Goal: Task Accomplishment & Management: Manage account settings

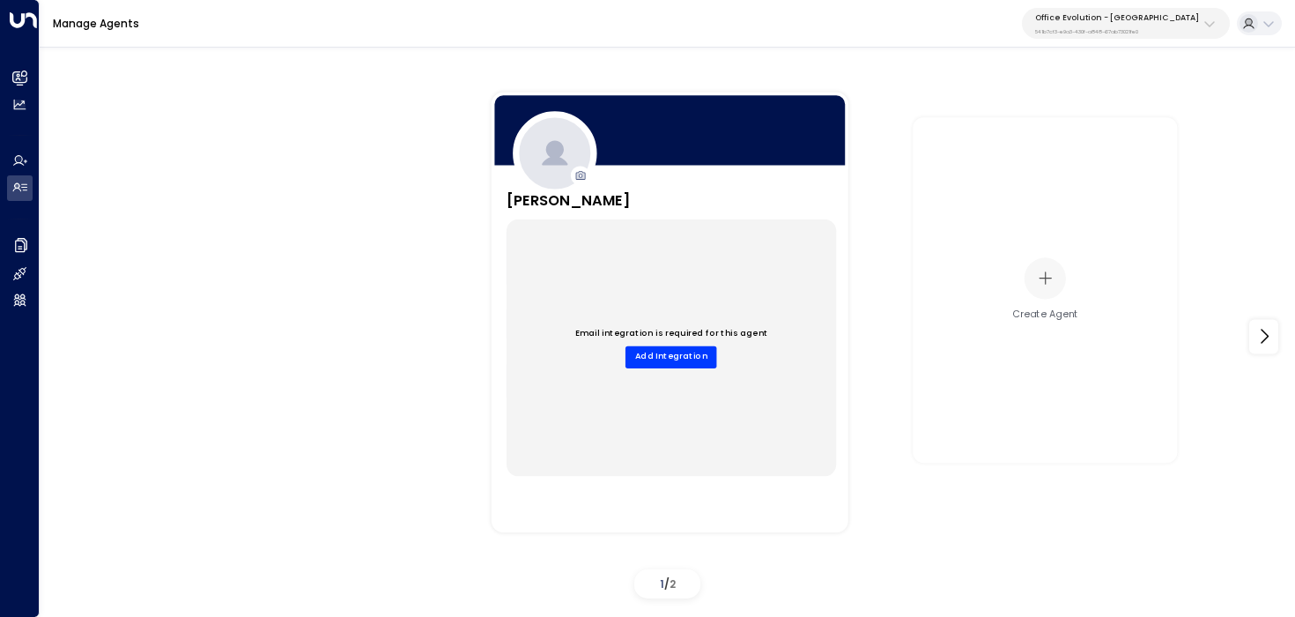
click at [854, 42] on div "Manage Agents Office Evolution - Jacksonville 541b7cf3-e9a3-430f-a848-67ab73021…" at bounding box center [668, 24] width 1256 height 48
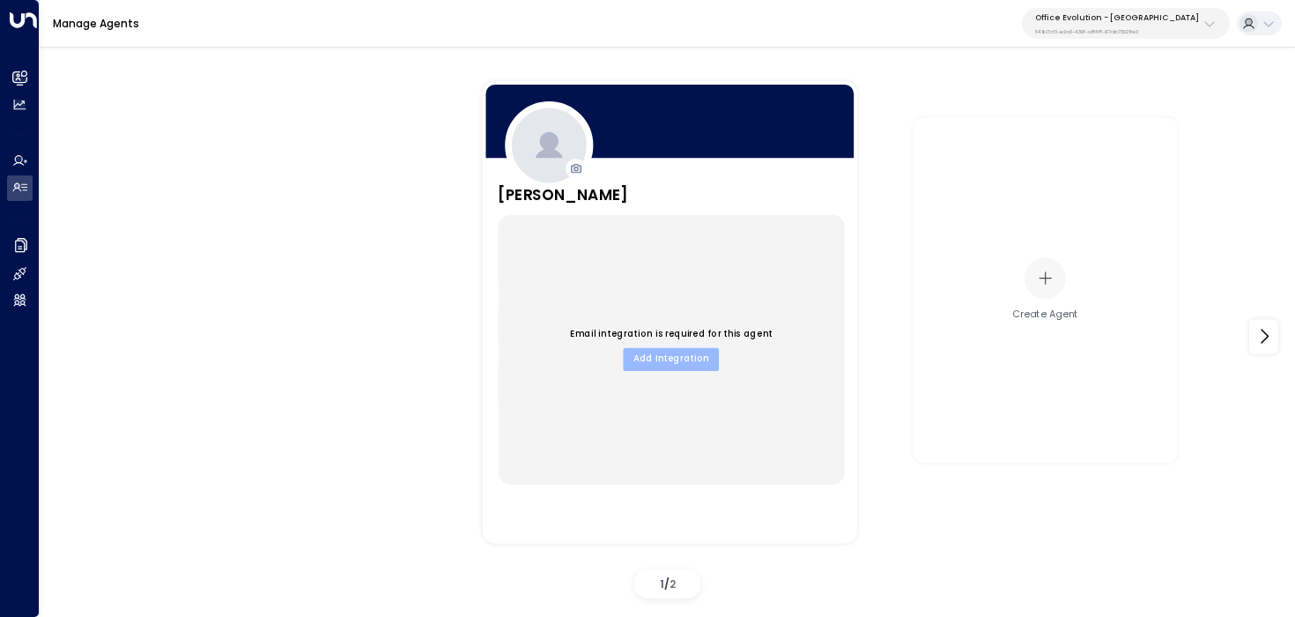
click at [668, 357] on button "Add Integration" at bounding box center [671, 358] width 96 height 23
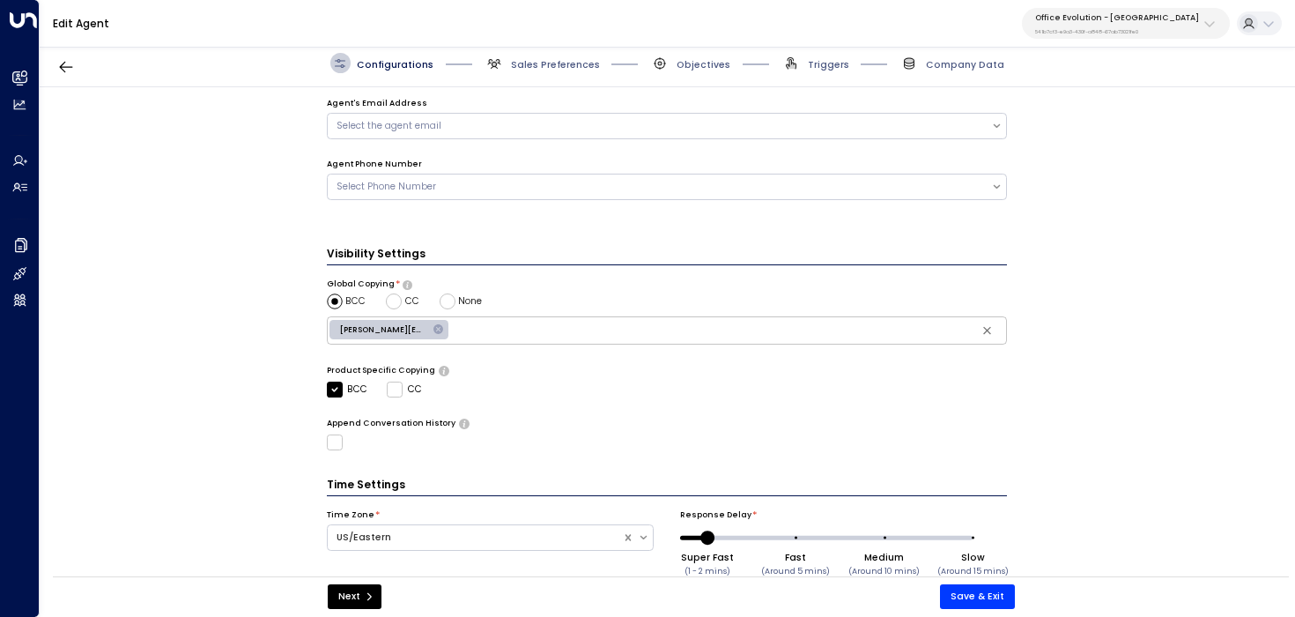
scroll to position [429, 0]
click at [697, 132] on div "Select the agent email" at bounding box center [667, 125] width 681 height 26
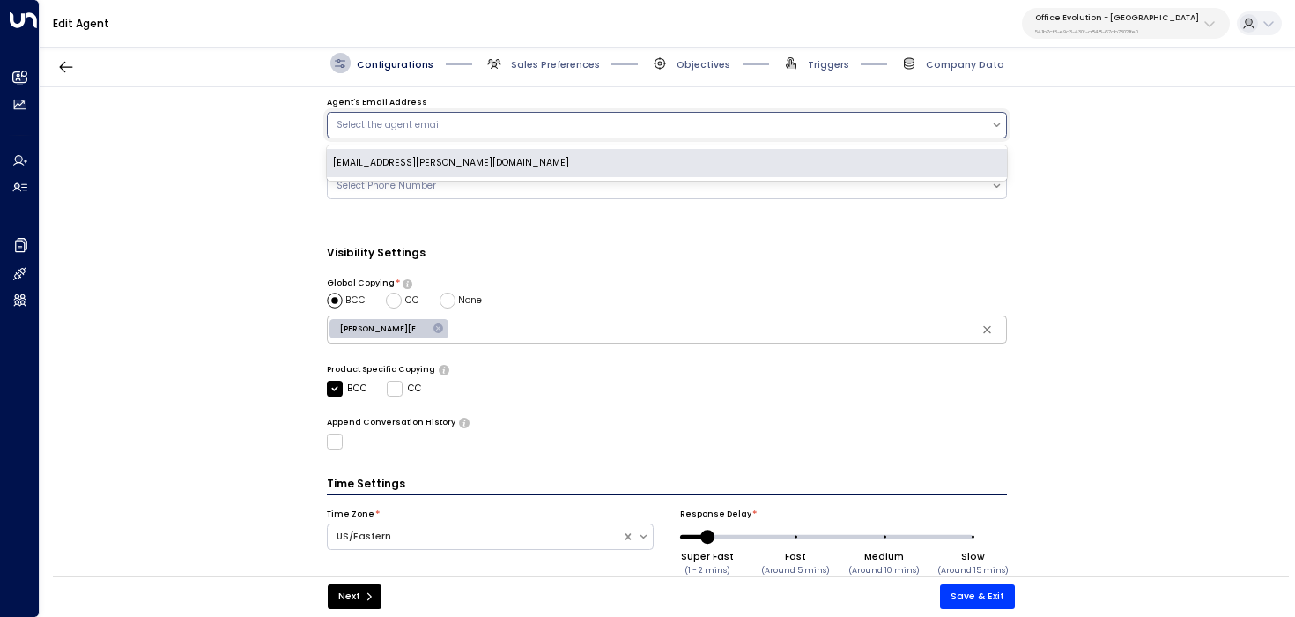
click at [681, 154] on div "sydney.ryan@officeevolution.com" at bounding box center [667, 163] width 681 height 28
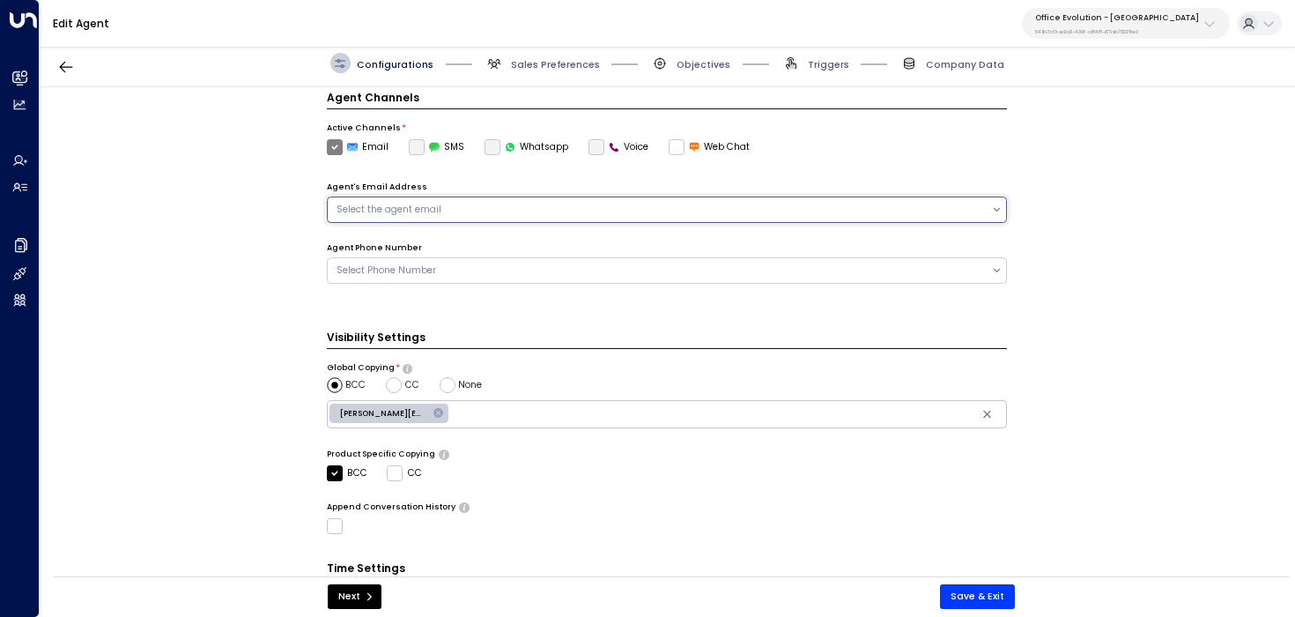
scroll to position [341, 0]
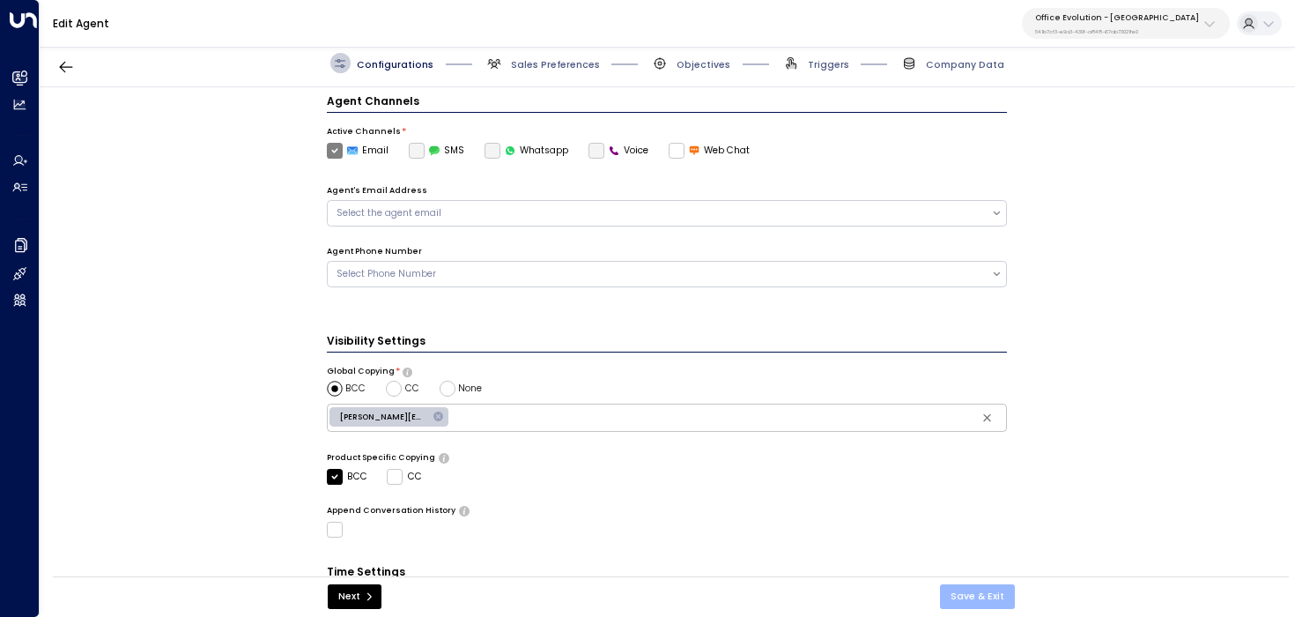
click at [987, 597] on button "Save & Exit" at bounding box center [977, 596] width 75 height 25
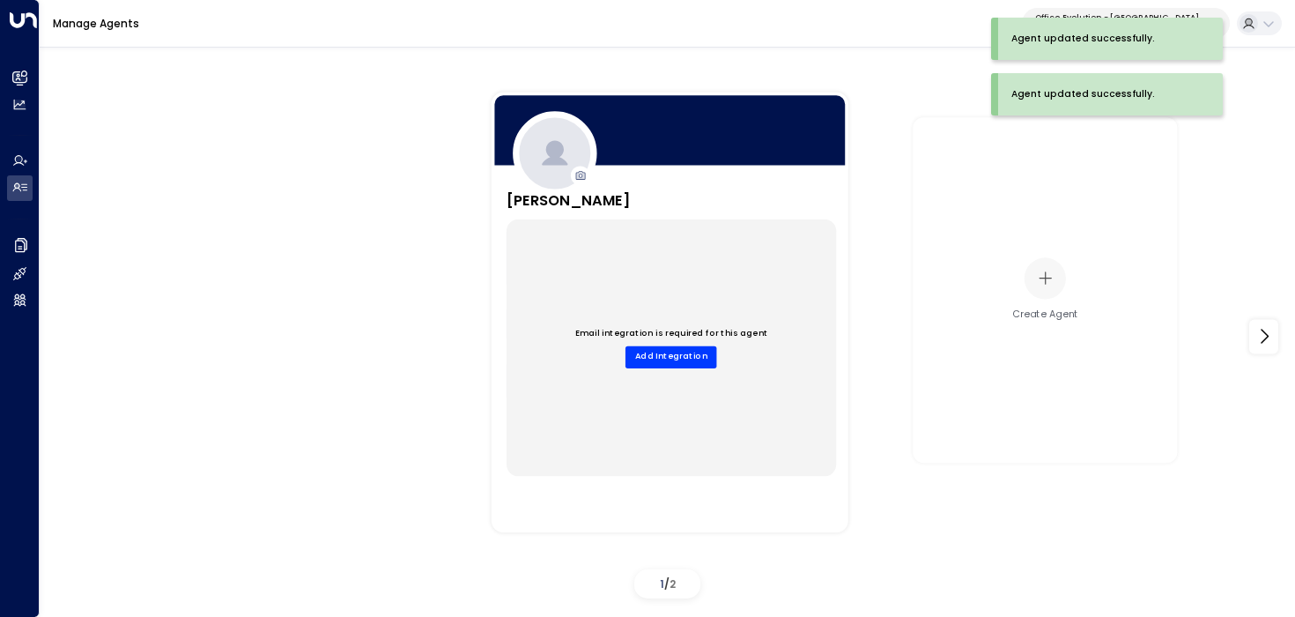
click at [360, 302] on div "Sydney Ryan Company Name: Office Evolution Title: AI Sales Agent Created Date: …" at bounding box center [668, 337] width 1190 height 538
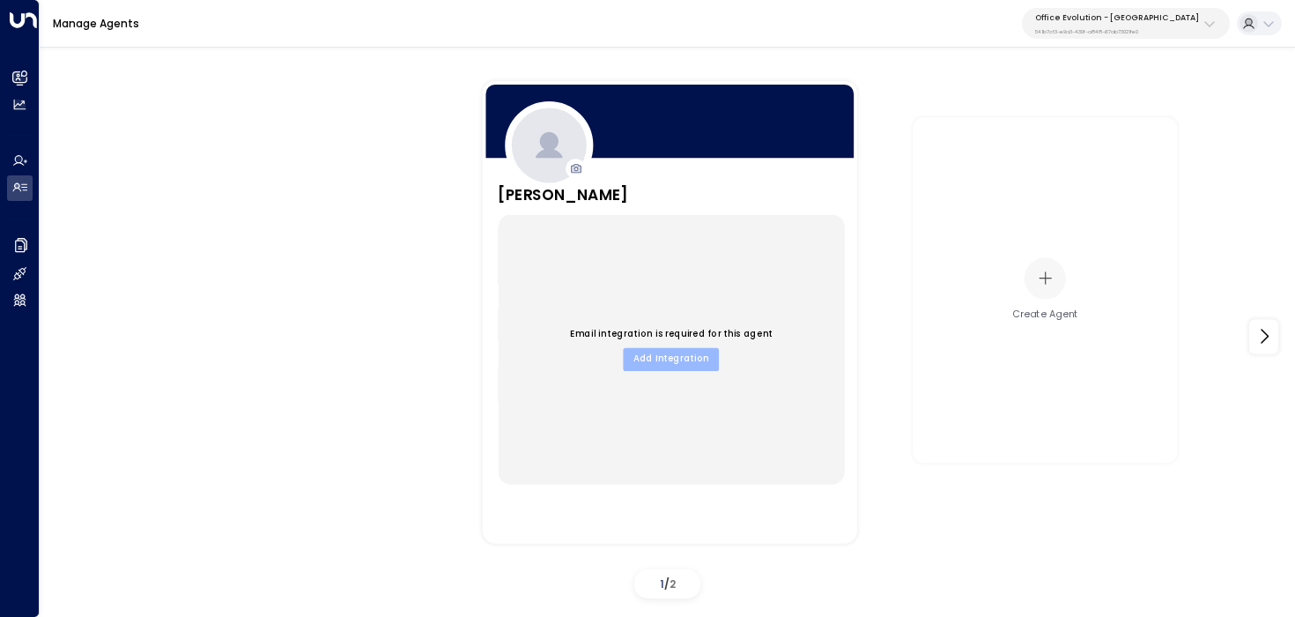
click at [675, 360] on button "Add Integration" at bounding box center [671, 358] width 96 height 23
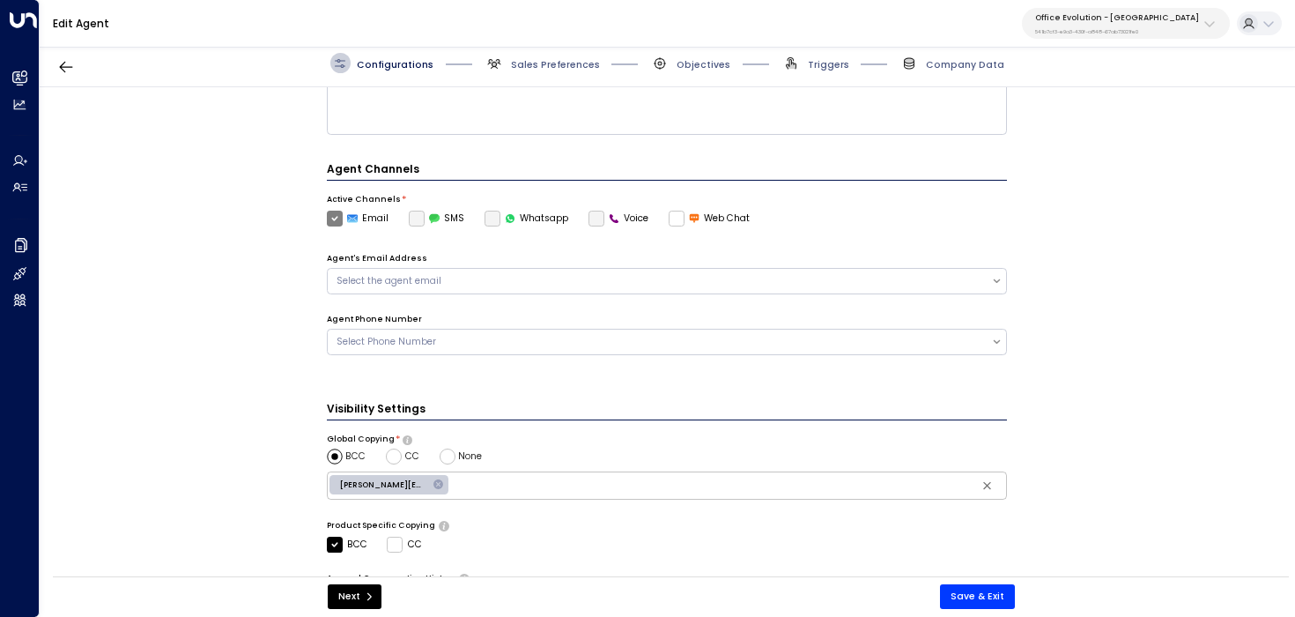
scroll to position [335, 0]
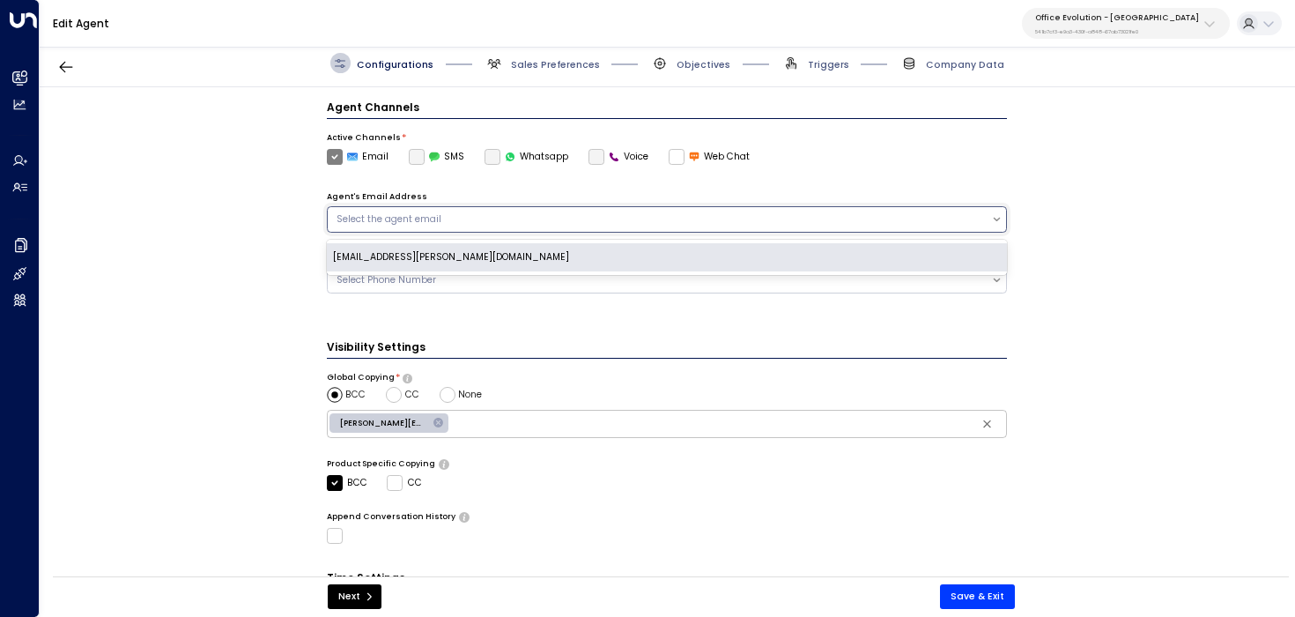
click at [620, 212] on div "Select the agent email" at bounding box center [660, 219] width 646 height 14
click at [620, 258] on div "sydney.ryan@officeevolution.com" at bounding box center [667, 257] width 681 height 28
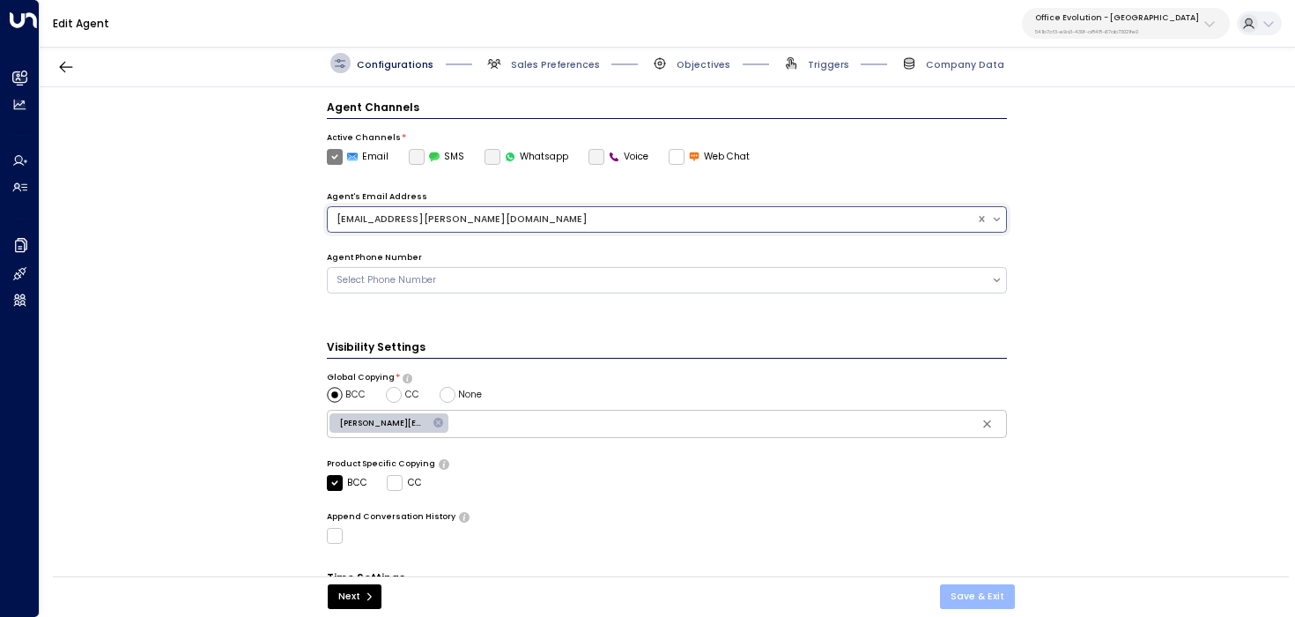
click at [997, 598] on button "Save & Exit" at bounding box center [977, 596] width 75 height 25
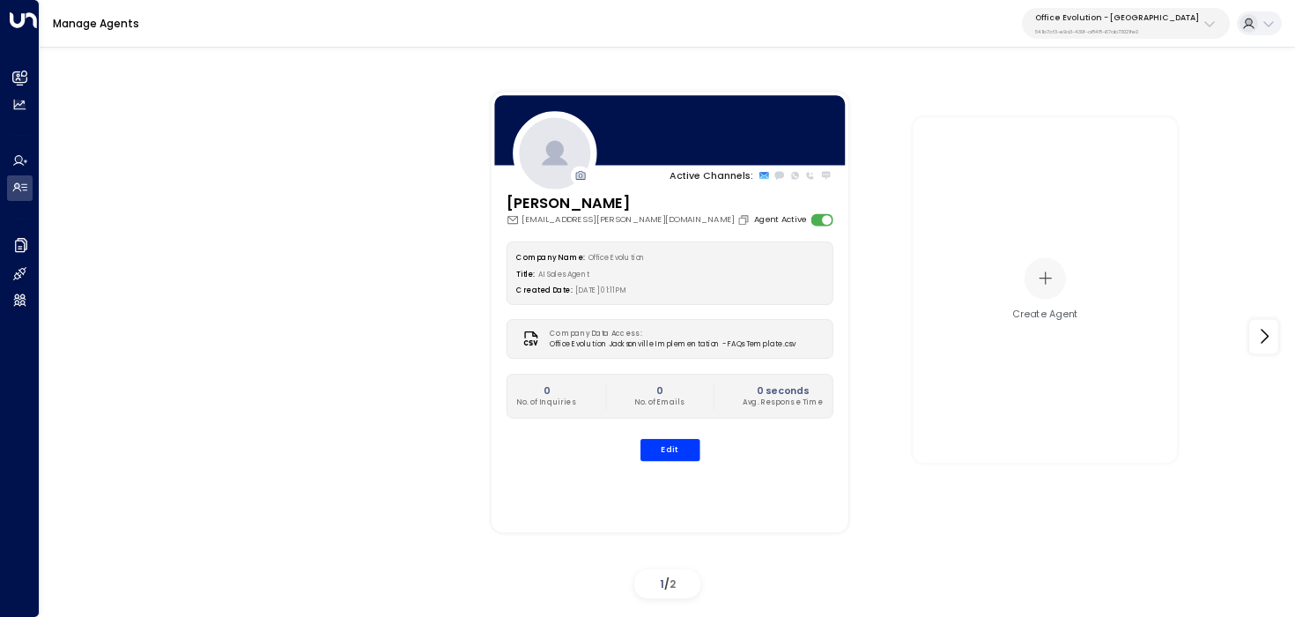
click at [394, 402] on div "Active Channels: Sydney Ryan sydney.ryan@officeevolution.com Agent Active Compa…" at bounding box center [668, 337] width 1190 height 538
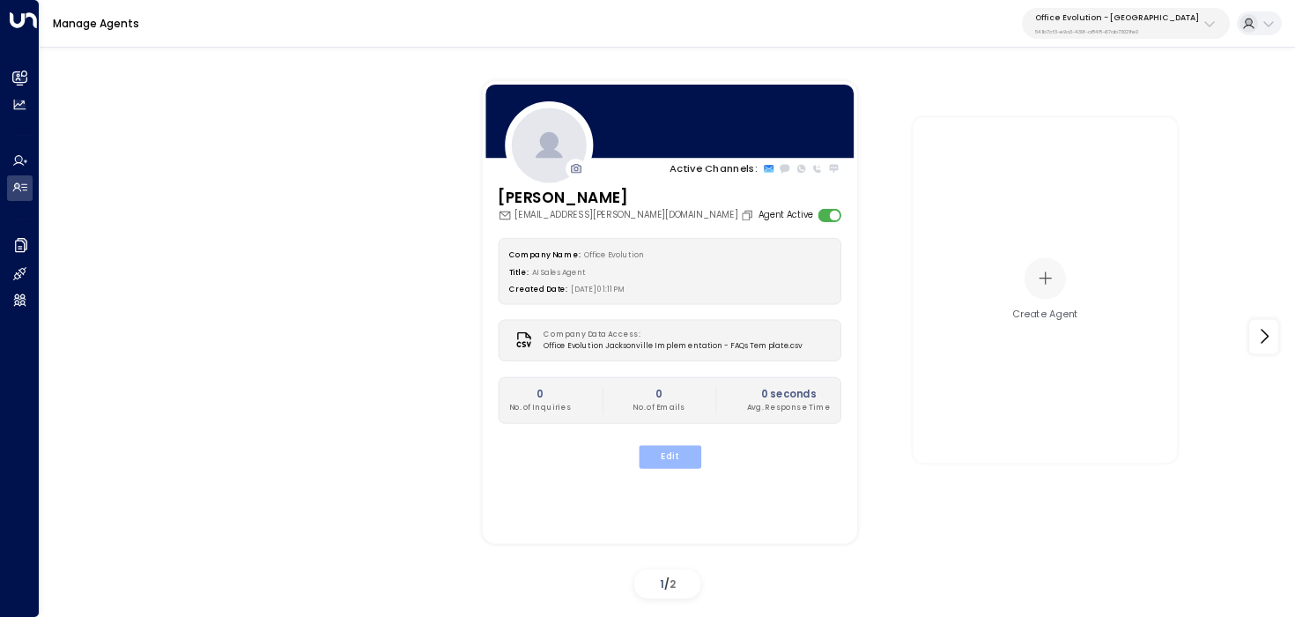
click at [680, 456] on button "Edit" at bounding box center [669, 456] width 63 height 23
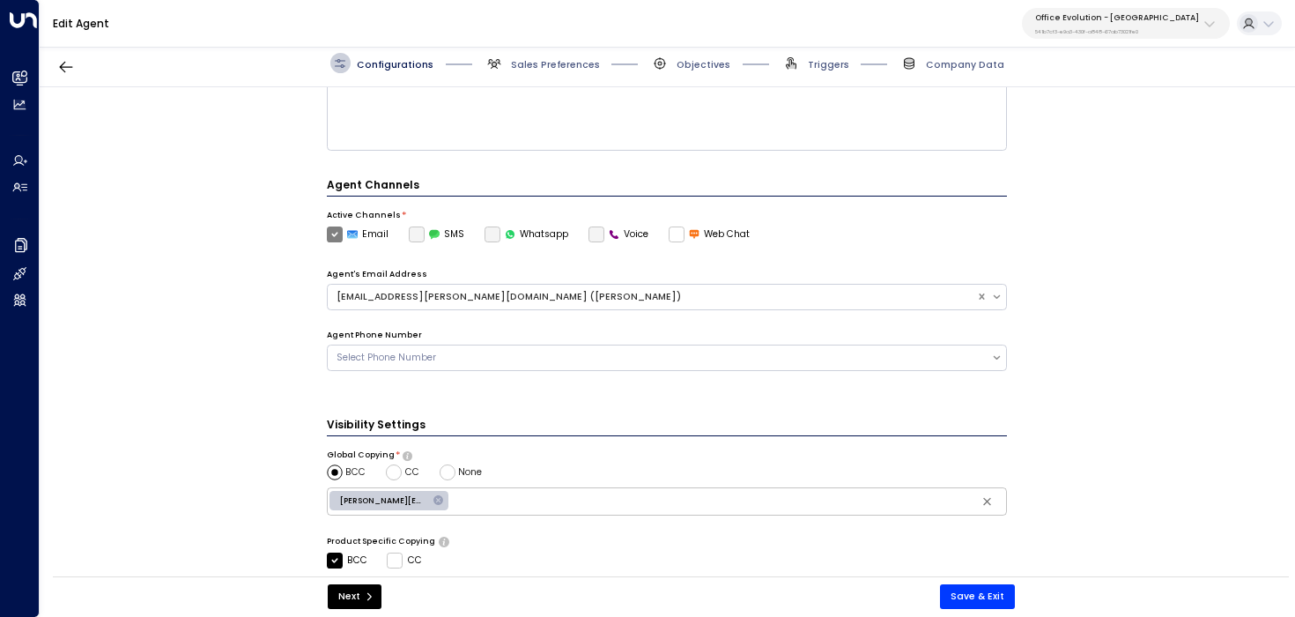
scroll to position [259, 0]
click at [626, 288] on div "sydney.ryan@officeevolution.com (Sydney Ryan)" at bounding box center [652, 295] width 631 height 14
click at [946, 250] on div "Agent Channels Active Channels * Email SMS Whatsapp Voice Web Chat Agent's Emai…" at bounding box center [667, 282] width 681 height 214
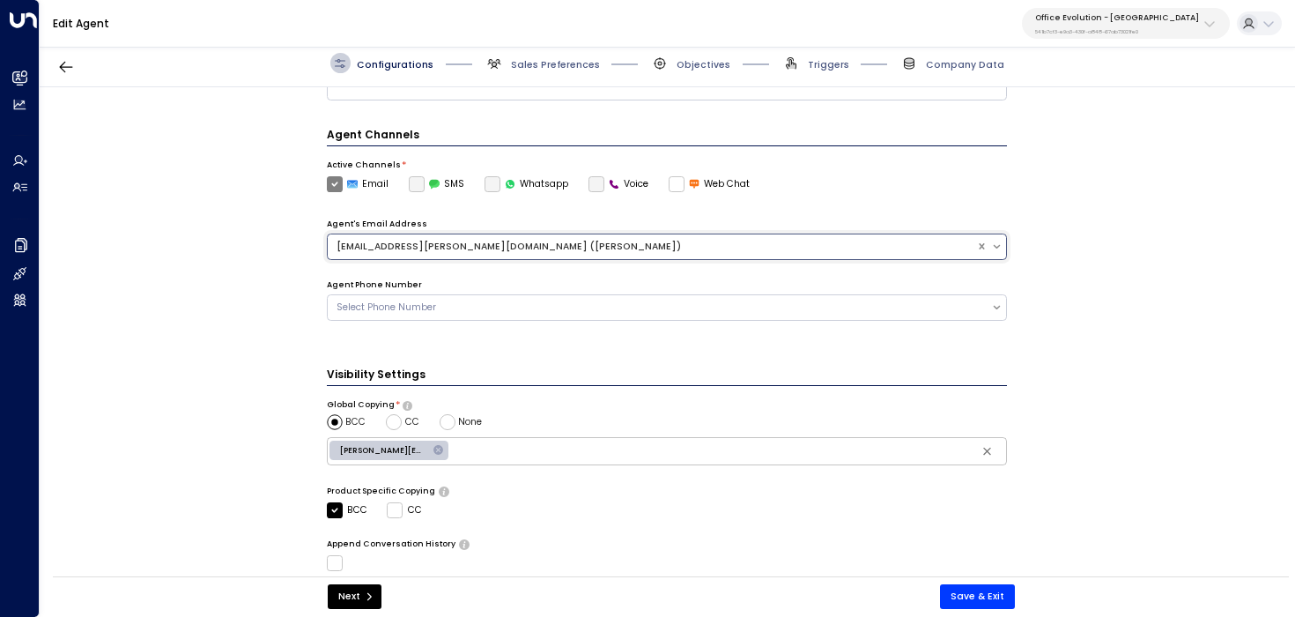
scroll to position [325, 0]
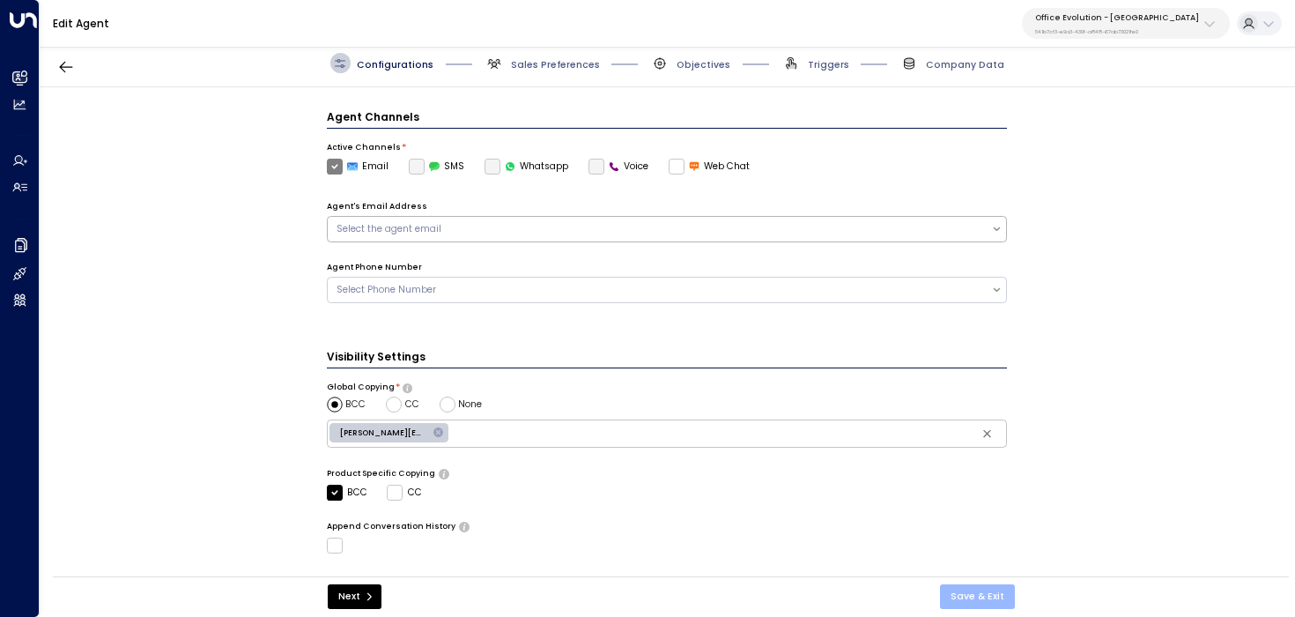
click at [982, 598] on button "Save & Exit" at bounding box center [977, 596] width 75 height 25
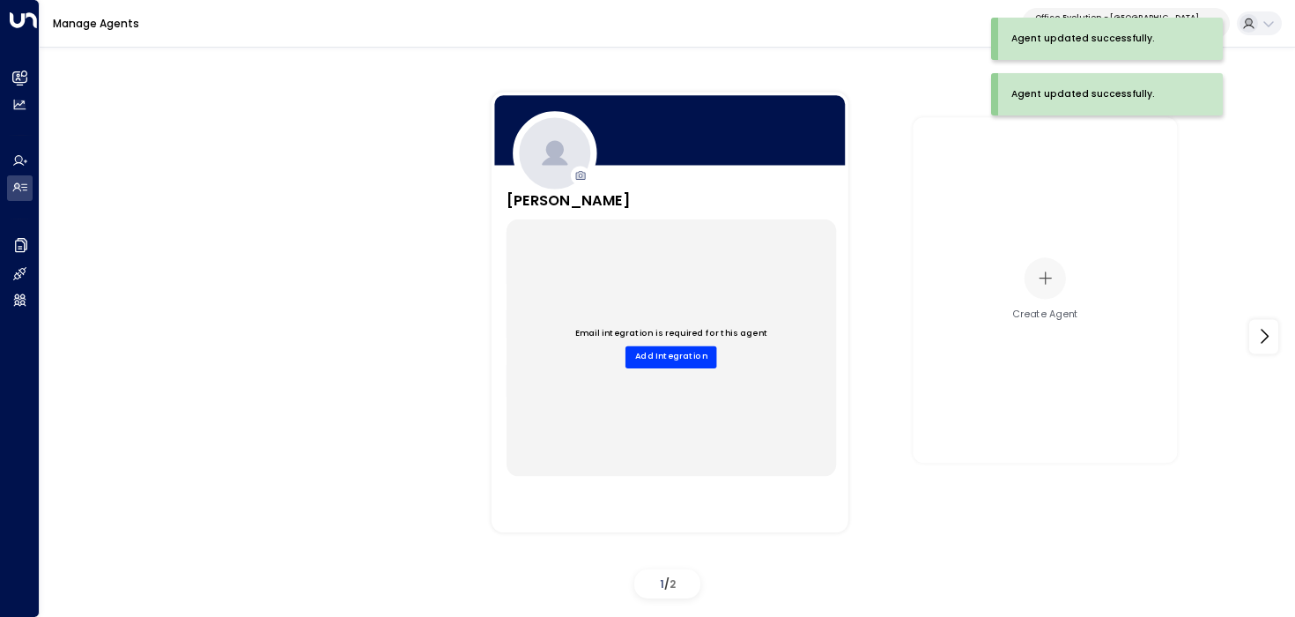
click at [881, 266] on div "Sydney Ryan Company Name: Office Evolution Title: AI Sales Agent Created Date: …" at bounding box center [1066, 312] width 1190 height 489
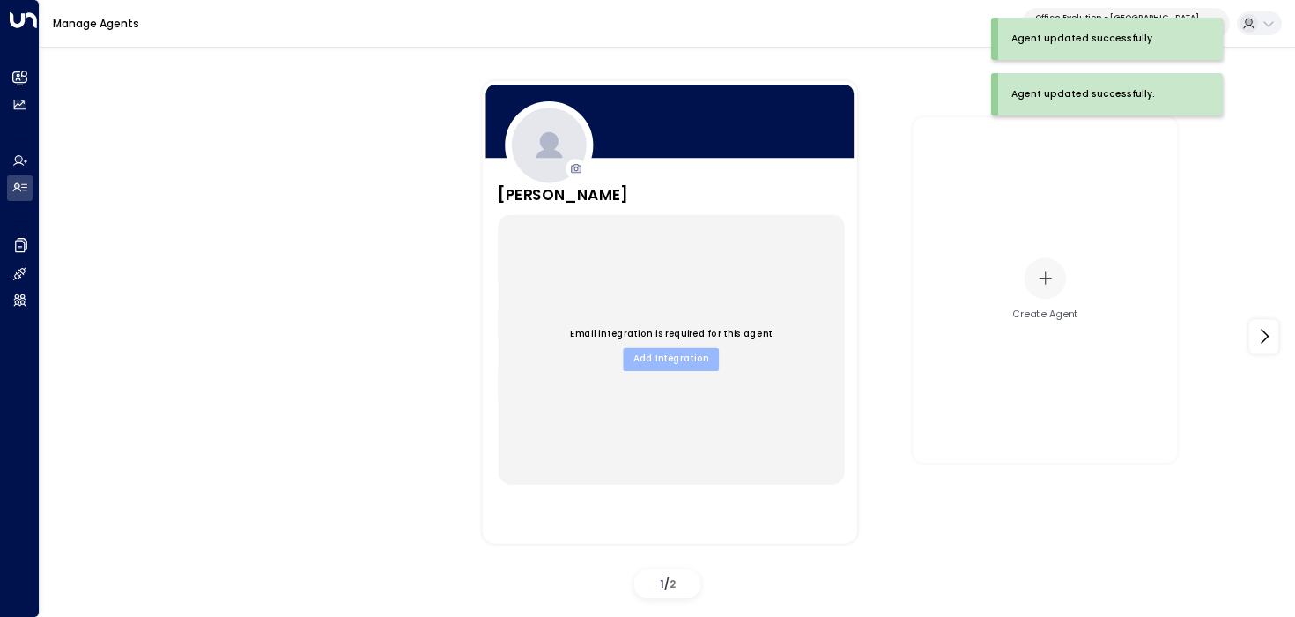
click at [665, 360] on button "Add Integration" at bounding box center [671, 358] width 96 height 23
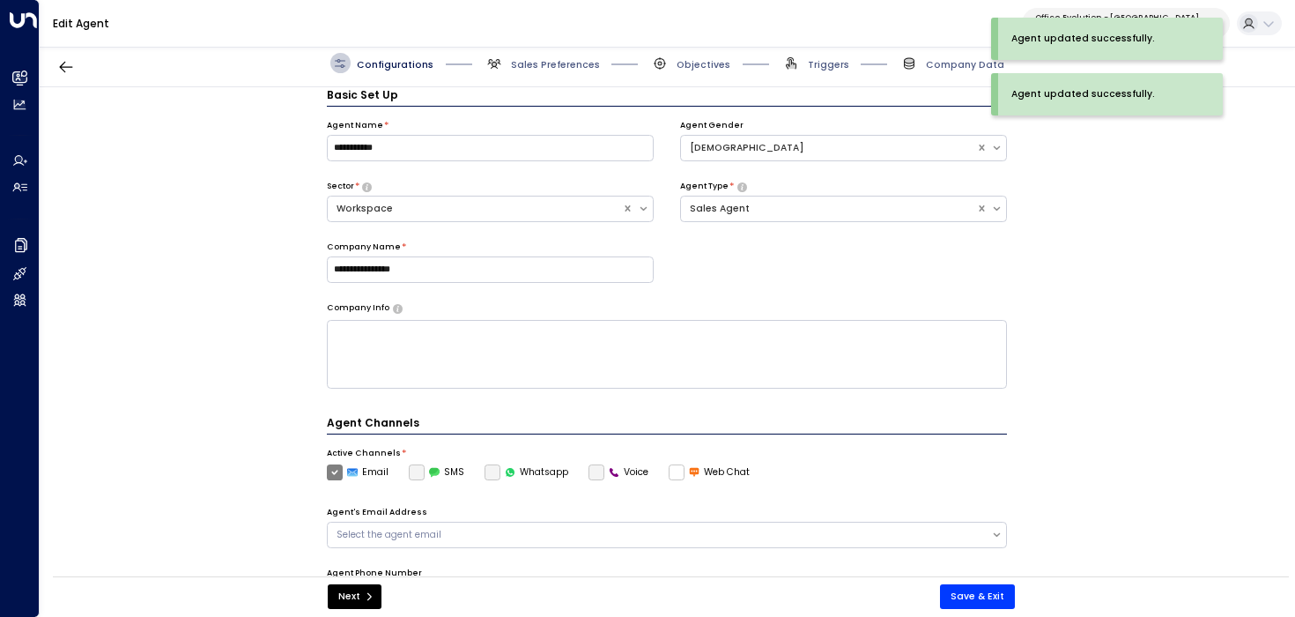
scroll to position [371, 0]
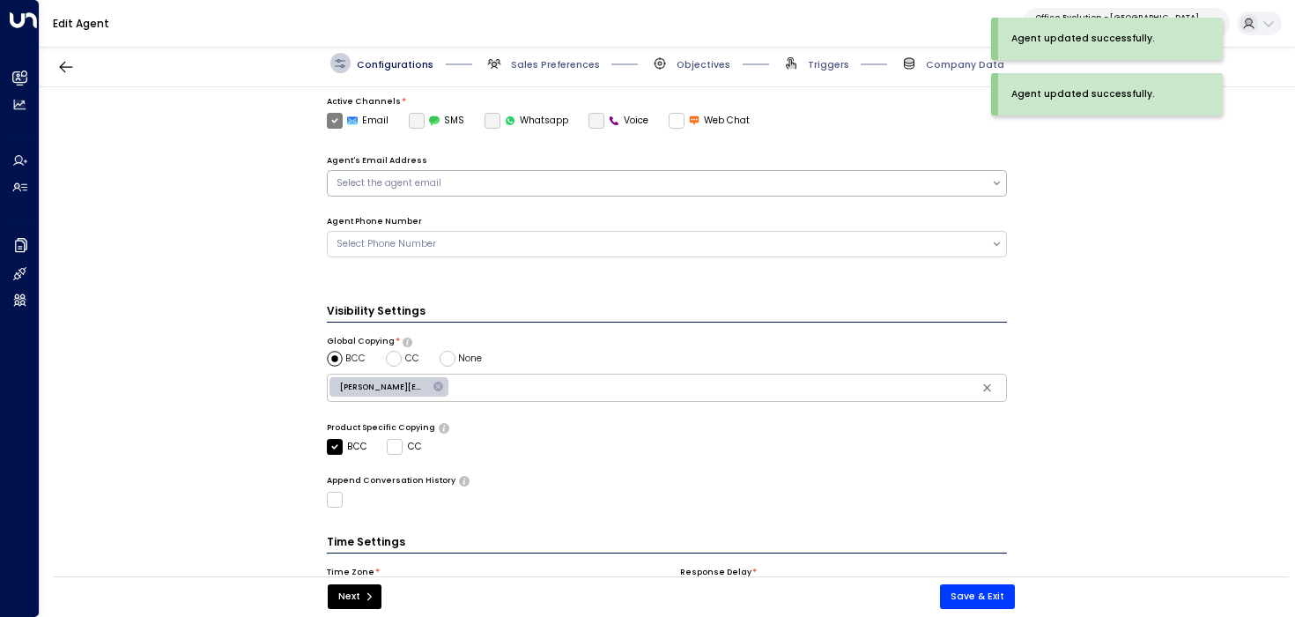
click at [906, 189] on div "Select the agent email" at bounding box center [660, 183] width 664 height 18
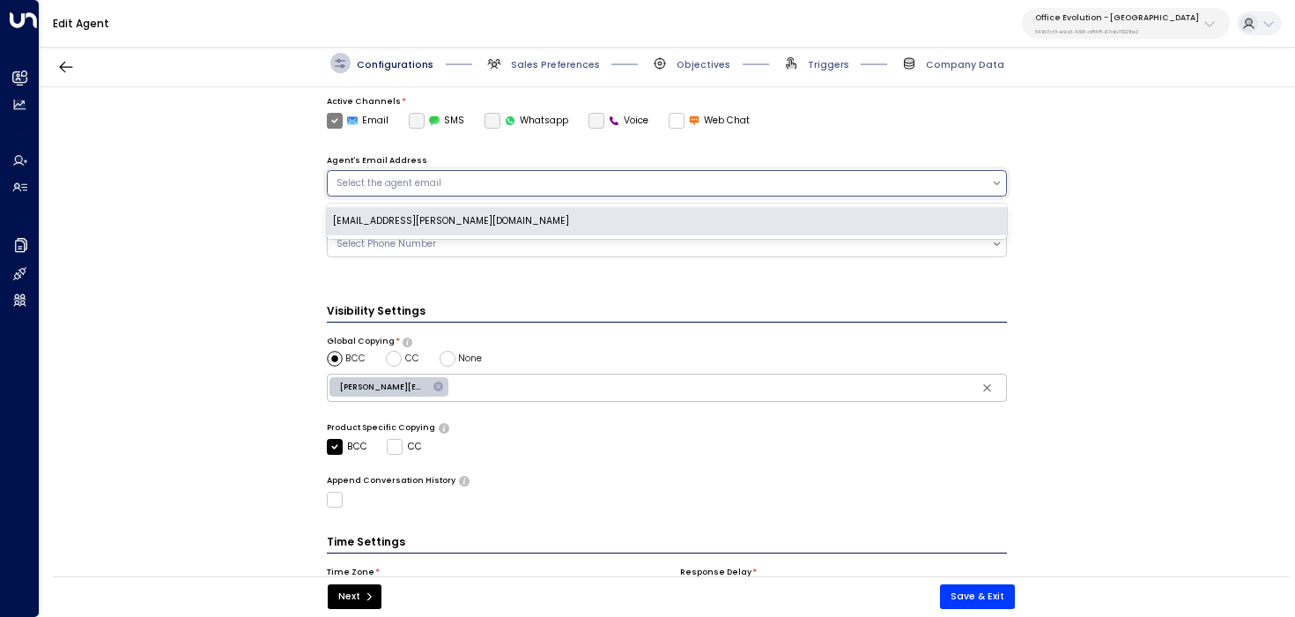
click at [893, 234] on div "[EMAIL_ADDRESS][PERSON_NAME][DOMAIN_NAME]" at bounding box center [667, 221] width 681 height 35
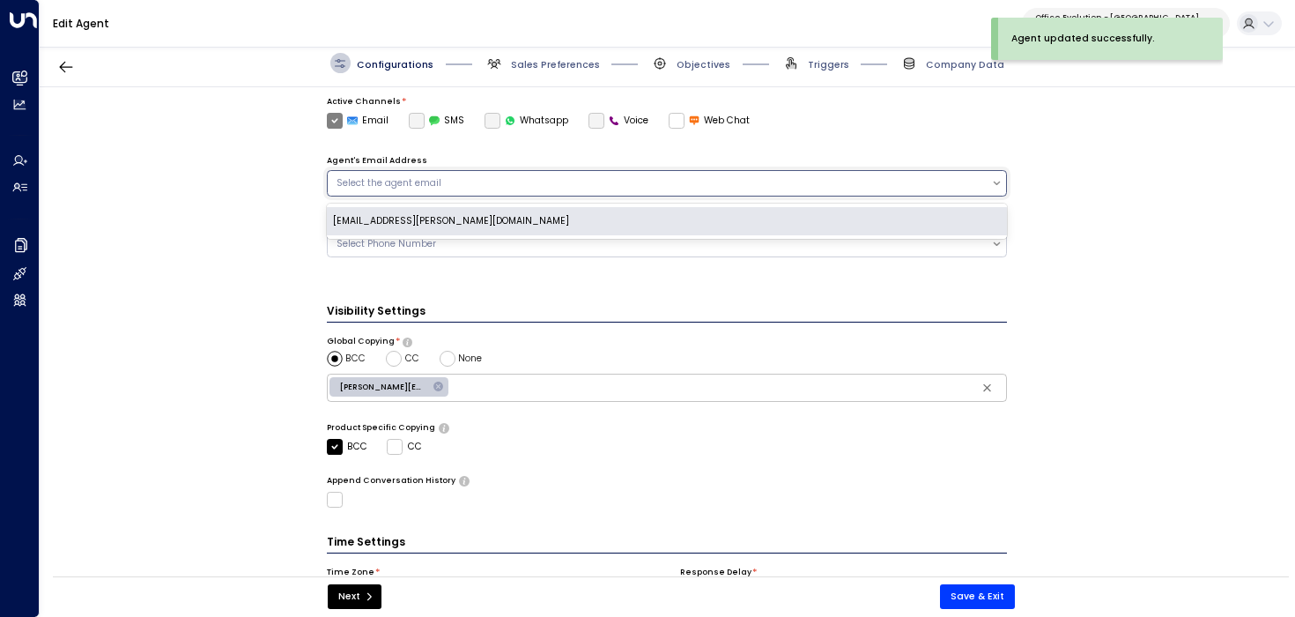
click at [884, 224] on div "[EMAIL_ADDRESS][PERSON_NAME][DOMAIN_NAME]" at bounding box center [667, 221] width 681 height 28
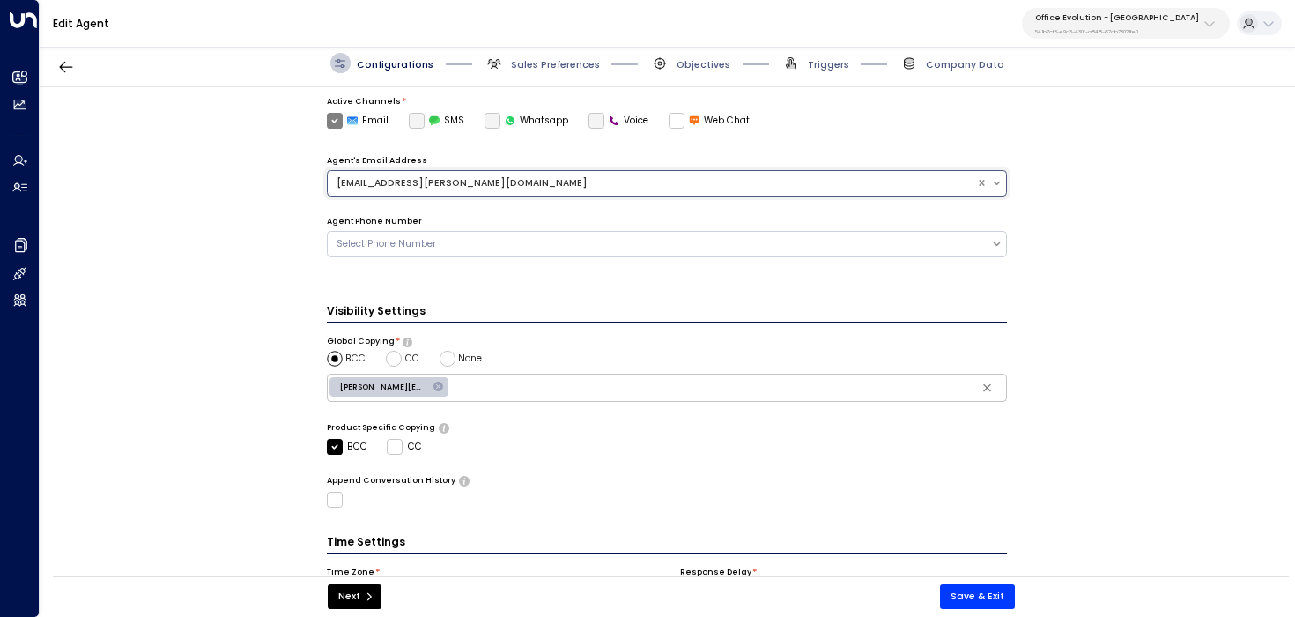
click at [873, 323] on div "Visibility Settings Global Copying * BCC CC None michael.wielgus@officeevolutio…" at bounding box center [667, 405] width 681 height 204
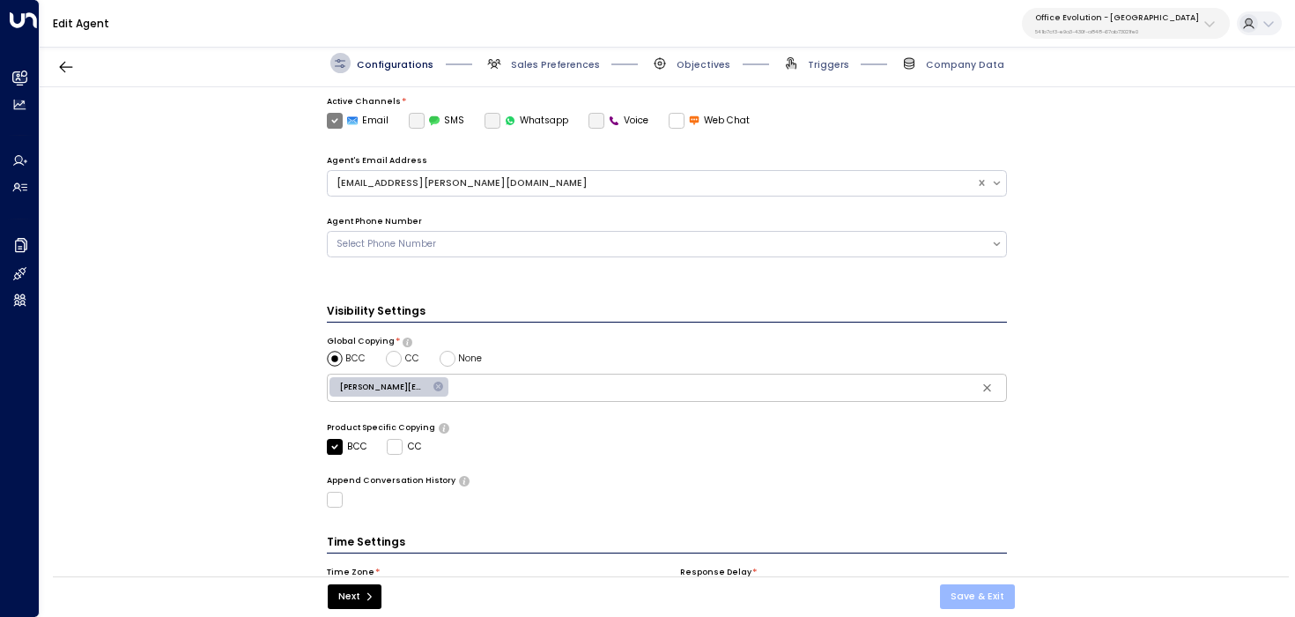
click at [956, 588] on button "Save & Exit" at bounding box center [977, 596] width 75 height 25
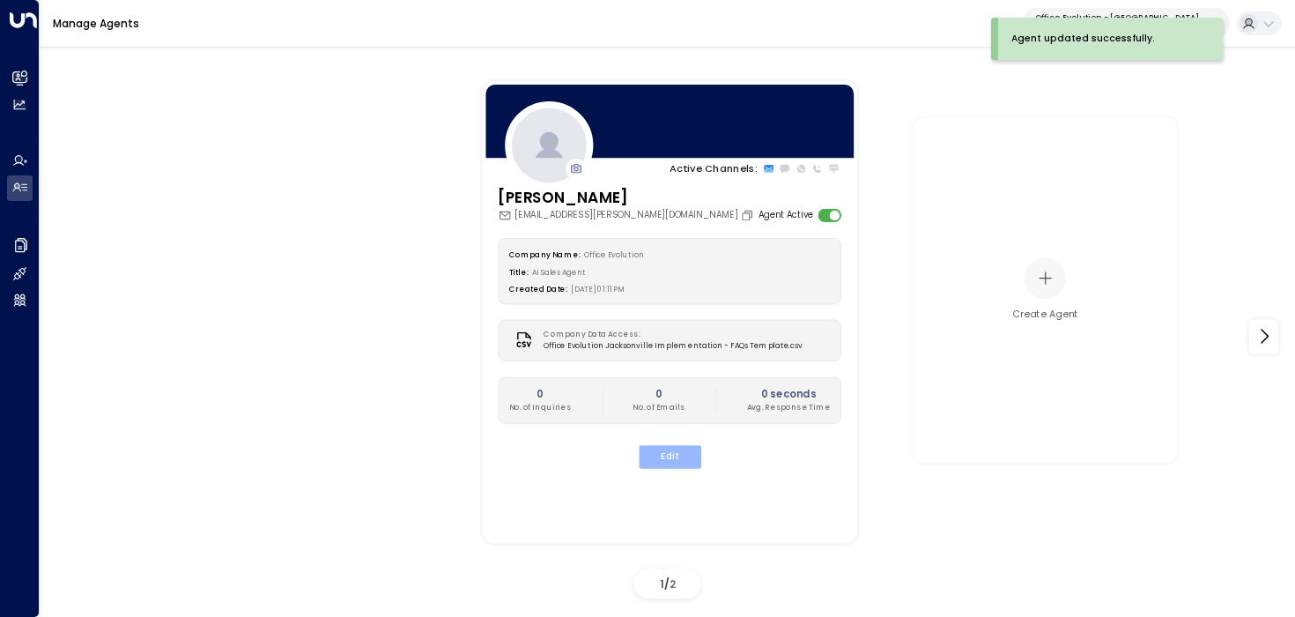
click at [674, 457] on button "Edit" at bounding box center [669, 456] width 63 height 23
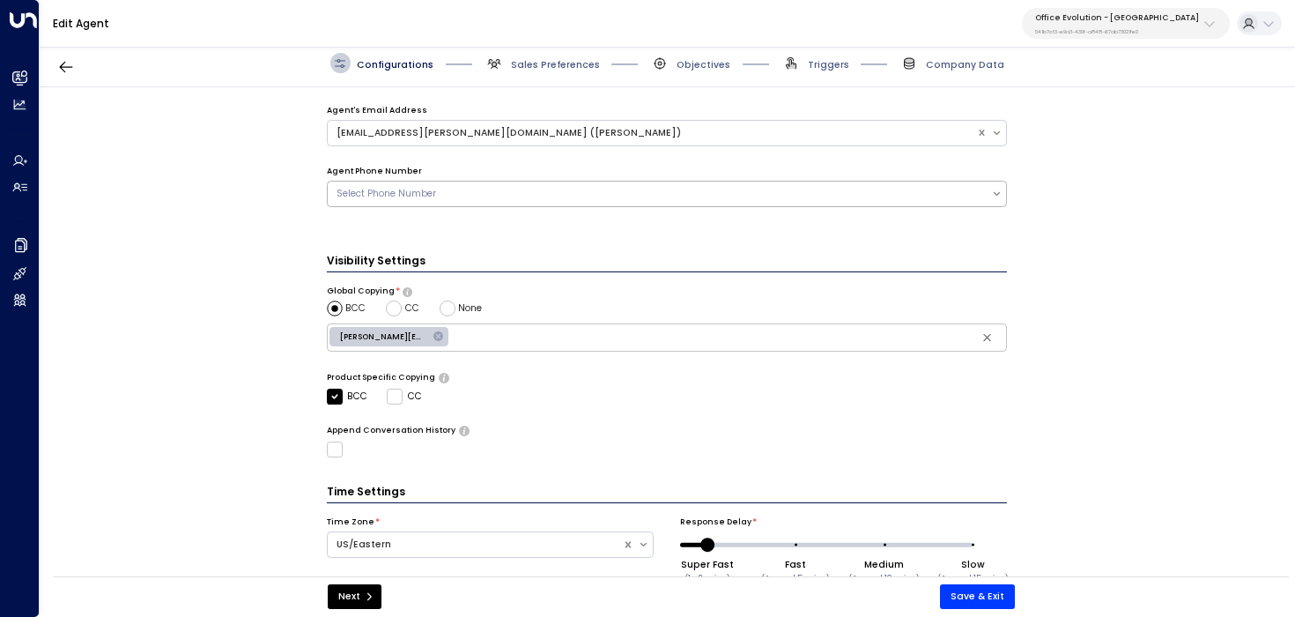
scroll to position [360, 0]
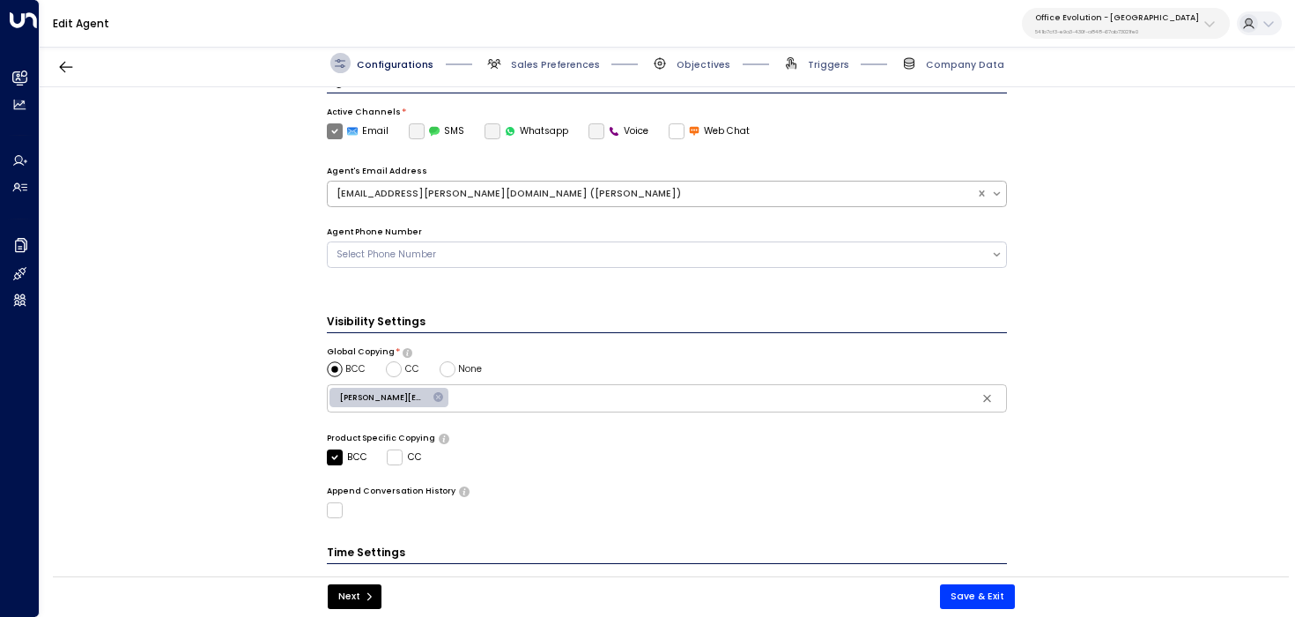
click at [786, 194] on div "sydney.ryan@officeevolution.com (Sydney Ryan)" at bounding box center [652, 194] width 631 height 14
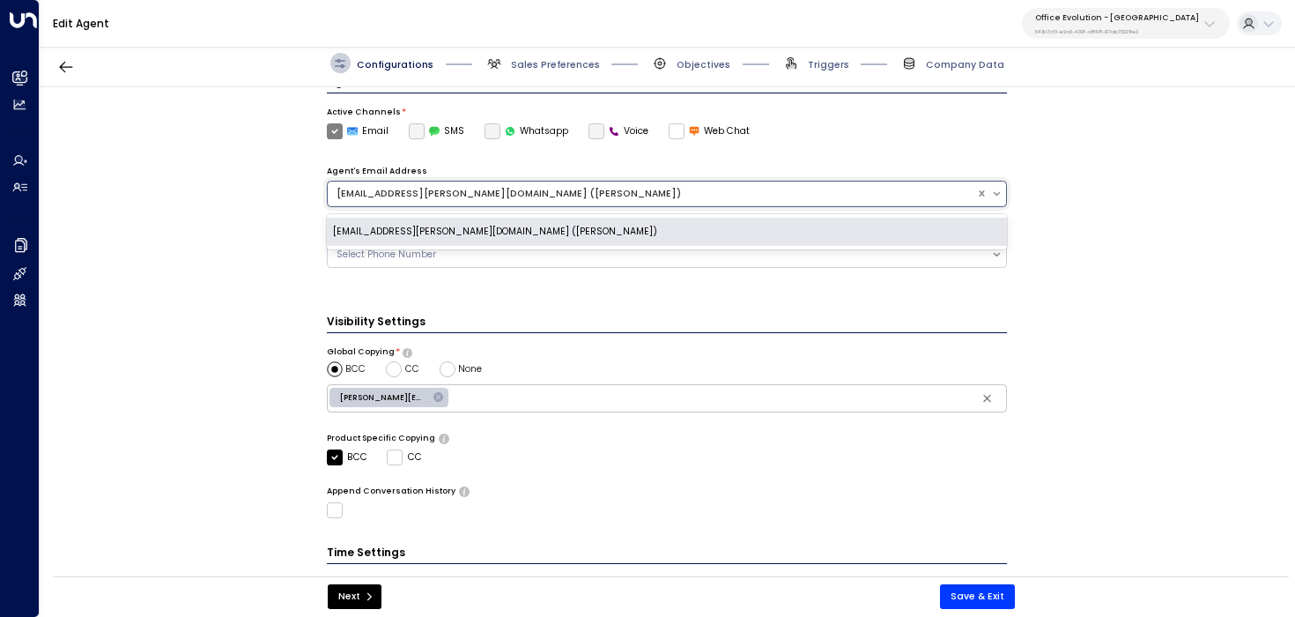
click at [783, 231] on div "sydney.ryan@officeevolution.com (Sydney Ryan)" at bounding box center [667, 232] width 681 height 28
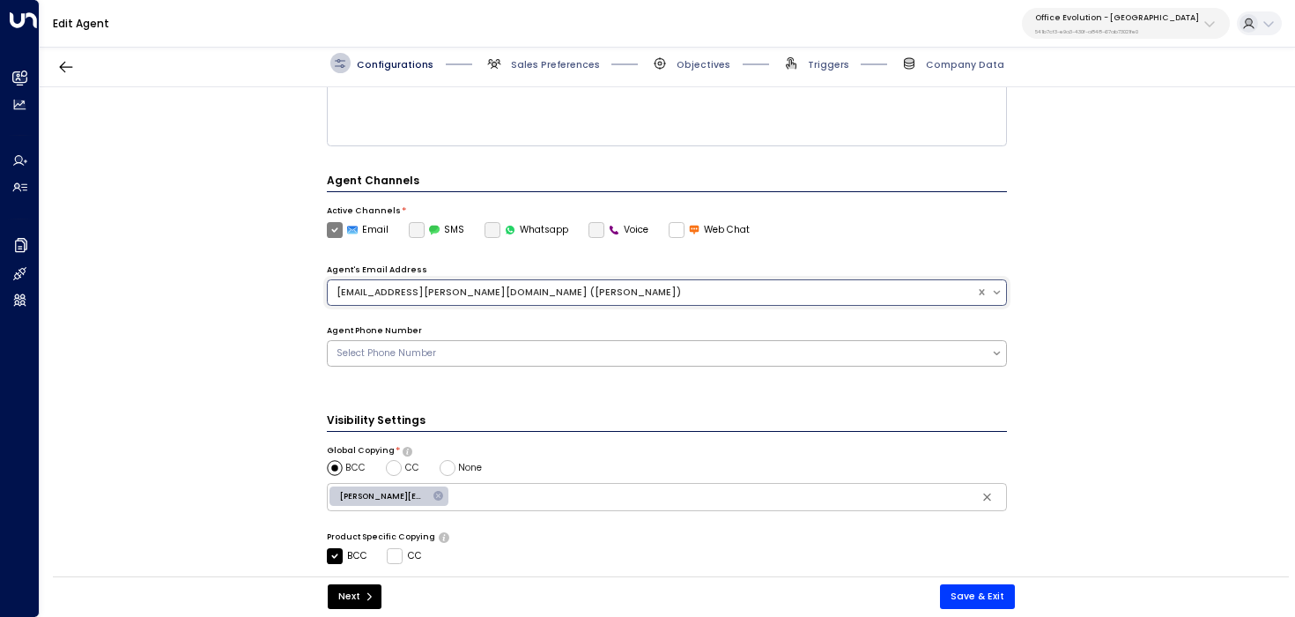
scroll to position [261, 0]
click at [993, 596] on button "Save & Exit" at bounding box center [977, 596] width 75 height 25
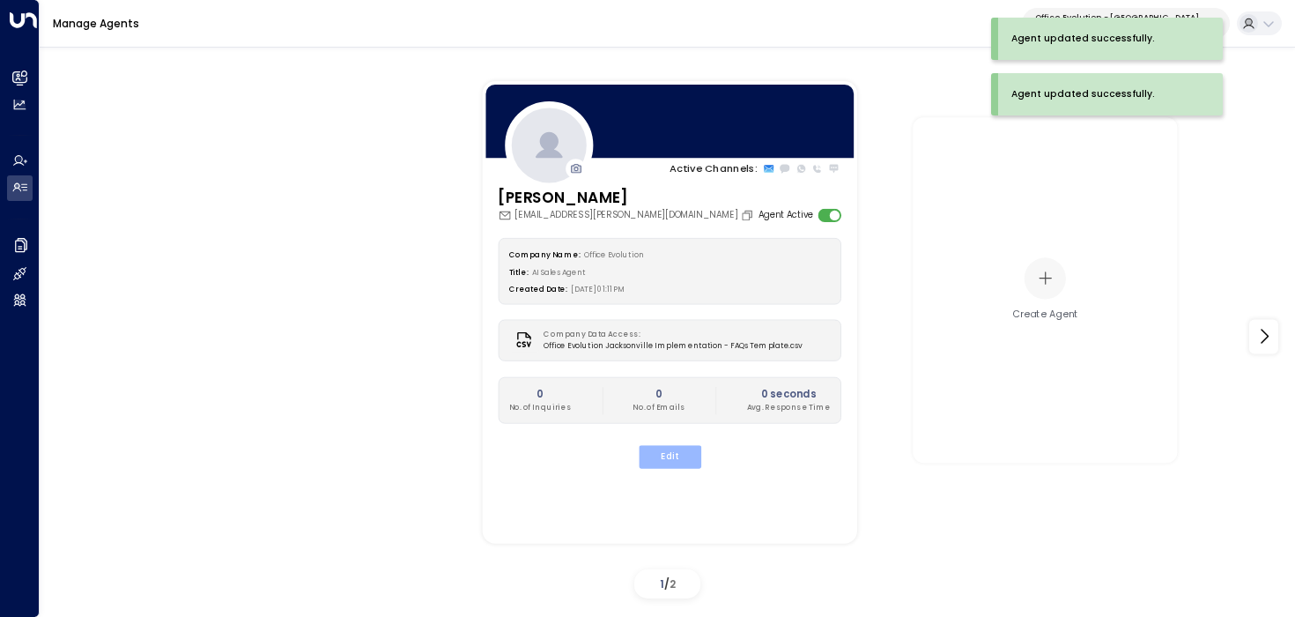
click at [662, 452] on button "Edit" at bounding box center [669, 456] width 63 height 23
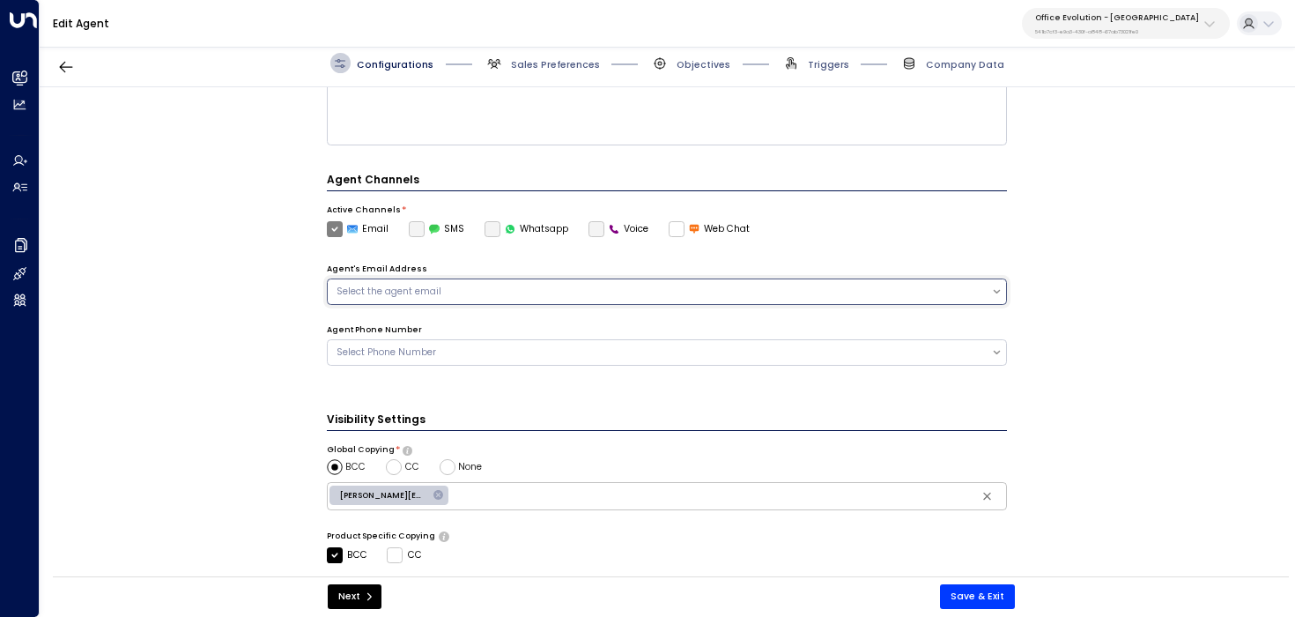
scroll to position [265, 0]
click at [1043, 443] on div "**********" at bounding box center [667, 336] width 1255 height 498
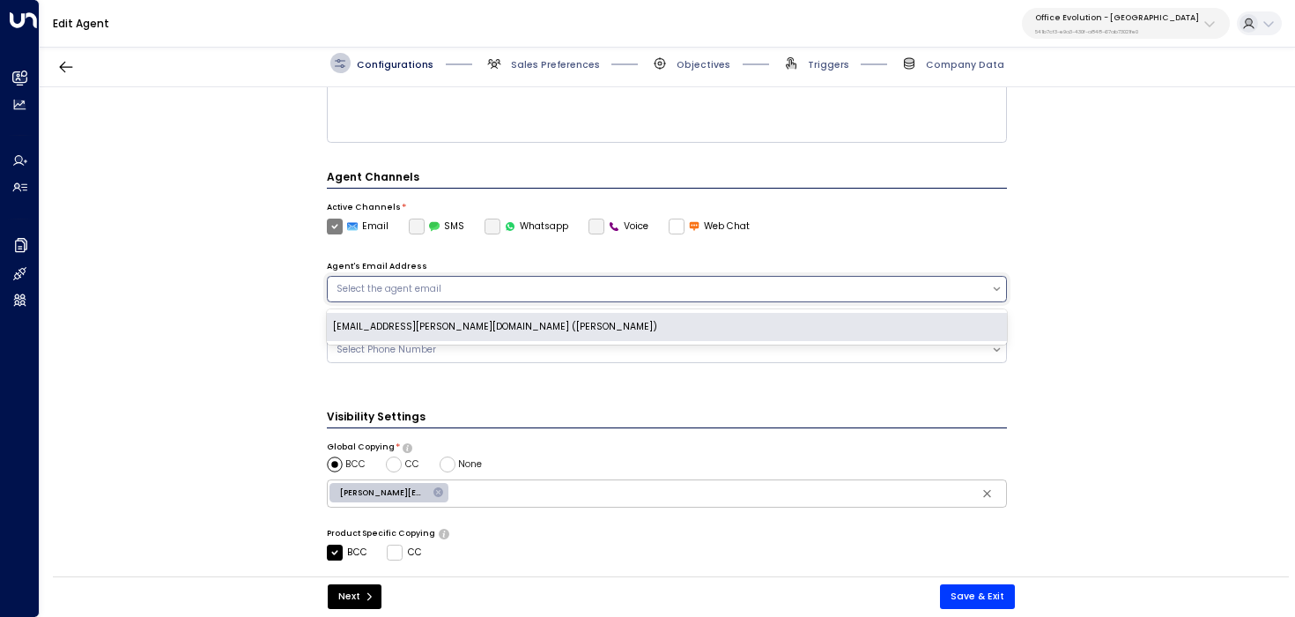
click at [965, 299] on div "Select the agent email" at bounding box center [667, 289] width 681 height 26
click at [958, 328] on div "sydney.ryan@officeevolution.com (Sydney Ryan)" at bounding box center [667, 327] width 681 height 28
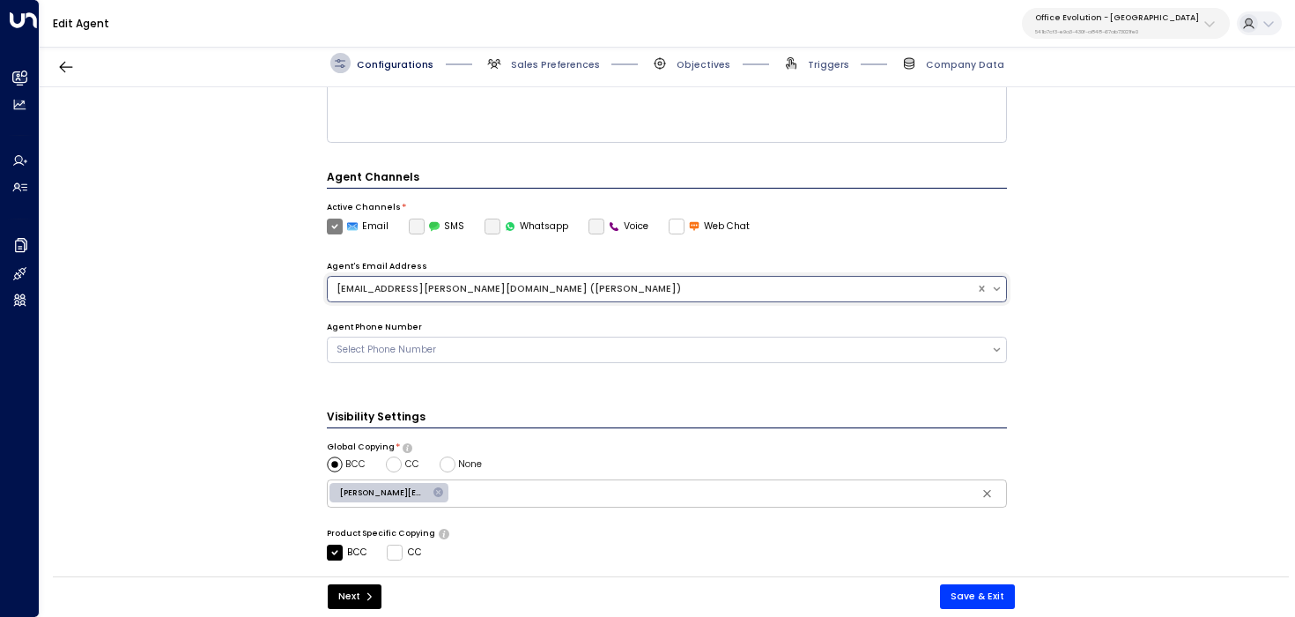
click at [987, 277] on div at bounding box center [991, 289] width 31 height 25
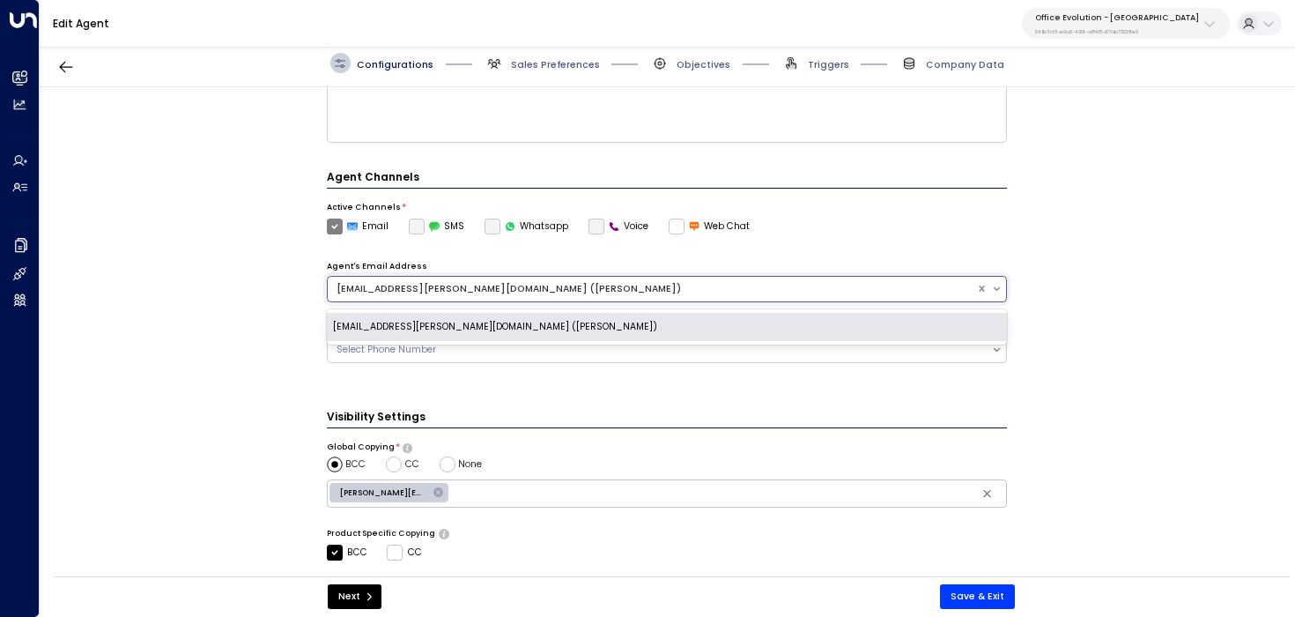
click at [959, 322] on div "sydney.ryan@officeevolution.com (Sydney Ryan)" at bounding box center [667, 327] width 681 height 28
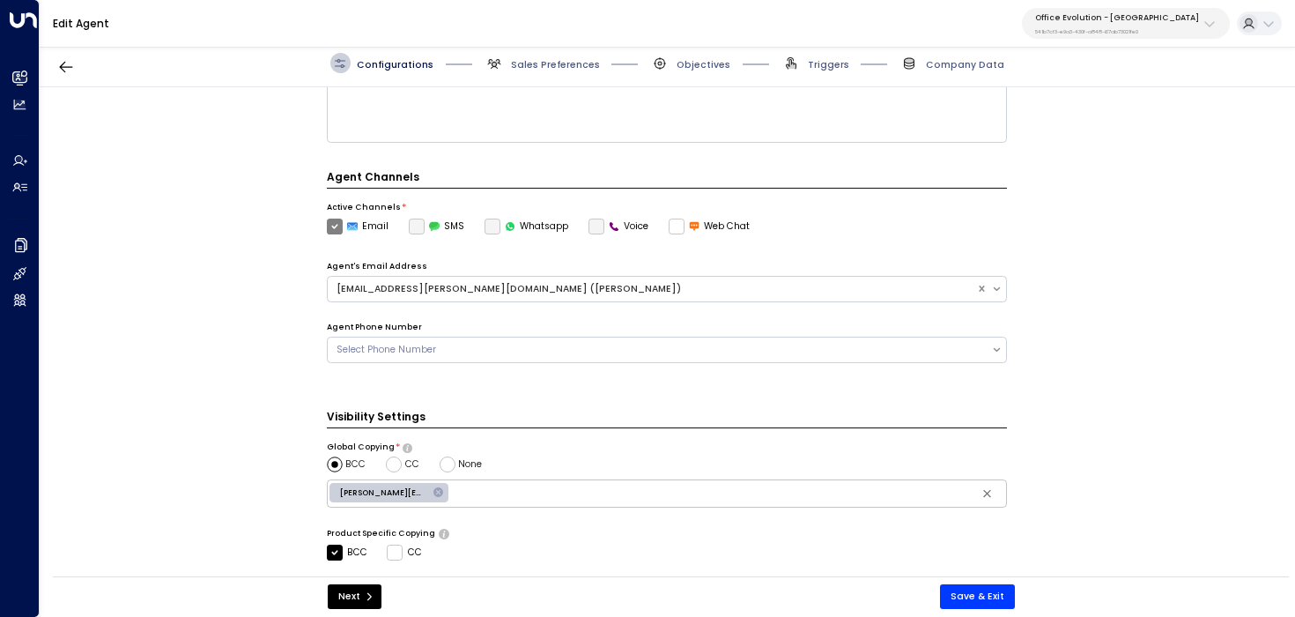
click at [1086, 412] on div "**********" at bounding box center [667, 336] width 1255 height 498
click at [981, 598] on button "Save & Exit" at bounding box center [977, 596] width 75 height 25
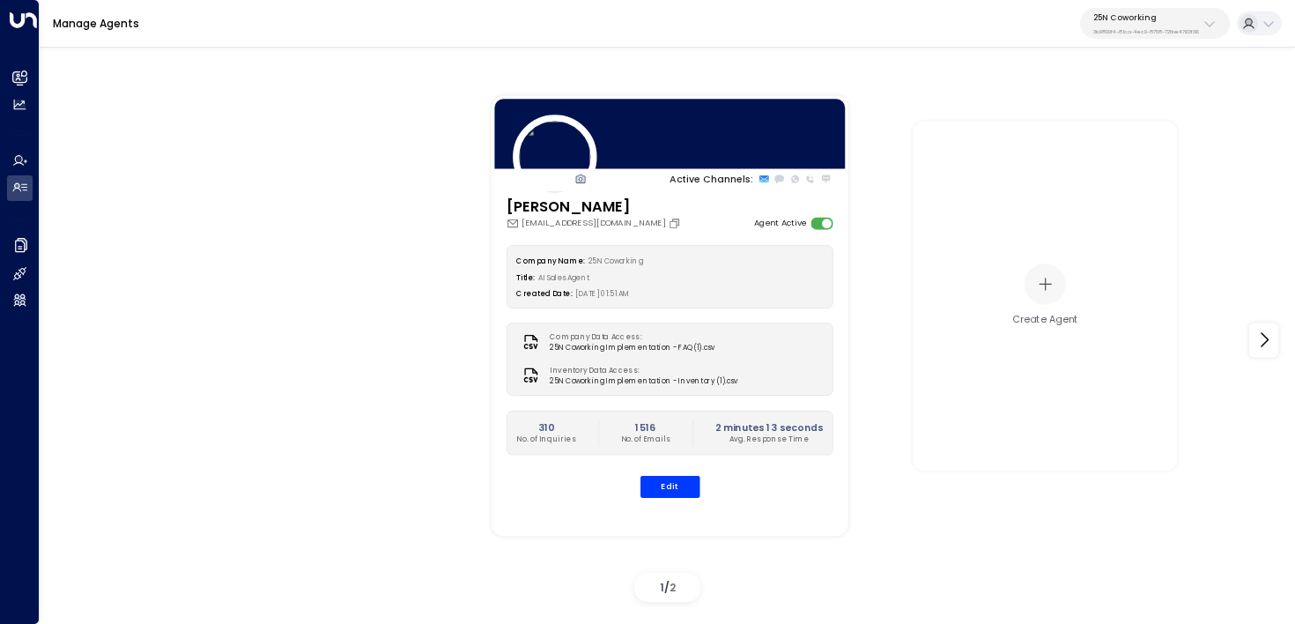
click at [1164, 24] on div "25N Coworking 3b9800f4-81ca-4ec0-8758-72fbe4763f36" at bounding box center [1147, 23] width 106 height 23
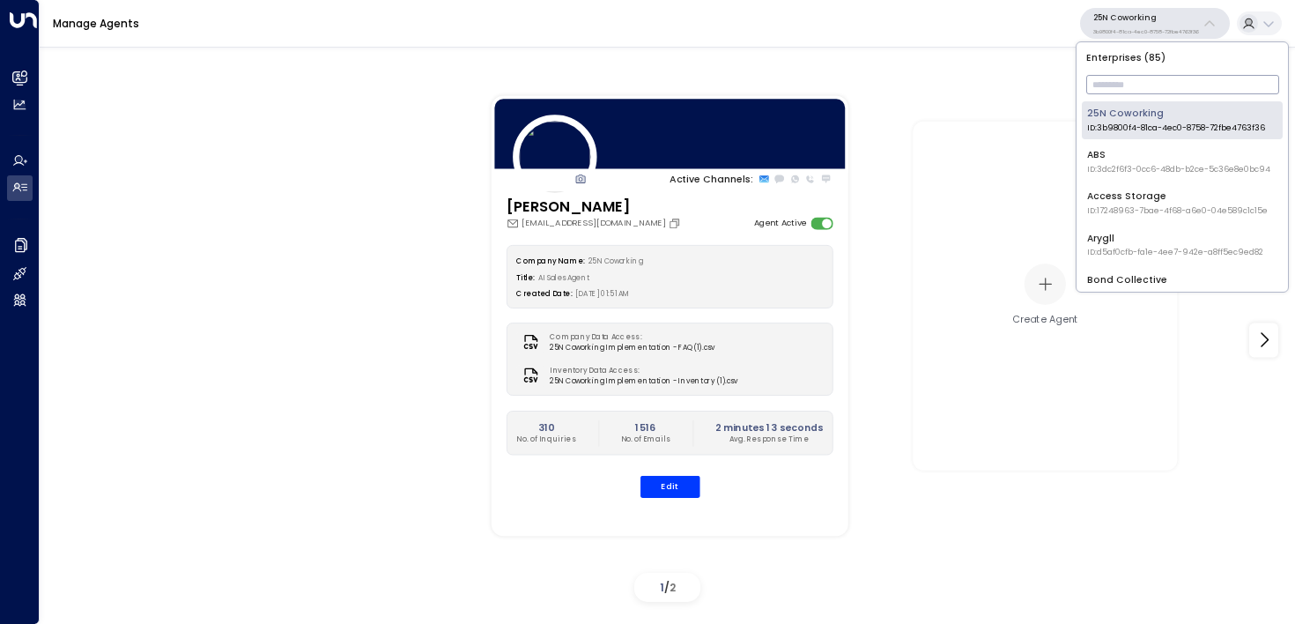
click at [1158, 86] on input "text" at bounding box center [1182, 84] width 193 height 28
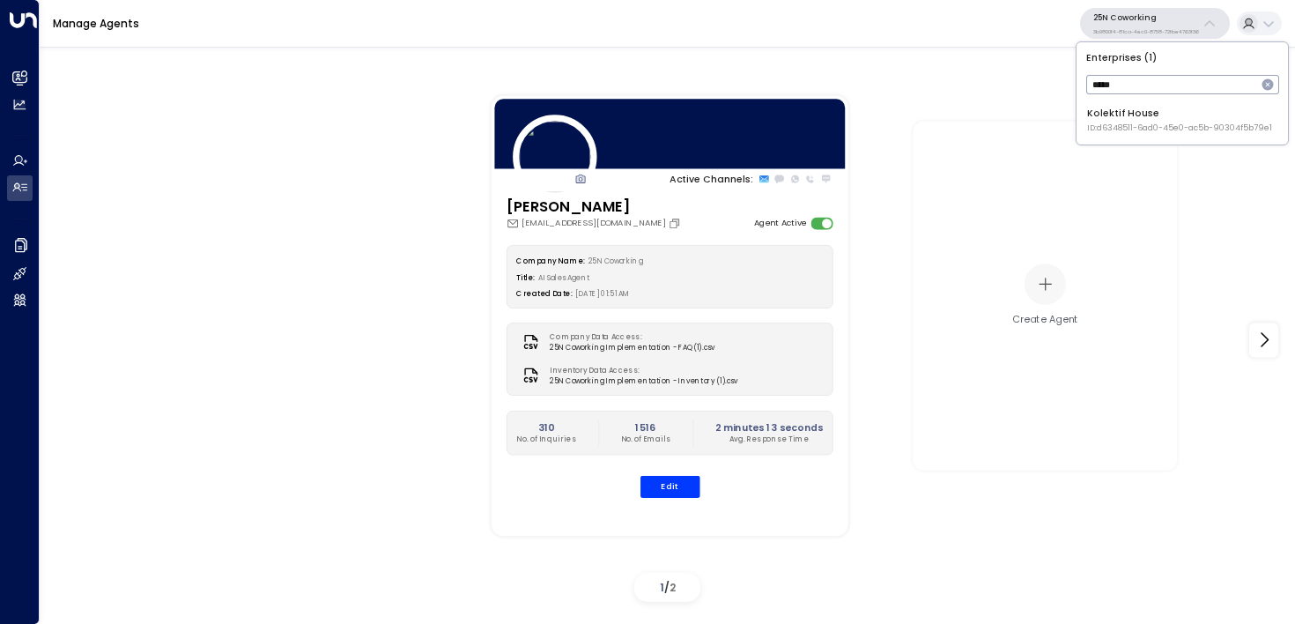
type input "*****"
click at [1173, 123] on span "ID: d6348511-6ad0-45e0-ac5b-90304f5b79e1" at bounding box center [1179, 128] width 185 height 12
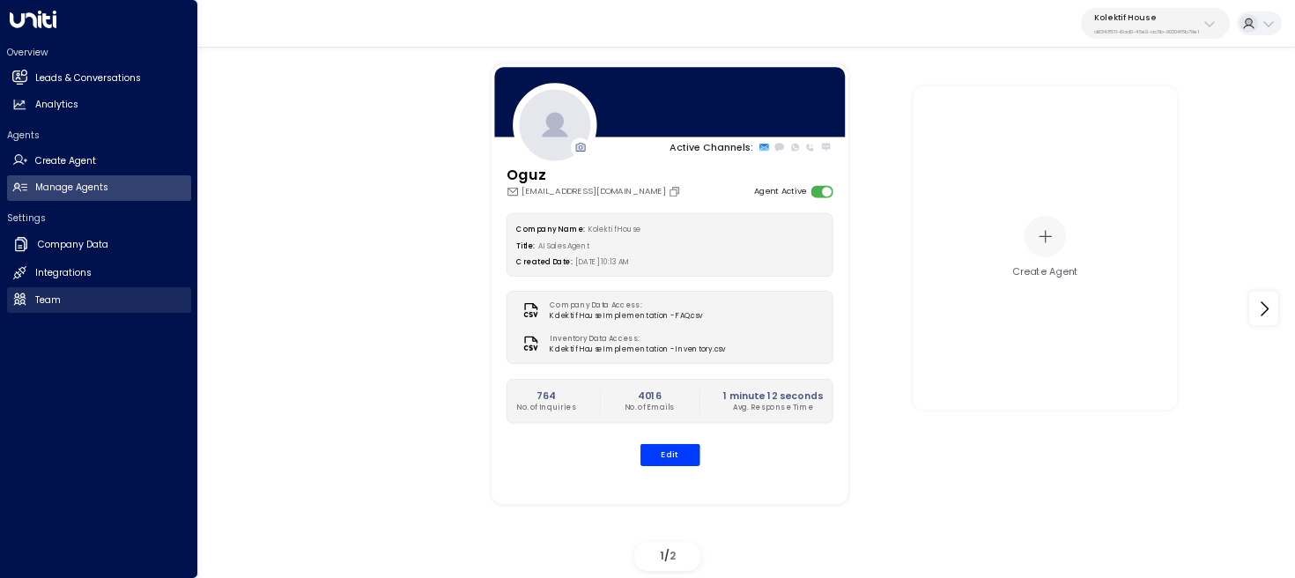
click at [117, 312] on link "Team Team" at bounding box center [99, 300] width 184 height 26
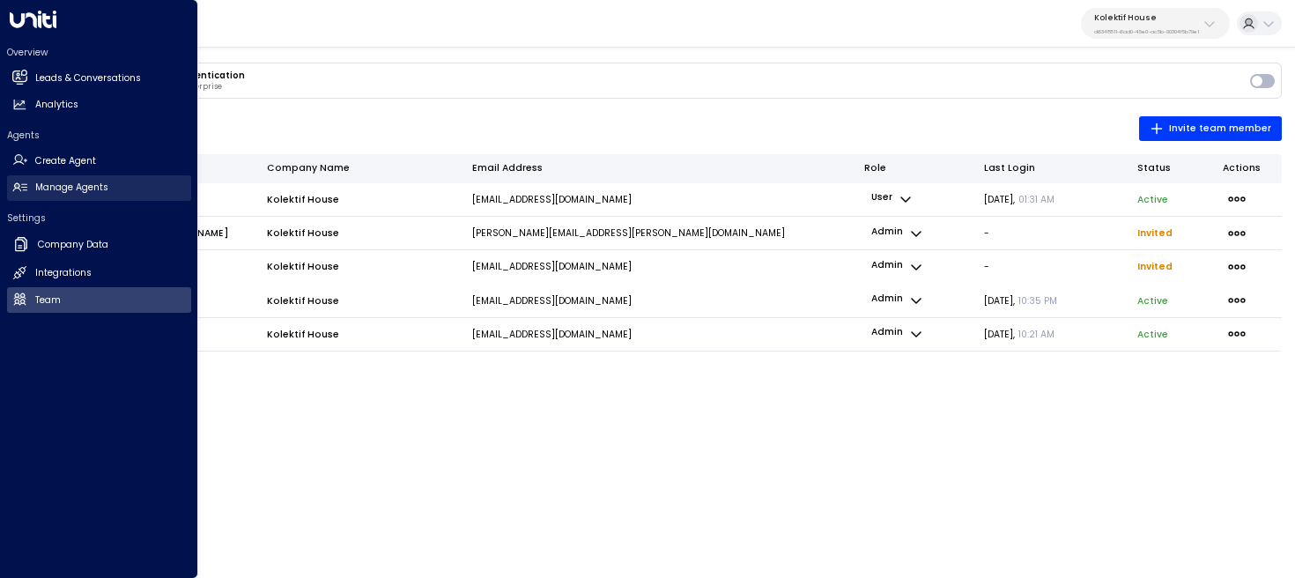
click at [96, 186] on h2 "Manage Agents" at bounding box center [71, 188] width 73 height 14
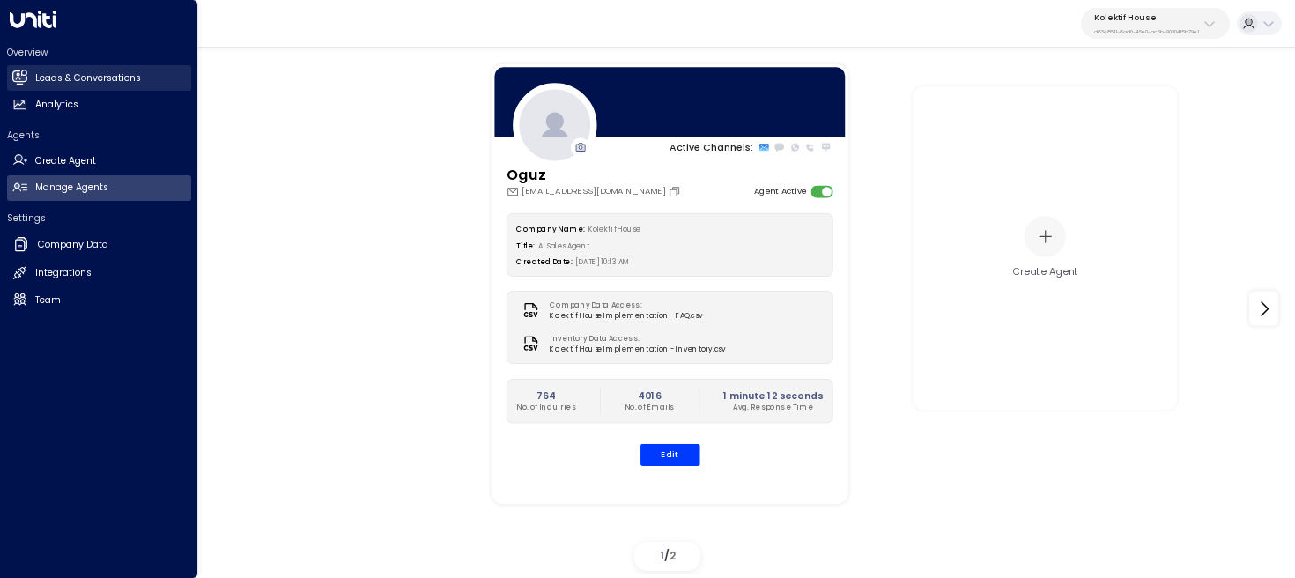
click at [26, 78] on icon at bounding box center [18, 75] width 15 height 11
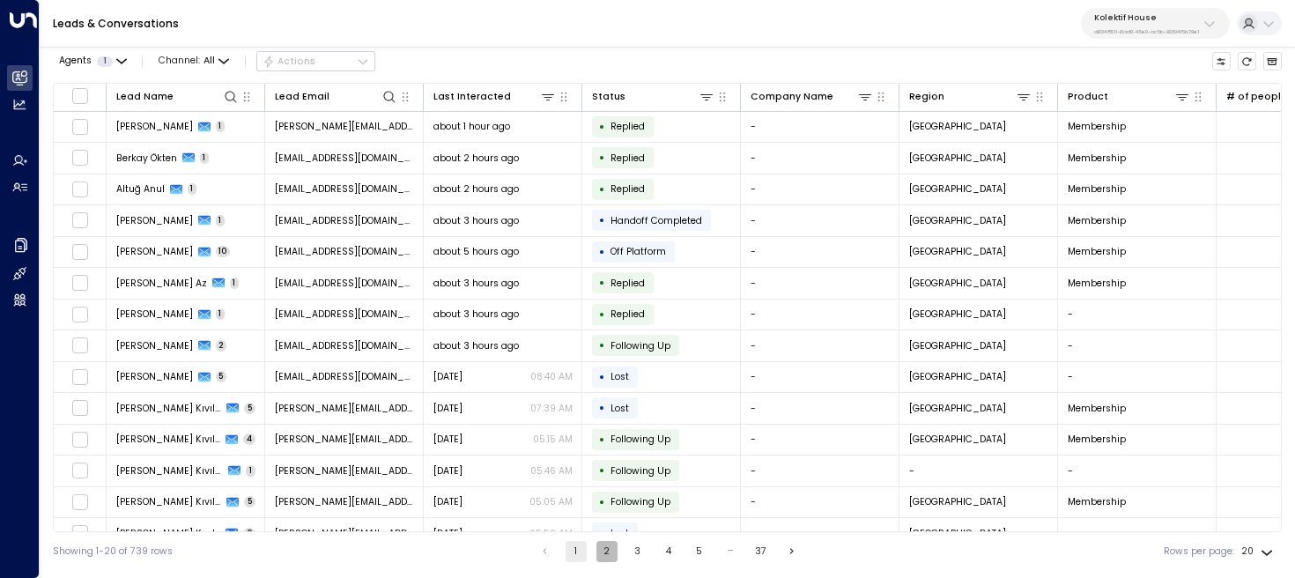
click at [599, 552] on button "2" at bounding box center [607, 551] width 21 height 21
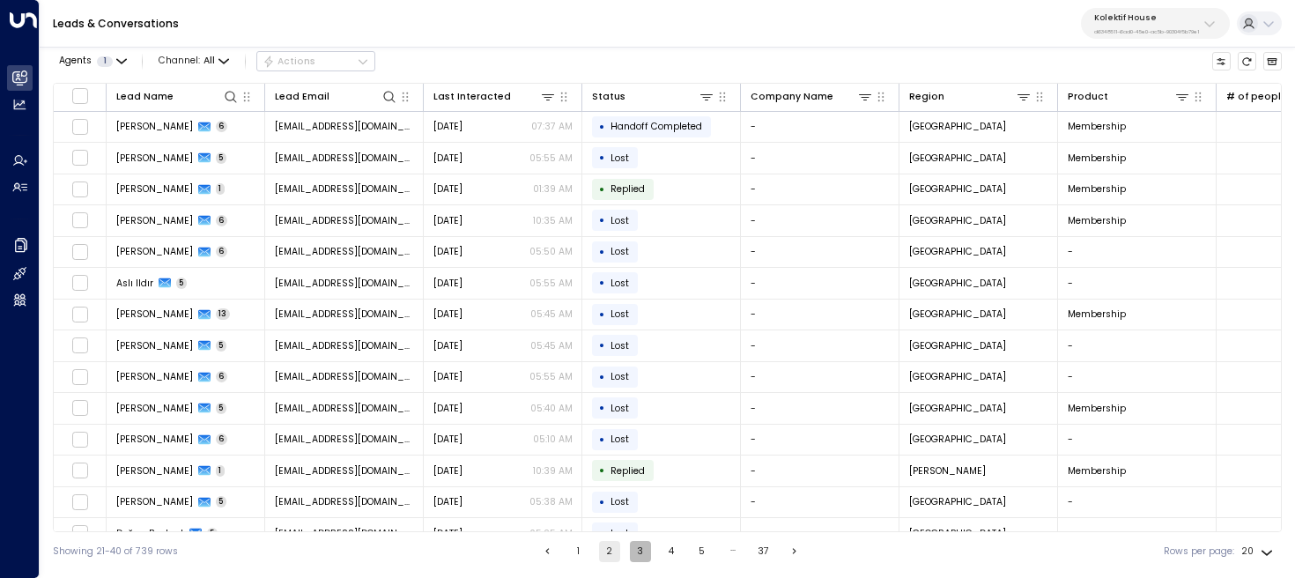
click at [641, 552] on button "3" at bounding box center [640, 551] width 21 height 21
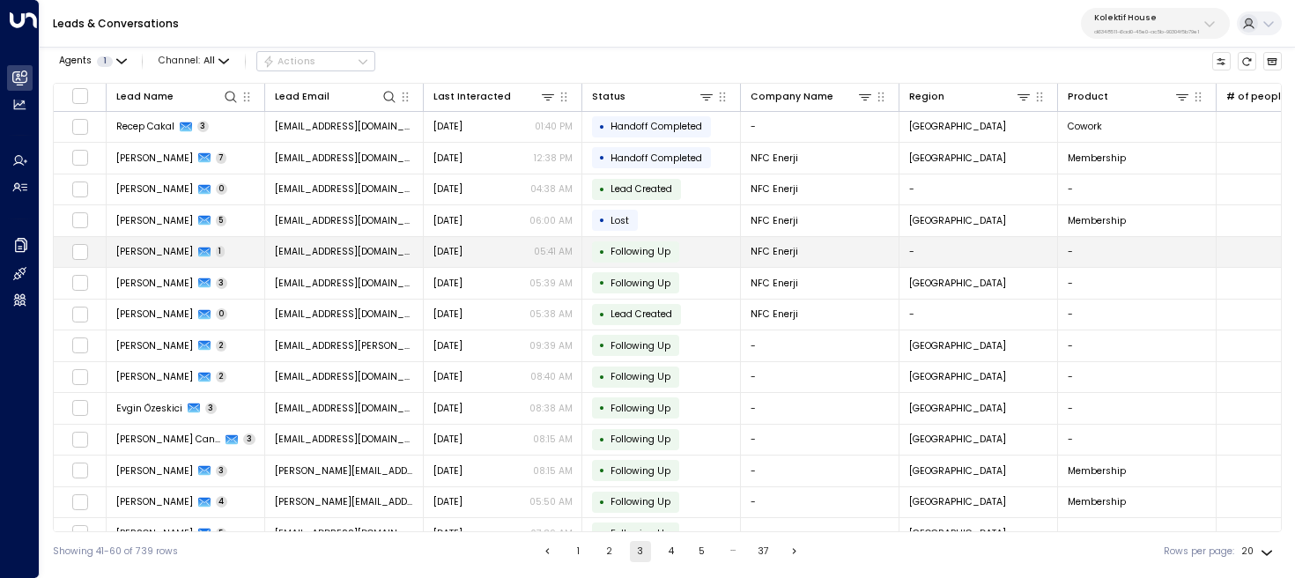
click at [526, 258] on td "Jul 15, 2025 05:41 AM" at bounding box center [503, 252] width 159 height 31
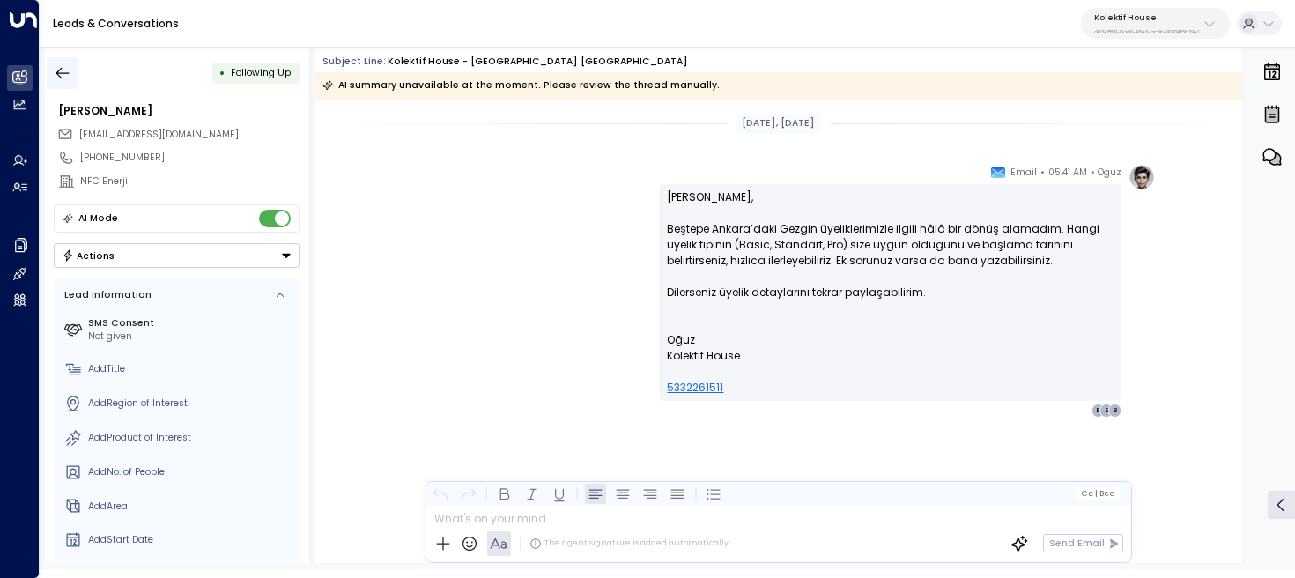
click at [54, 70] on icon "button" at bounding box center [63, 73] width 18 height 18
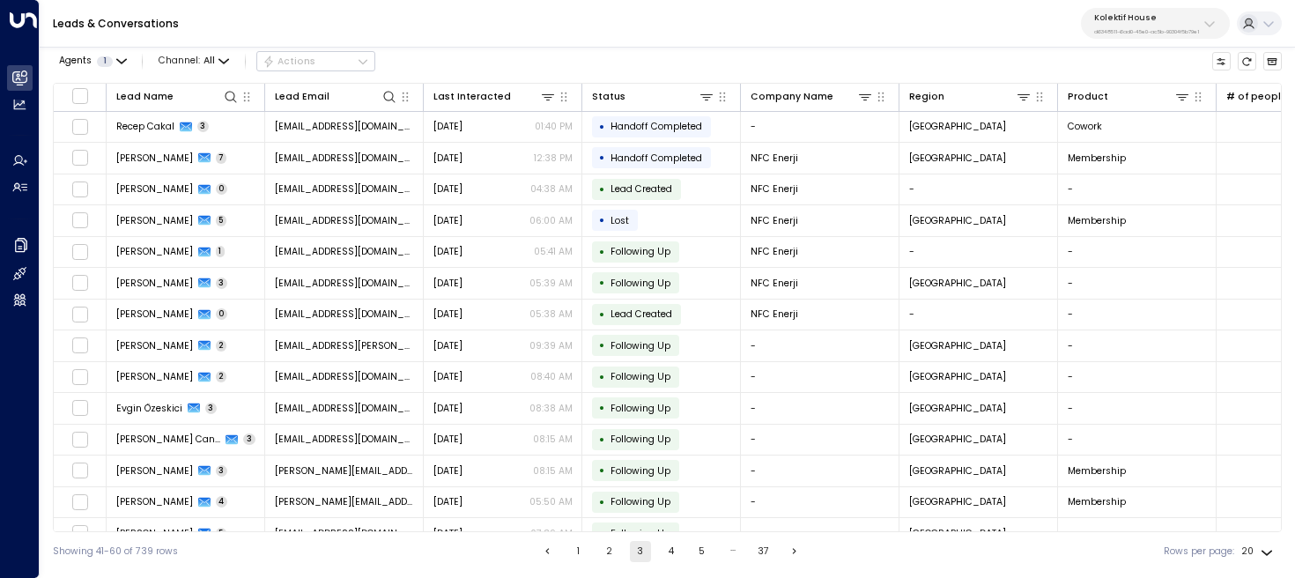
click at [575, 552] on button "1" at bounding box center [578, 551] width 21 height 21
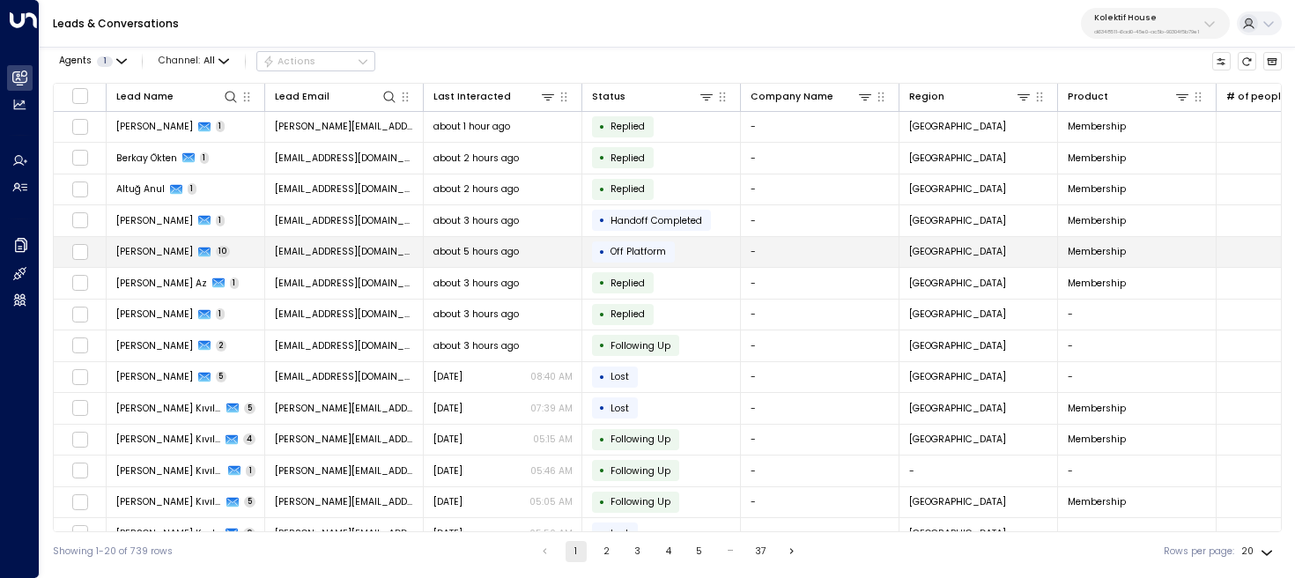
click at [229, 249] on td "Anna Ishchenko 10" at bounding box center [186, 252] width 159 height 31
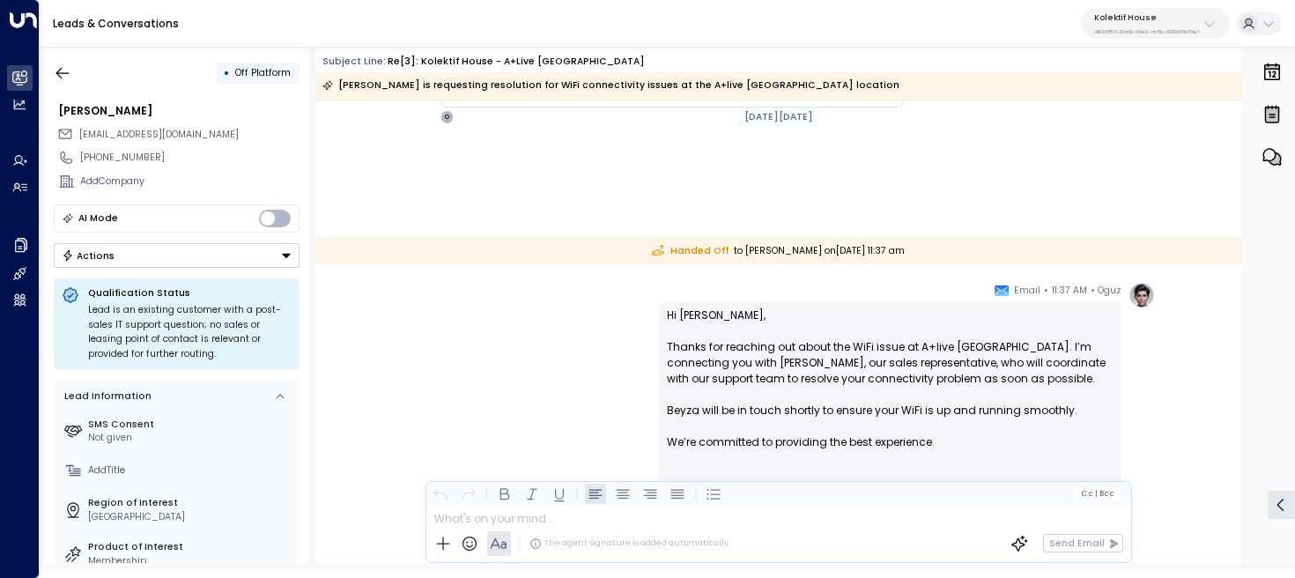
scroll to position [2701, 0]
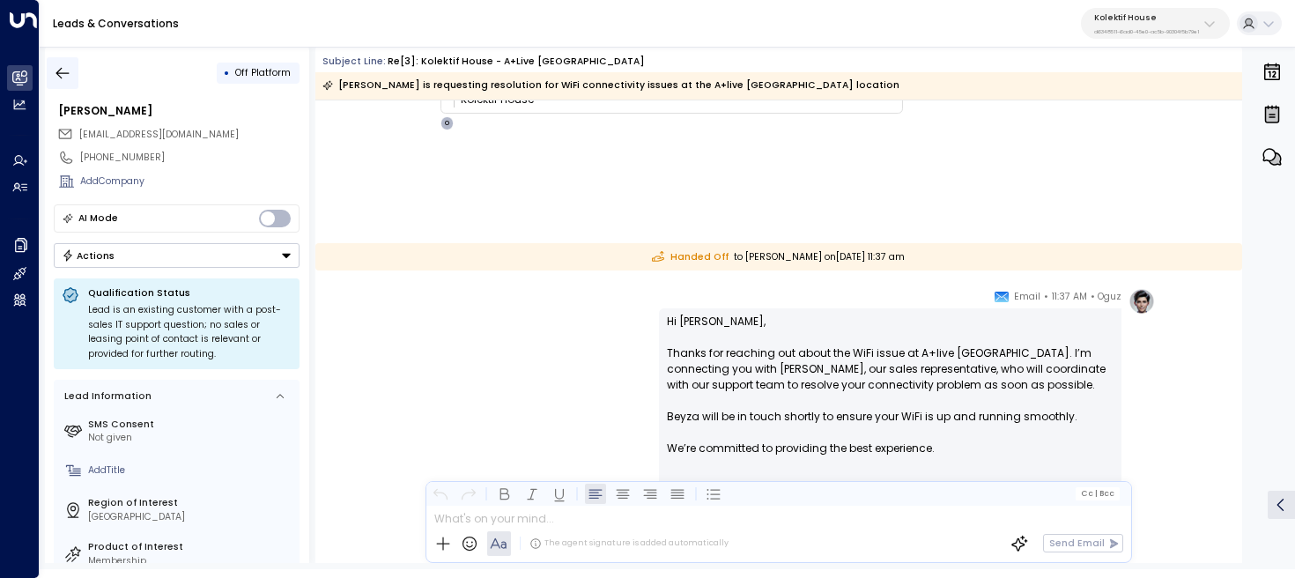
click at [71, 82] on button "button" at bounding box center [63, 73] width 32 height 32
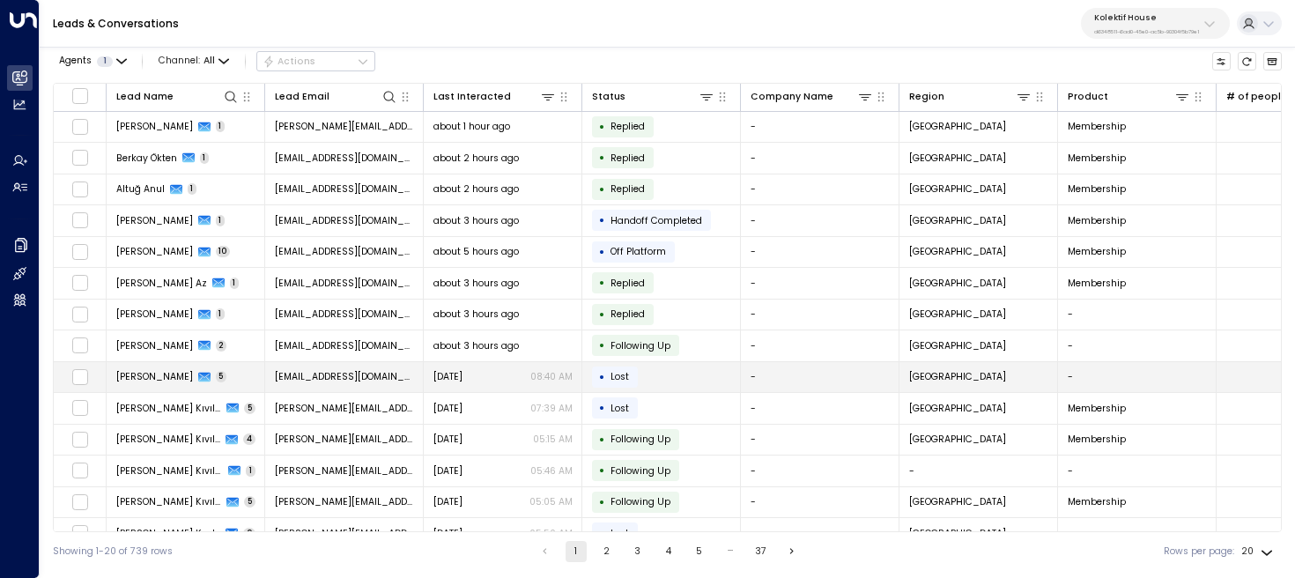
click at [154, 375] on span "Gürhan YILDIZ" at bounding box center [154, 376] width 77 height 13
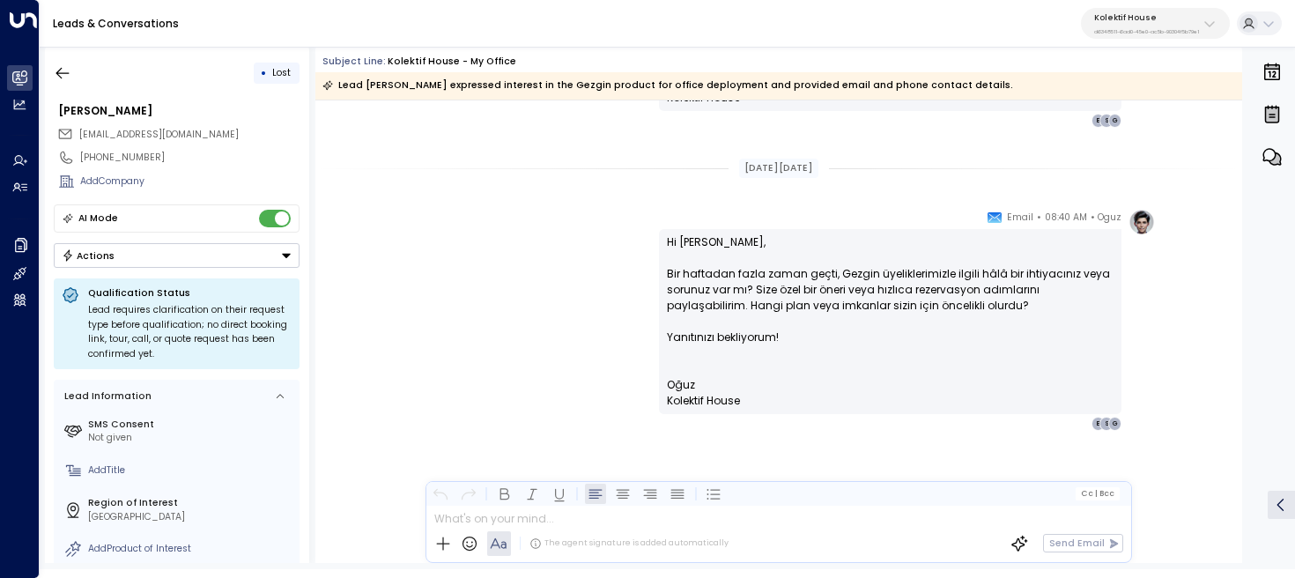
scroll to position [1727, 0]
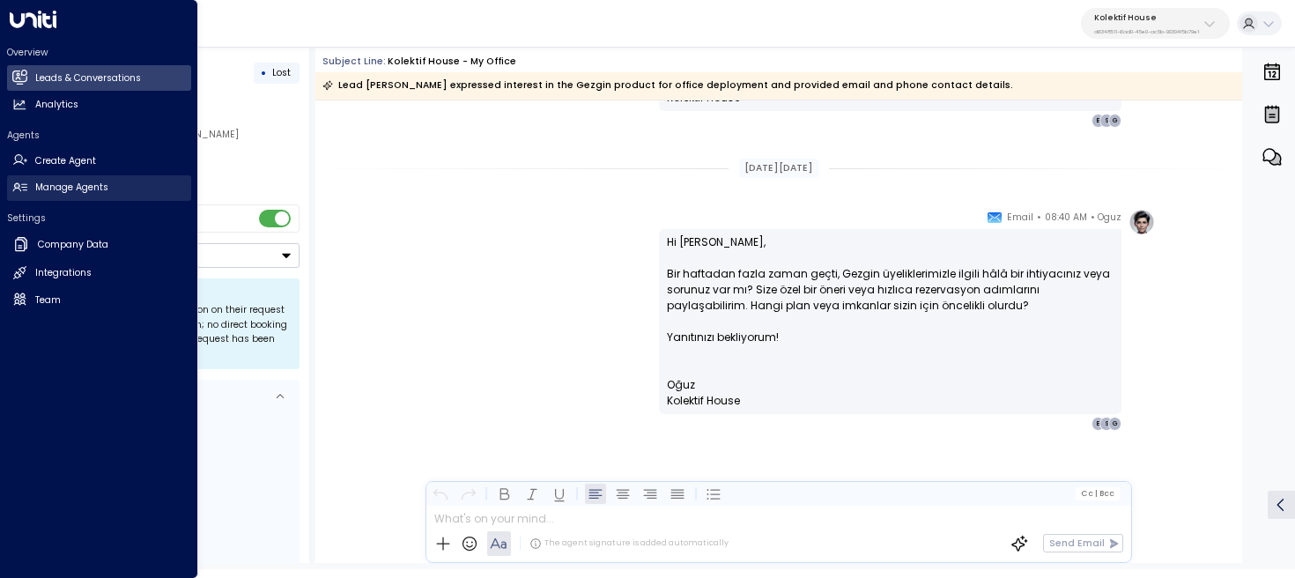
click at [22, 194] on icon at bounding box center [19, 187] width 15 height 15
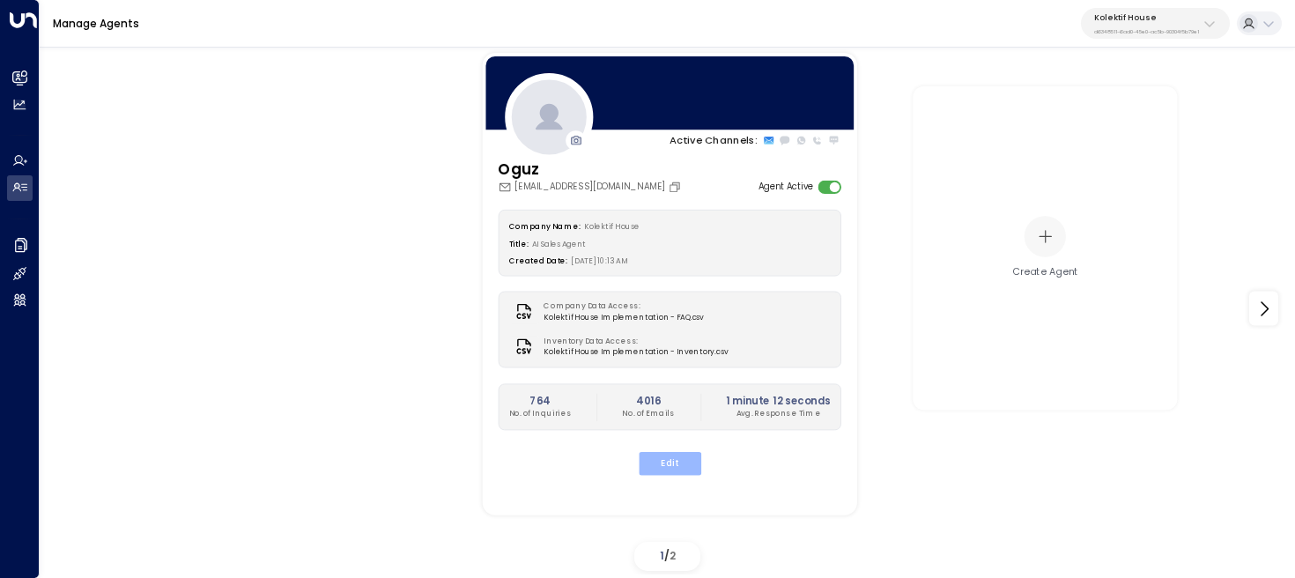
click at [693, 458] on button "Edit" at bounding box center [669, 463] width 63 height 23
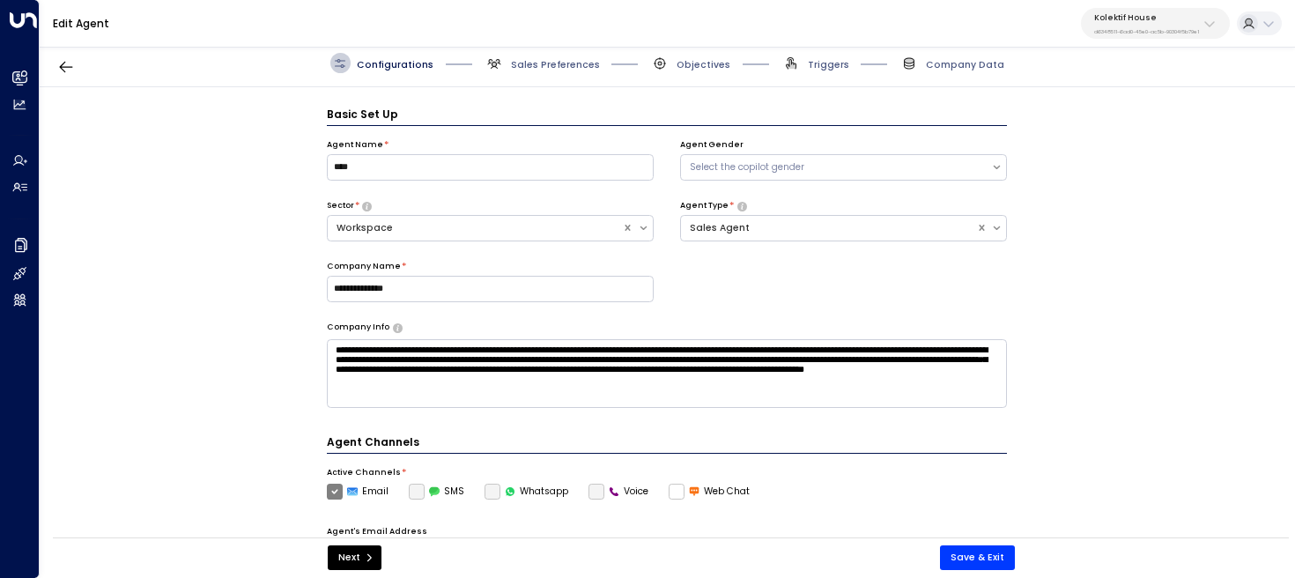
scroll to position [19, 0]
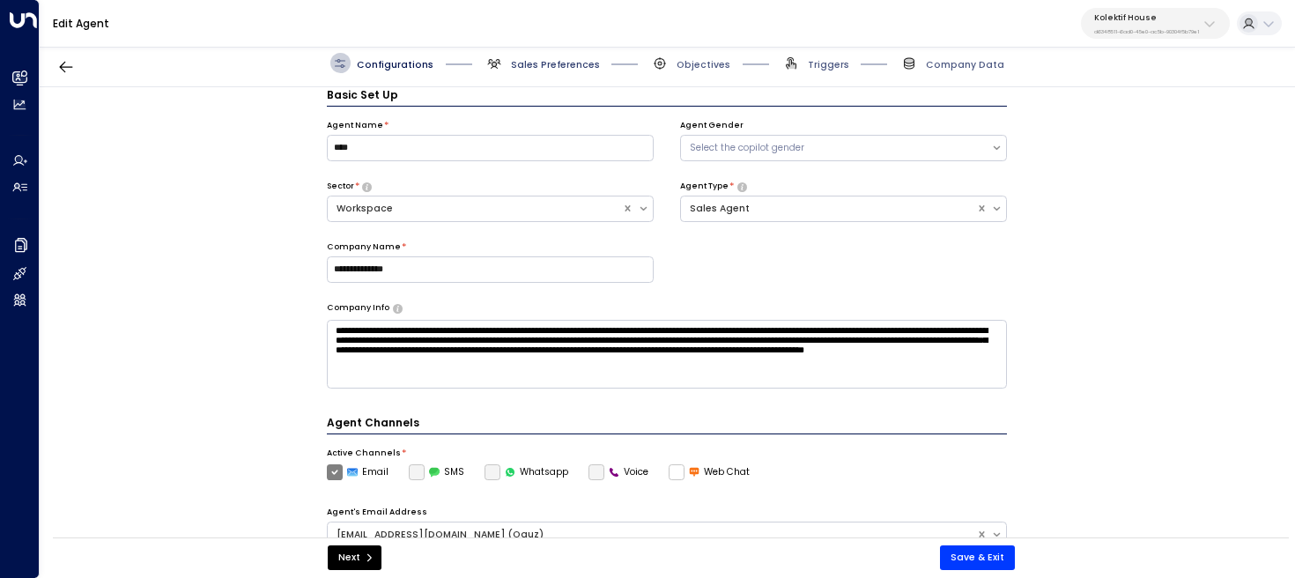
click at [560, 68] on span "Sales Preferences" at bounding box center [555, 64] width 89 height 13
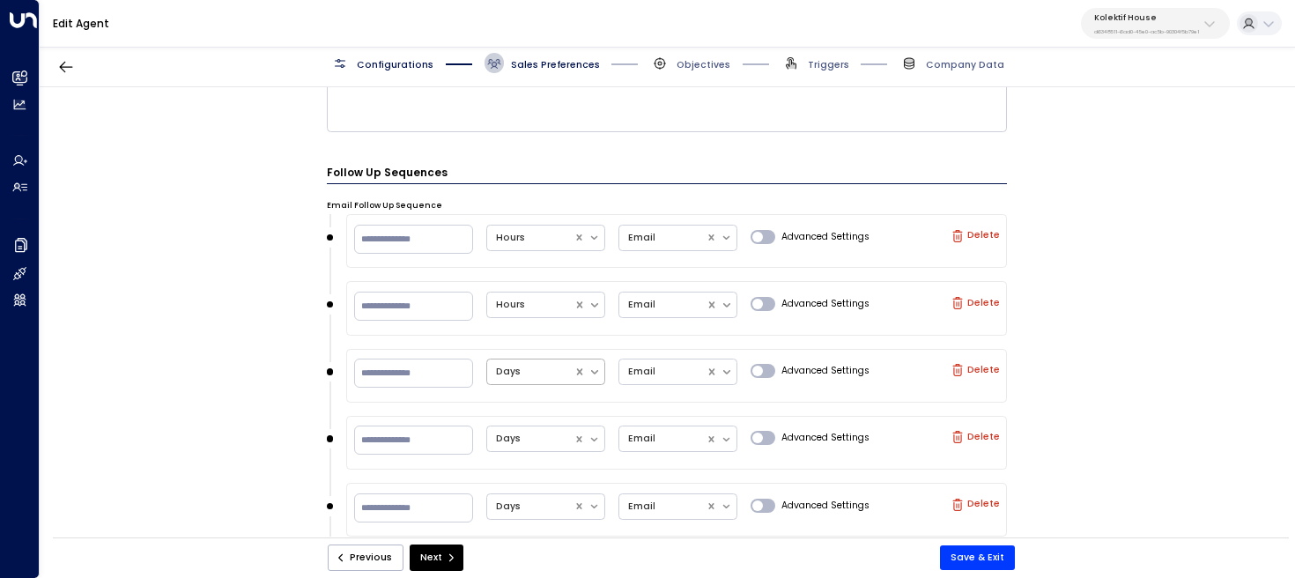
scroll to position [837, 0]
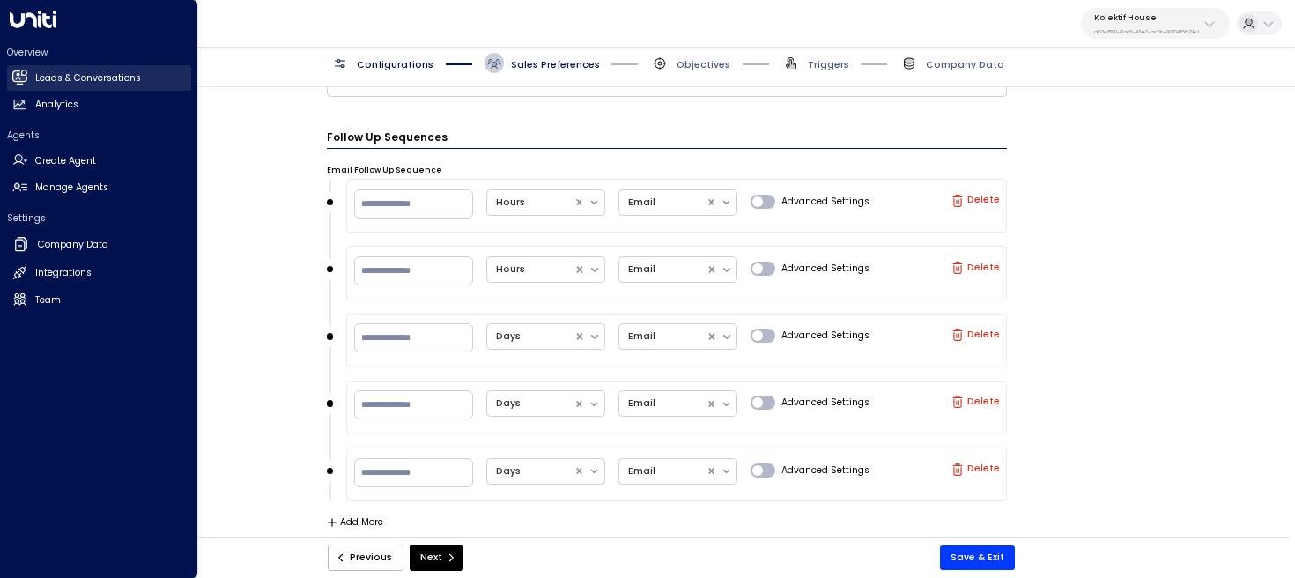
click at [25, 71] on icon at bounding box center [20, 77] width 11 height 15
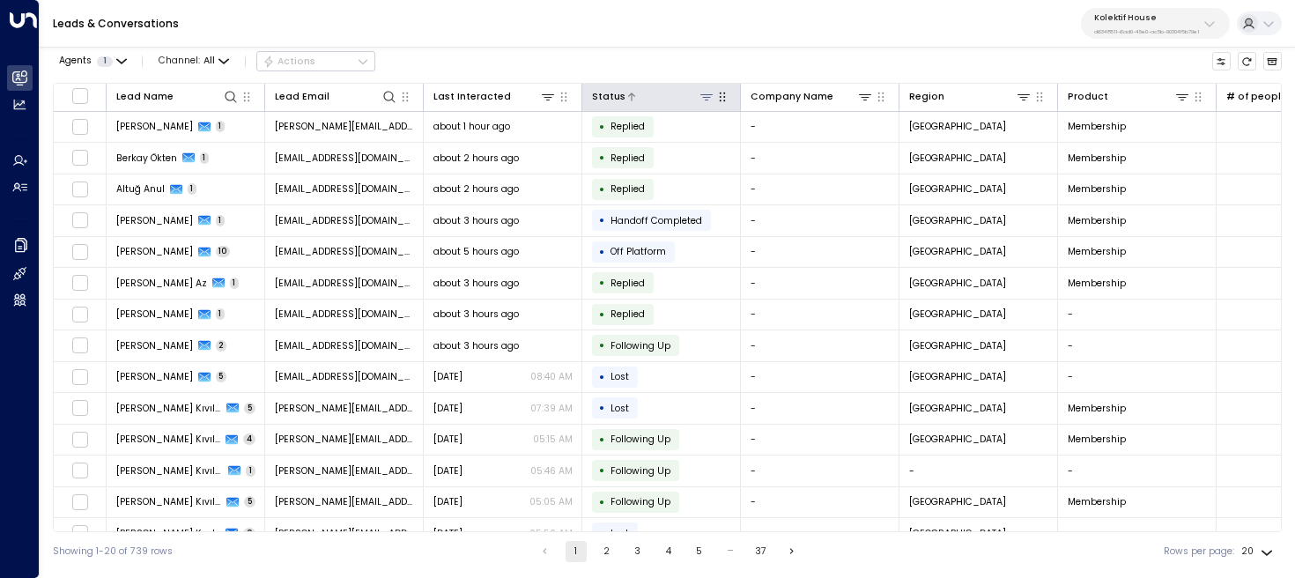
click at [704, 98] on icon at bounding box center [707, 97] width 14 height 14
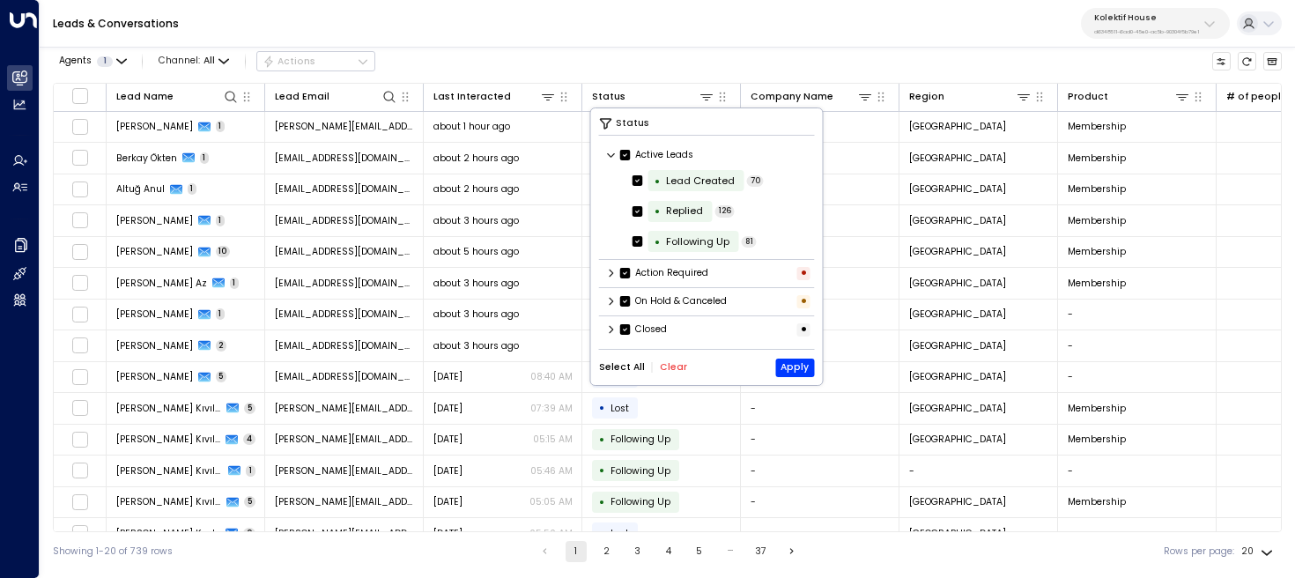
click at [675, 362] on button "Clear" at bounding box center [673, 367] width 27 height 11
click at [612, 330] on icon at bounding box center [611, 329] width 11 height 11
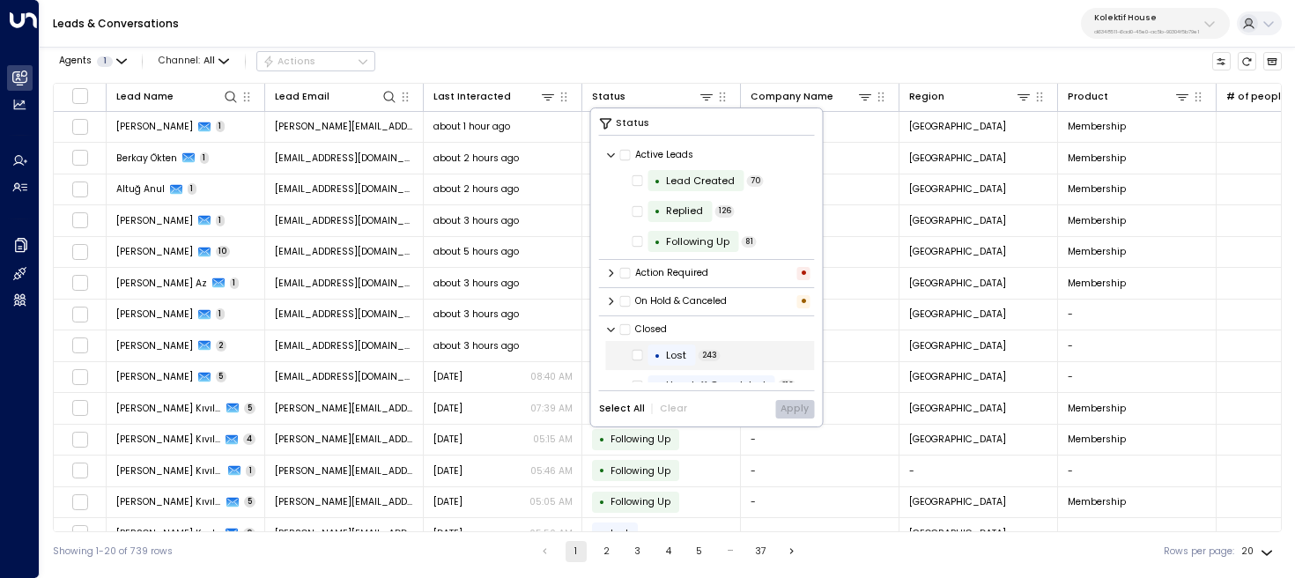
click at [658, 358] on div "•" at bounding box center [658, 356] width 6 height 24
click at [797, 411] on button "Apply" at bounding box center [794, 409] width 39 height 19
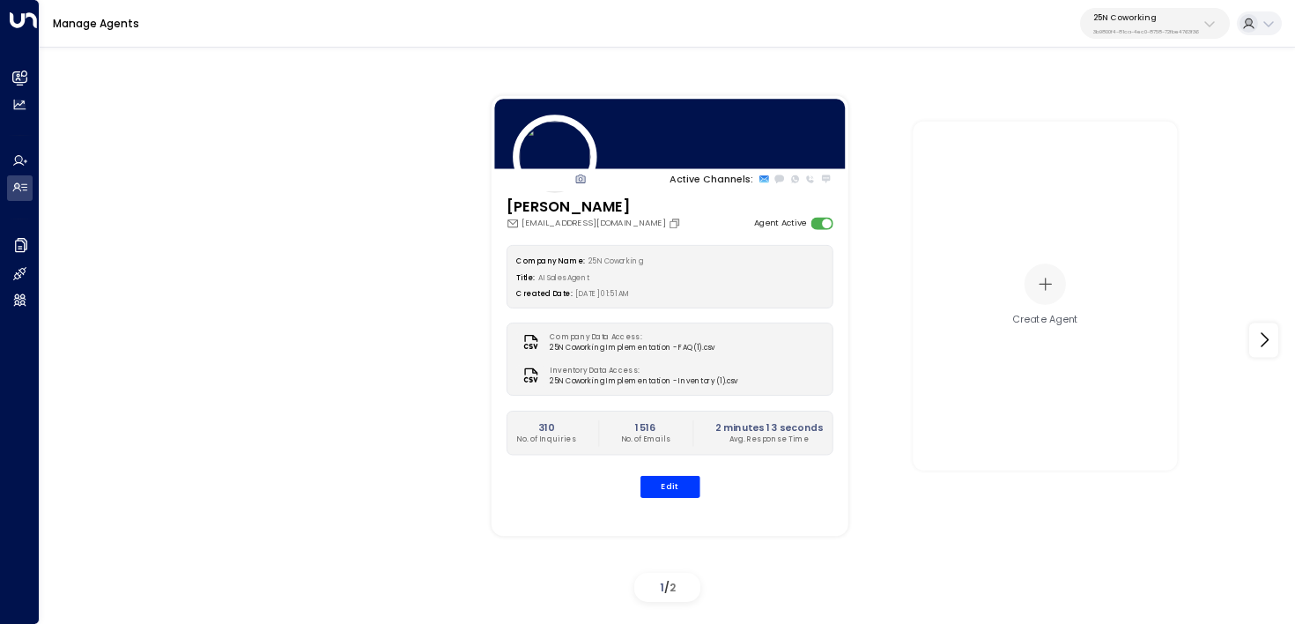
click at [1119, 28] on p "3b9800f4-81ca-4ec0-8758-72fbe4763f36" at bounding box center [1147, 31] width 106 height 7
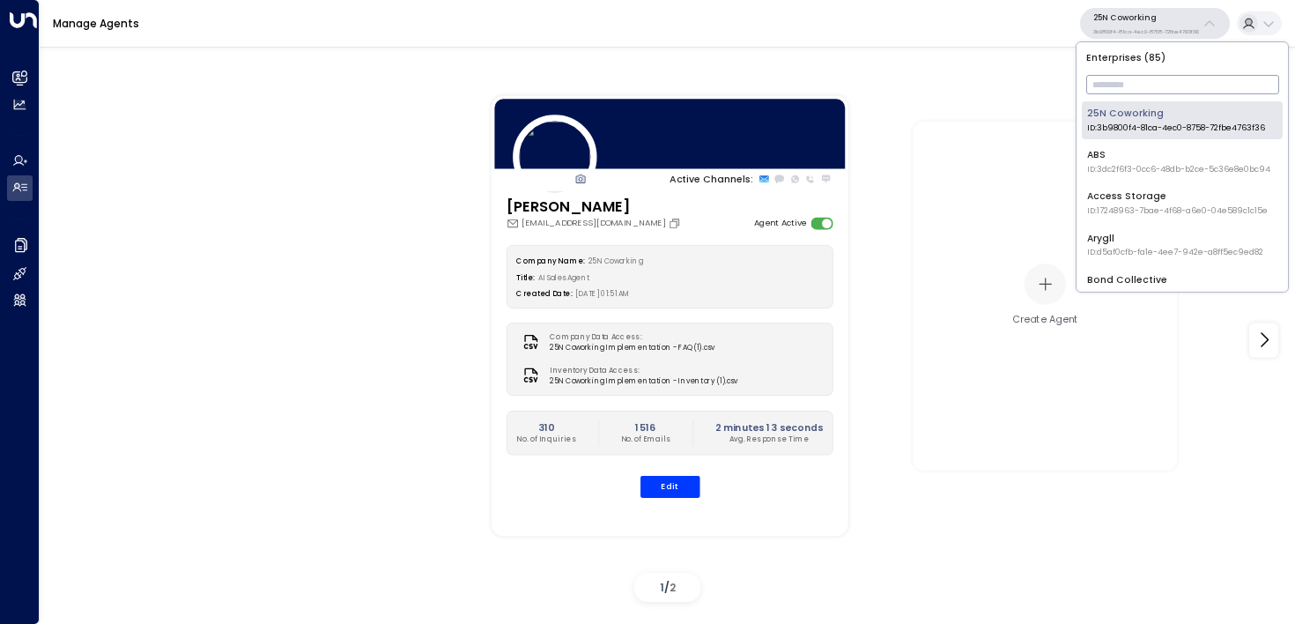
click at [1114, 80] on input "text" at bounding box center [1182, 84] width 193 height 28
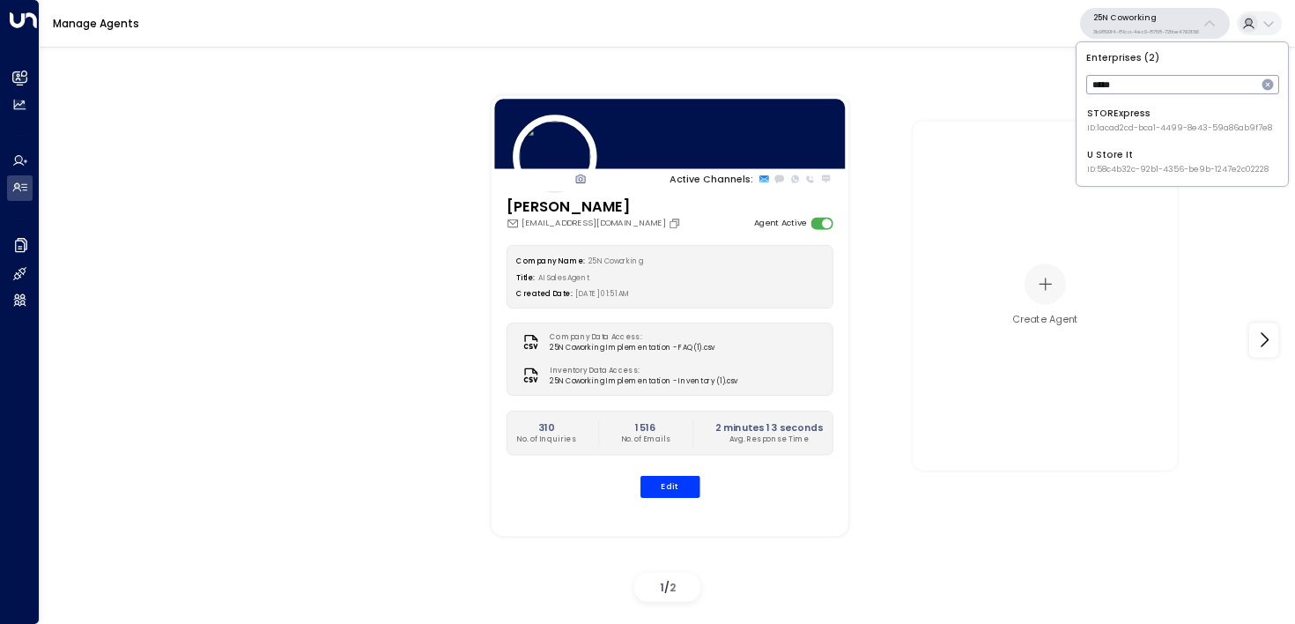
type input "*****"
click at [1118, 112] on div "STORExpress ID: 1acad2cd-bca1-4499-8e43-59a86ab9f7e8" at bounding box center [1179, 120] width 185 height 27
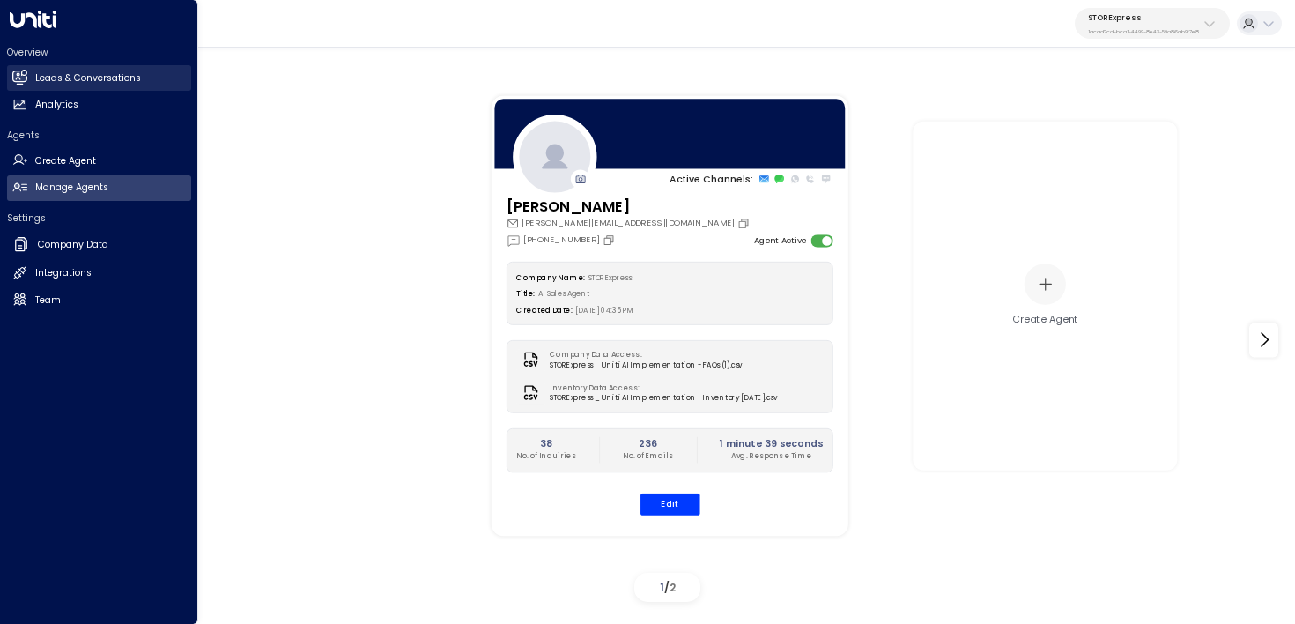
click at [23, 79] on icon at bounding box center [19, 76] width 14 height 11
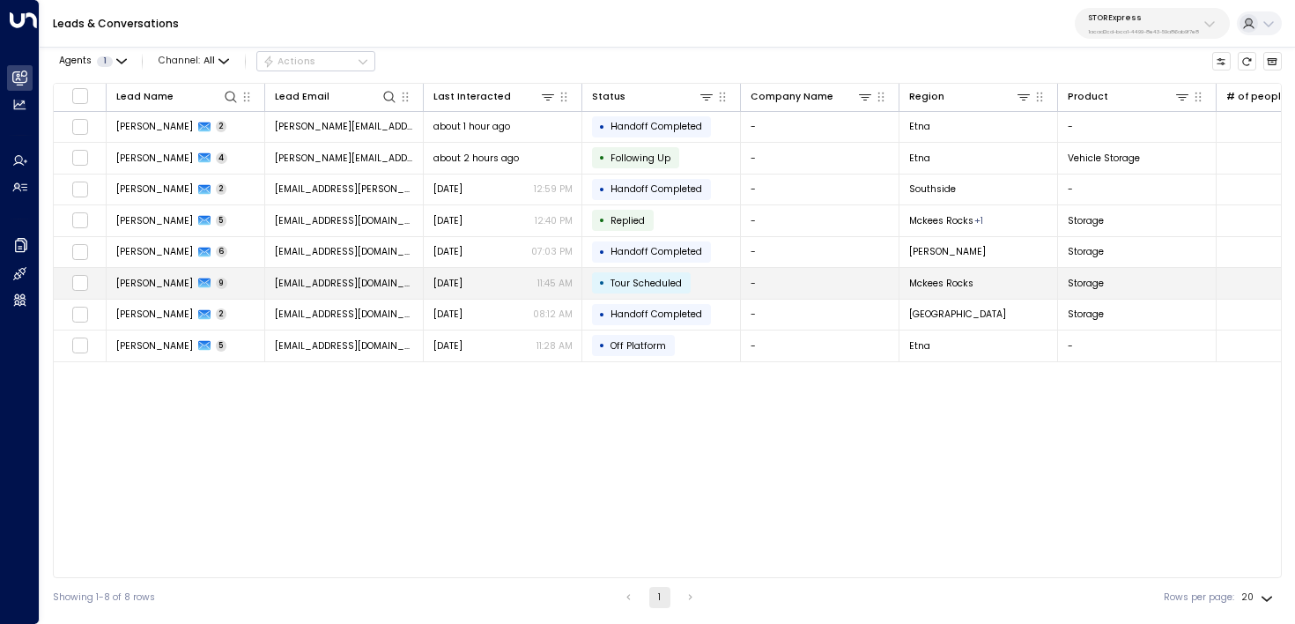
click at [156, 285] on span "Marie Walker" at bounding box center [154, 283] width 77 height 13
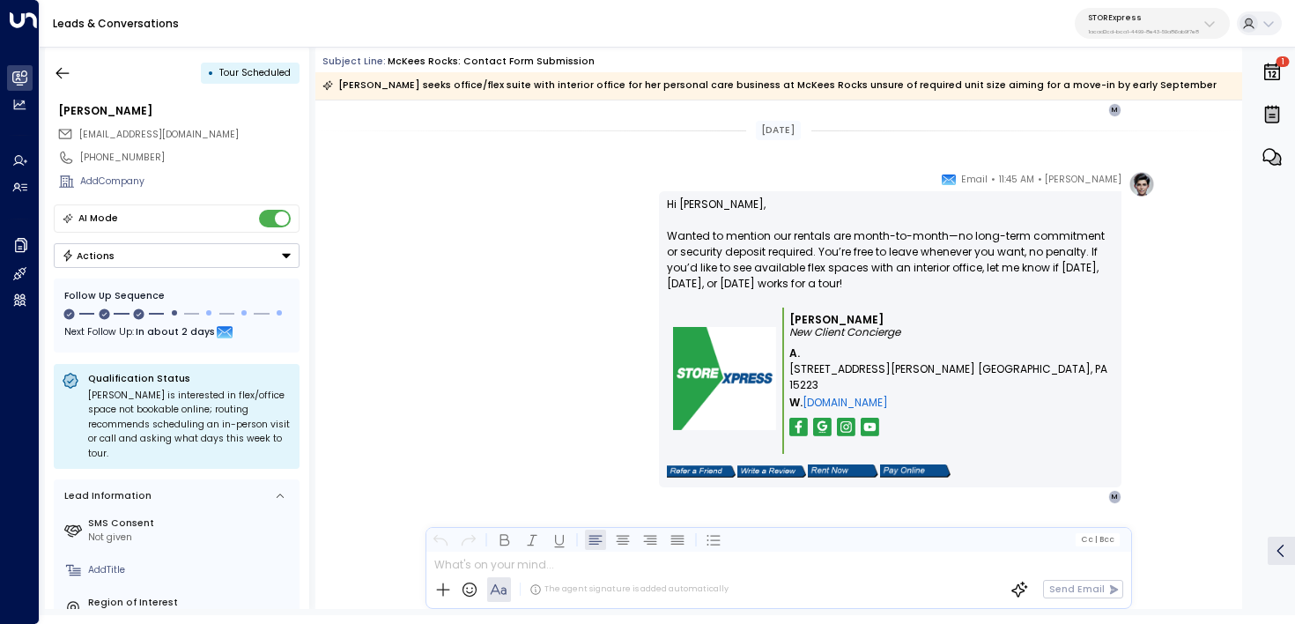
scroll to position [3517, 0]
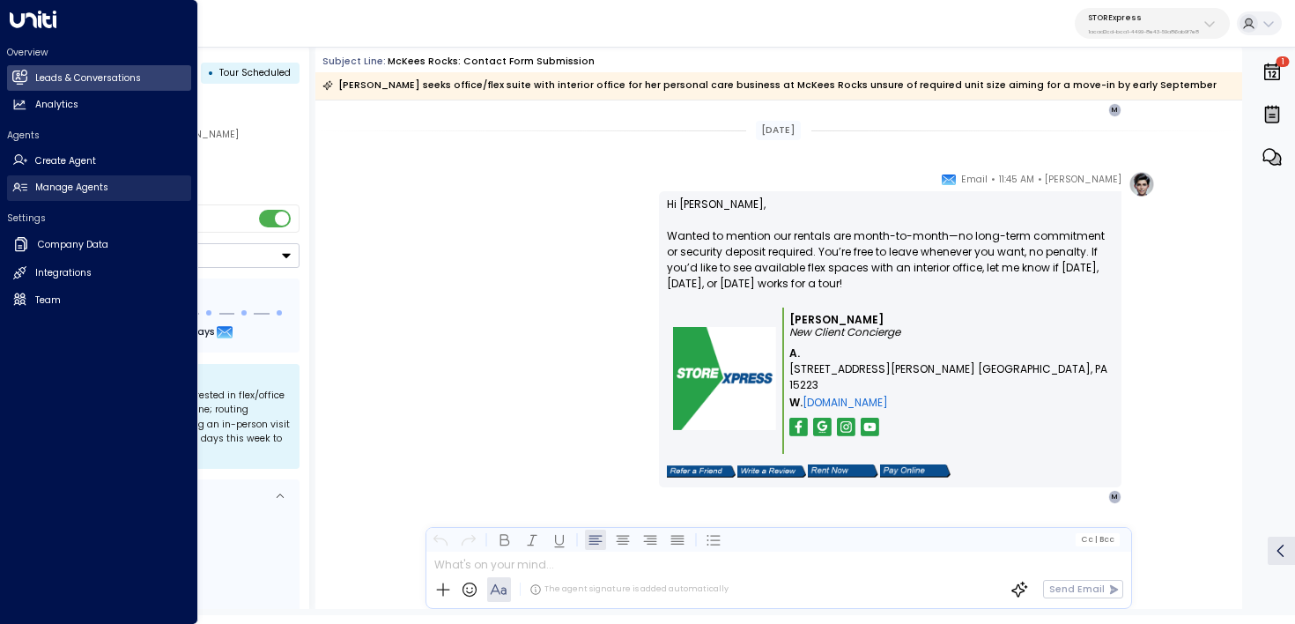
click at [28, 187] on link "Manage Agents Manage Agents" at bounding box center [99, 188] width 184 height 26
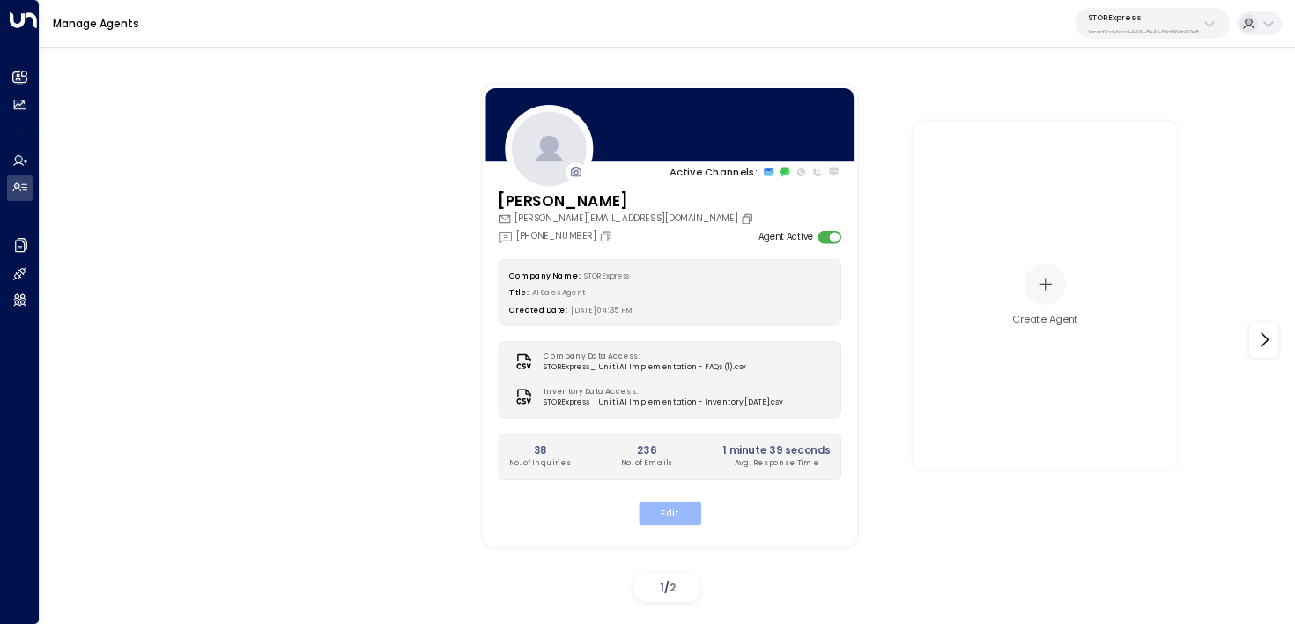
click at [689, 507] on button "Edit" at bounding box center [669, 512] width 63 height 23
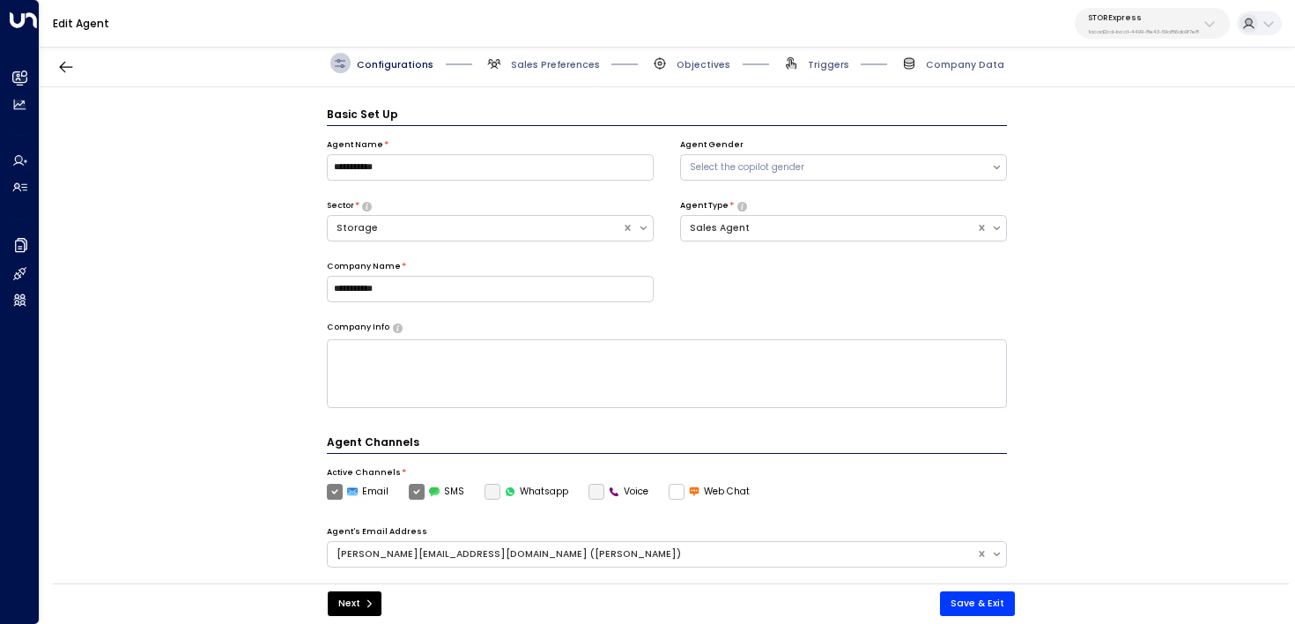
scroll to position [19, 0]
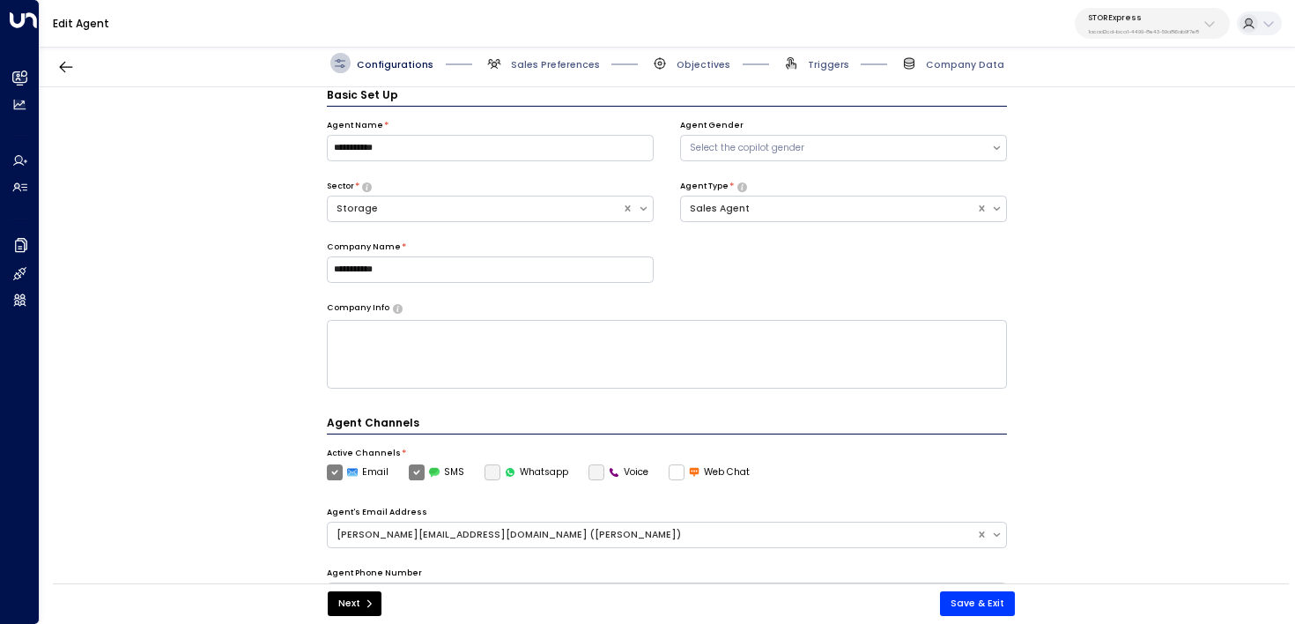
click at [550, 72] on div "Configurations Sales Preferences Objectives Triggers Company Data" at bounding box center [668, 64] width 1256 height 48
click at [550, 66] on span "Sales Preferences" at bounding box center [555, 64] width 89 height 13
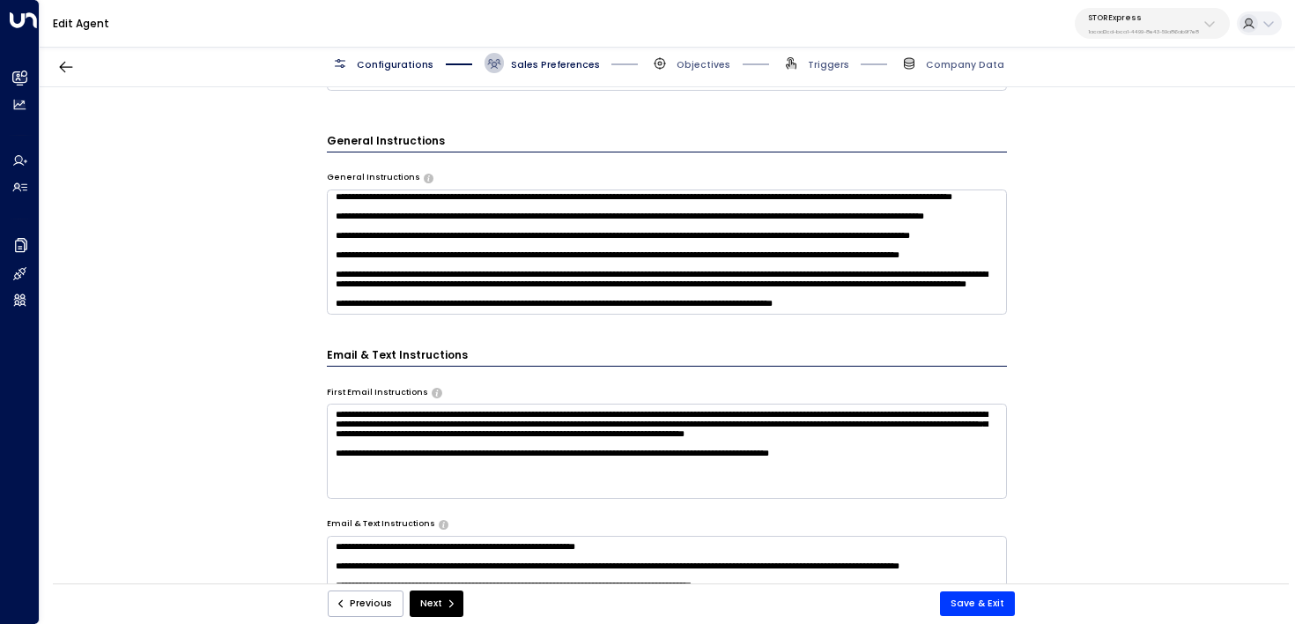
scroll to position [160, 0]
click at [952, 281] on textarea at bounding box center [667, 251] width 681 height 125
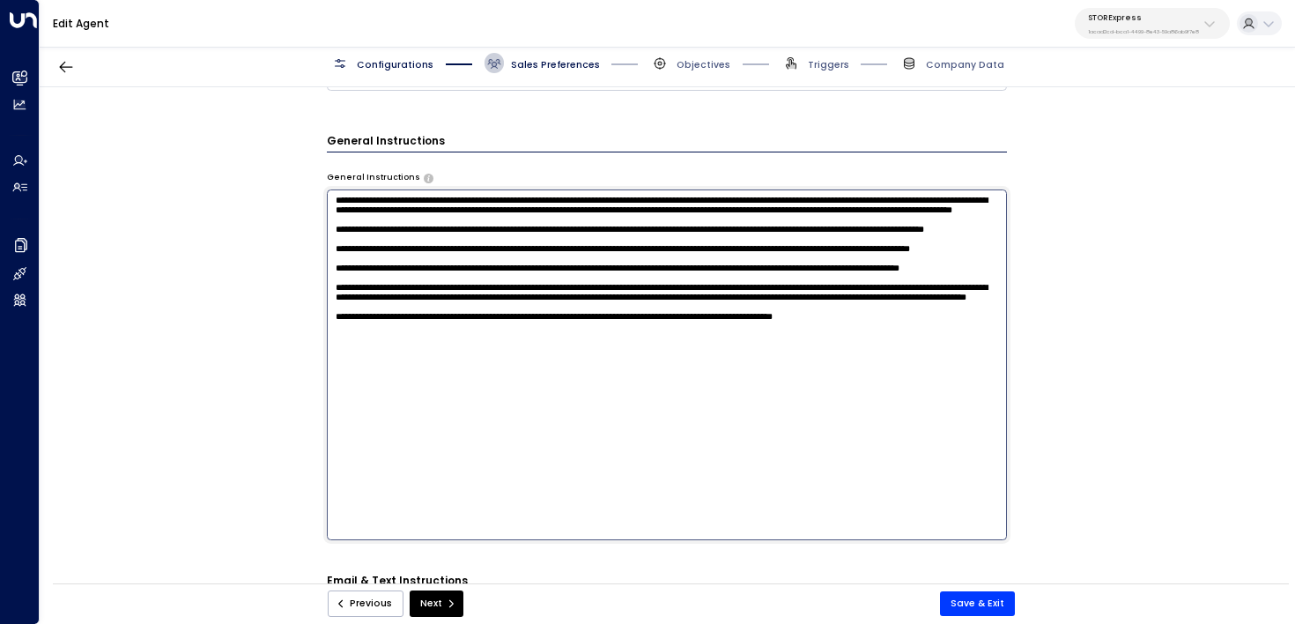
click at [457, 512] on textarea at bounding box center [667, 364] width 681 height 351
paste textarea "**********"
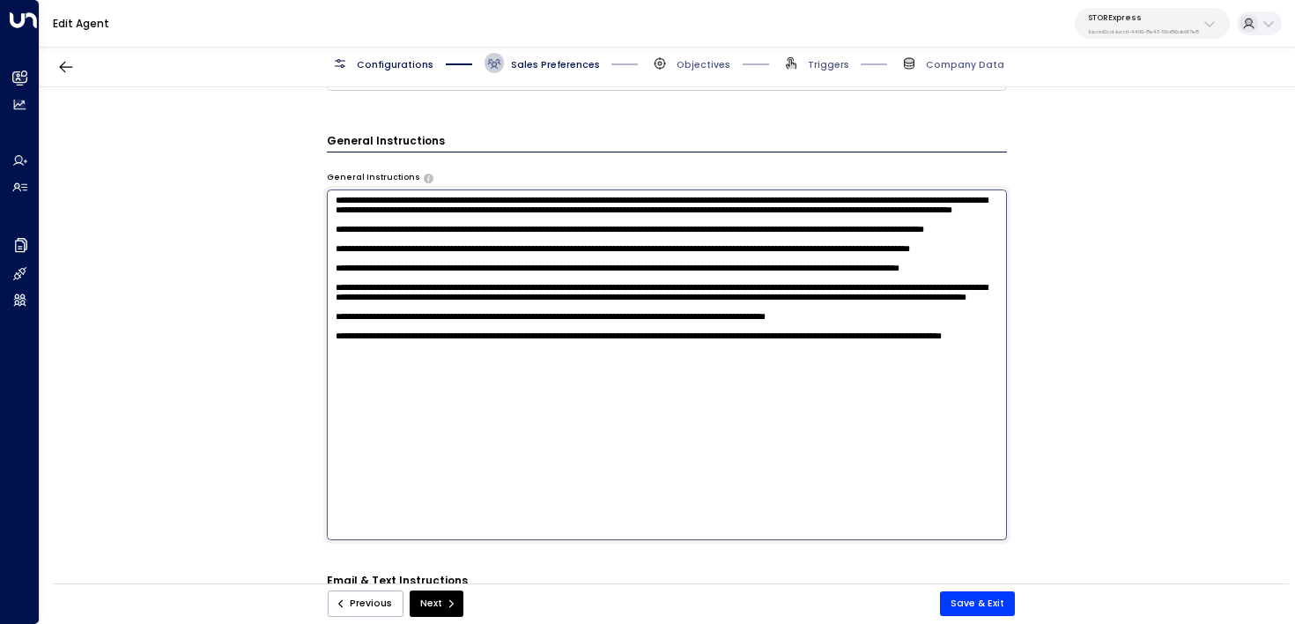
drag, startPoint x: 526, startPoint y: 480, endPoint x: 315, endPoint y: 456, distance: 212.0
click at [315, 455] on div "**********" at bounding box center [667, 339] width 1255 height 505
type textarea "**********"
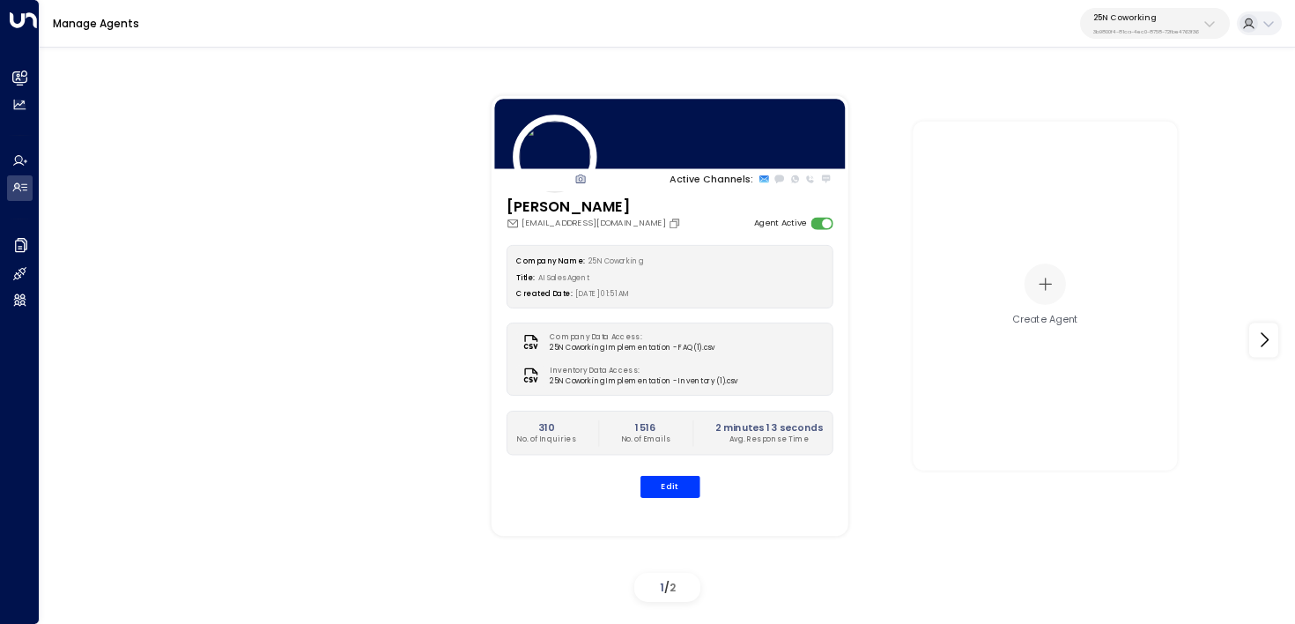
click at [1139, 18] on p "25N Coworking" at bounding box center [1147, 17] width 106 height 11
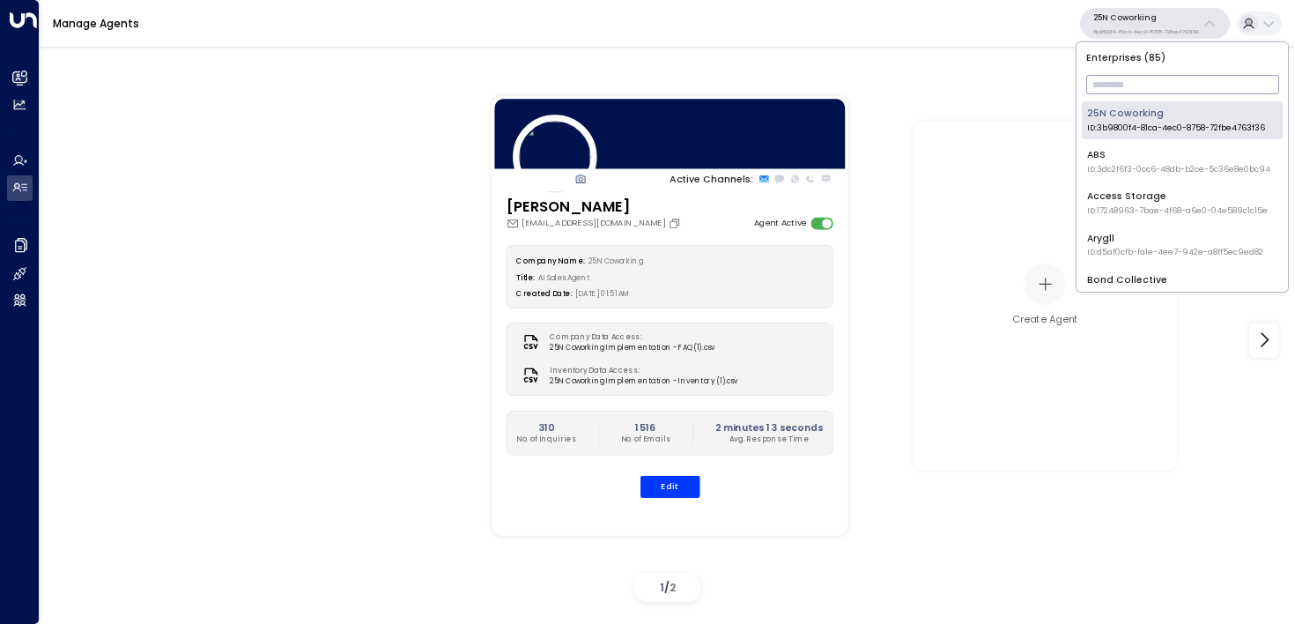
click at [1123, 75] on input "text" at bounding box center [1182, 84] width 193 height 28
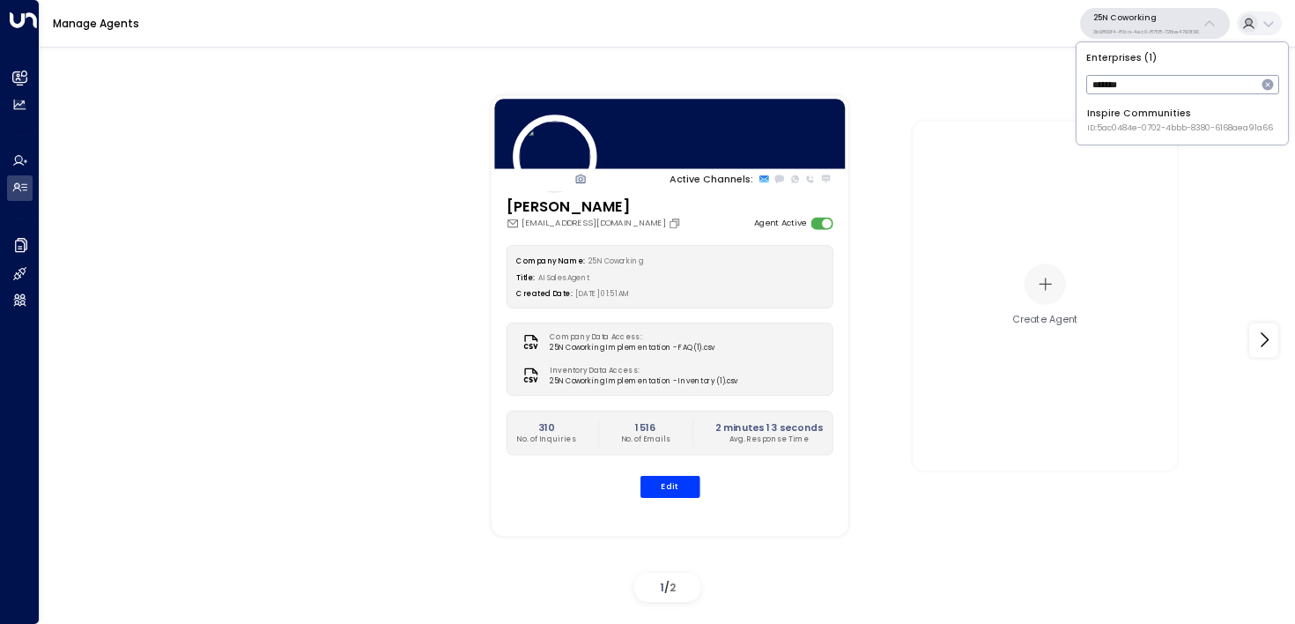
type input "*******"
click at [1133, 129] on span "ID: 5ac0484e-0702-4bbb-8380-6168aea91a66" at bounding box center [1180, 128] width 186 height 12
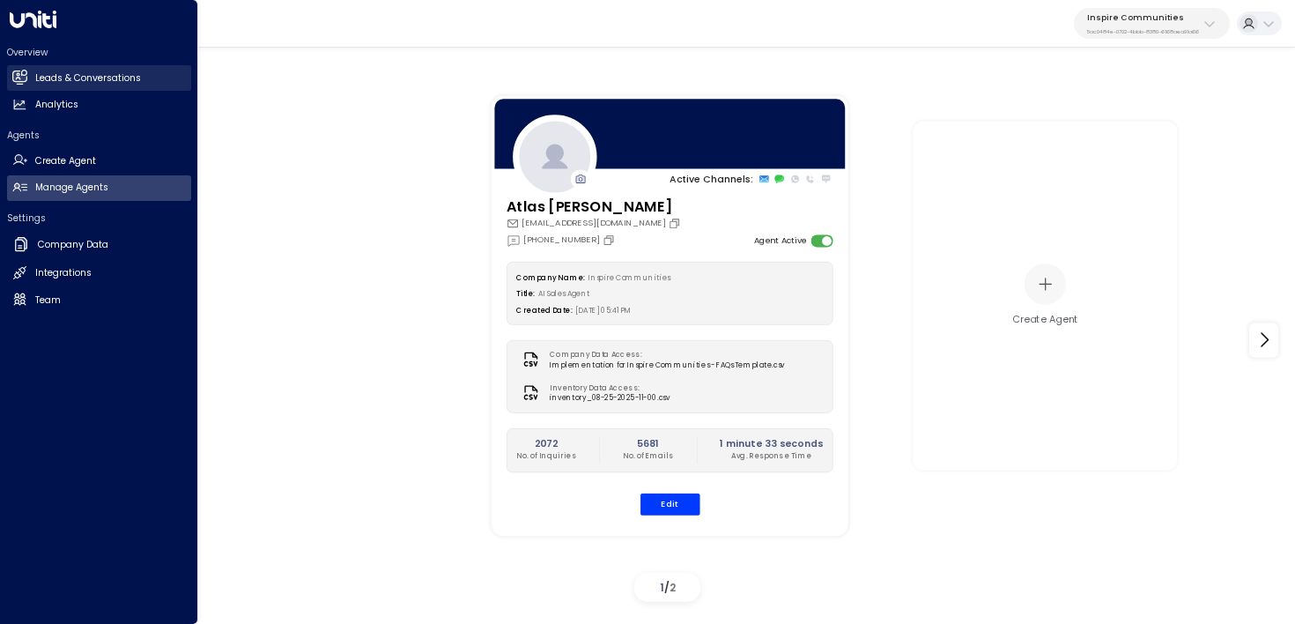
click at [27, 75] on link "Leads & Conversations Leads & Conversations" at bounding box center [99, 78] width 184 height 26
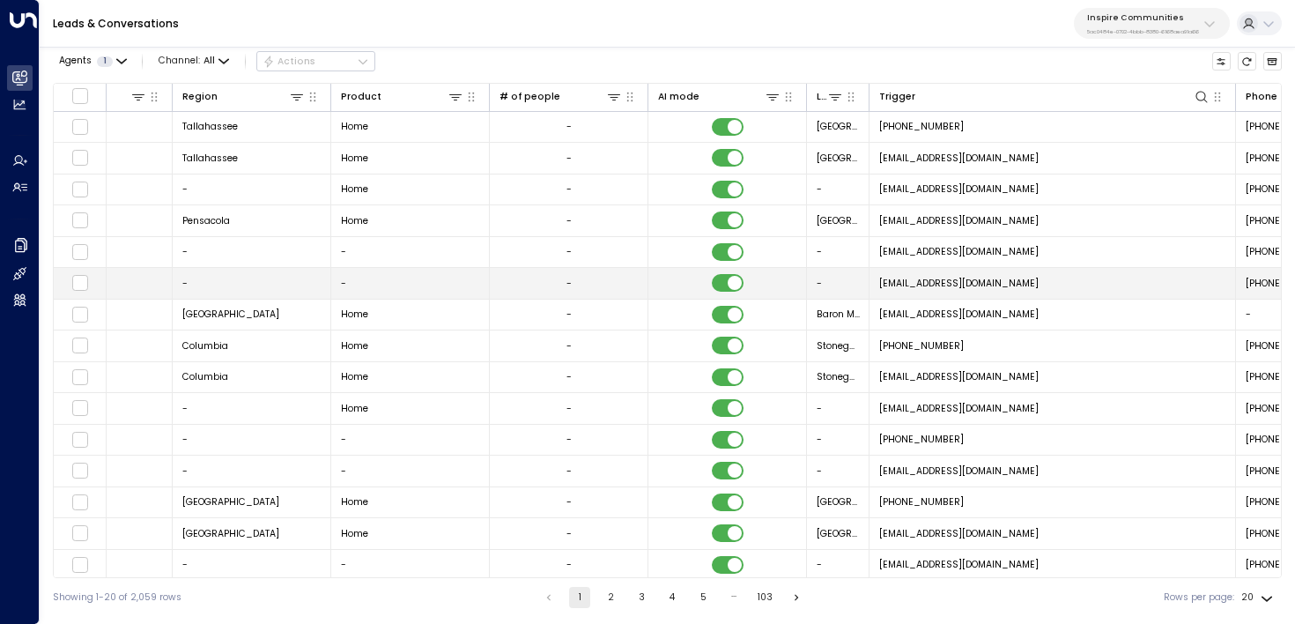
scroll to position [0, 984]
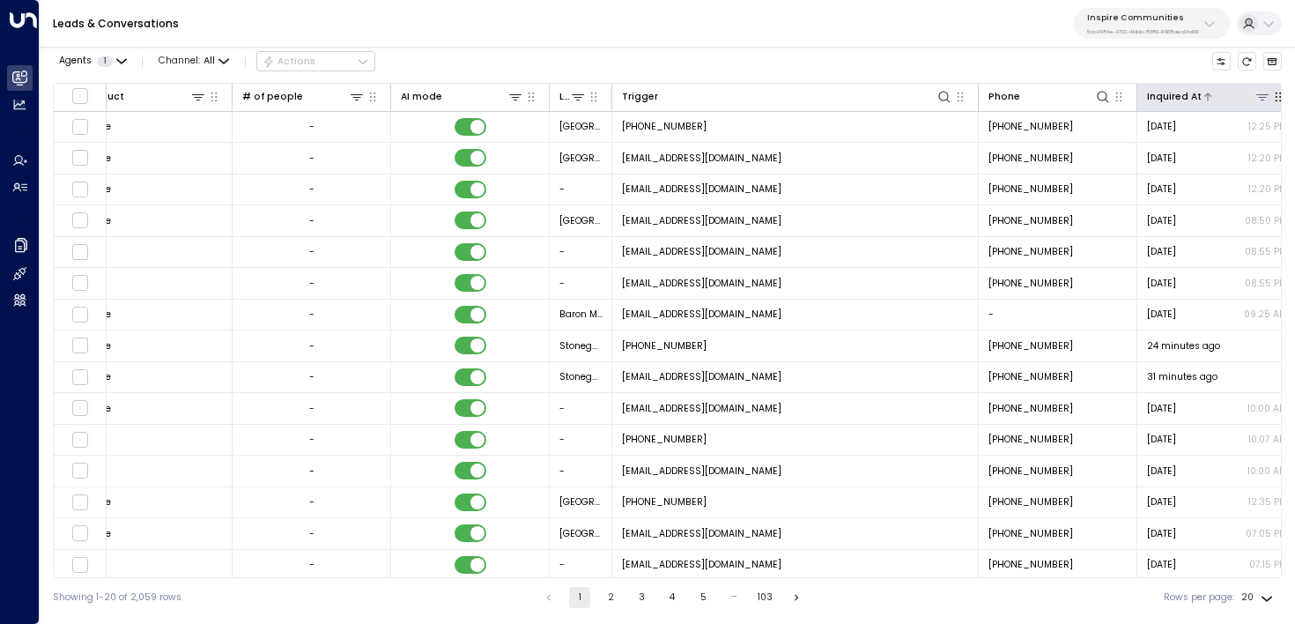
click at [1205, 94] on icon at bounding box center [1208, 97] width 7 height 8
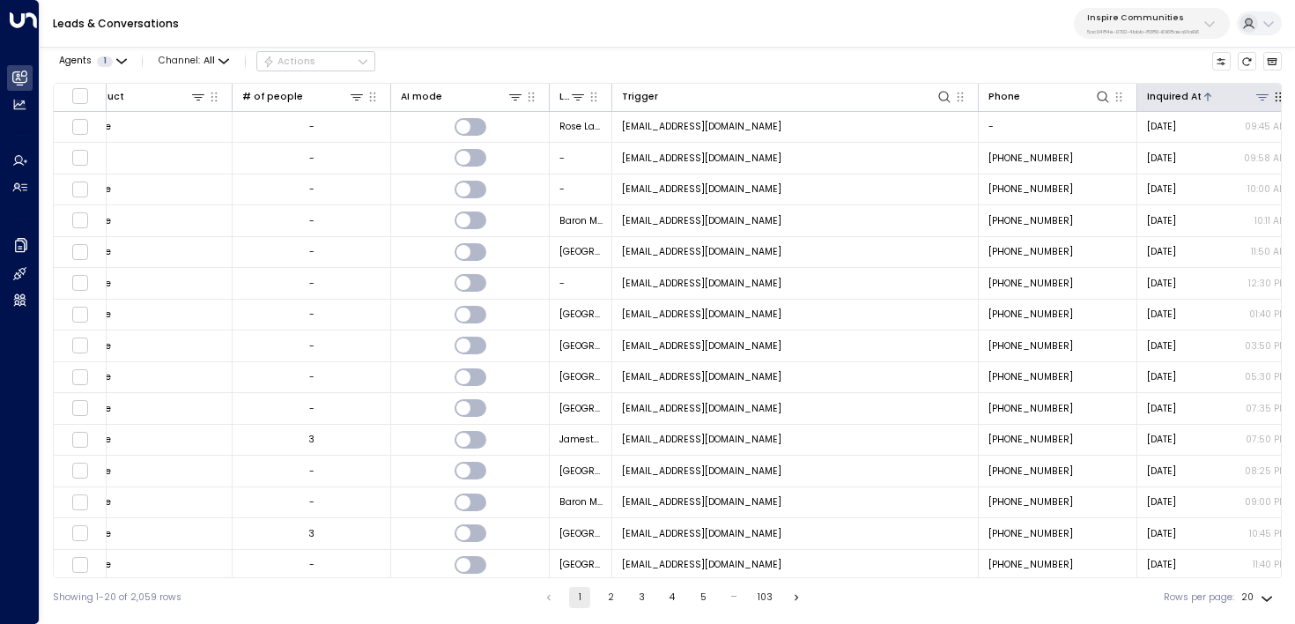
click at [1205, 94] on icon at bounding box center [1208, 97] width 7 height 8
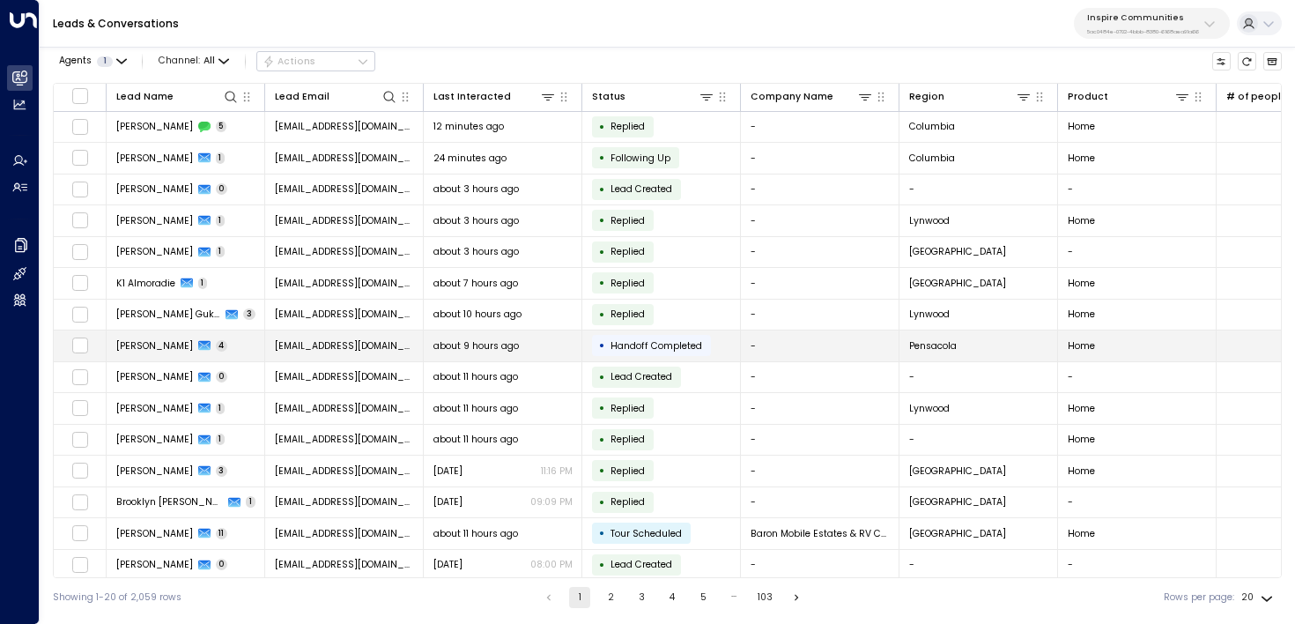
click at [568, 354] on td "about 9 hours ago" at bounding box center [503, 345] width 159 height 31
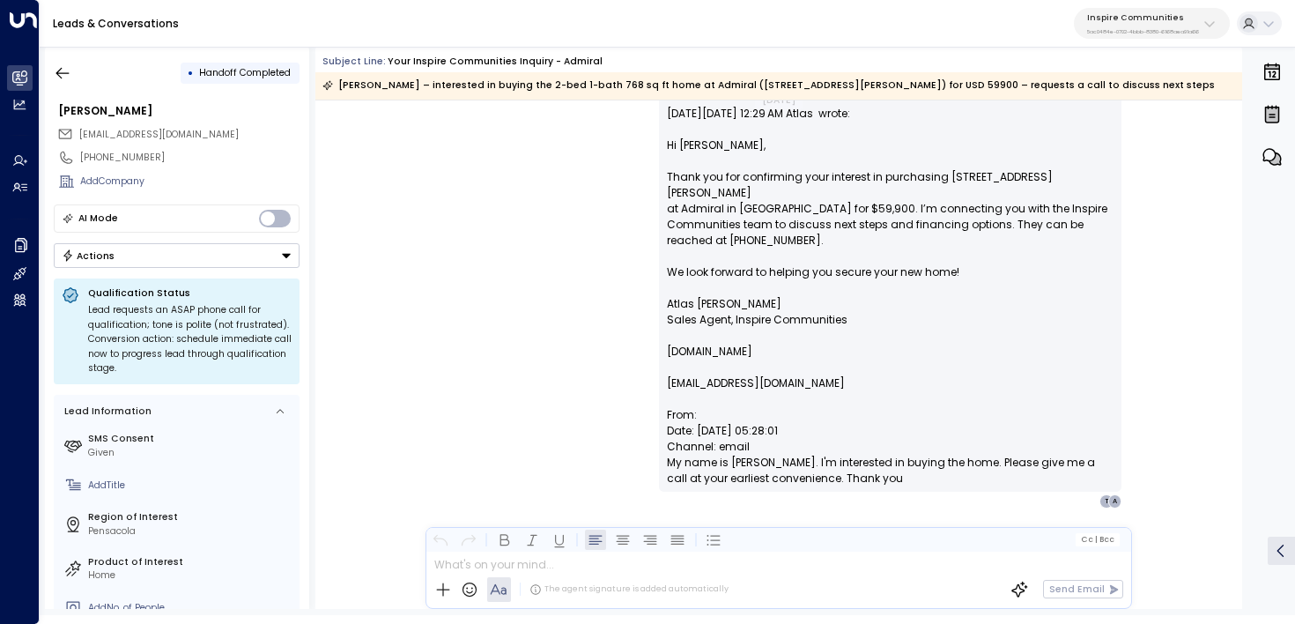
scroll to position [856, 0]
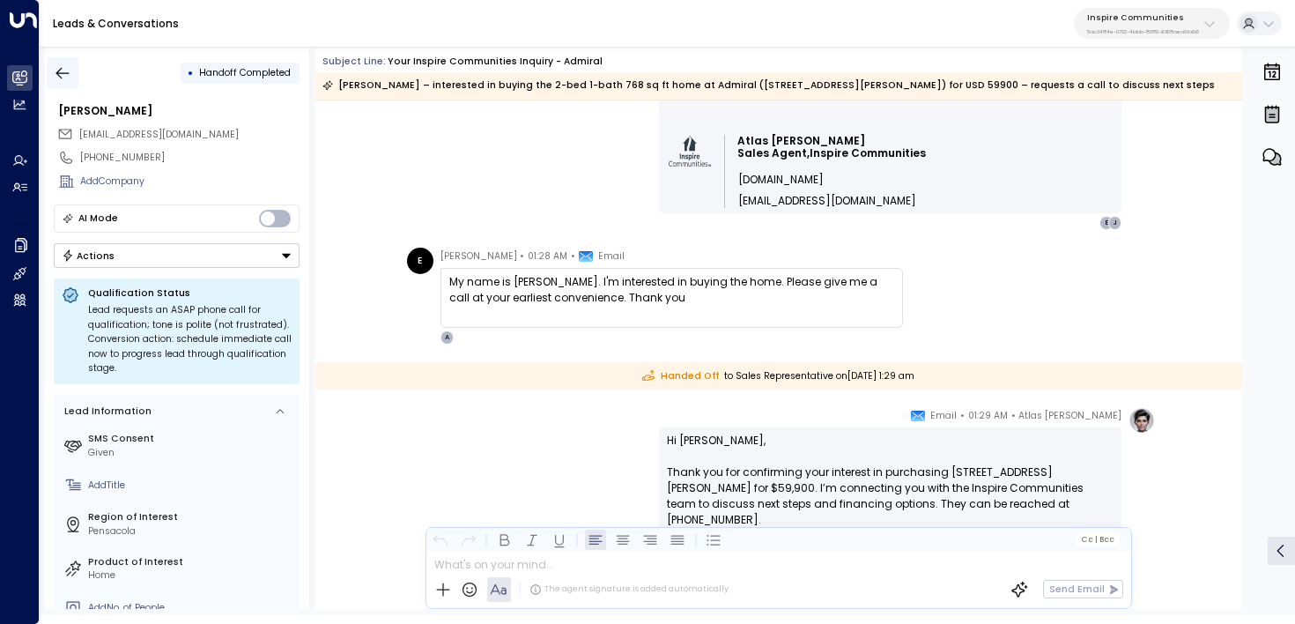
click at [54, 67] on icon "button" at bounding box center [63, 73] width 18 height 18
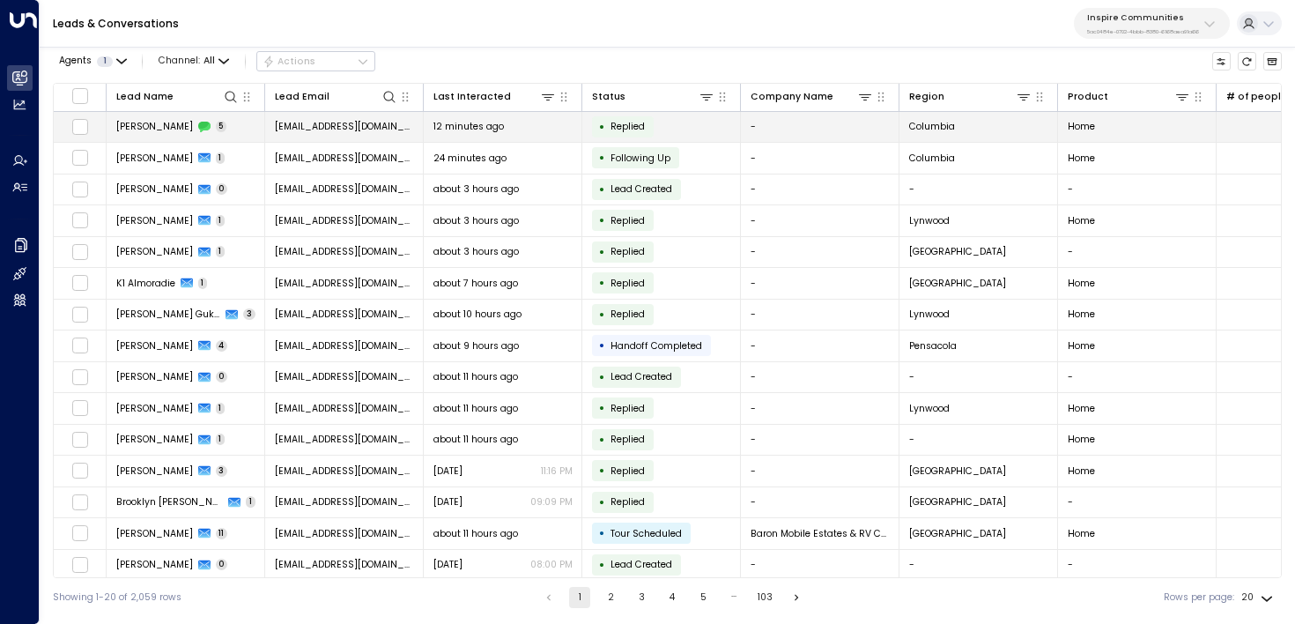
click at [165, 133] on td "Andrea Lopez 5" at bounding box center [186, 127] width 159 height 31
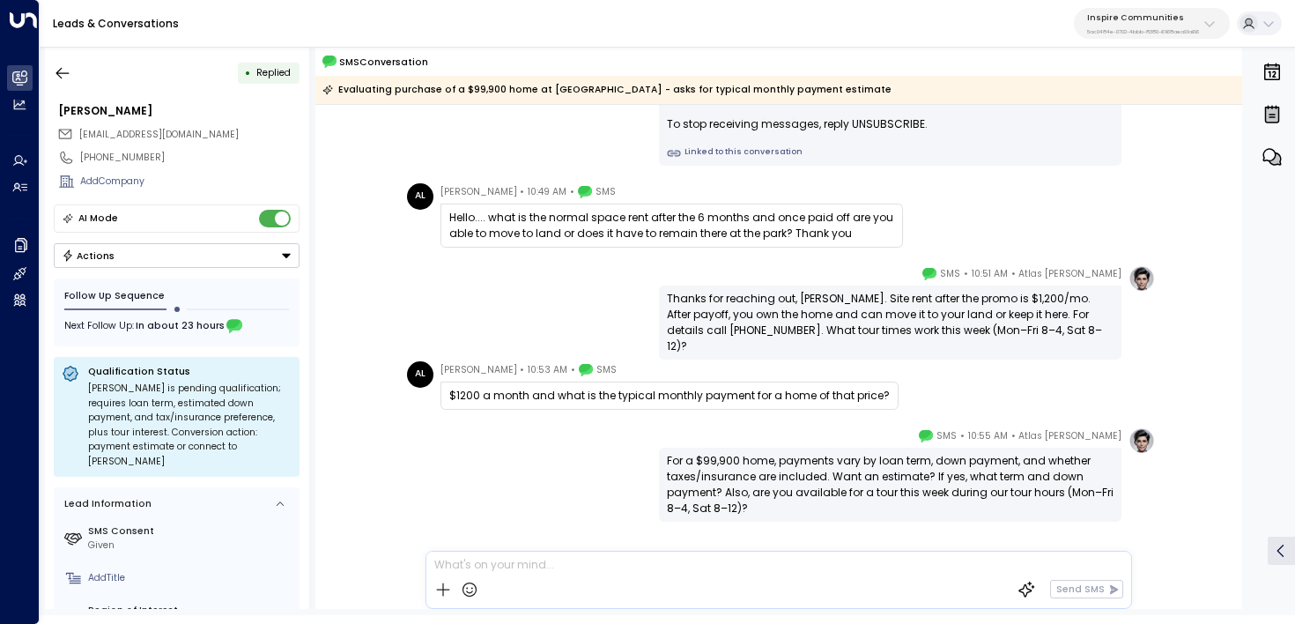
scroll to position [169, 0]
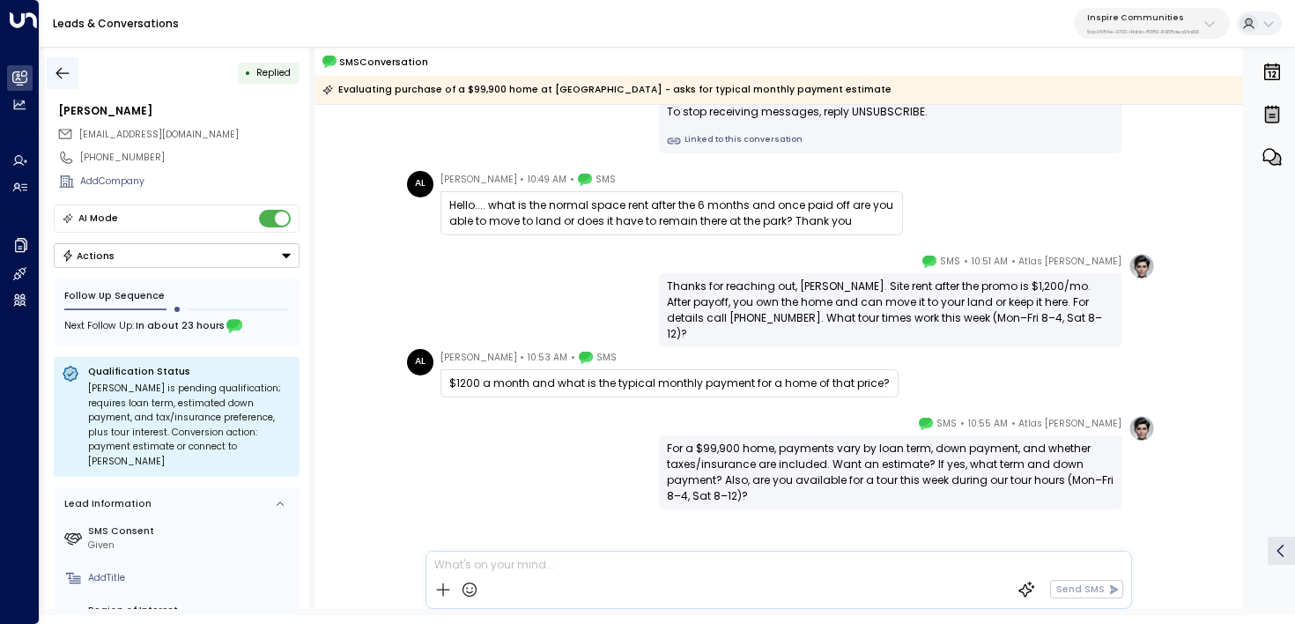
click at [60, 70] on icon "button" at bounding box center [63, 73] width 18 height 18
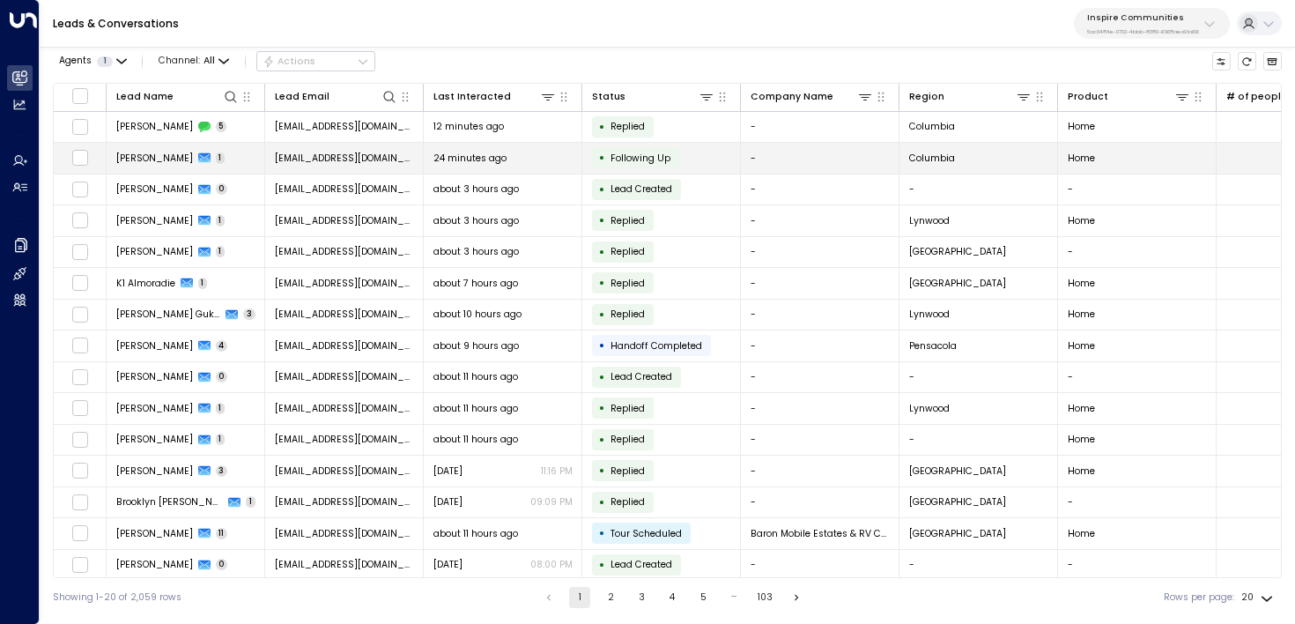
click at [122, 153] on span "Andrea Lopez" at bounding box center [154, 158] width 77 height 13
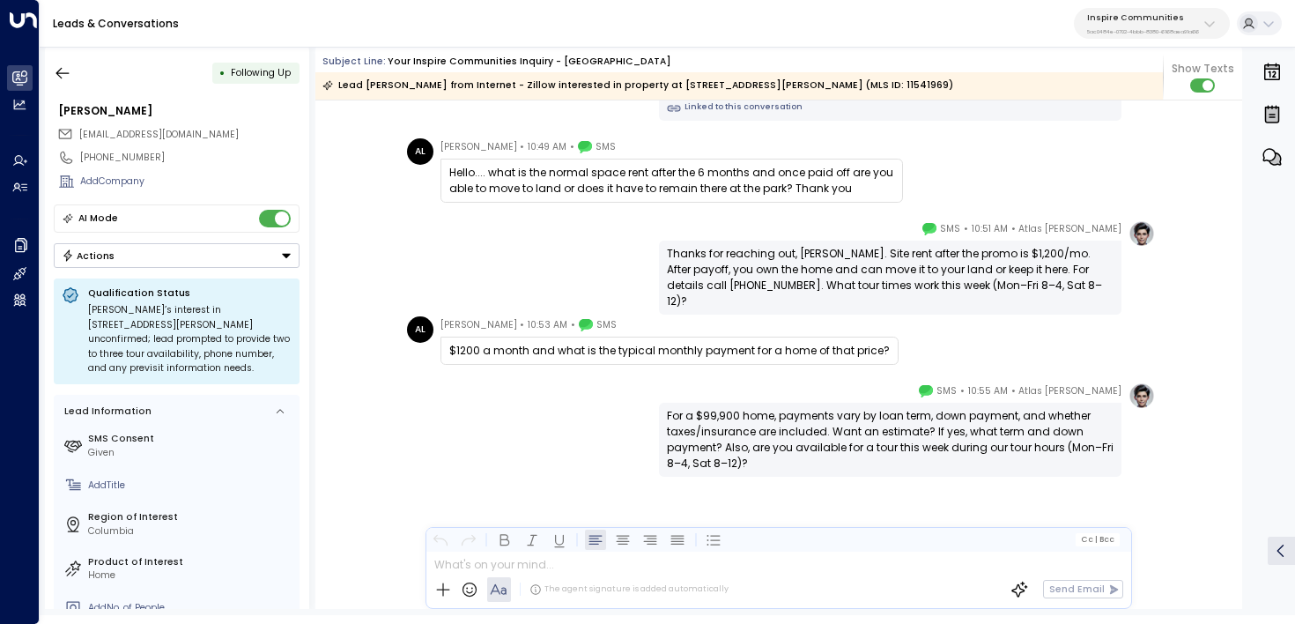
scroll to position [1042, 0]
click at [55, 72] on icon "button" at bounding box center [63, 73] width 18 height 18
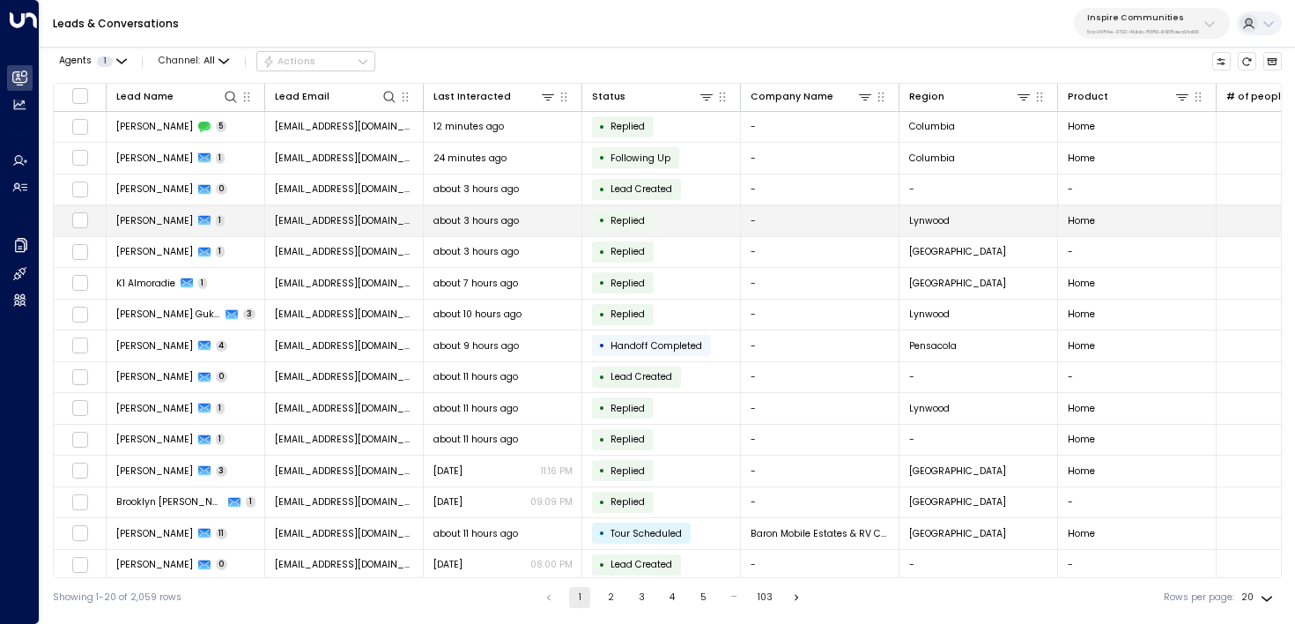
click at [155, 229] on td "Jessica Williams 1" at bounding box center [186, 220] width 159 height 31
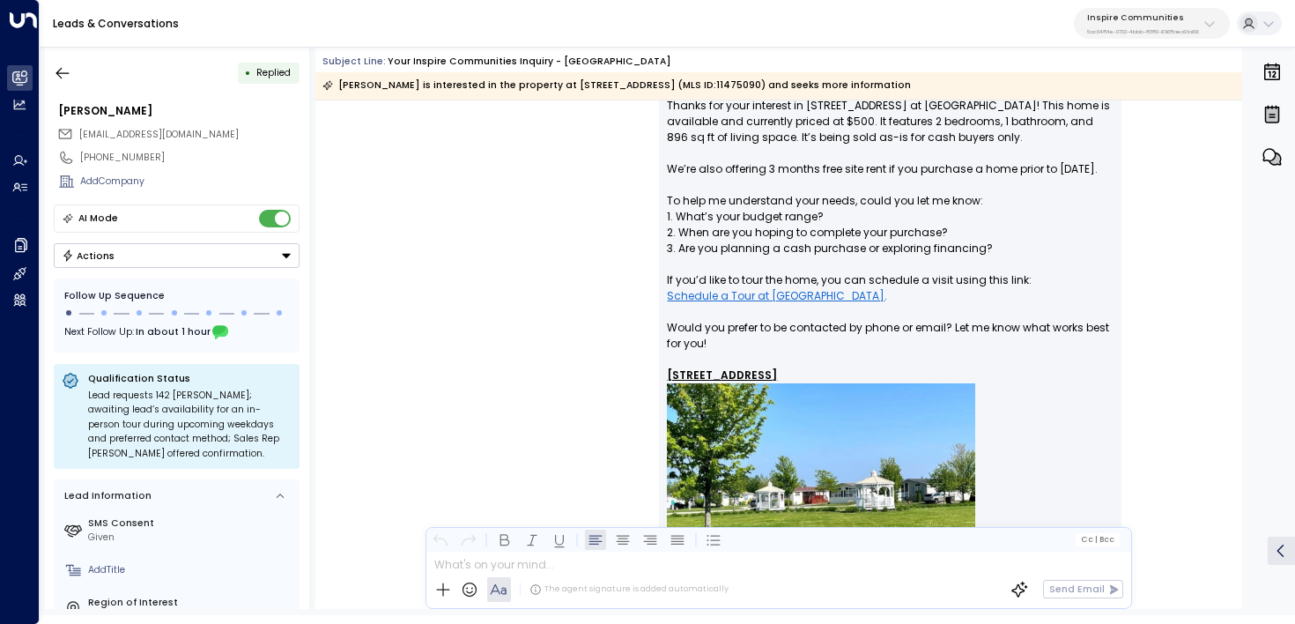
scroll to position [120, 0]
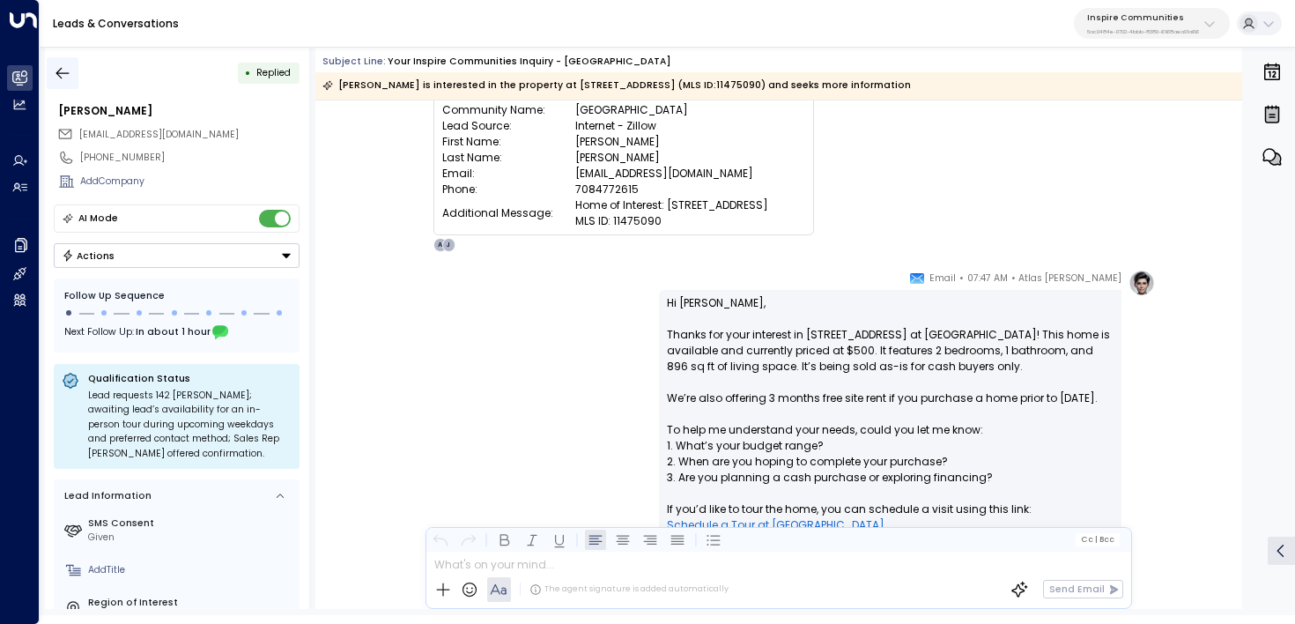
click at [68, 73] on icon "button" at bounding box center [63, 73] width 18 height 18
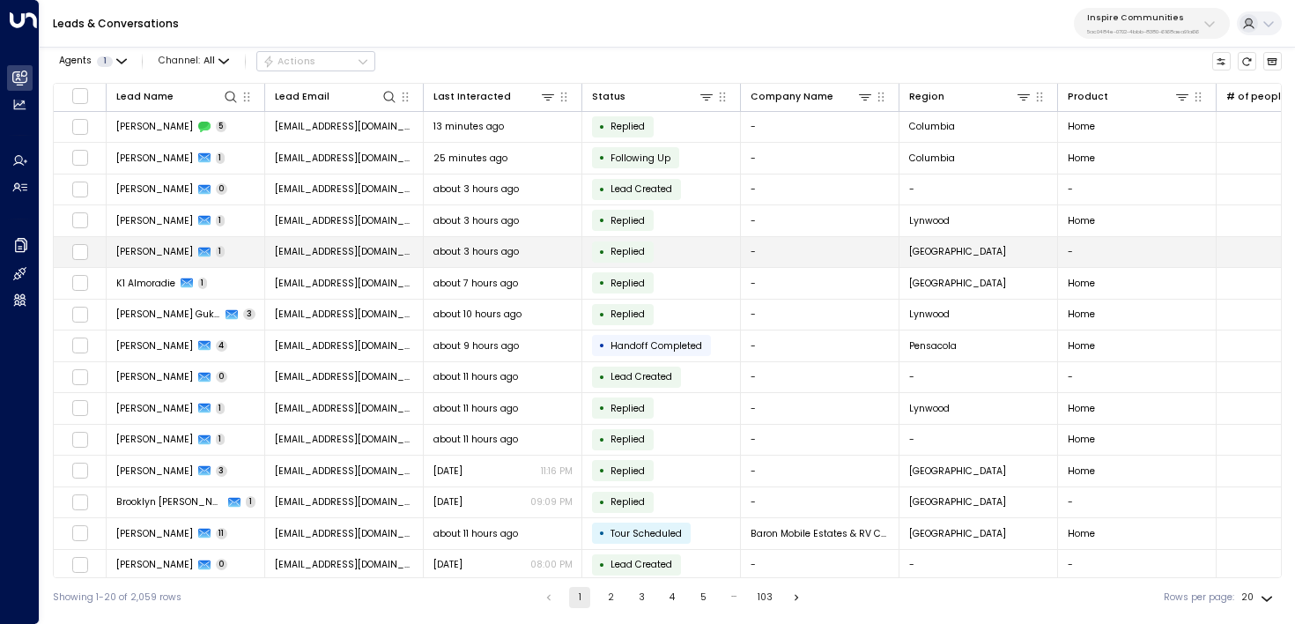
click at [163, 259] on td "Eric Anzaldua 1" at bounding box center [186, 252] width 159 height 31
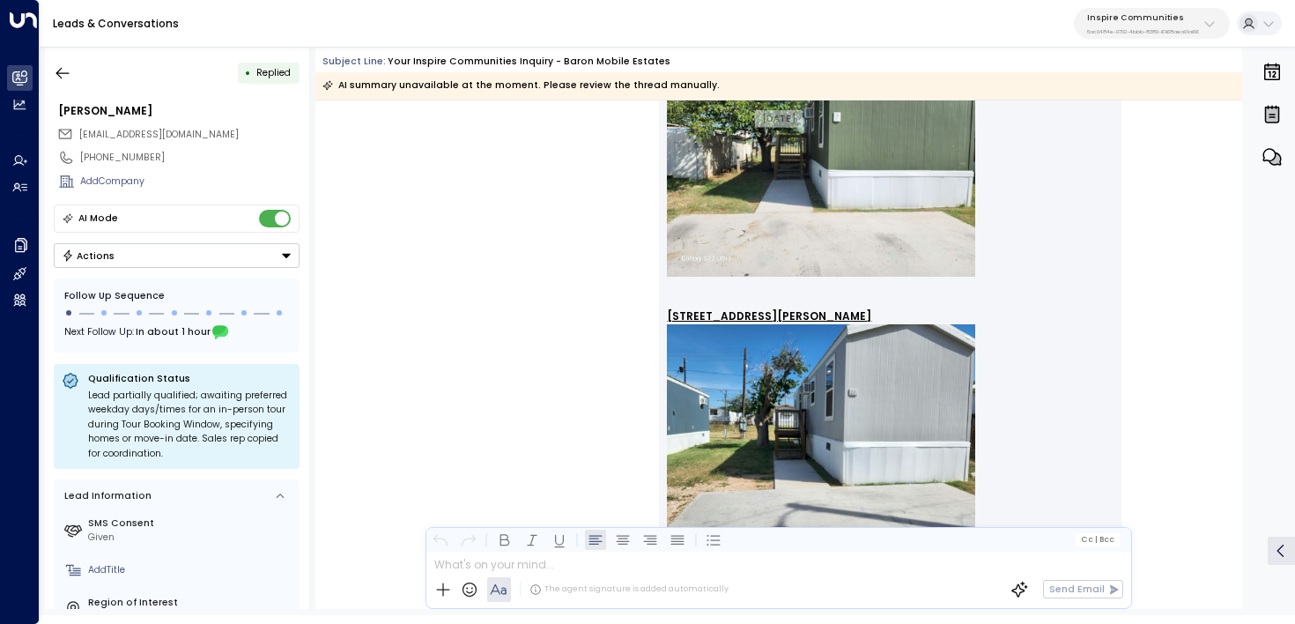
scroll to position [350, 0]
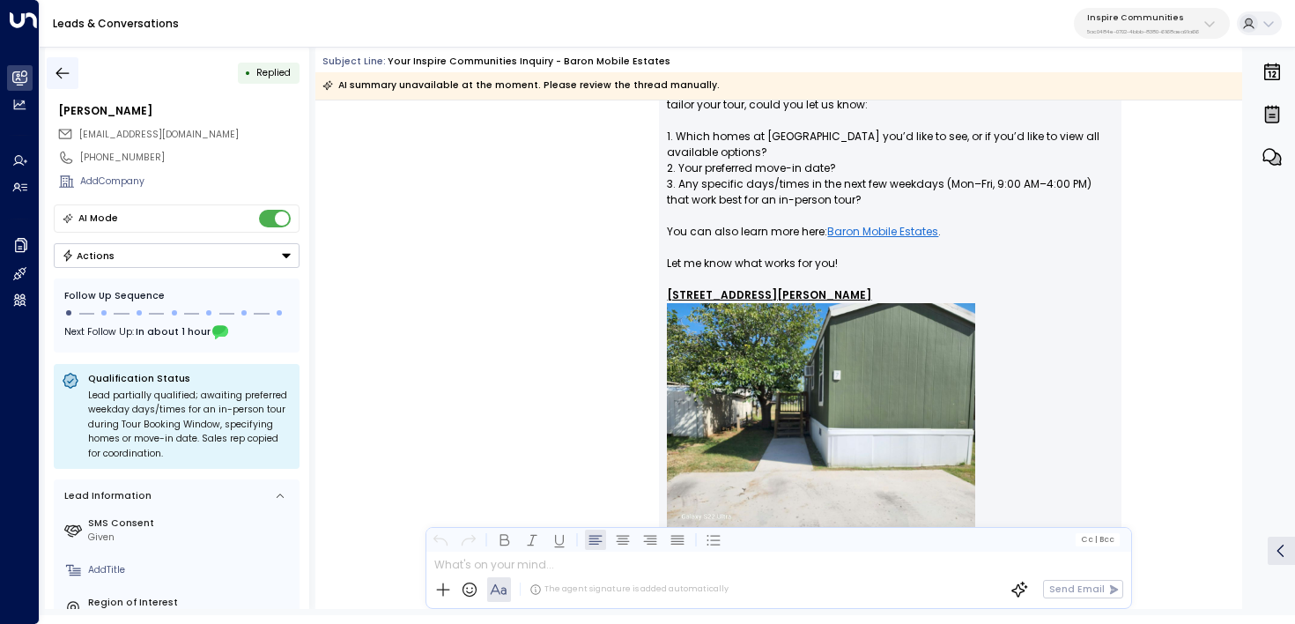
click at [59, 85] on button "button" at bounding box center [63, 73] width 32 height 32
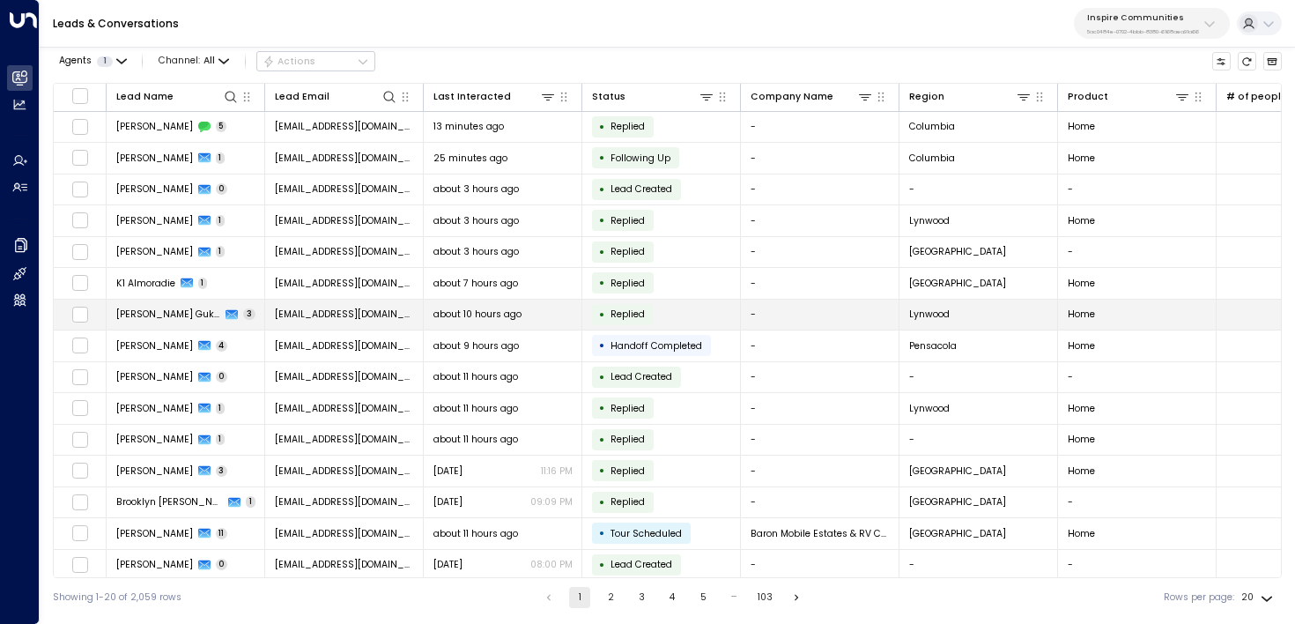
click at [152, 317] on span "Pache Gukiina" at bounding box center [168, 314] width 105 height 13
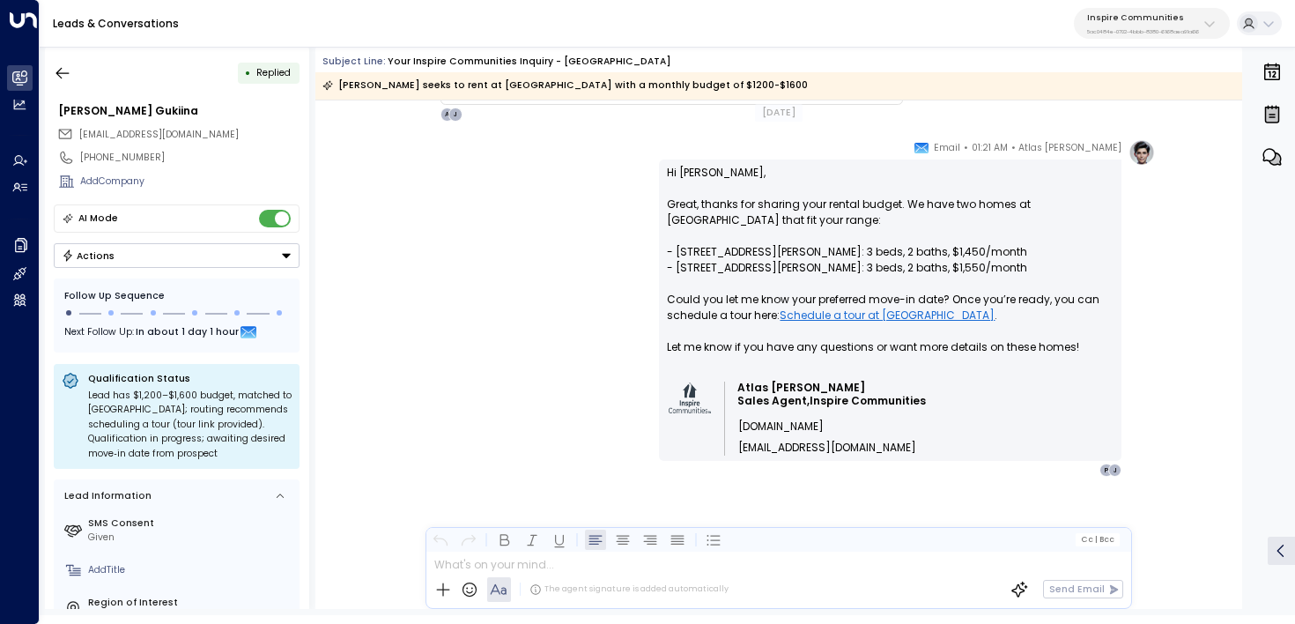
scroll to position [1698, 0]
click at [58, 67] on icon "button" at bounding box center [63, 73] width 18 height 18
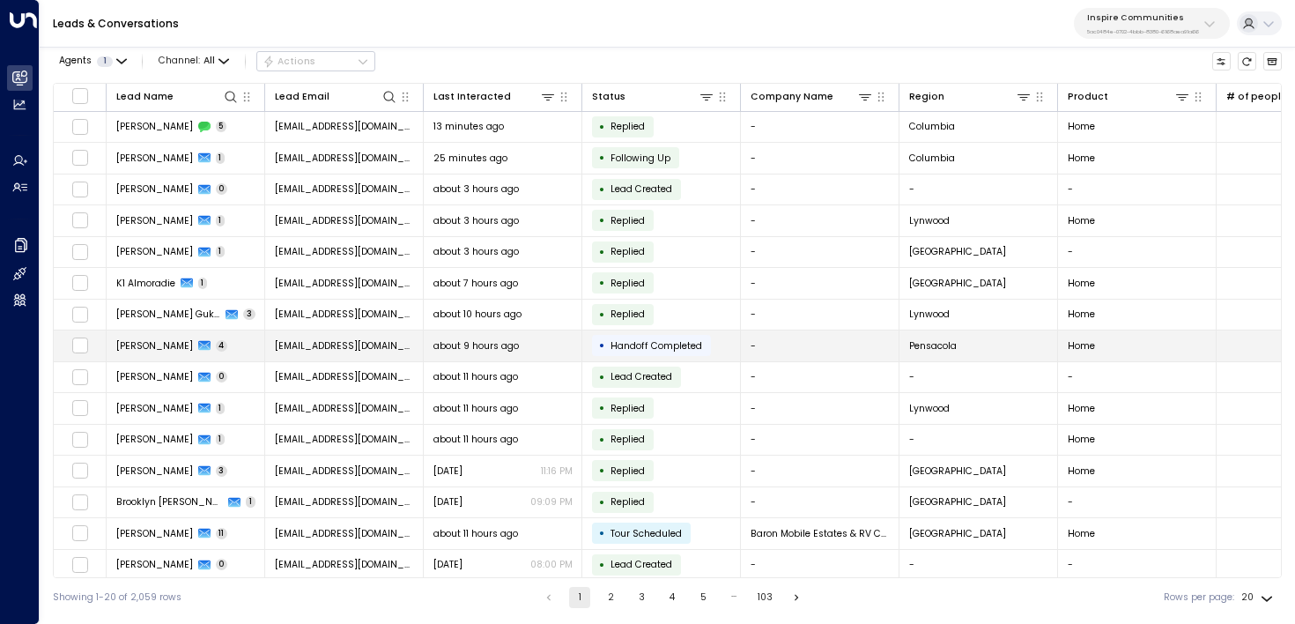
click at [163, 349] on span "Edna Williams" at bounding box center [154, 345] width 77 height 13
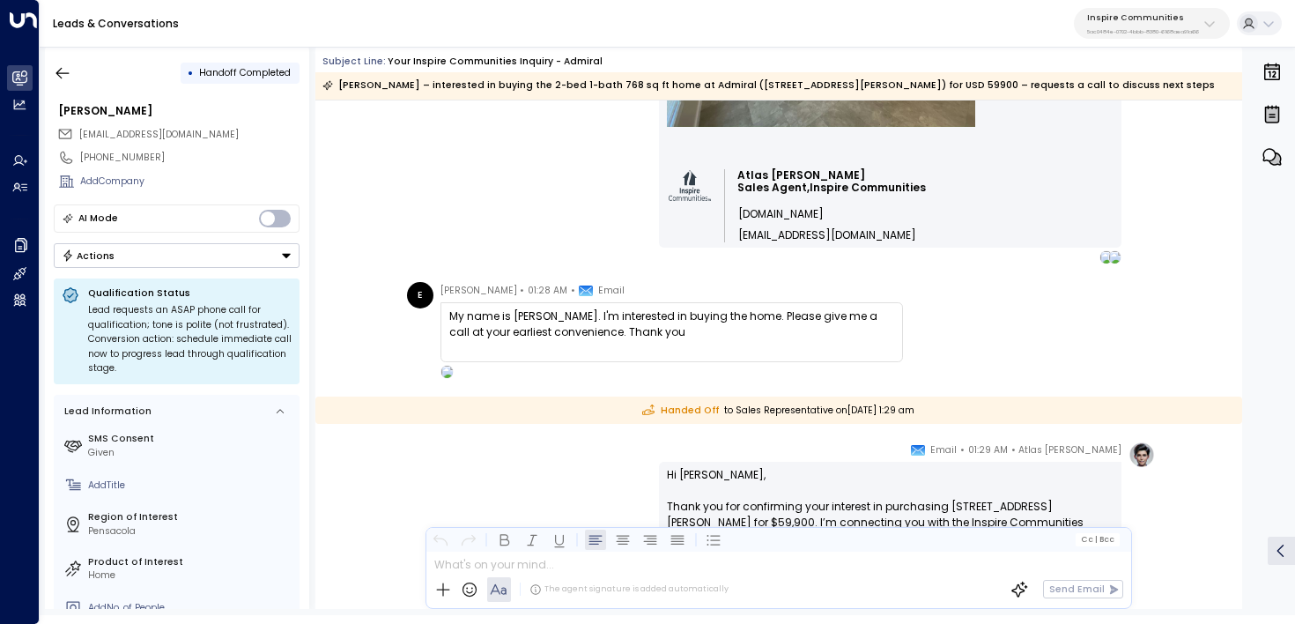
scroll to position [753, 0]
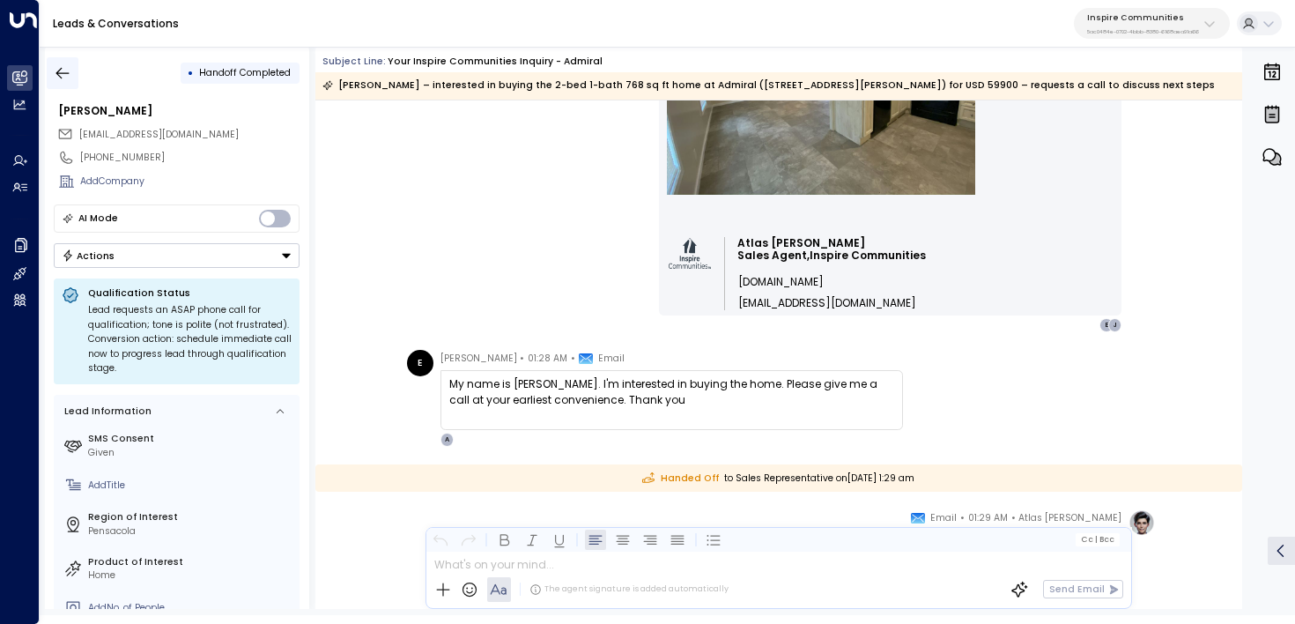
click at [57, 69] on icon "button" at bounding box center [63, 73] width 18 height 18
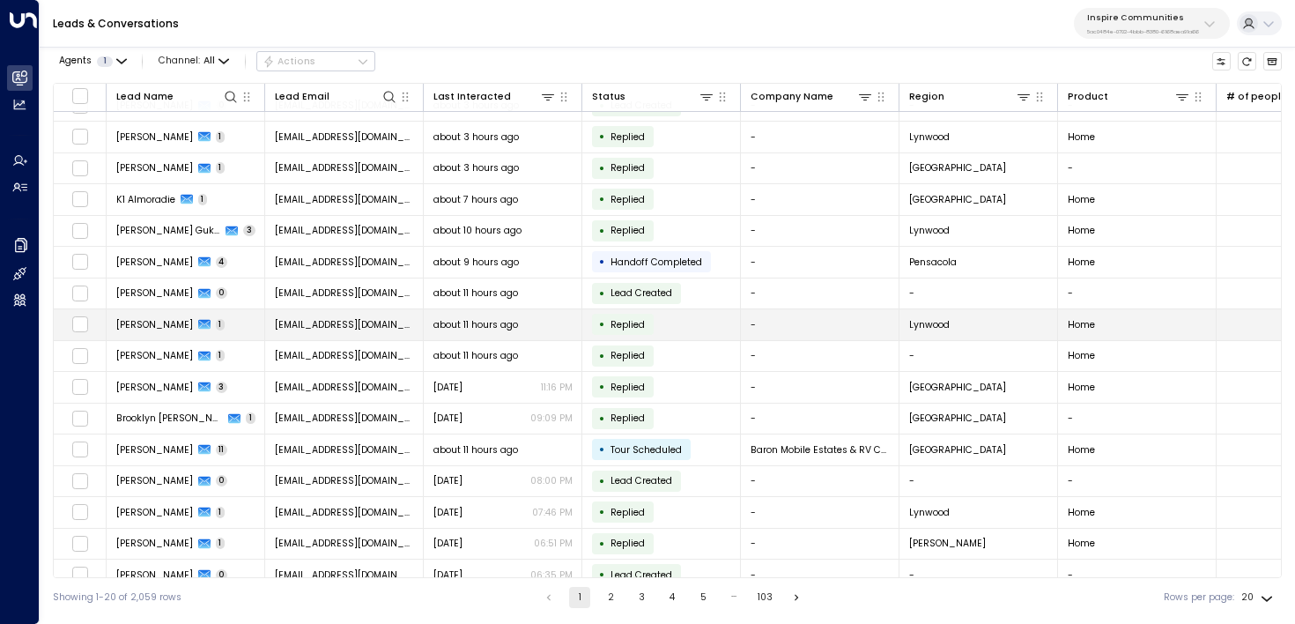
scroll to position [100, 0]
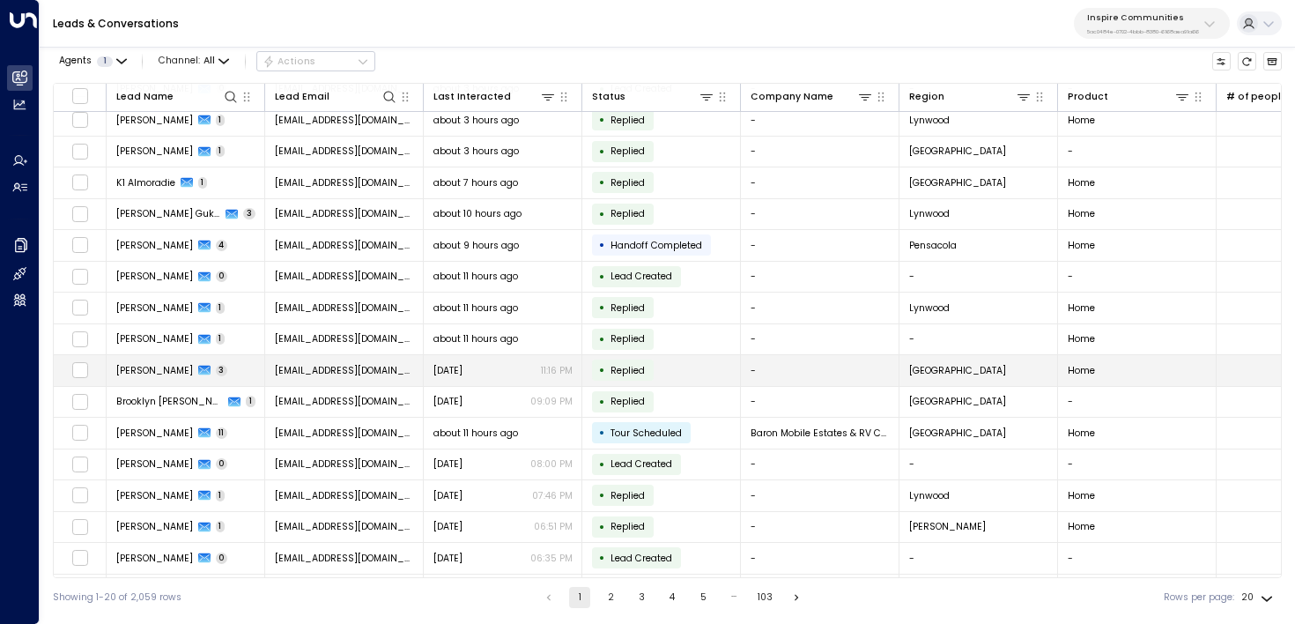
click at [155, 371] on span "Vivian Padron" at bounding box center [154, 370] width 77 height 13
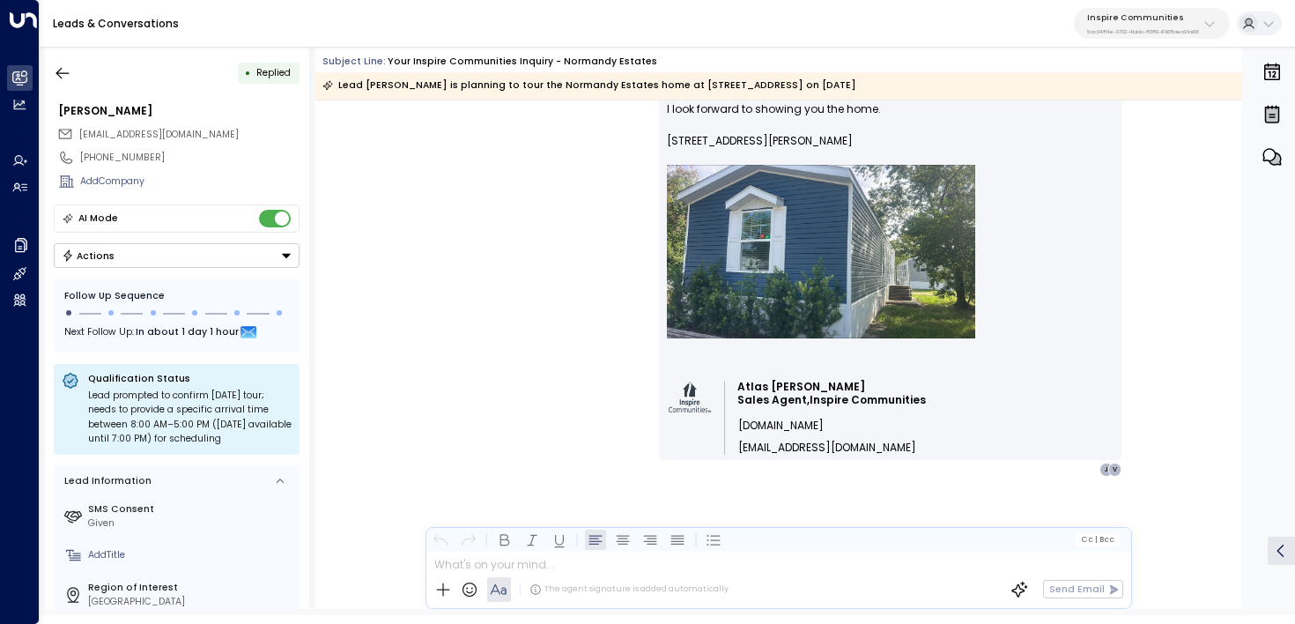
scroll to position [1101, 0]
click at [53, 57] on button "button" at bounding box center [63, 73] width 32 height 32
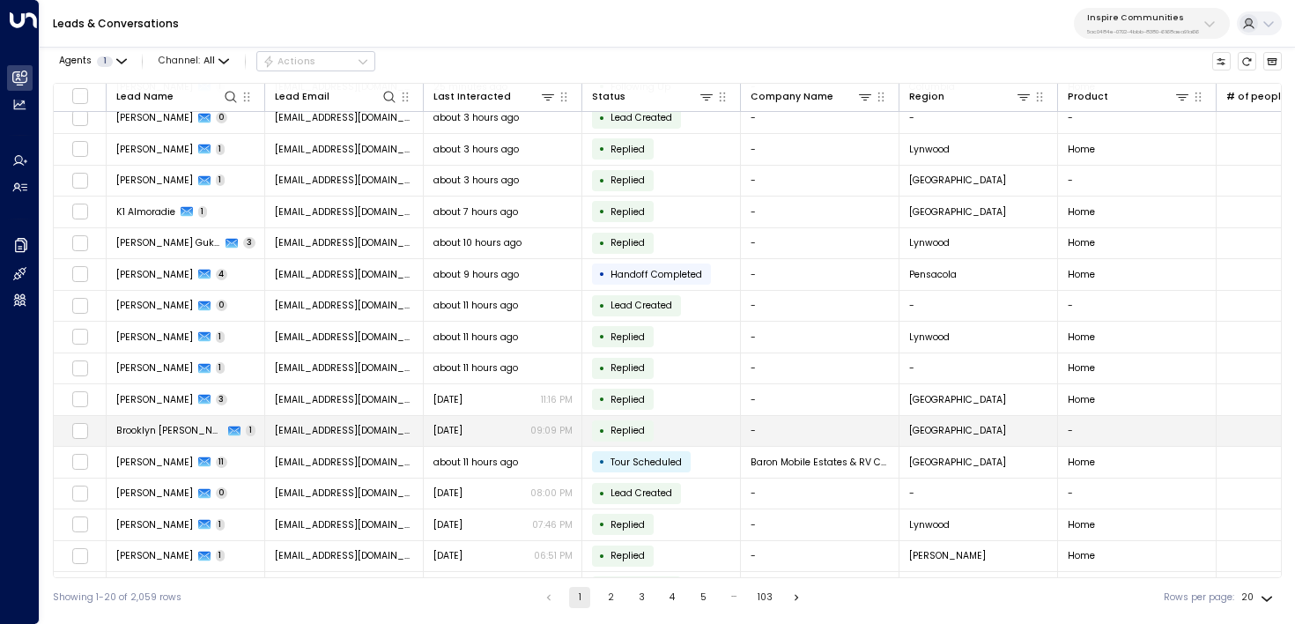
scroll to position [72, 0]
click at [159, 428] on span "Brooklyn Pippin" at bounding box center [170, 429] width 108 height 13
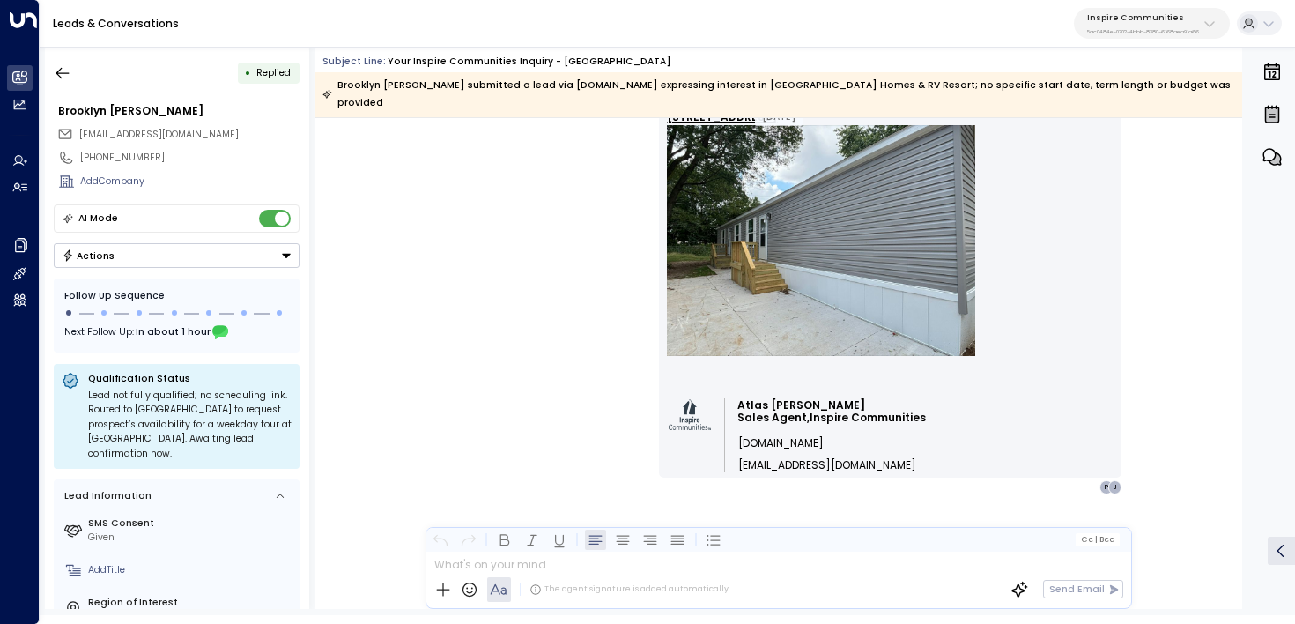
scroll to position [1651, 0]
click at [65, 75] on icon "button" at bounding box center [63, 73] width 18 height 18
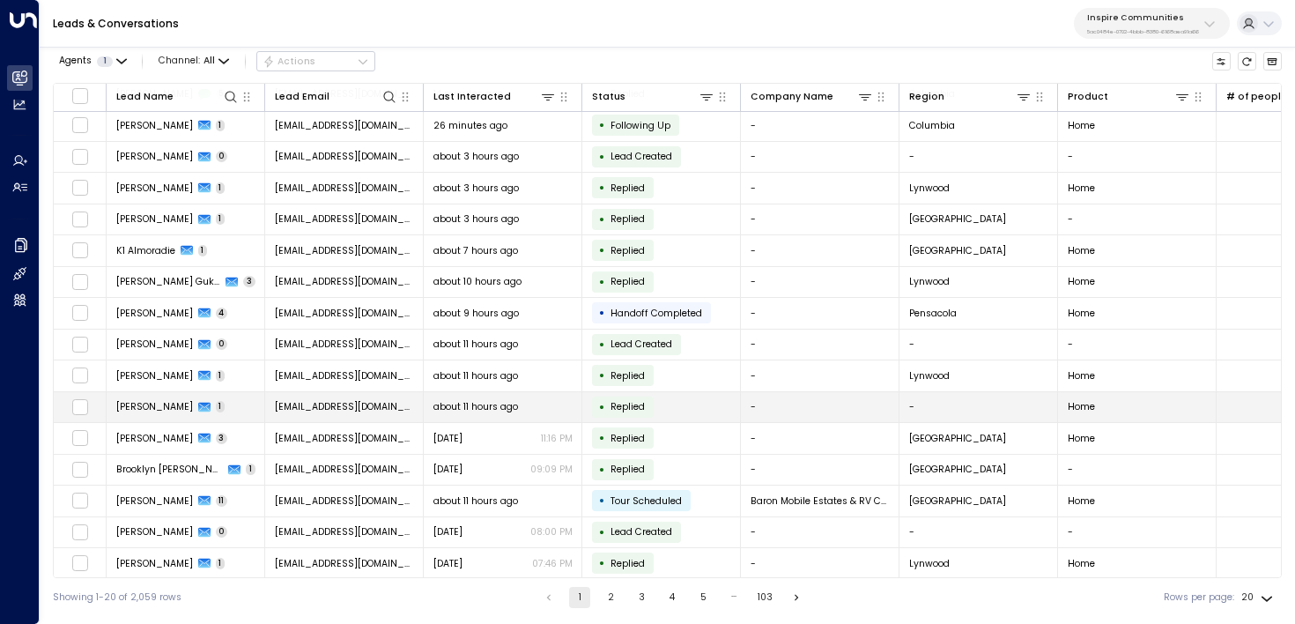
scroll to position [38, 0]
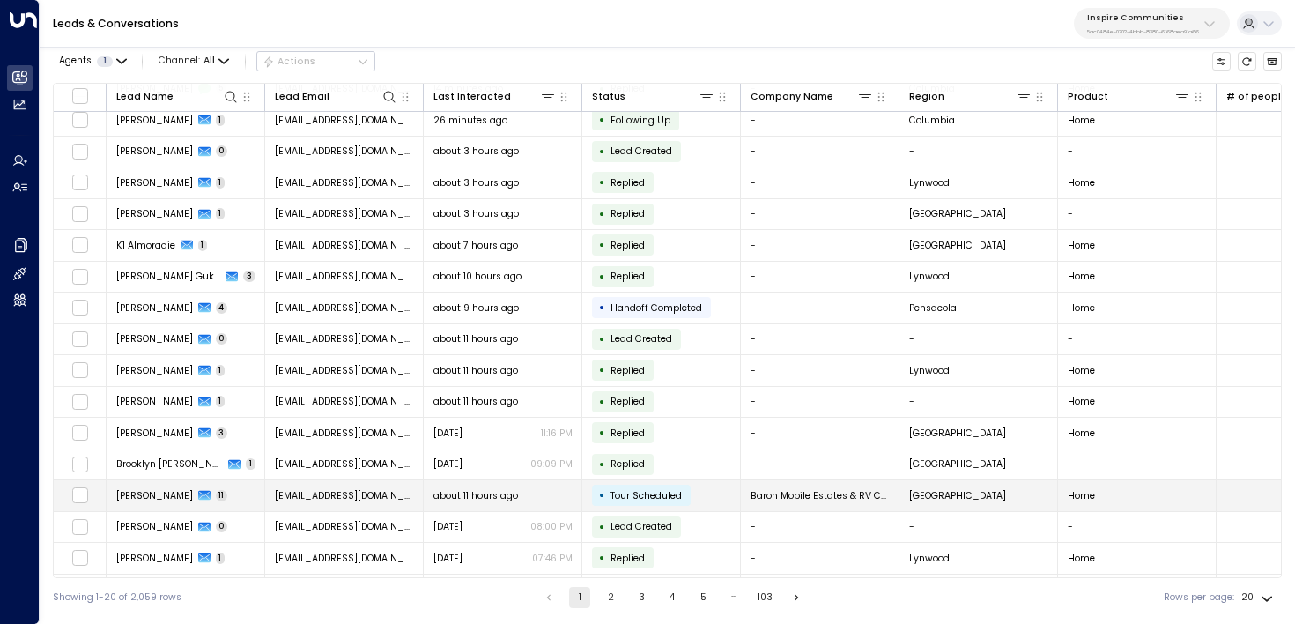
click at [230, 495] on td "Jesse Headrick 11" at bounding box center [186, 495] width 159 height 31
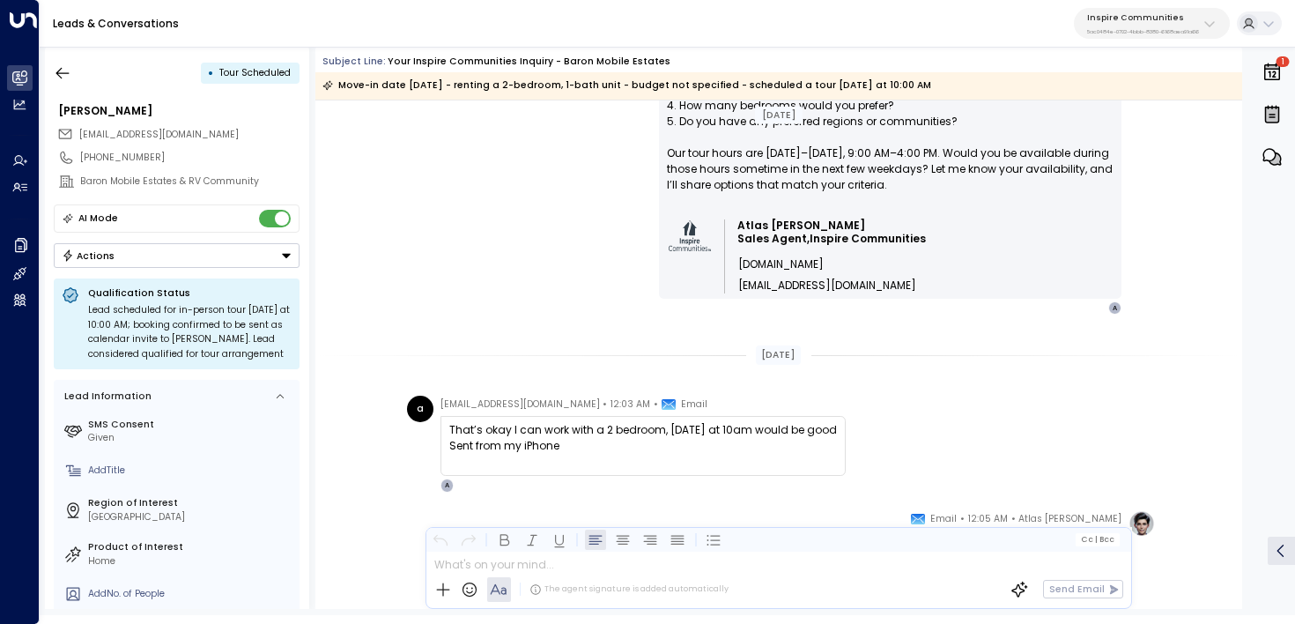
scroll to position [3300, 0]
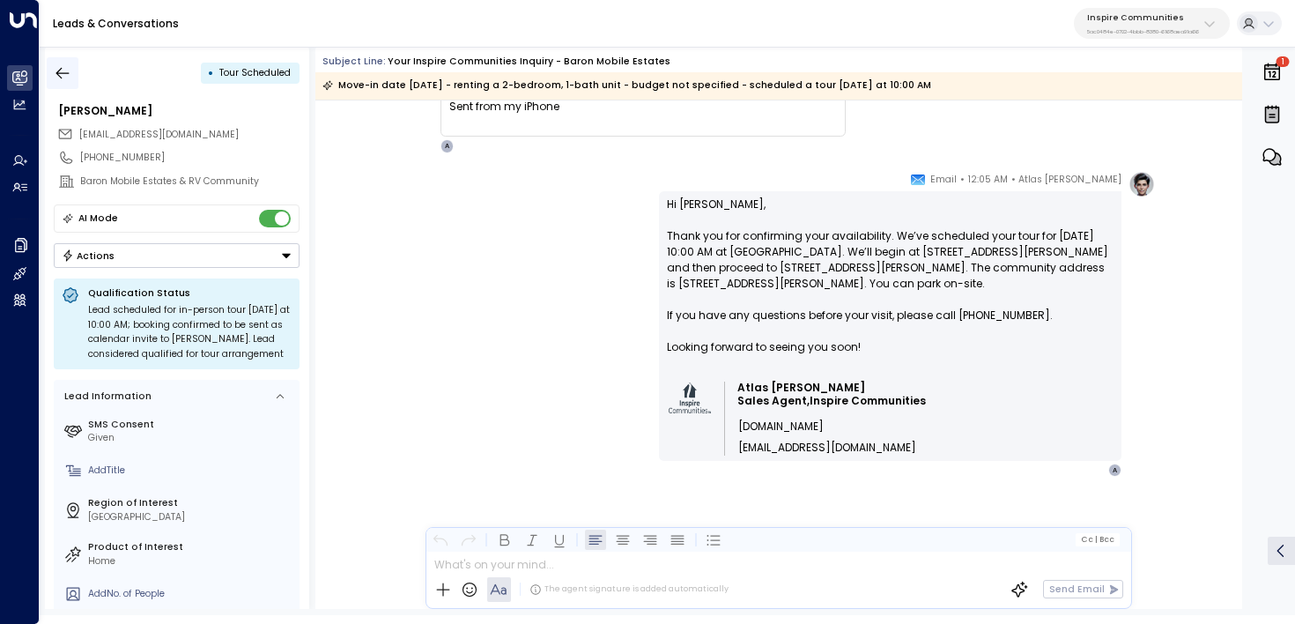
click at [54, 78] on icon "button" at bounding box center [63, 73] width 18 height 18
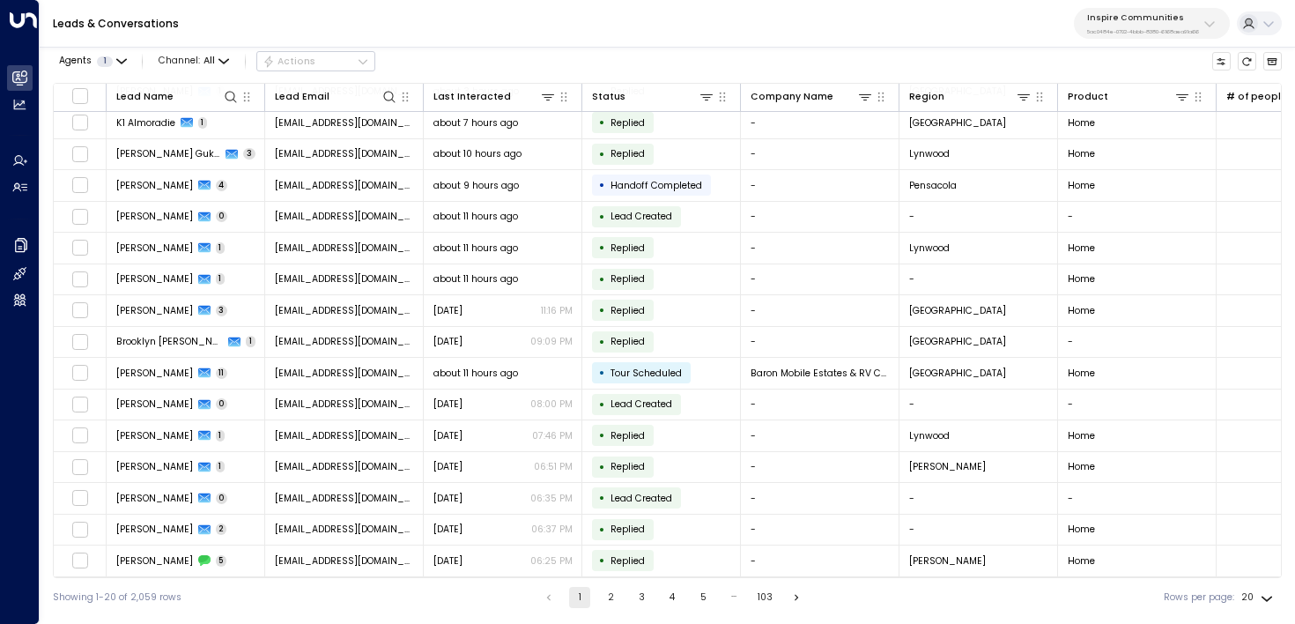
scroll to position [164, 0]
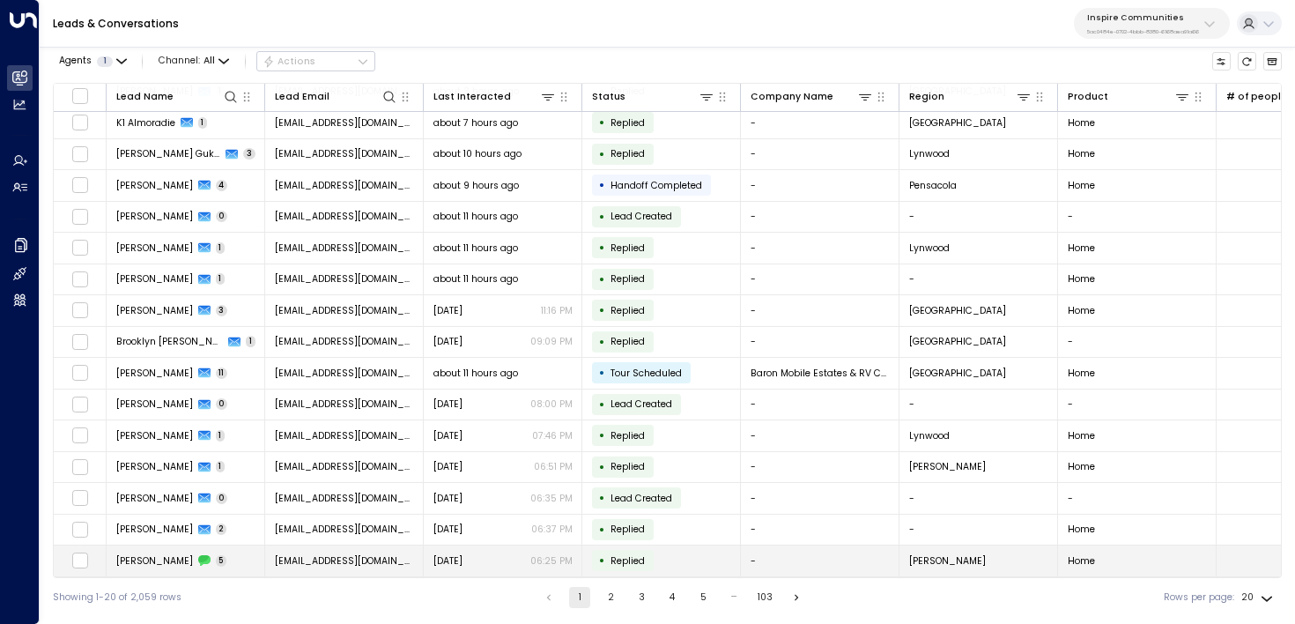
click at [230, 555] on td "Noah Skidmore 5" at bounding box center [186, 560] width 159 height 31
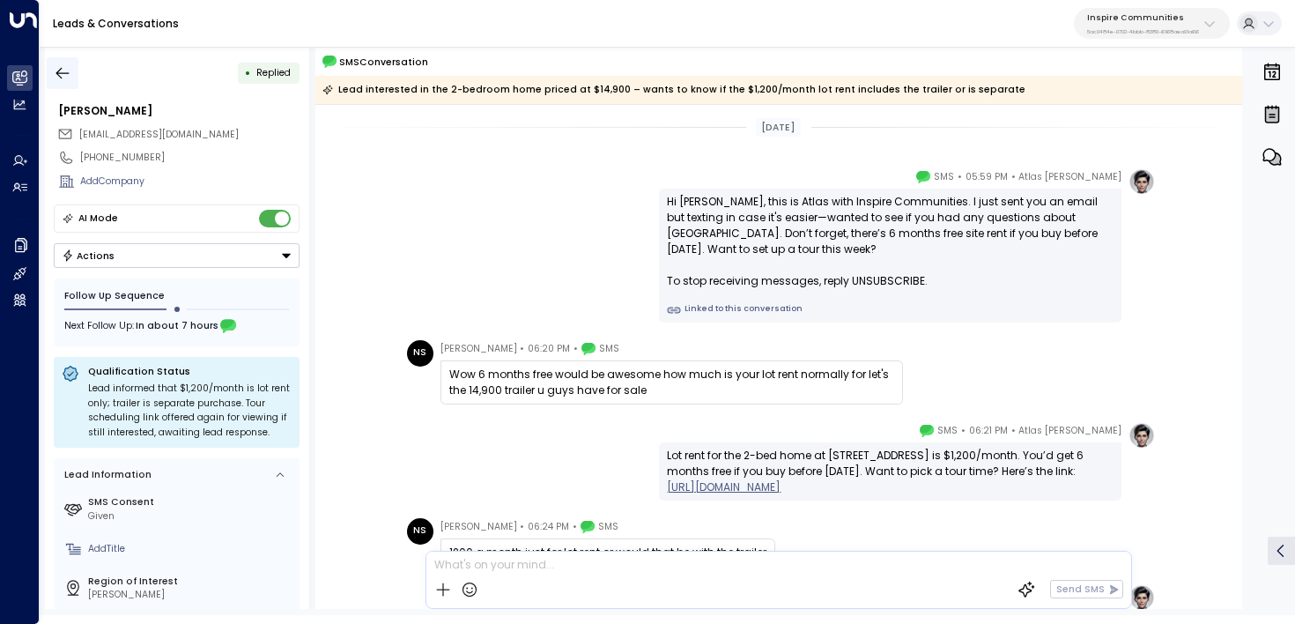
click at [67, 77] on icon "button" at bounding box center [63, 73] width 18 height 18
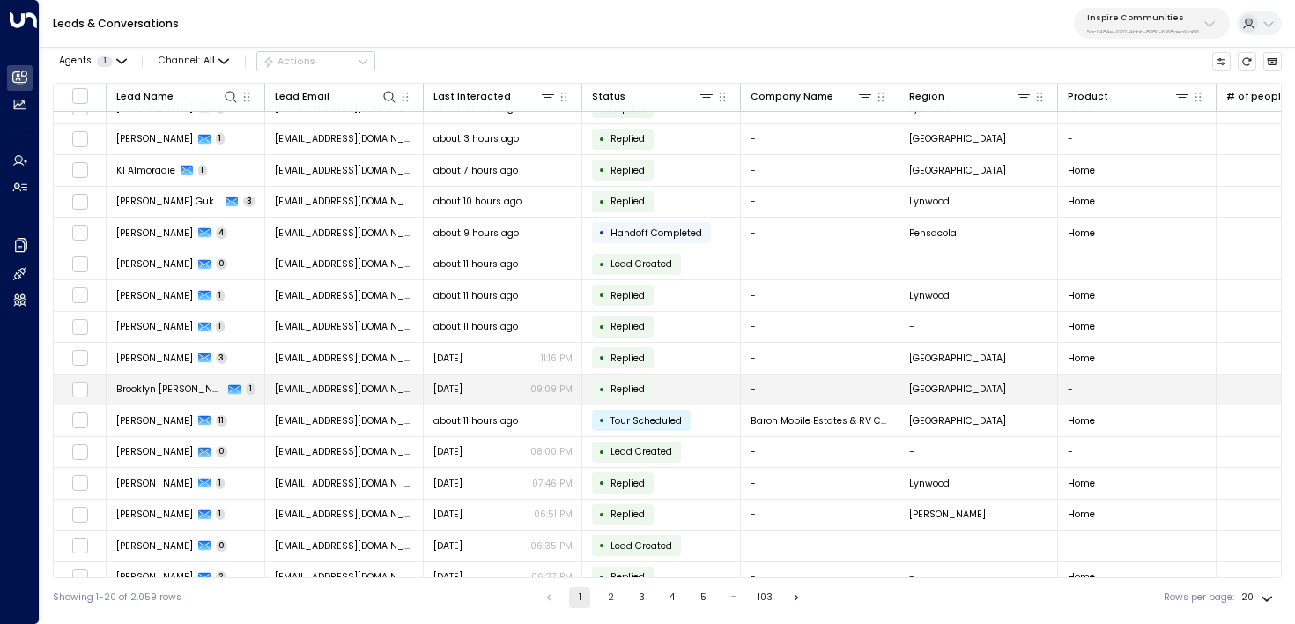
scroll to position [164, 0]
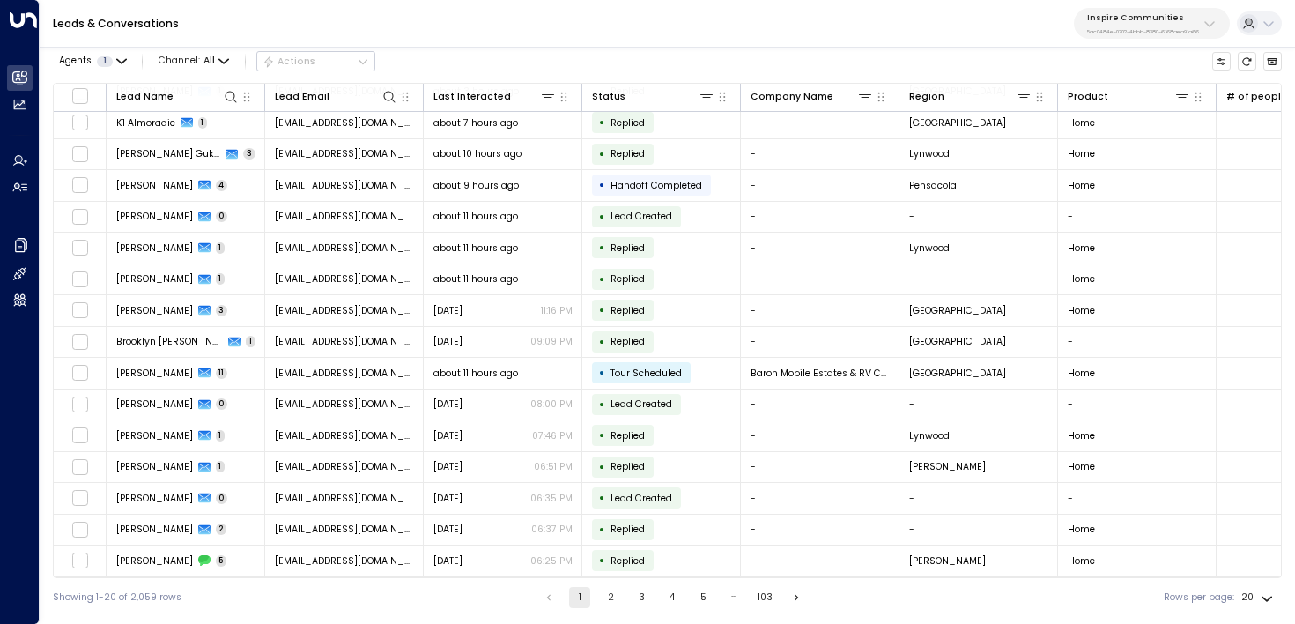
click at [605, 597] on button "2" at bounding box center [610, 597] width 21 height 21
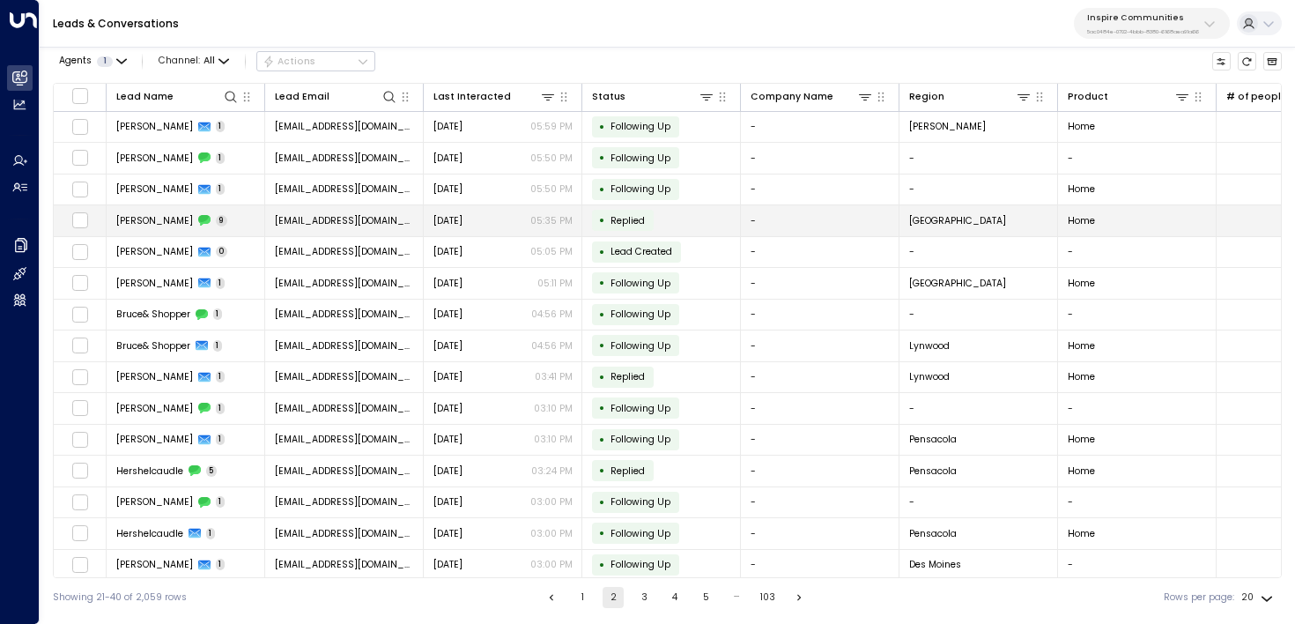
click at [223, 211] on td "Latonya Butler 9" at bounding box center [186, 220] width 159 height 31
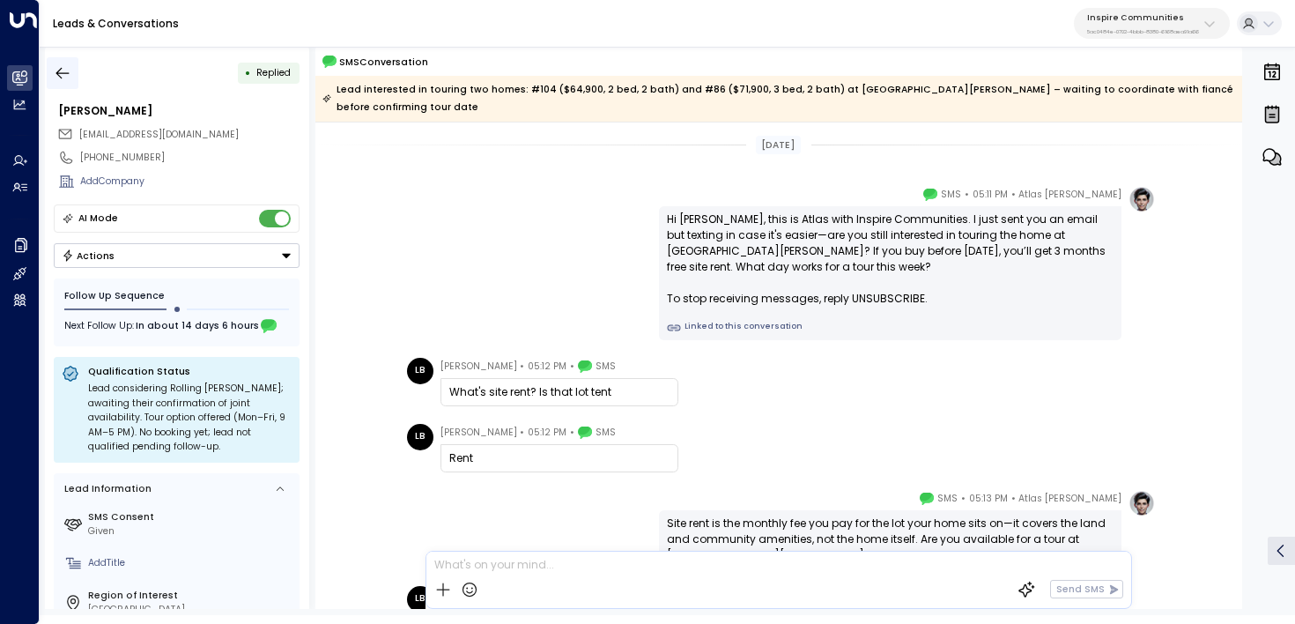
click at [56, 76] on icon "button" at bounding box center [63, 73] width 18 height 18
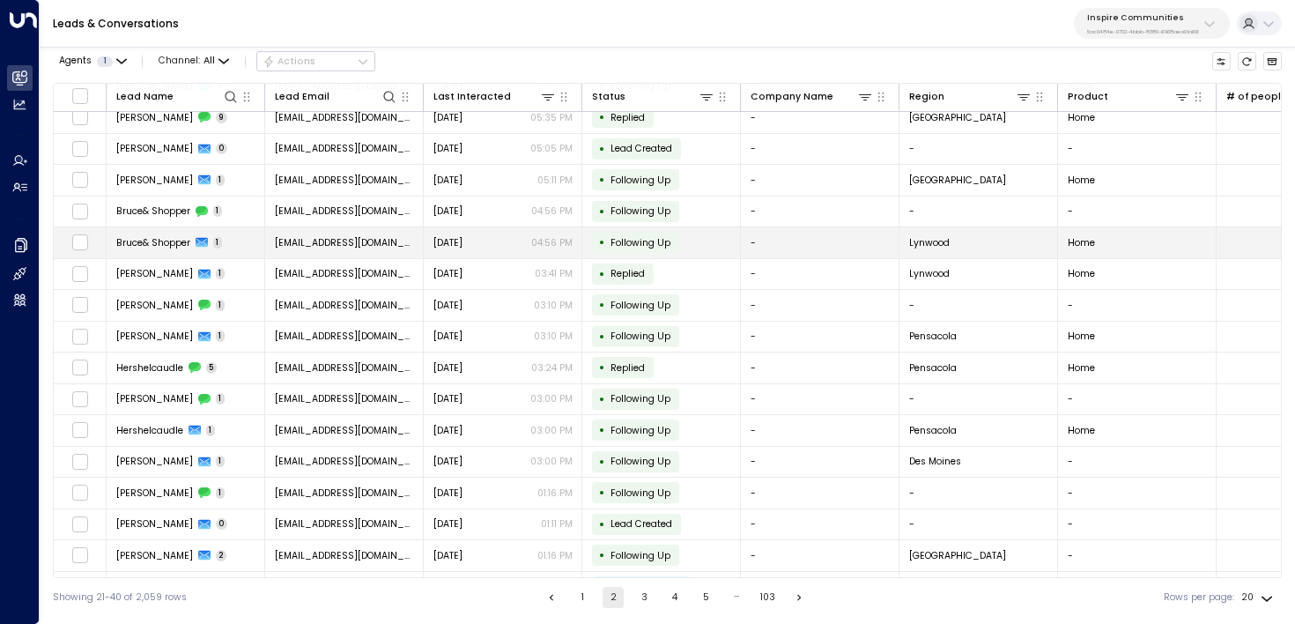
scroll to position [101, 0]
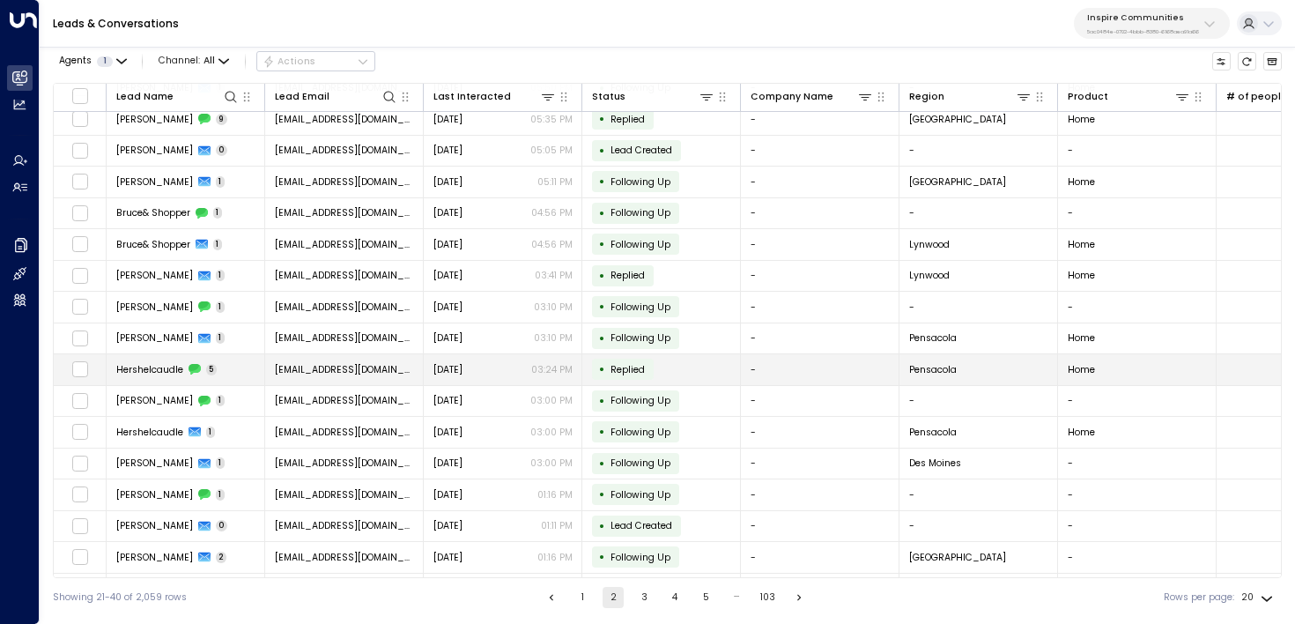
click at [223, 377] on td "Hershelcaudle 5" at bounding box center [186, 369] width 159 height 31
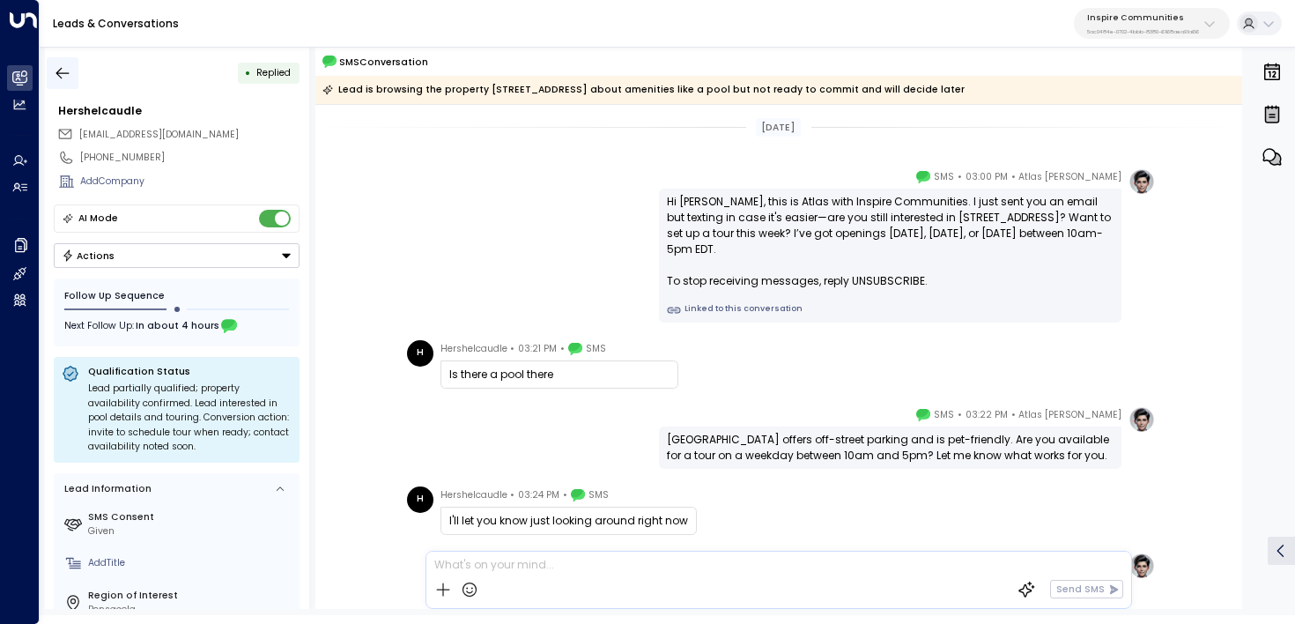
click at [68, 59] on button "button" at bounding box center [63, 73] width 32 height 32
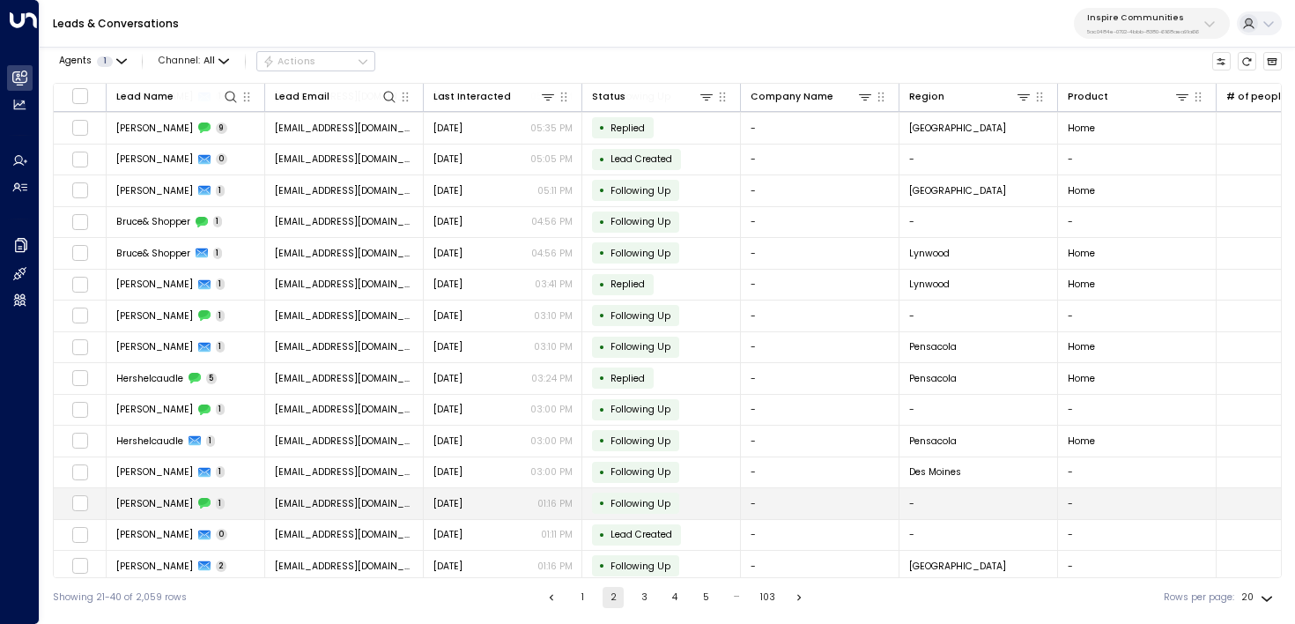
scroll to position [164, 0]
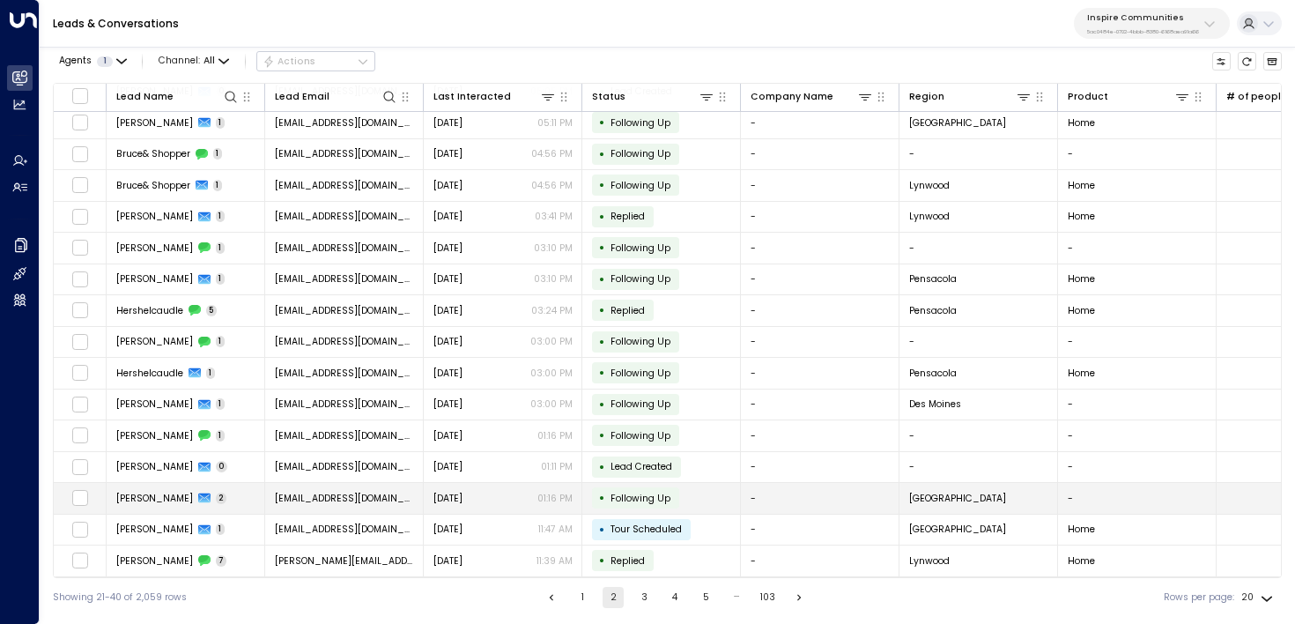
click at [142, 493] on span "Jose A Perez" at bounding box center [154, 498] width 77 height 13
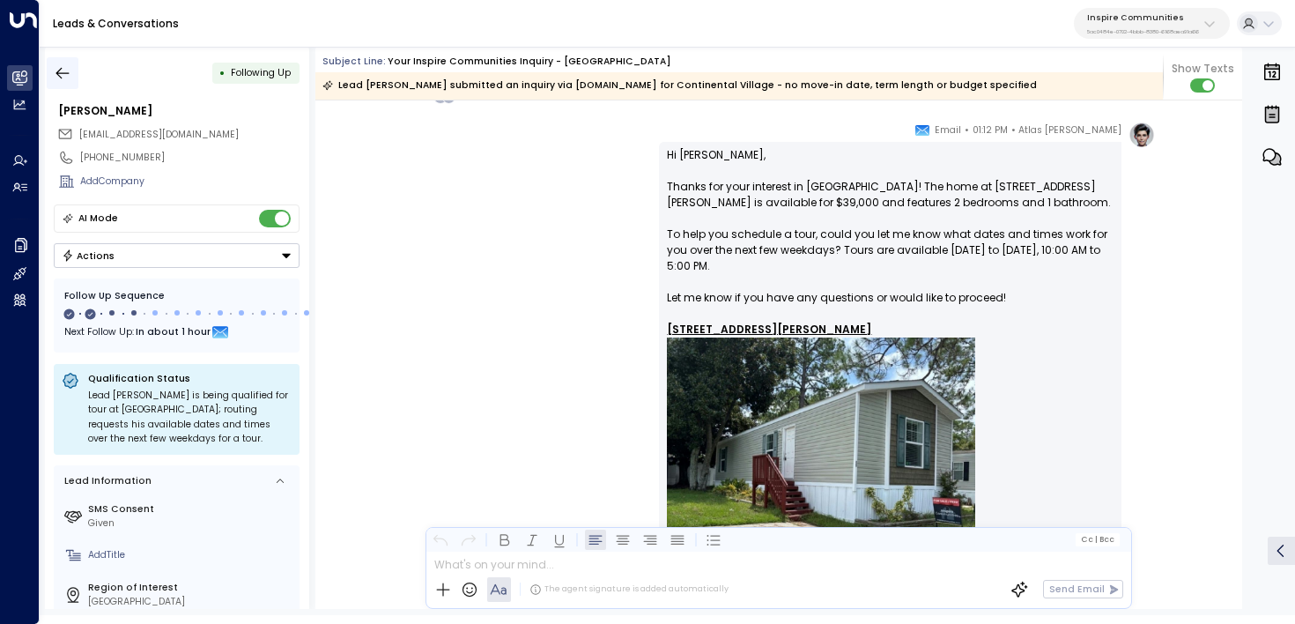
click at [67, 81] on button "button" at bounding box center [63, 73] width 32 height 32
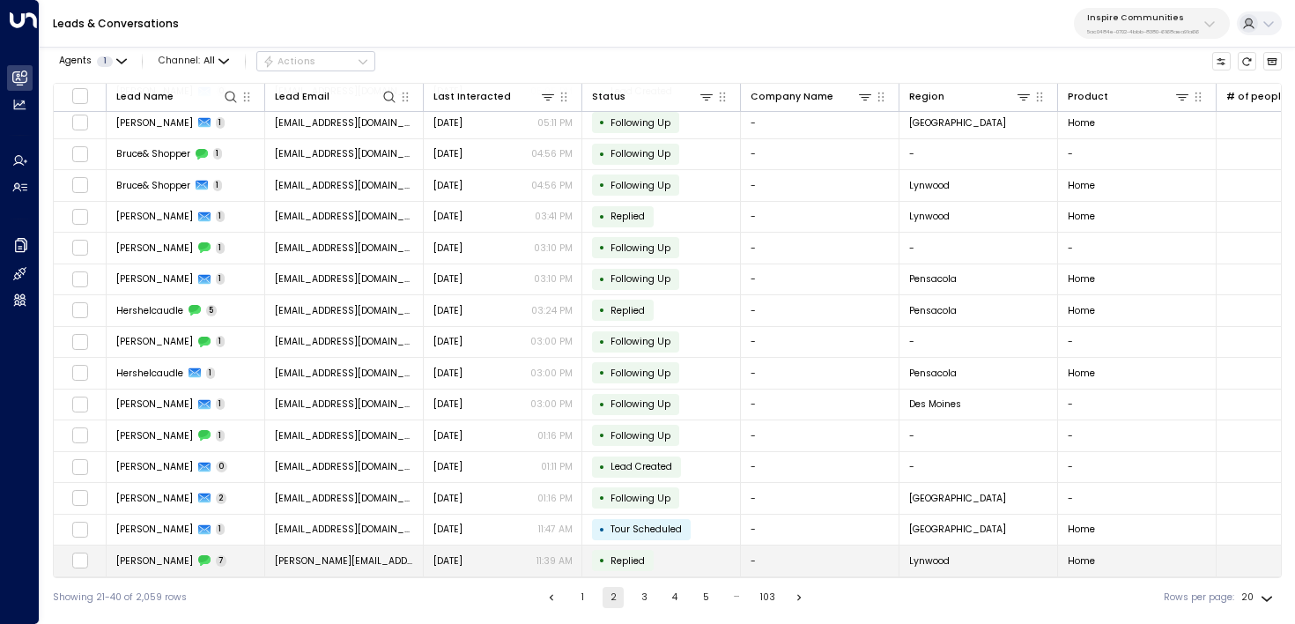
click at [212, 554] on div "Melissa Newson 7" at bounding box center [171, 560] width 111 height 13
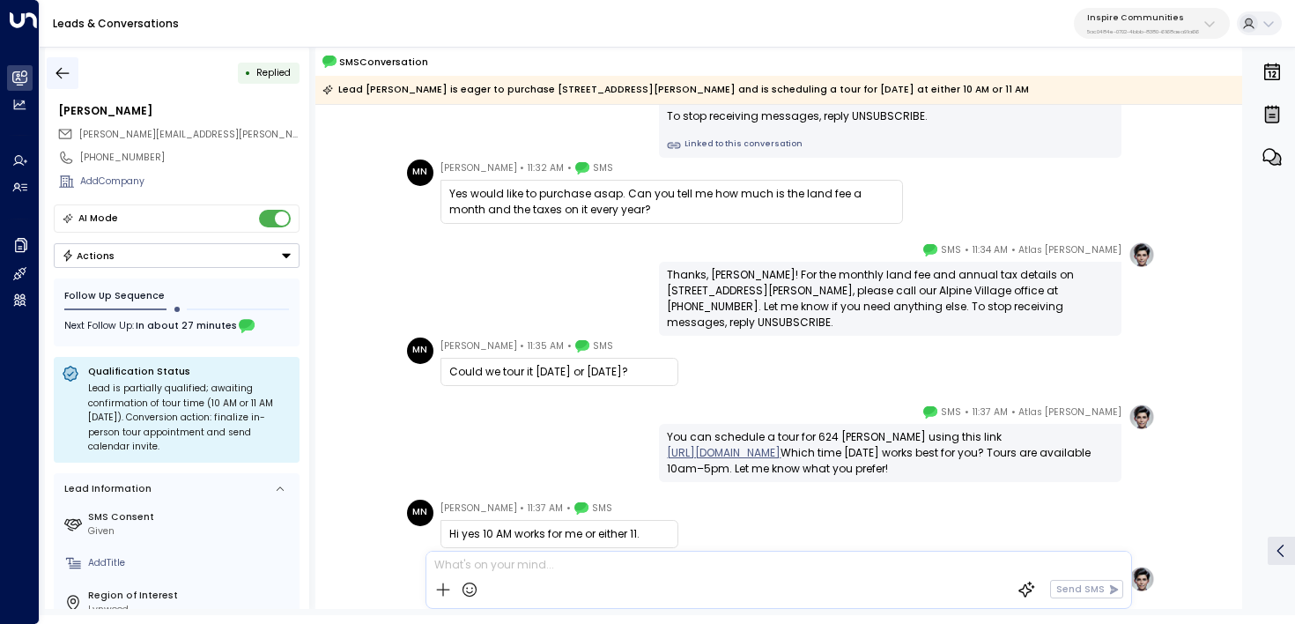
click at [60, 65] on icon "button" at bounding box center [63, 73] width 18 height 18
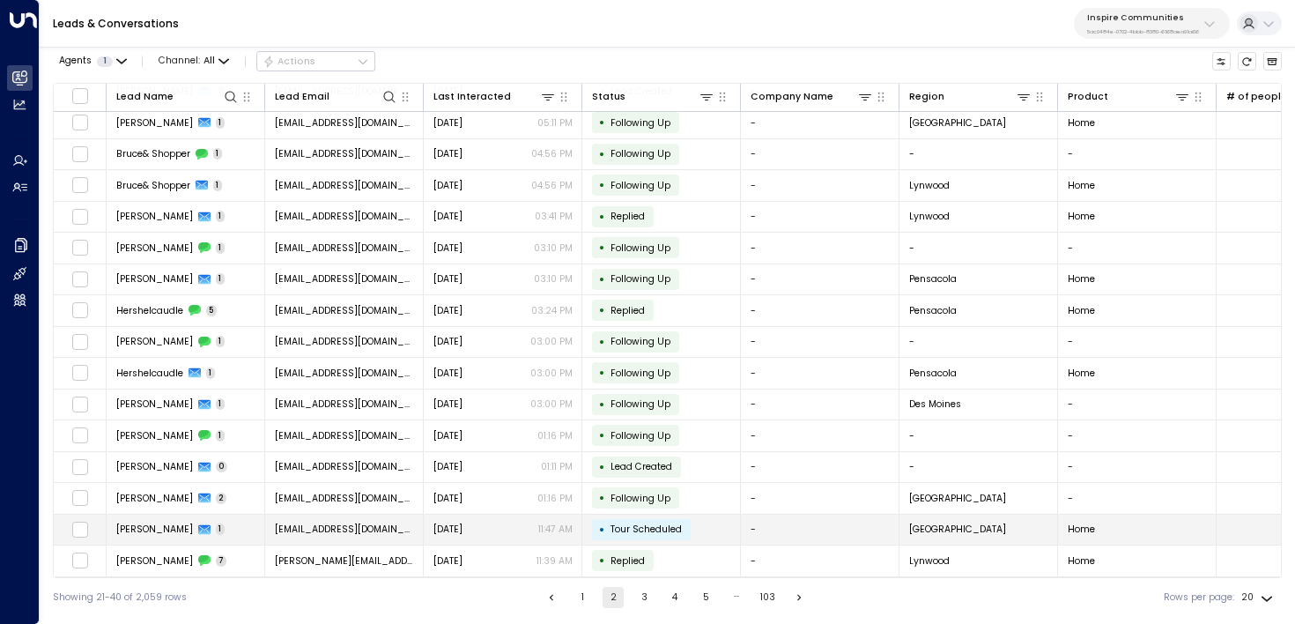
click at [592, 523] on div "• Tour Scheduled" at bounding box center [641, 529] width 99 height 21
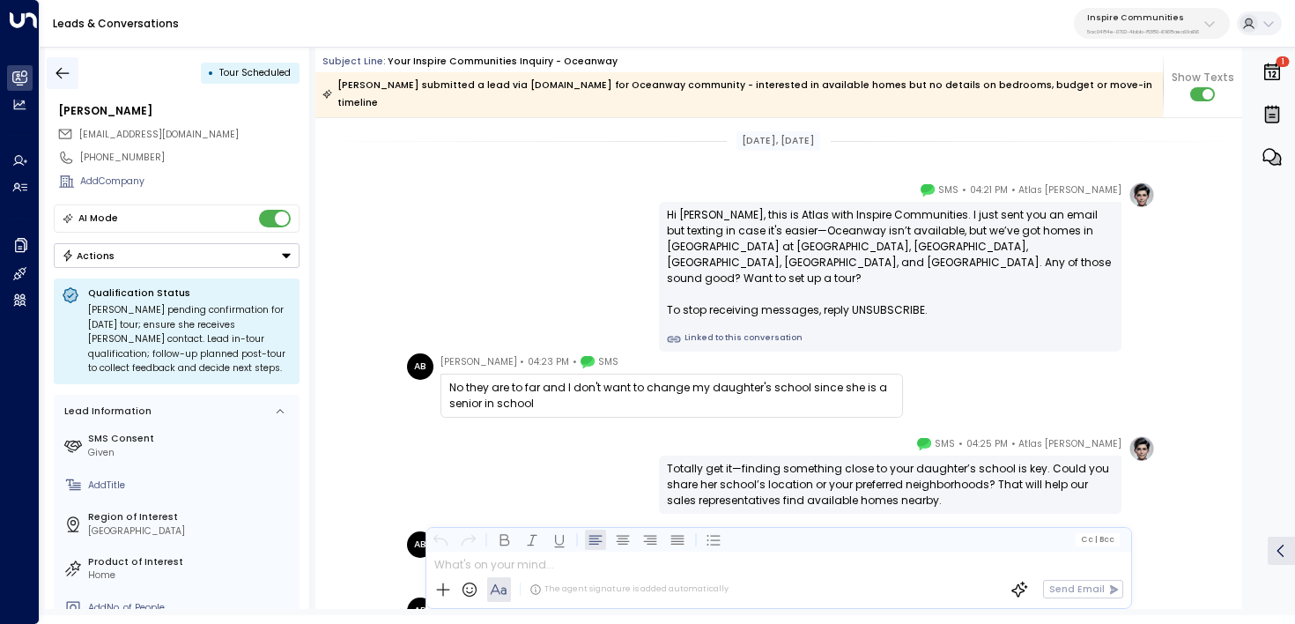
click at [63, 75] on icon "button" at bounding box center [63, 73] width 18 height 18
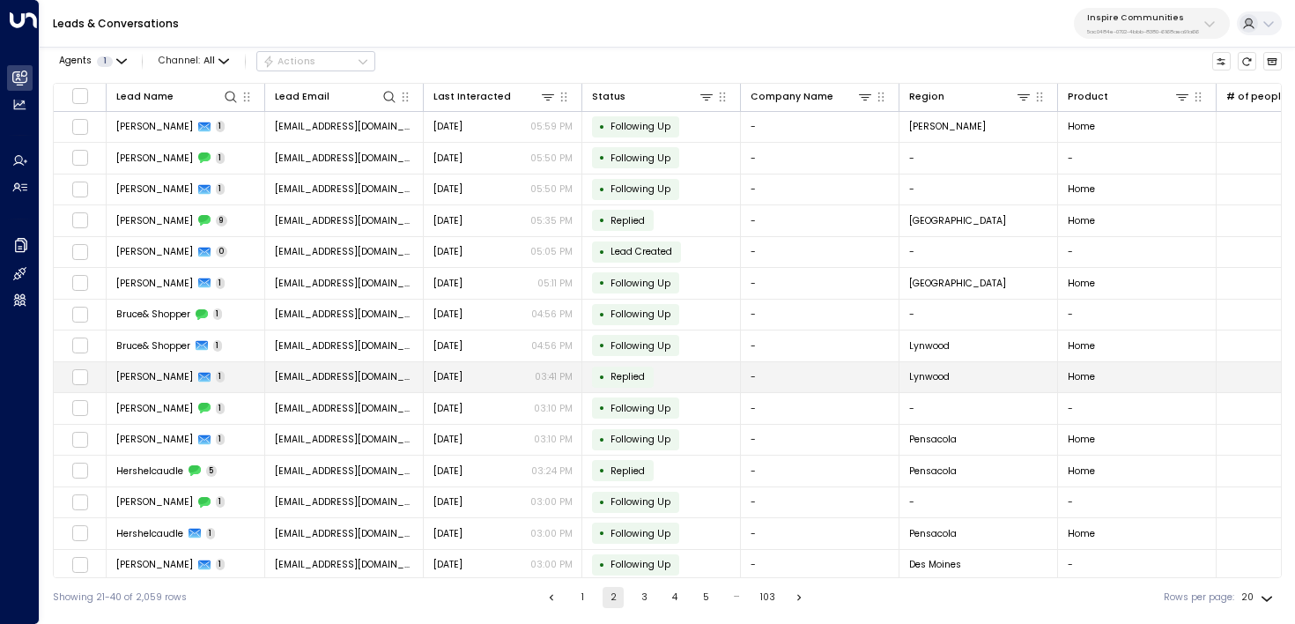
scroll to position [164, 0]
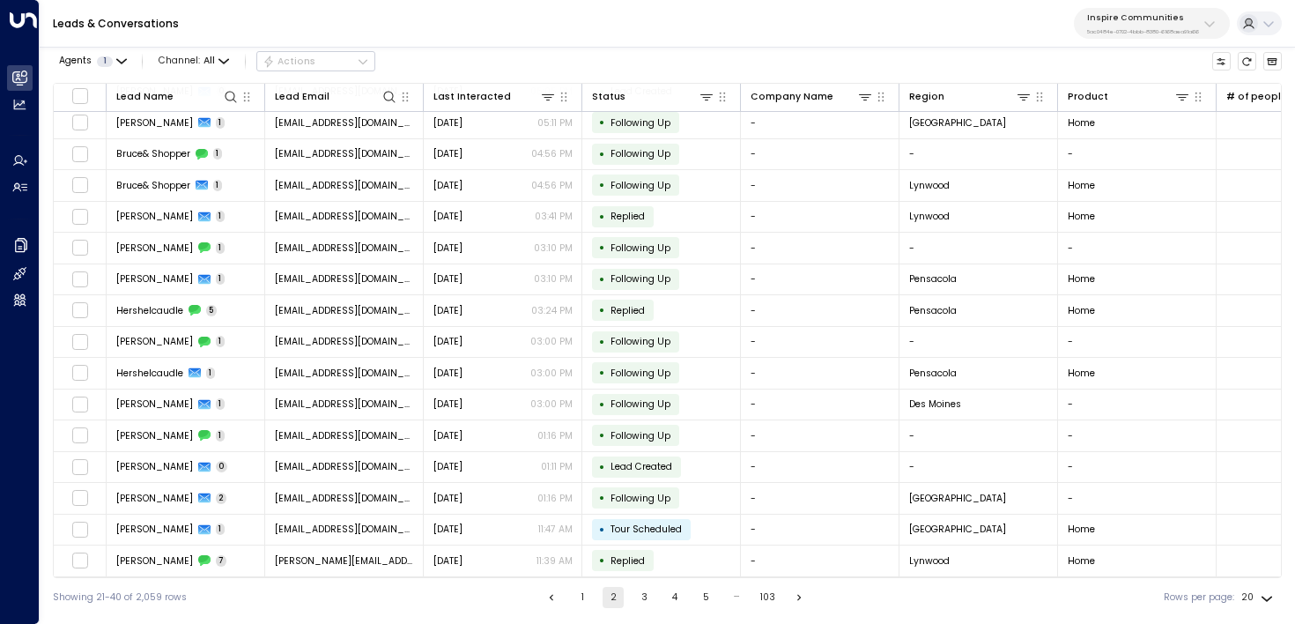
click at [642, 600] on button "3" at bounding box center [644, 597] width 21 height 21
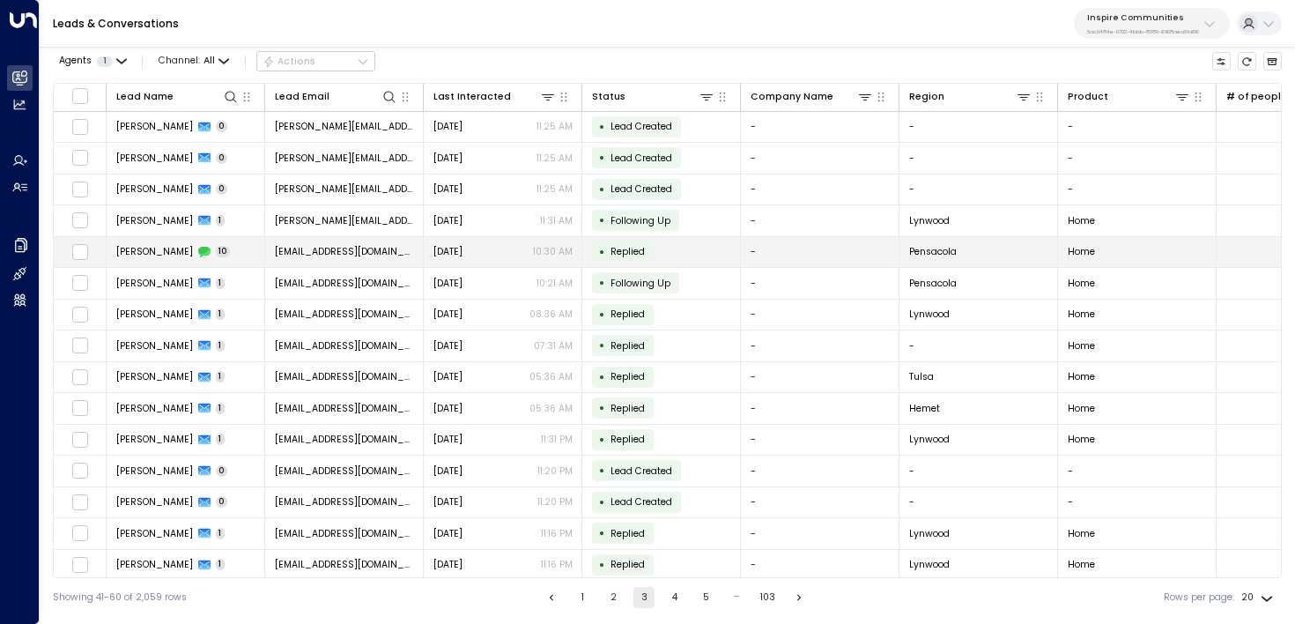
click at [496, 254] on div "Yesterday 10:30 AM" at bounding box center [503, 251] width 139 height 13
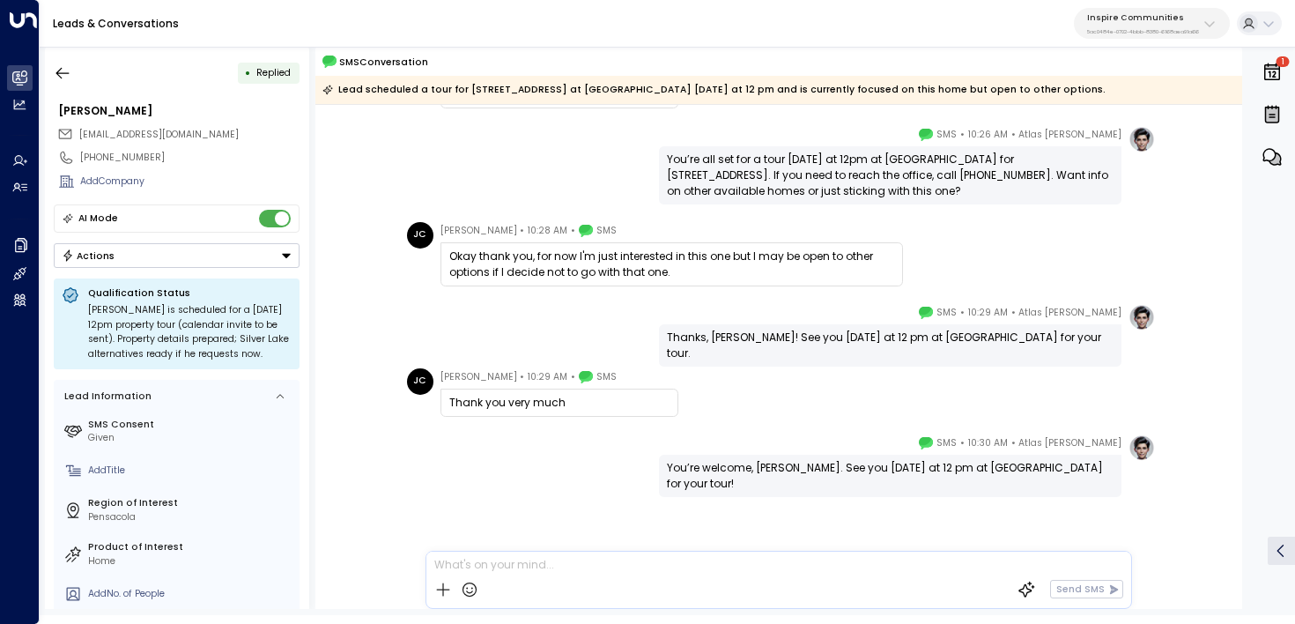
scroll to position [513, 0]
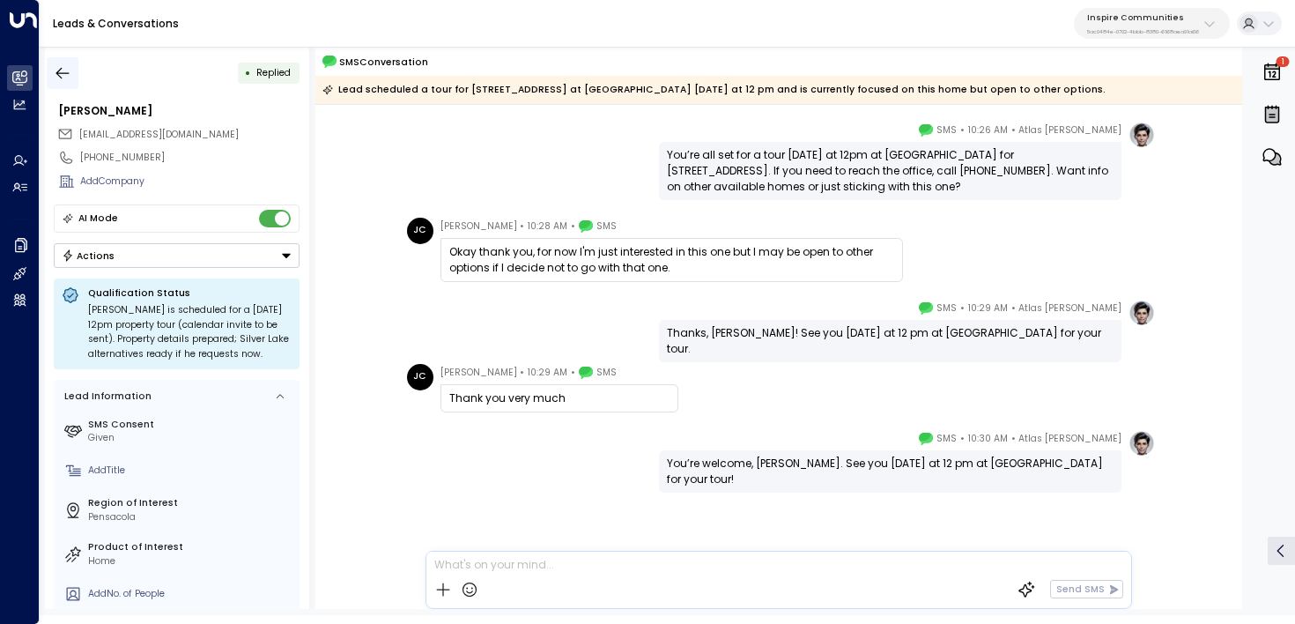
click at [58, 79] on icon "button" at bounding box center [63, 73] width 18 height 18
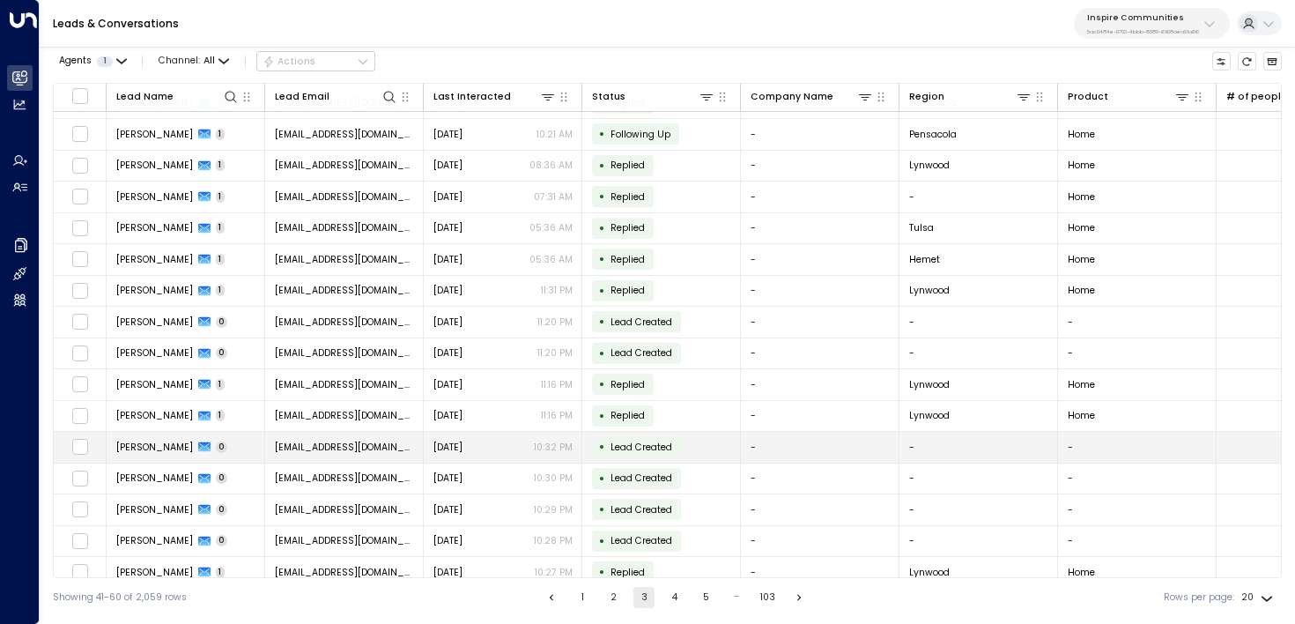
scroll to position [164, 0]
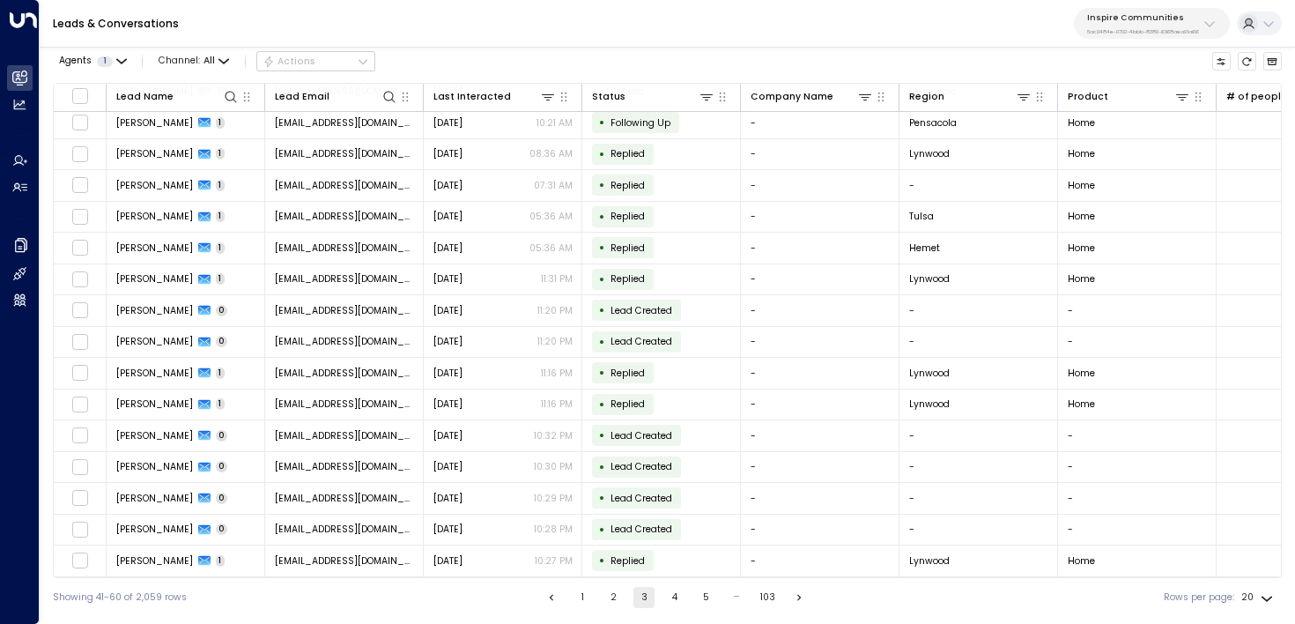
click at [610, 598] on button "2" at bounding box center [613, 597] width 21 height 21
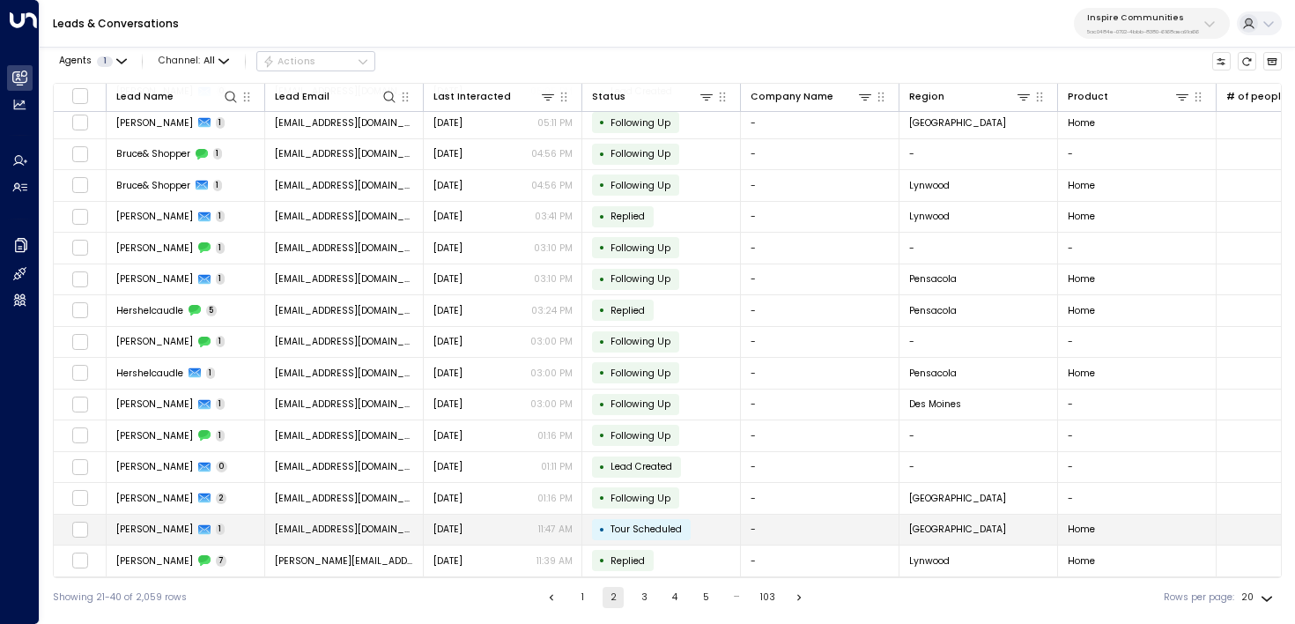
click at [487, 532] on div "Yesterday 11:47 AM" at bounding box center [503, 529] width 139 height 13
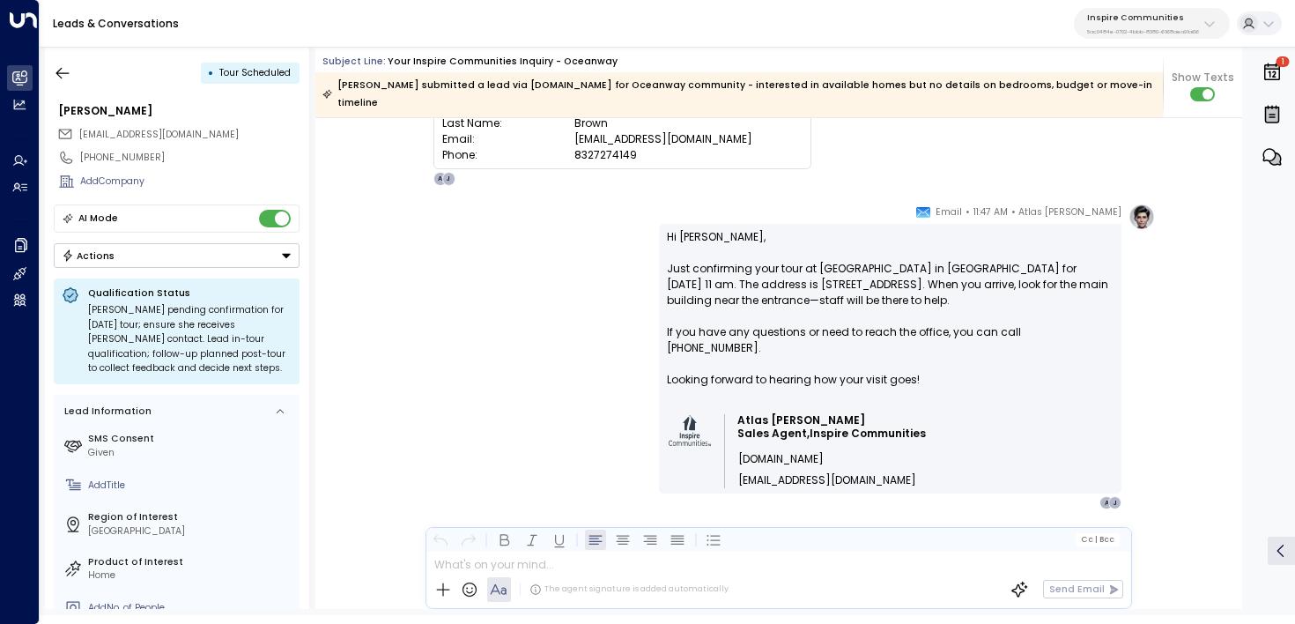
scroll to position [1609, 0]
click at [59, 68] on icon "button" at bounding box center [63, 73] width 18 height 18
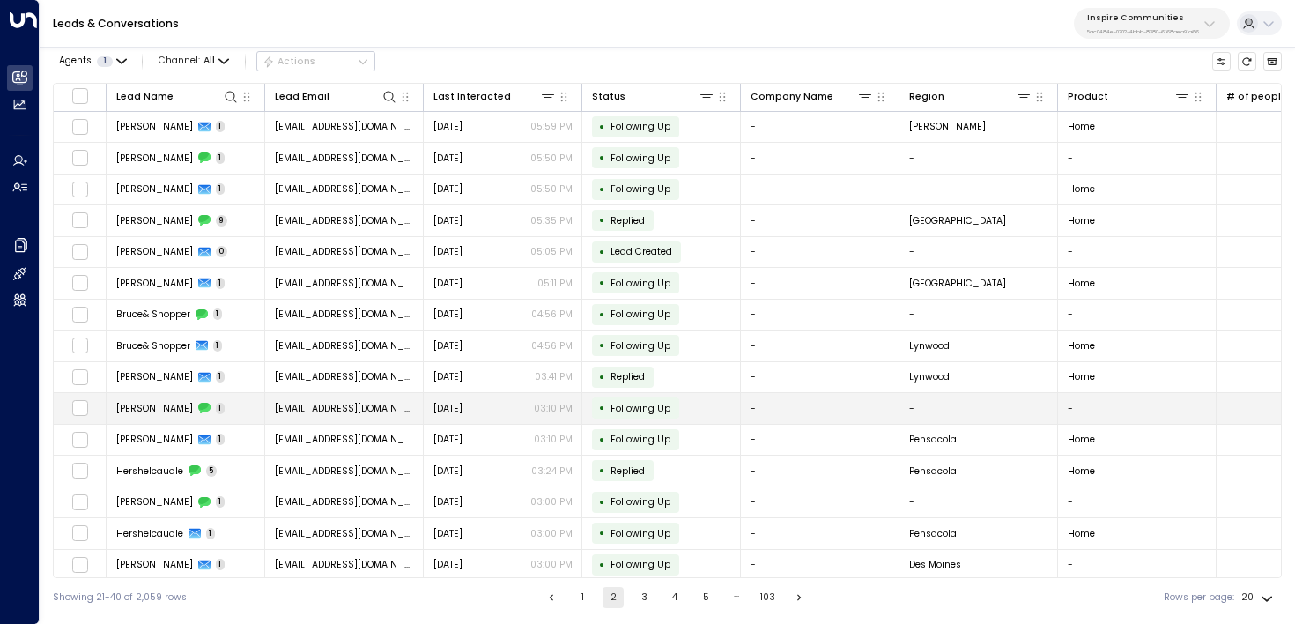
scroll to position [164, 0]
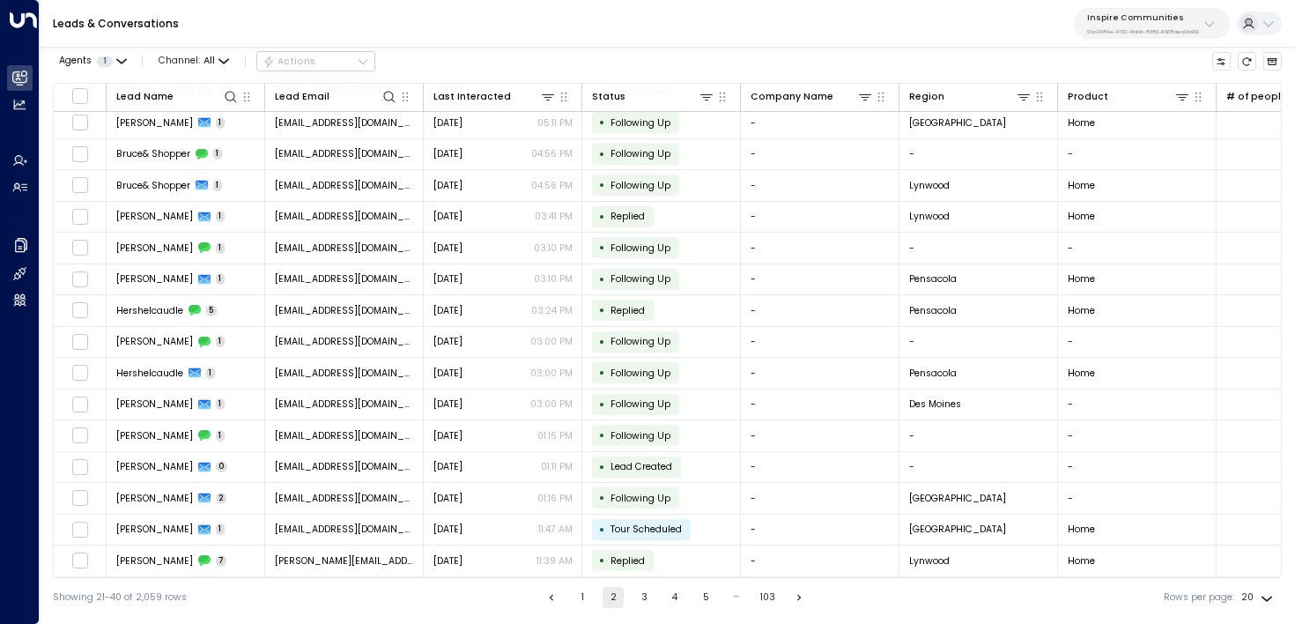
click at [638, 600] on button "3" at bounding box center [644, 597] width 21 height 21
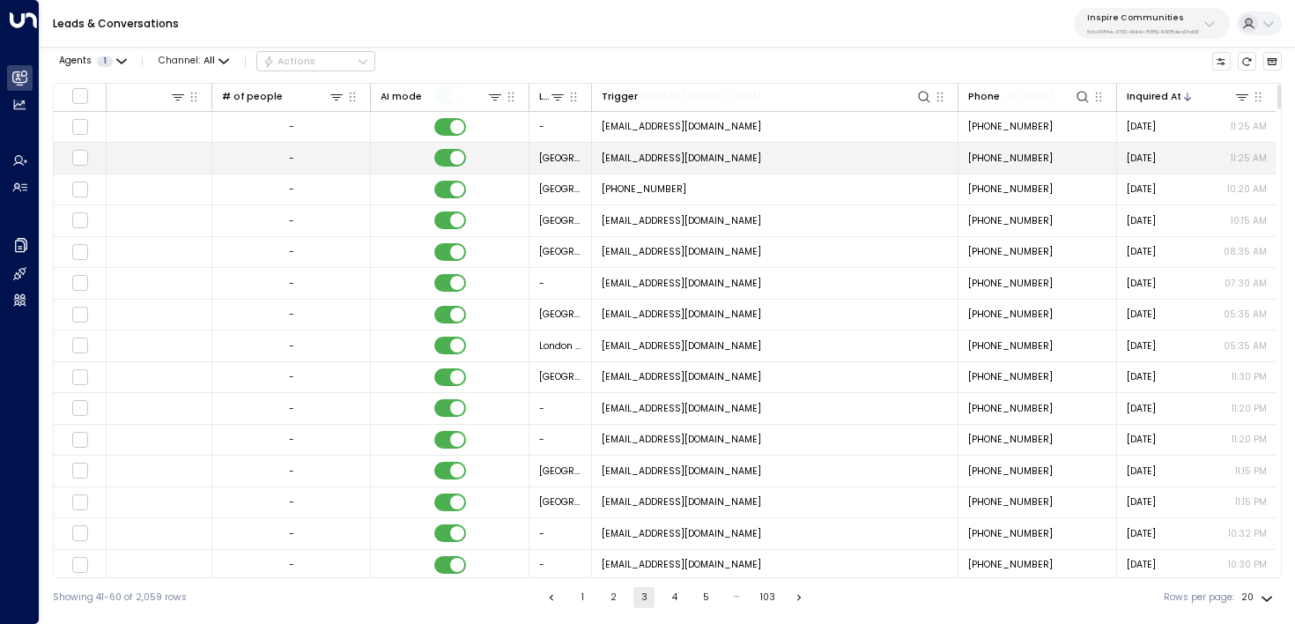
scroll to position [63, 0]
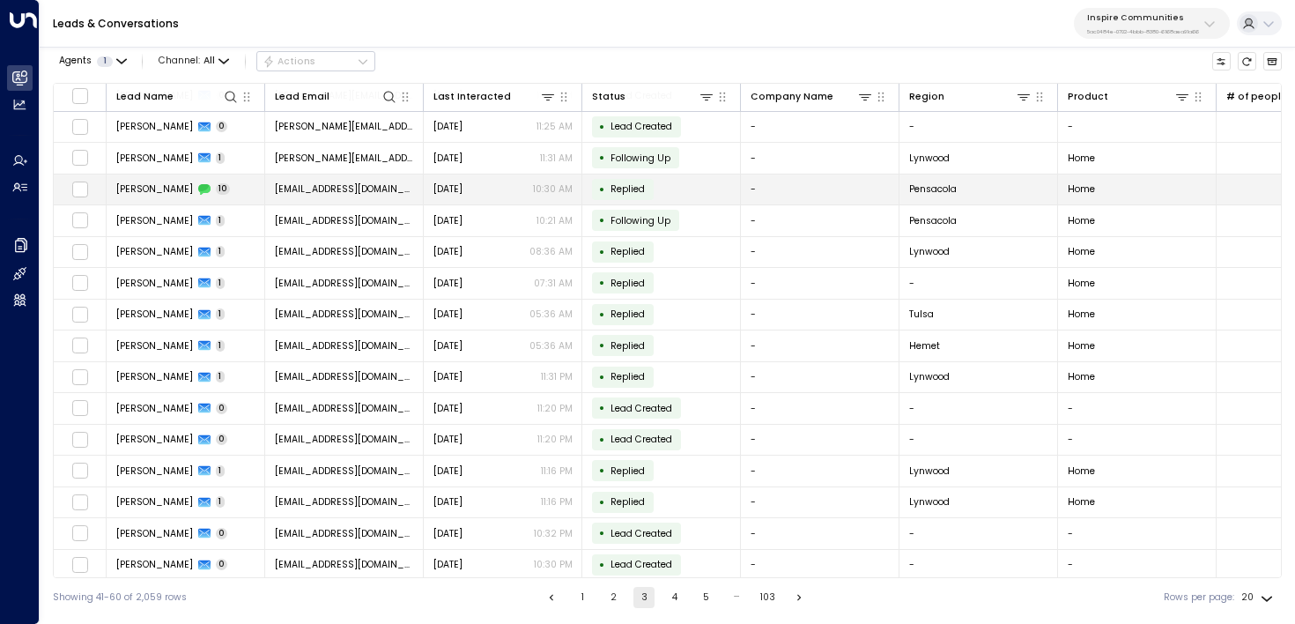
click at [230, 193] on td "Jeffrey Clanton 10" at bounding box center [186, 189] width 159 height 31
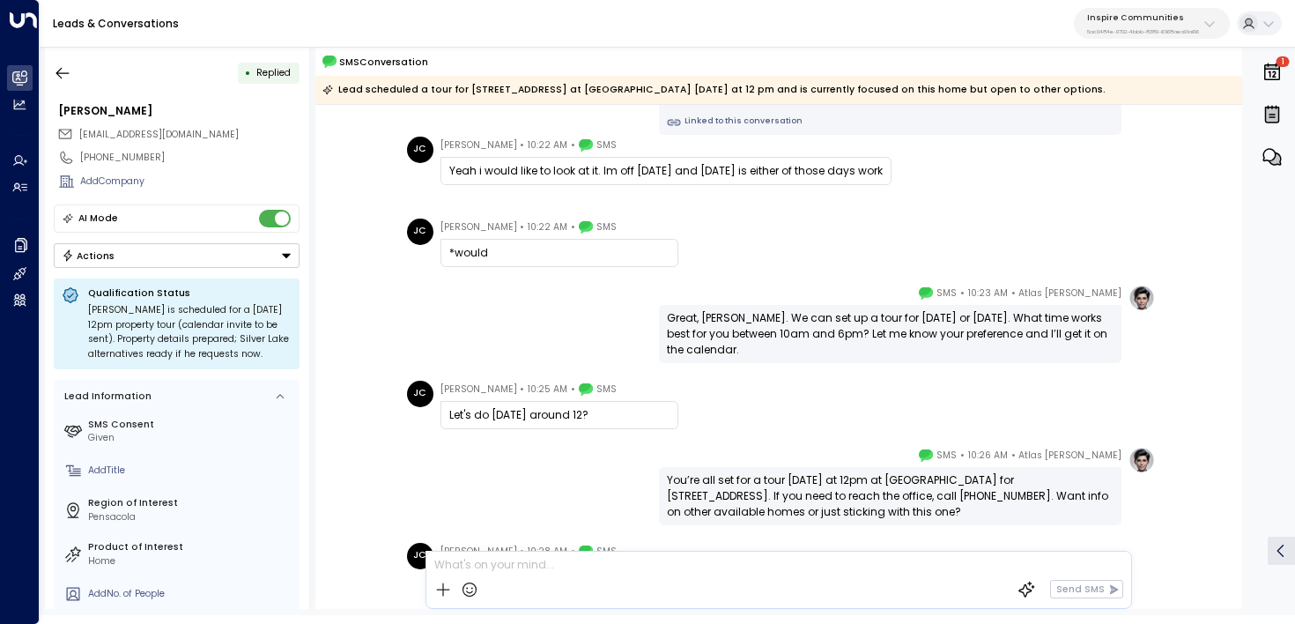
scroll to position [90, 0]
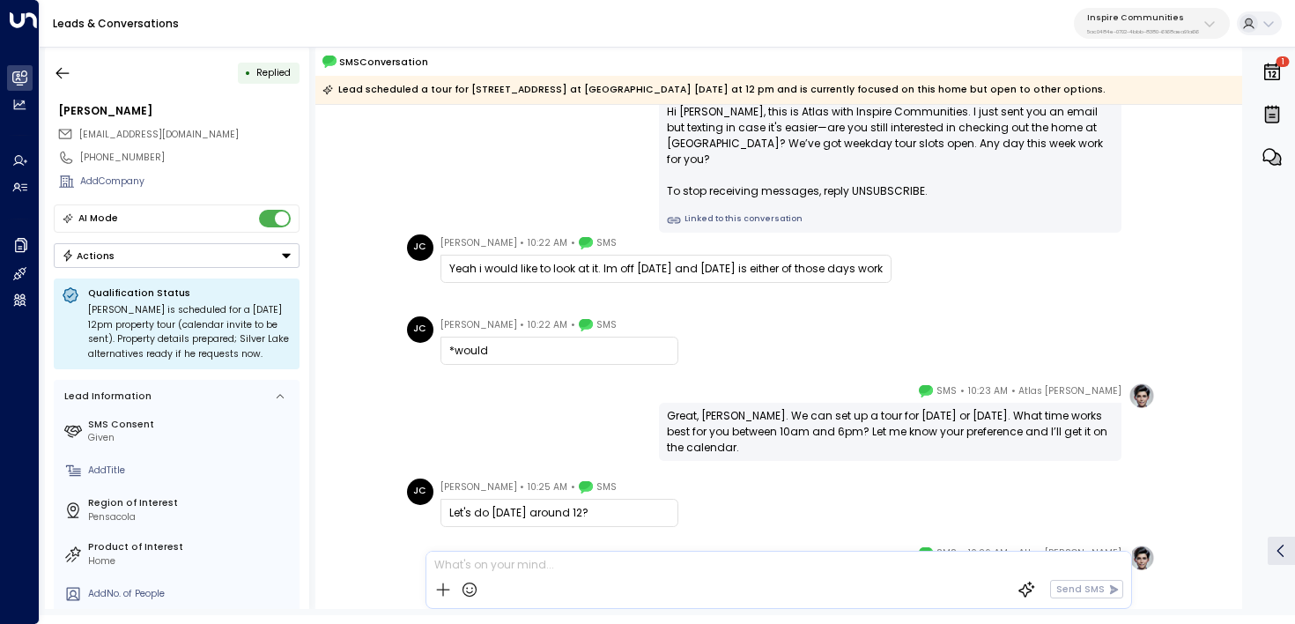
click at [51, 55] on div "• Replied Jeffrey Clanton jeffreyclanton95@gmail.com +18509773249 Add Company A…" at bounding box center [177, 328] width 264 height 562
click at [64, 66] on icon "button" at bounding box center [63, 73] width 18 height 18
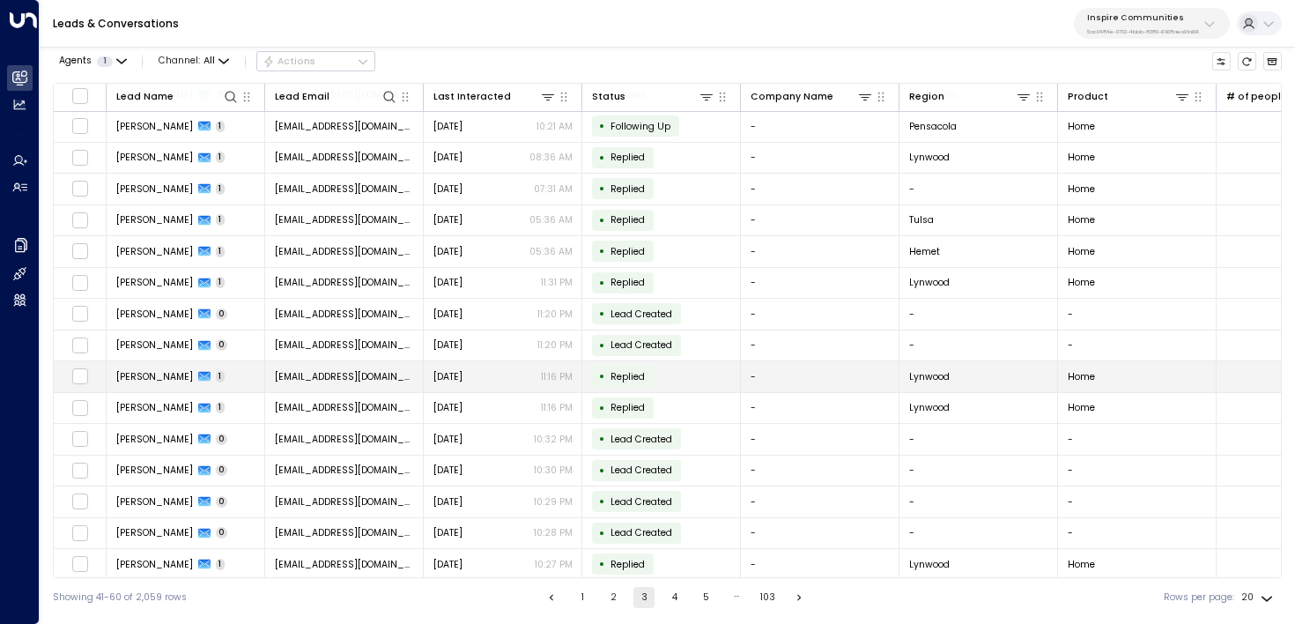
scroll to position [164, 0]
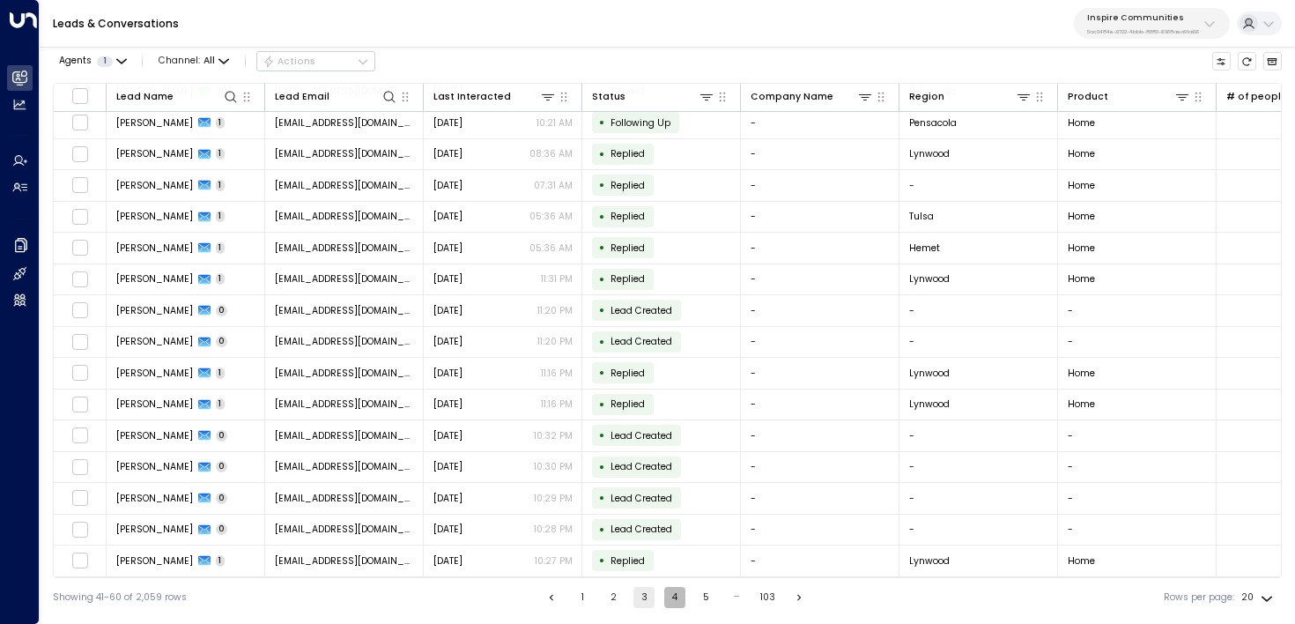
click at [675, 591] on button "4" at bounding box center [674, 597] width 21 height 21
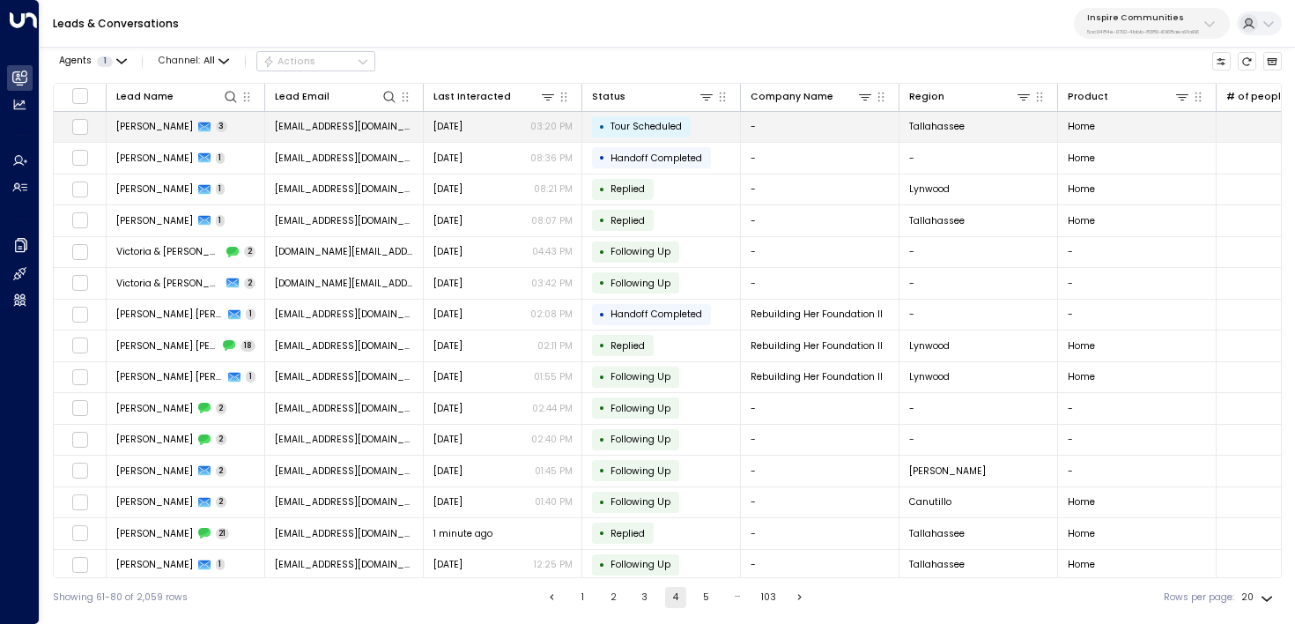
click at [221, 130] on td "Jada Knight 3" at bounding box center [186, 127] width 159 height 31
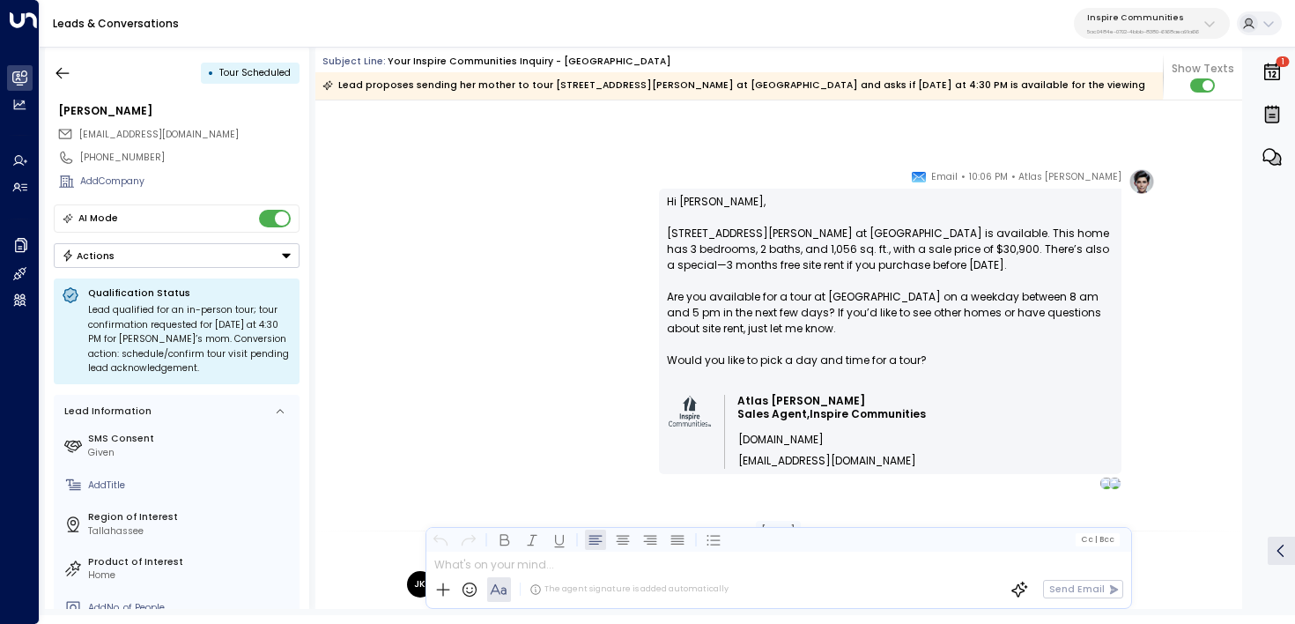
scroll to position [3541, 0]
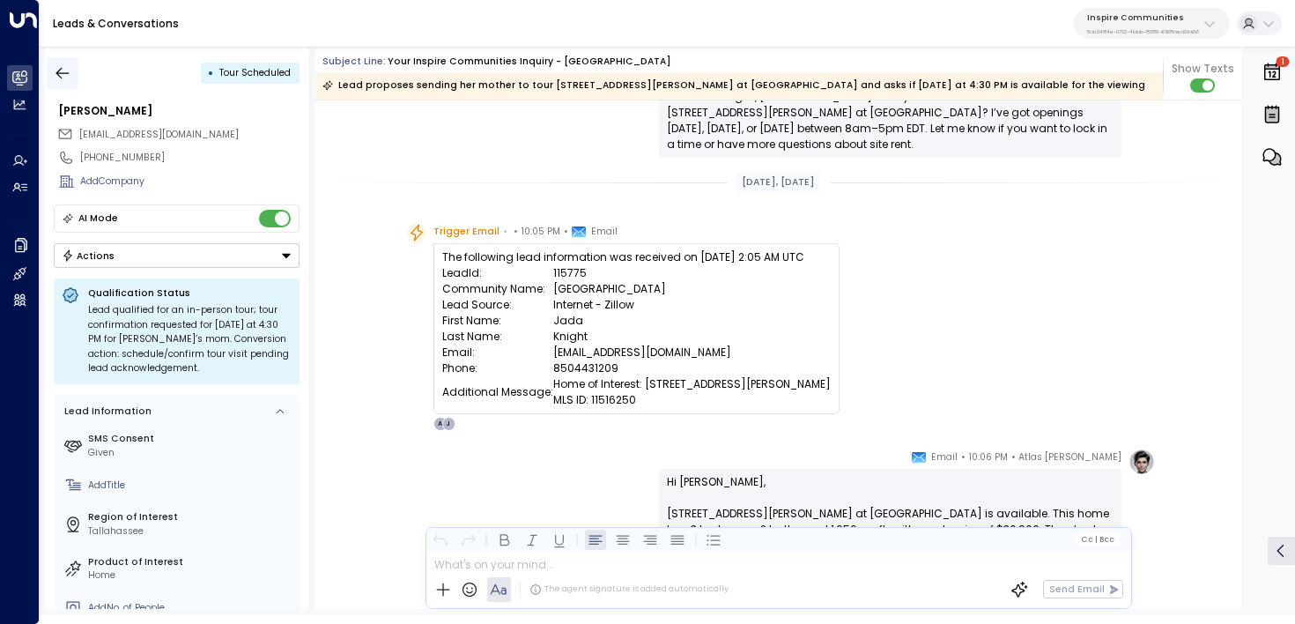
click at [67, 73] on icon "button" at bounding box center [63, 73] width 18 height 18
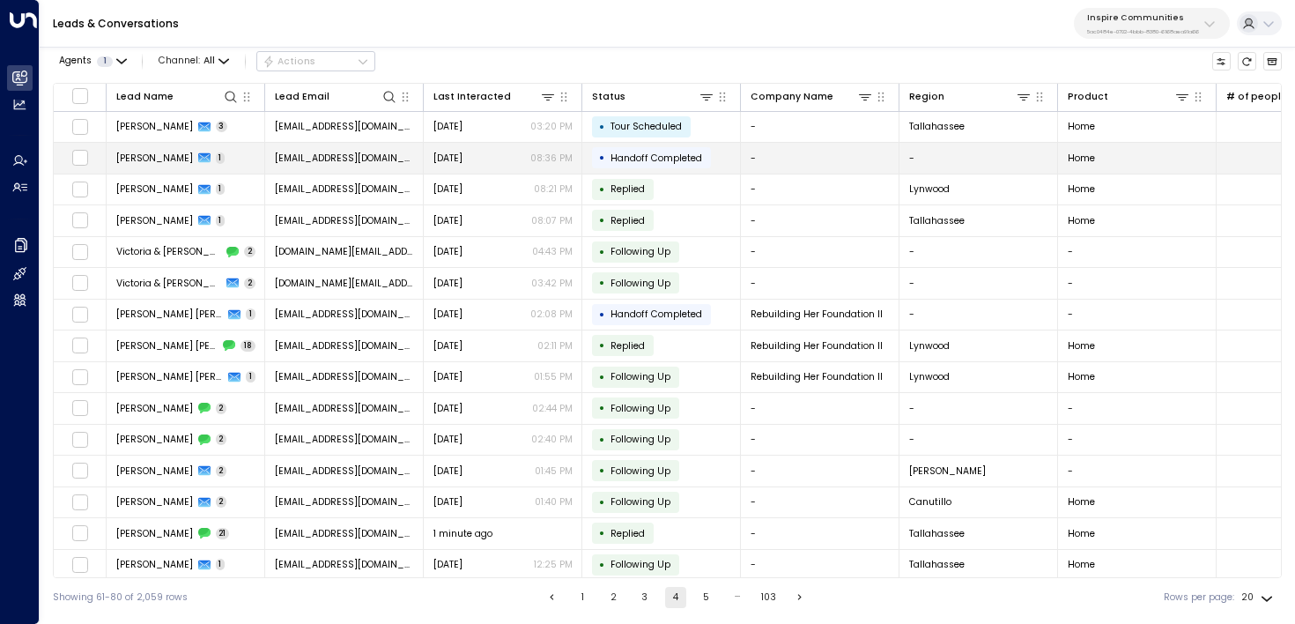
click at [148, 166] on td "Chineka McKenzie 1" at bounding box center [186, 158] width 159 height 31
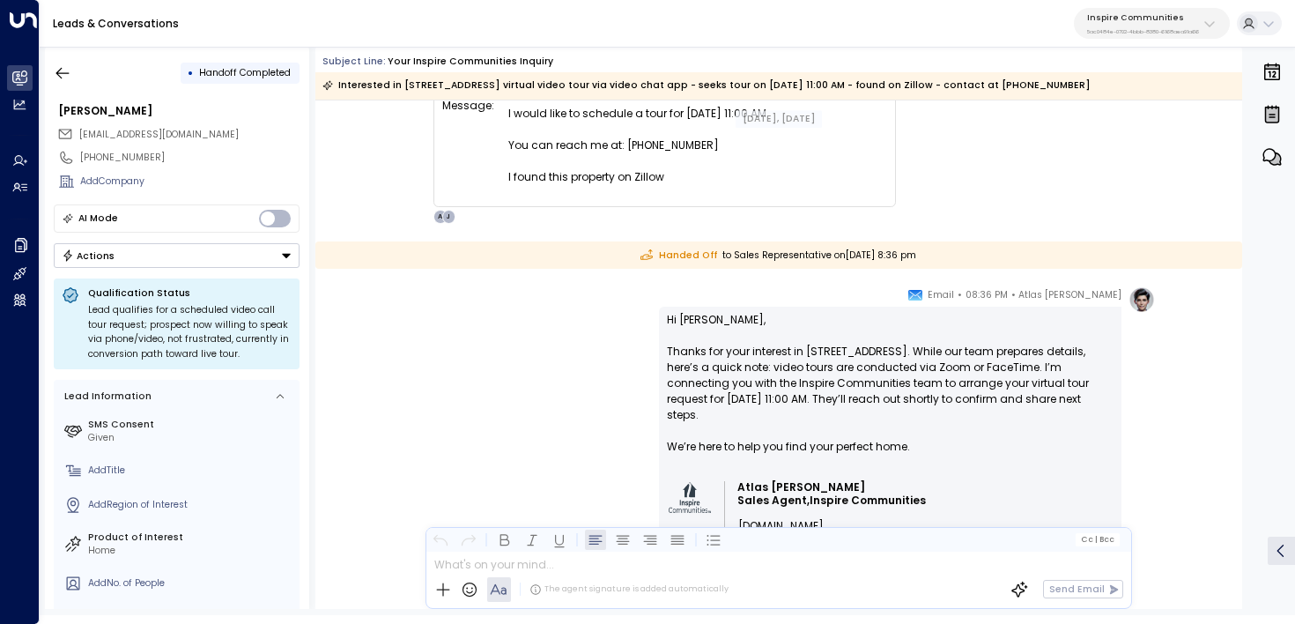
scroll to position [367, 0]
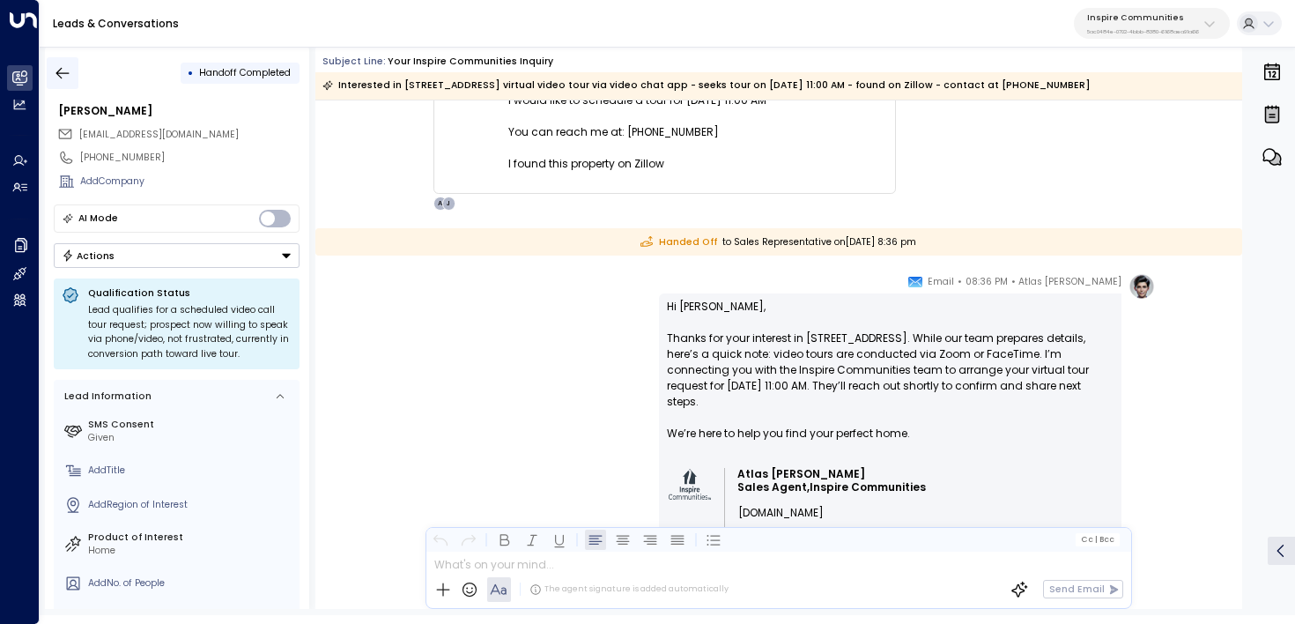
click at [63, 70] on icon "button" at bounding box center [63, 73] width 18 height 18
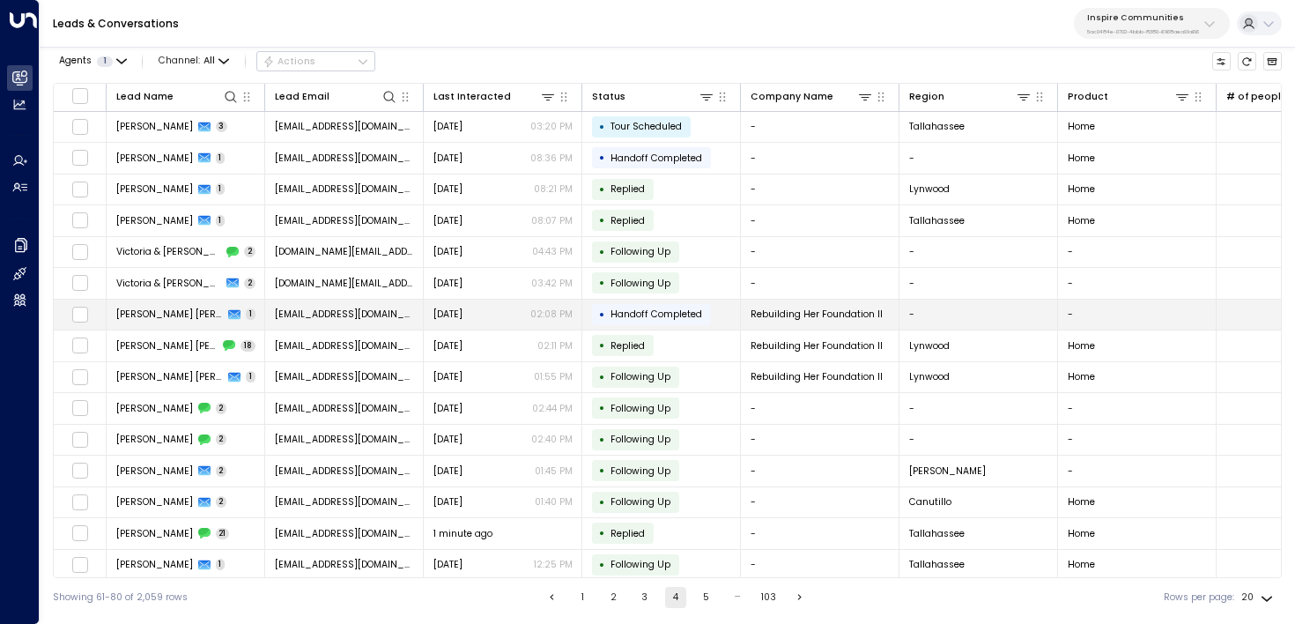
click at [506, 312] on div "Aug 23, 2025 02:08 PM" at bounding box center [503, 314] width 139 height 13
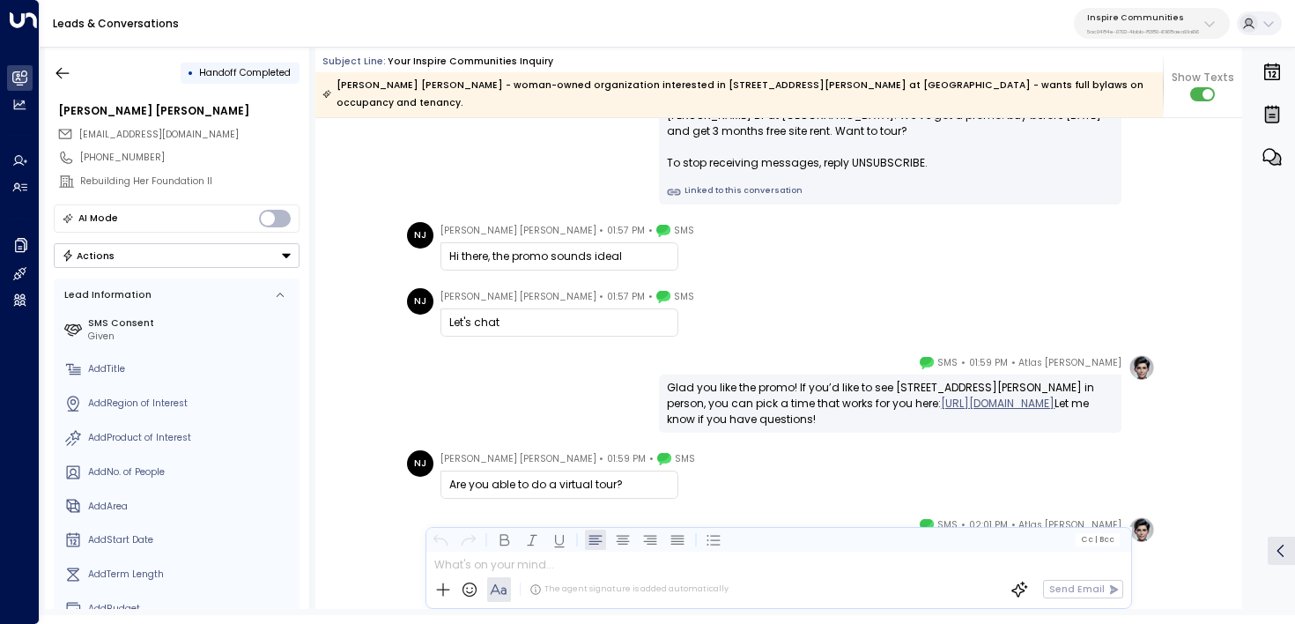
scroll to position [324, 0]
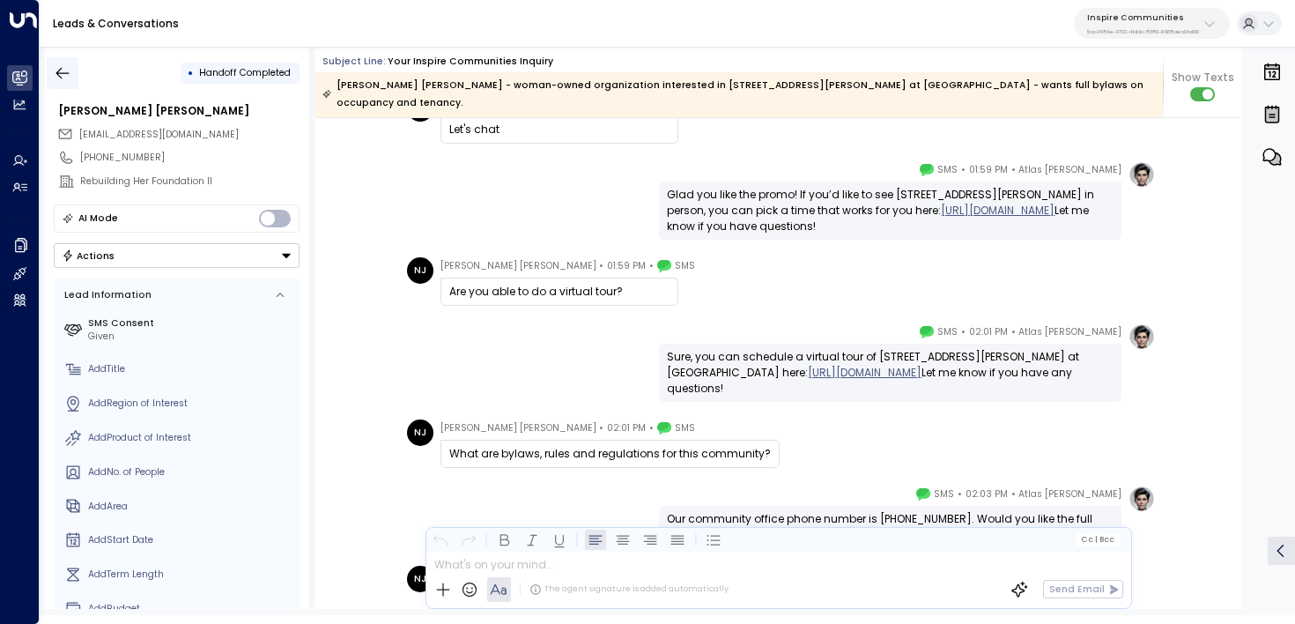
click at [77, 66] on button "button" at bounding box center [63, 73] width 32 height 32
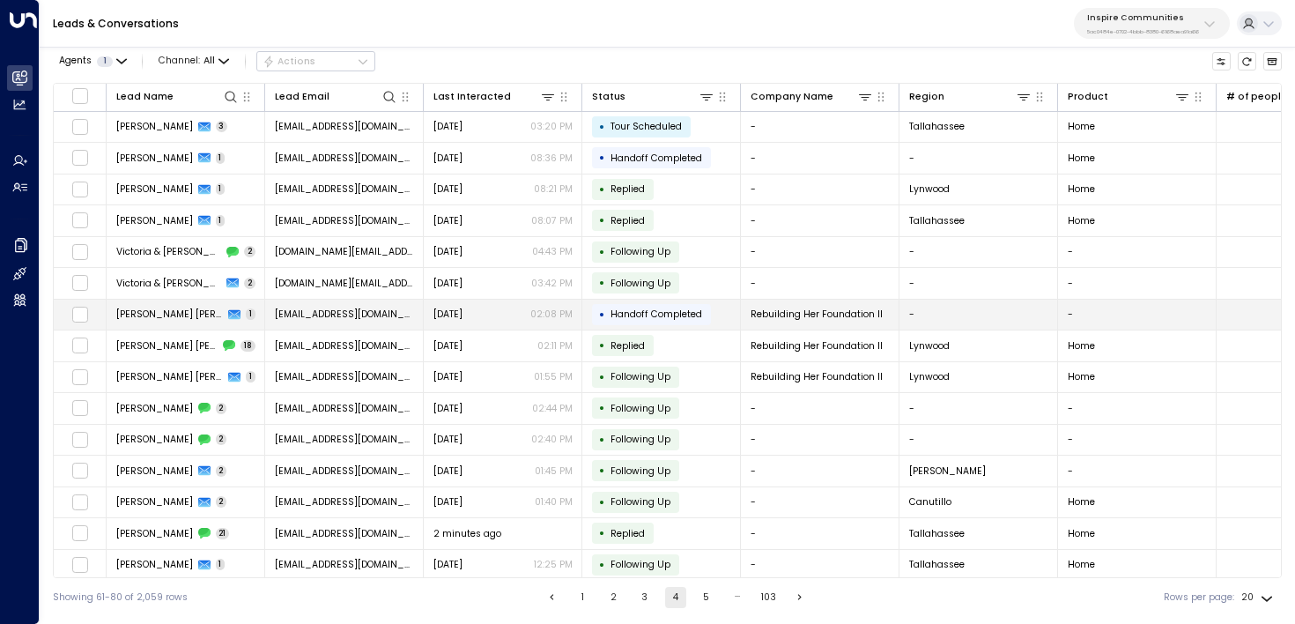
scroll to position [4, 0]
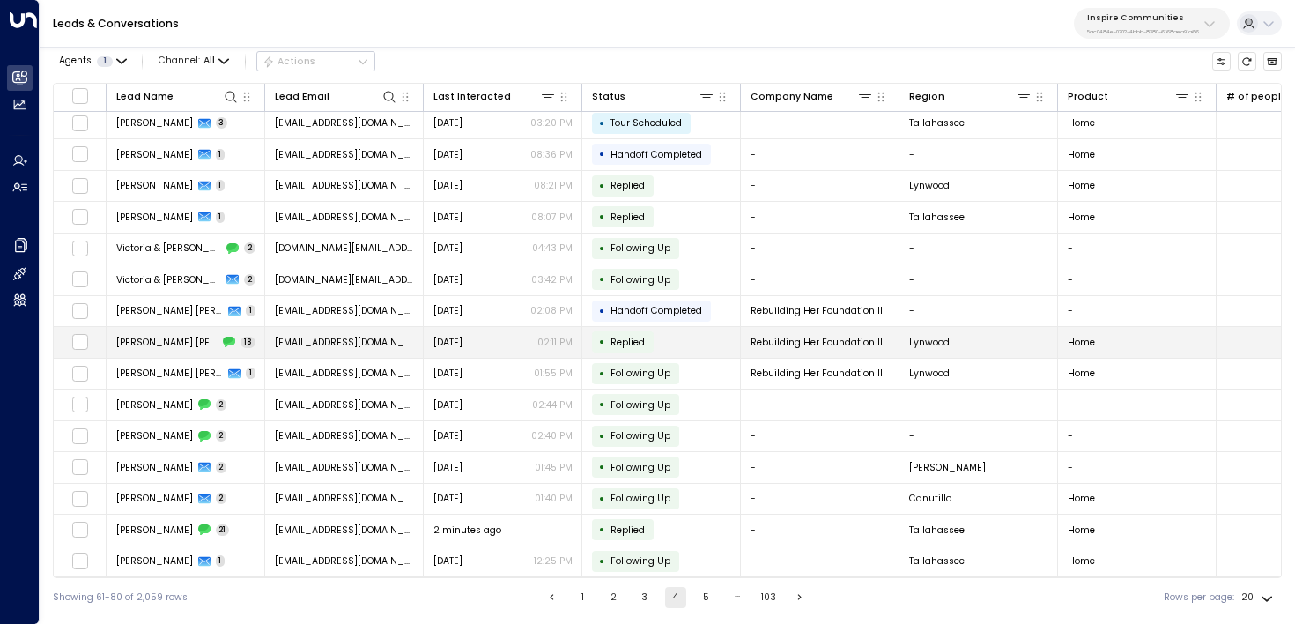
click at [210, 339] on td "Nancy JC 18" at bounding box center [186, 342] width 159 height 31
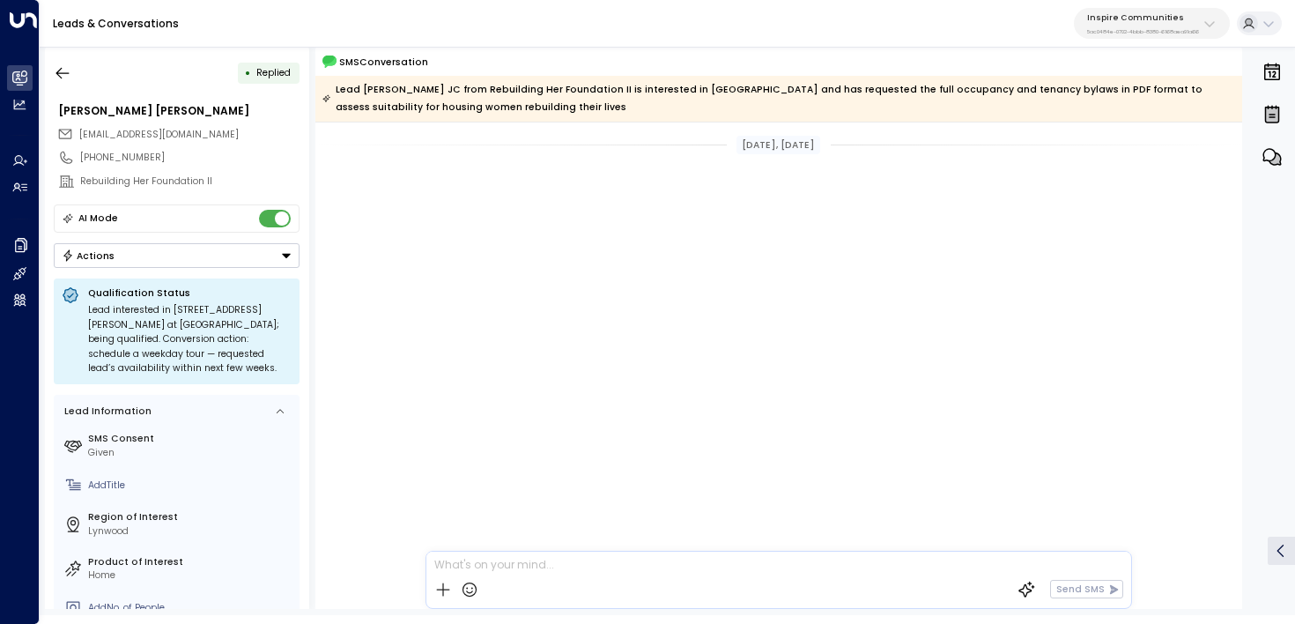
scroll to position [3066, 0]
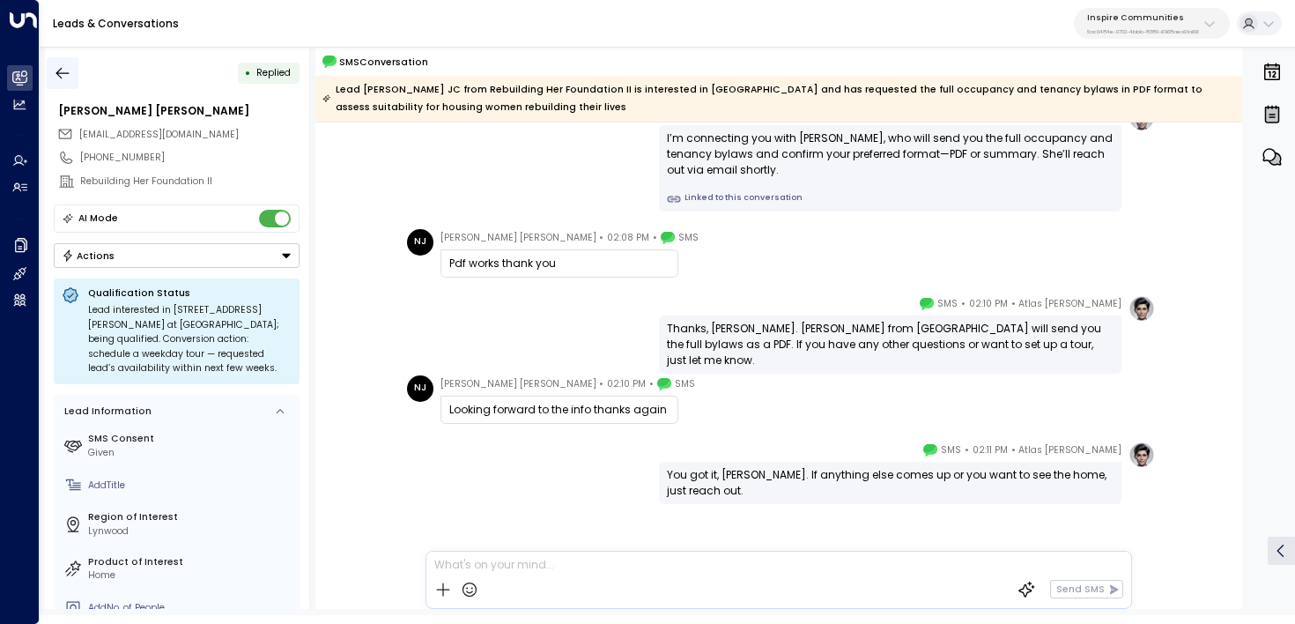
click at [62, 69] on icon "button" at bounding box center [63, 73] width 18 height 18
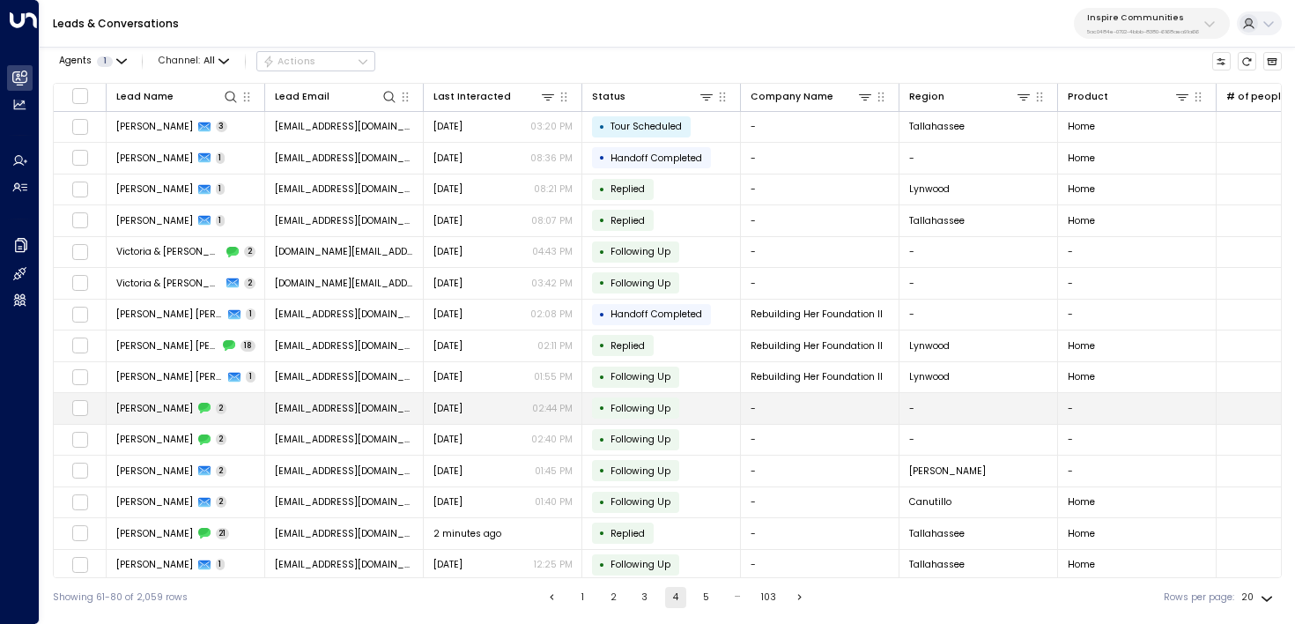
scroll to position [55, 0]
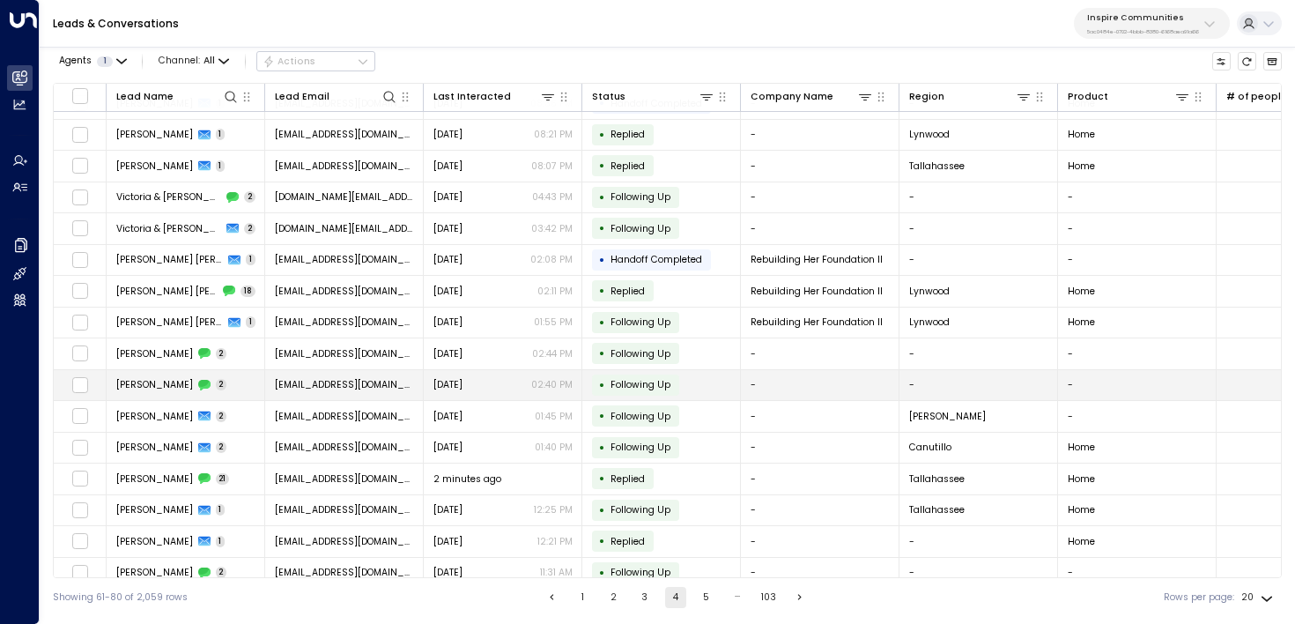
click at [182, 379] on span "Samuel Martinez" at bounding box center [154, 384] width 77 height 13
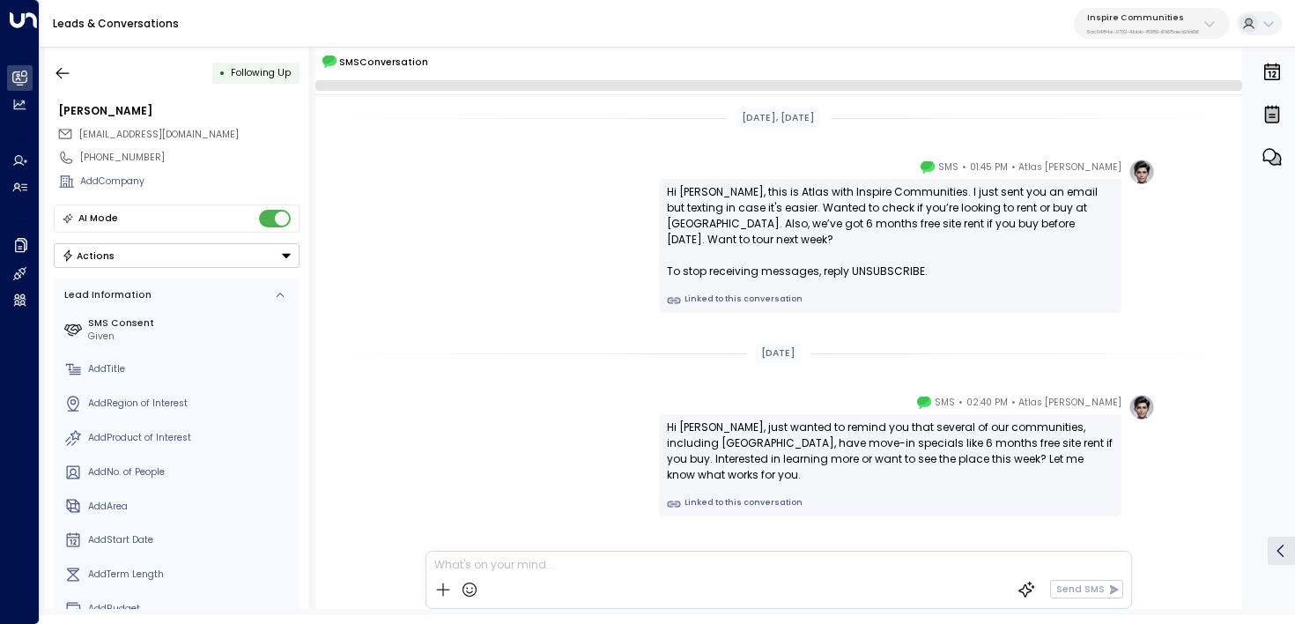
scroll to position [40, 0]
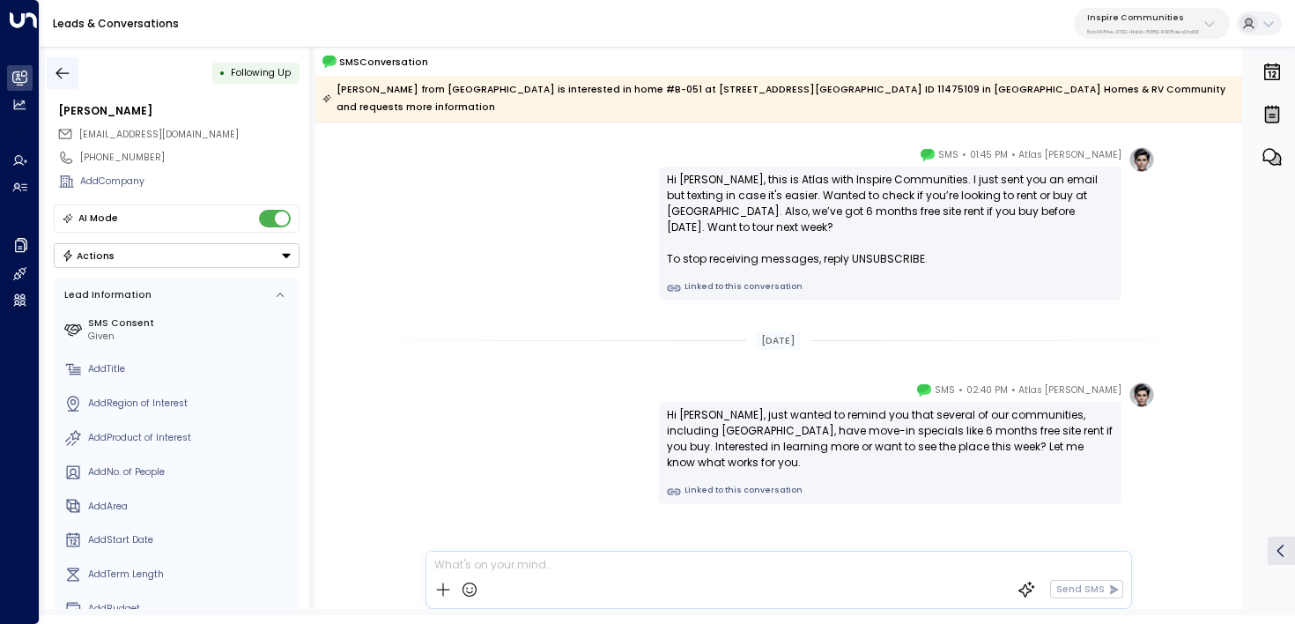
click at [68, 74] on icon "button" at bounding box center [63, 73] width 18 height 18
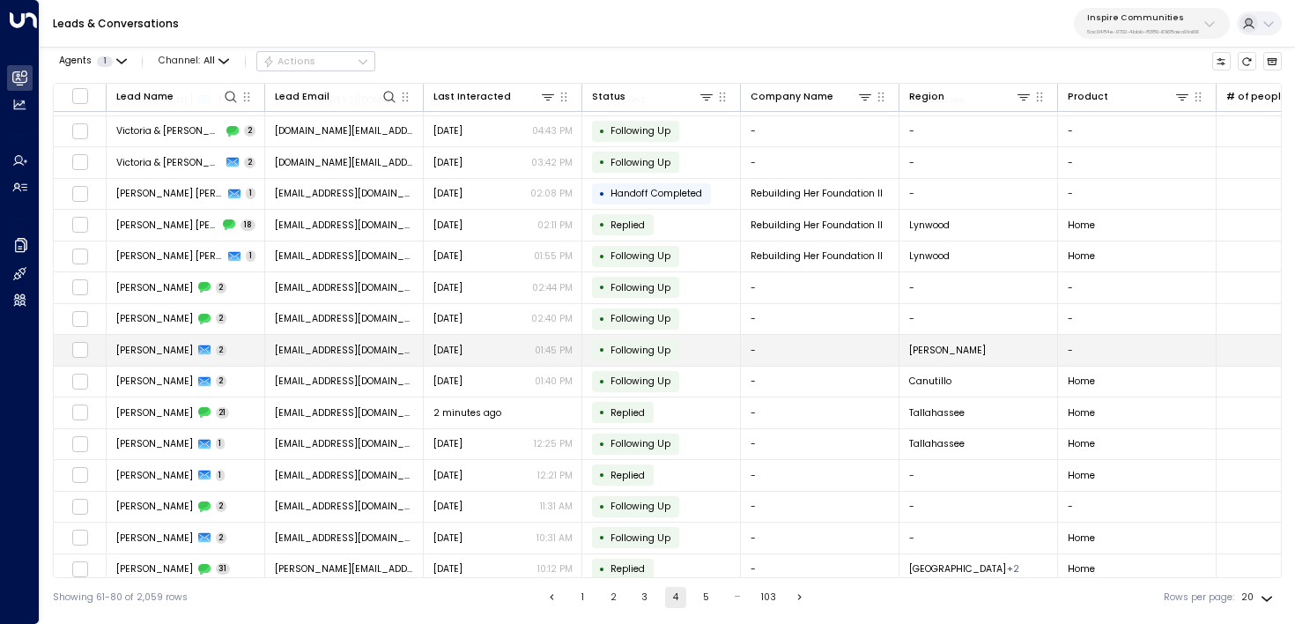
scroll to position [122, 0]
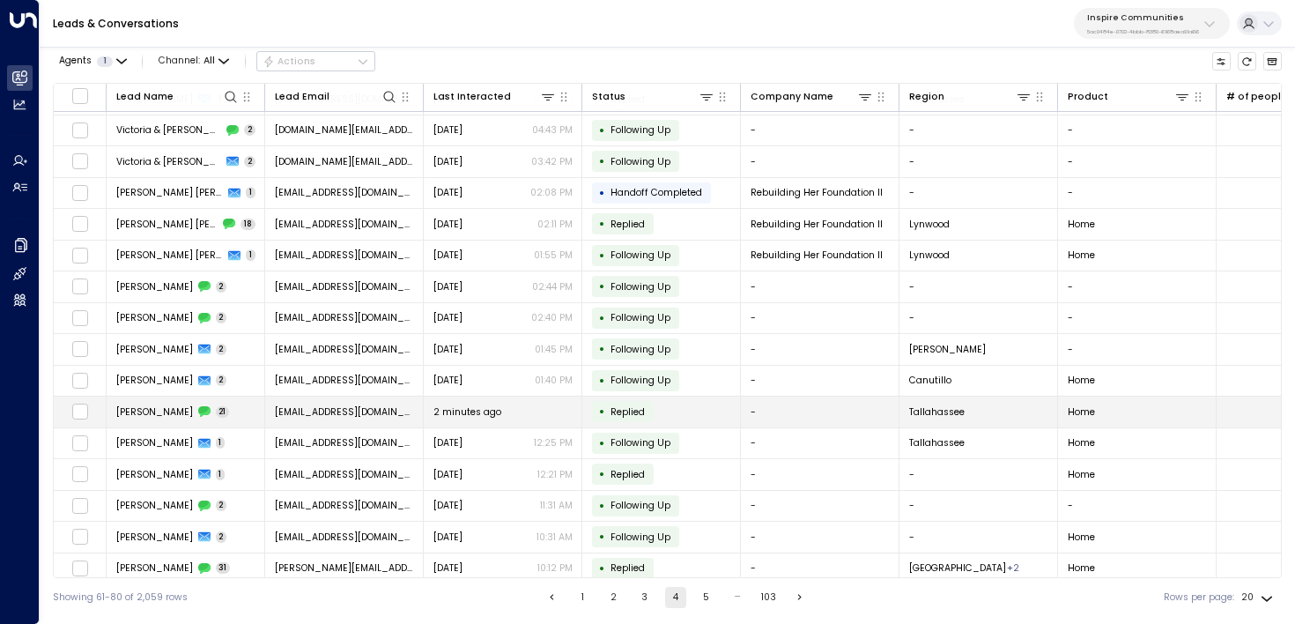
click at [231, 412] on td "Elias Torres 21" at bounding box center [186, 412] width 159 height 31
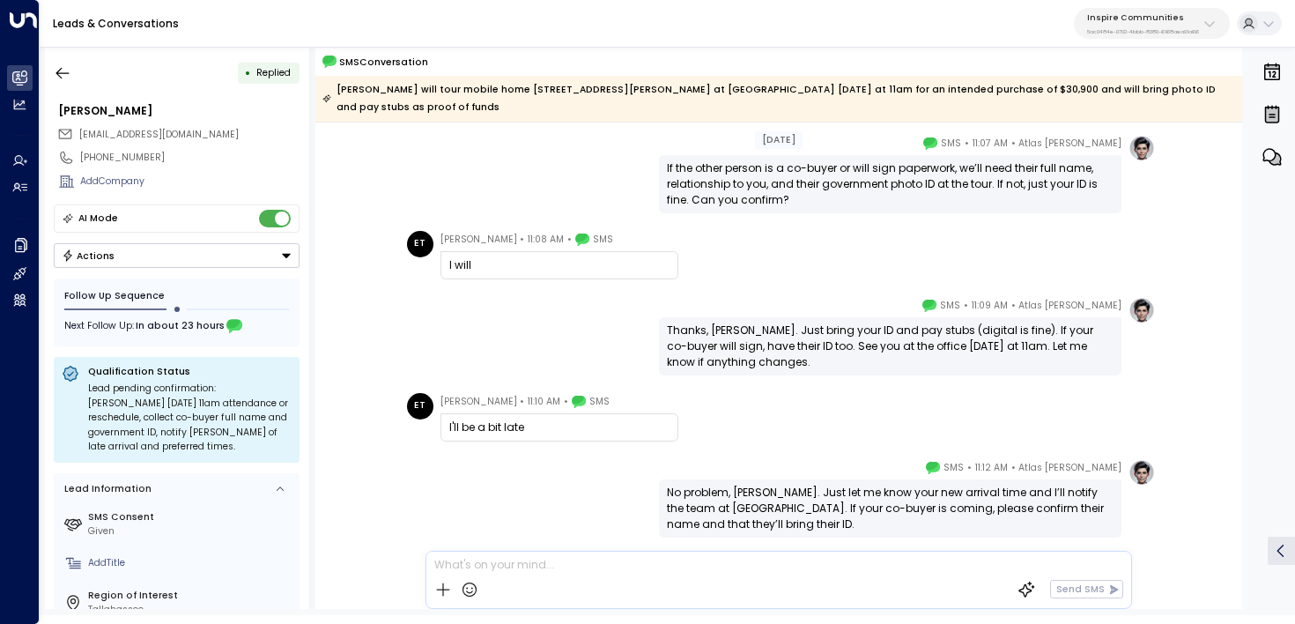
scroll to position [1425, 0]
click at [72, 63] on button "button" at bounding box center [63, 73] width 32 height 32
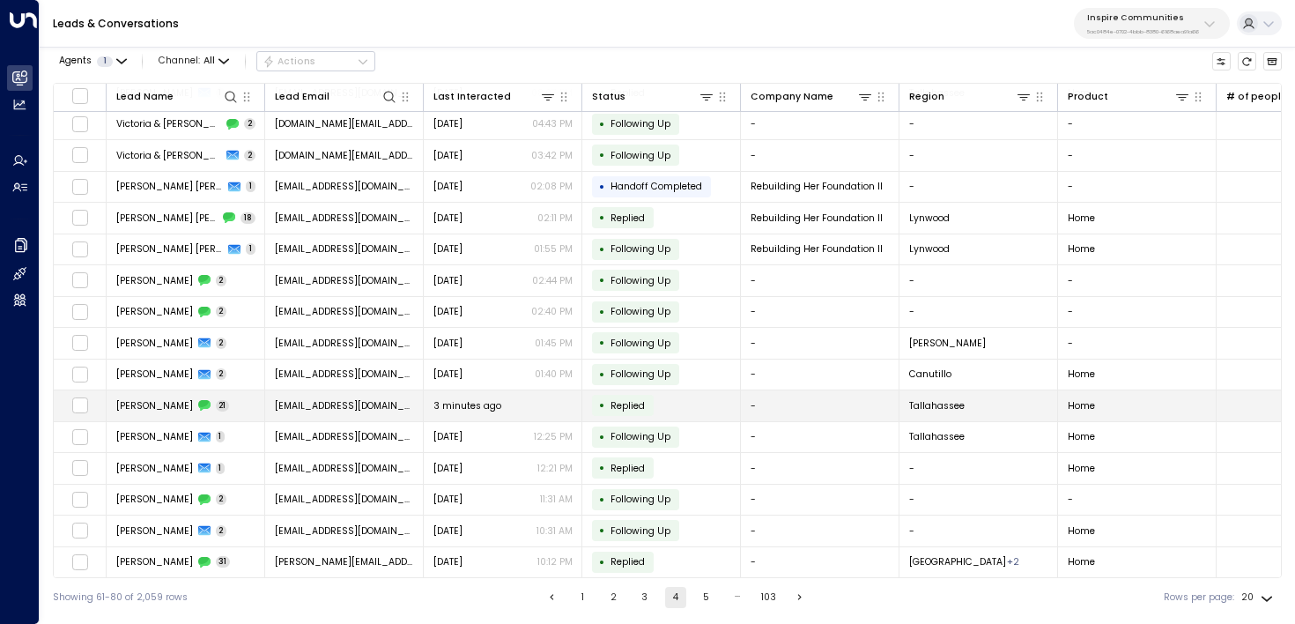
scroll to position [164, 0]
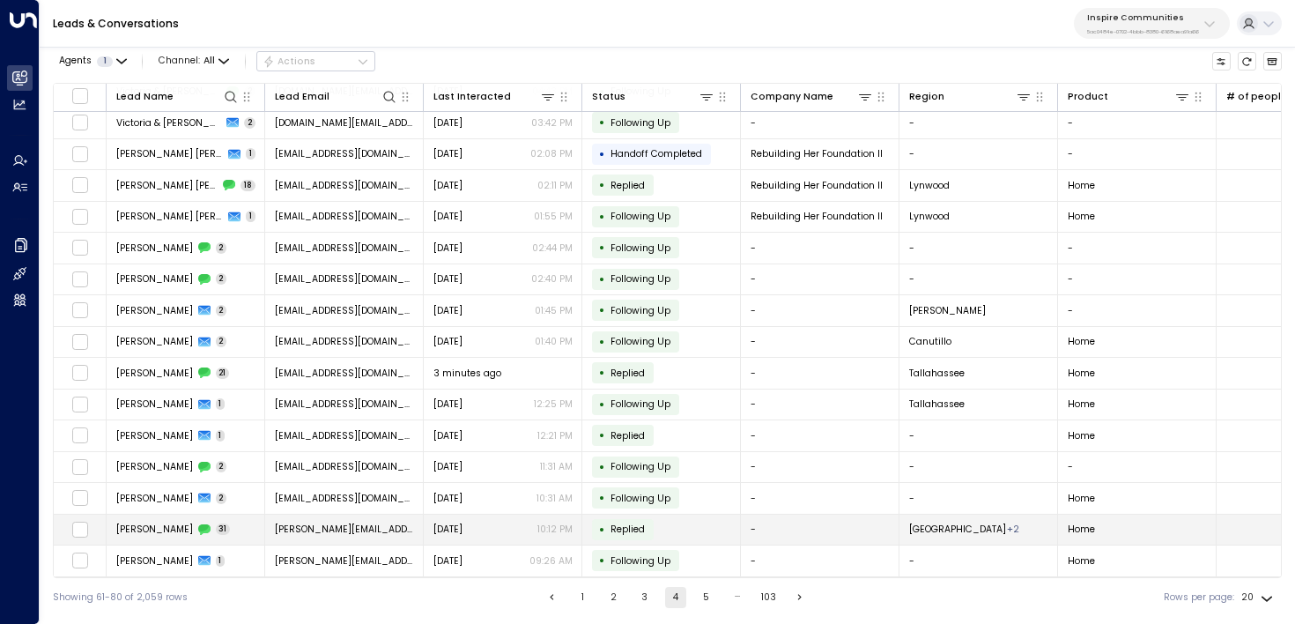
click at [157, 523] on span "Monica Strunk" at bounding box center [154, 529] width 77 height 13
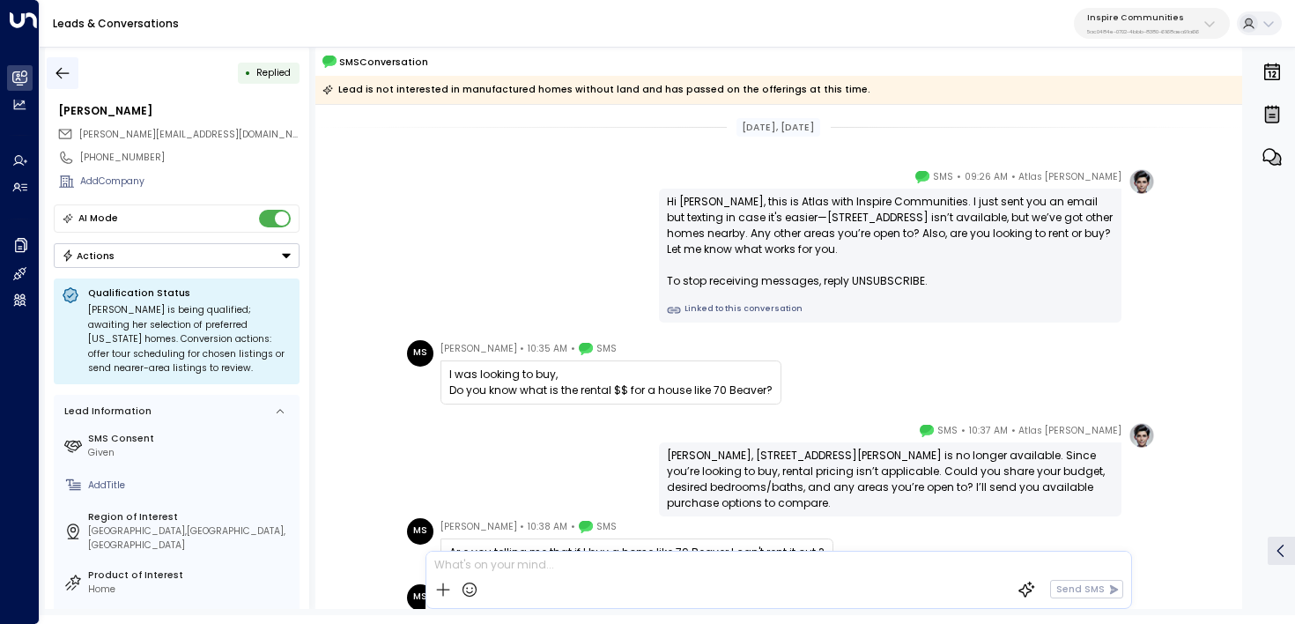
click at [68, 78] on icon "button" at bounding box center [63, 73] width 18 height 18
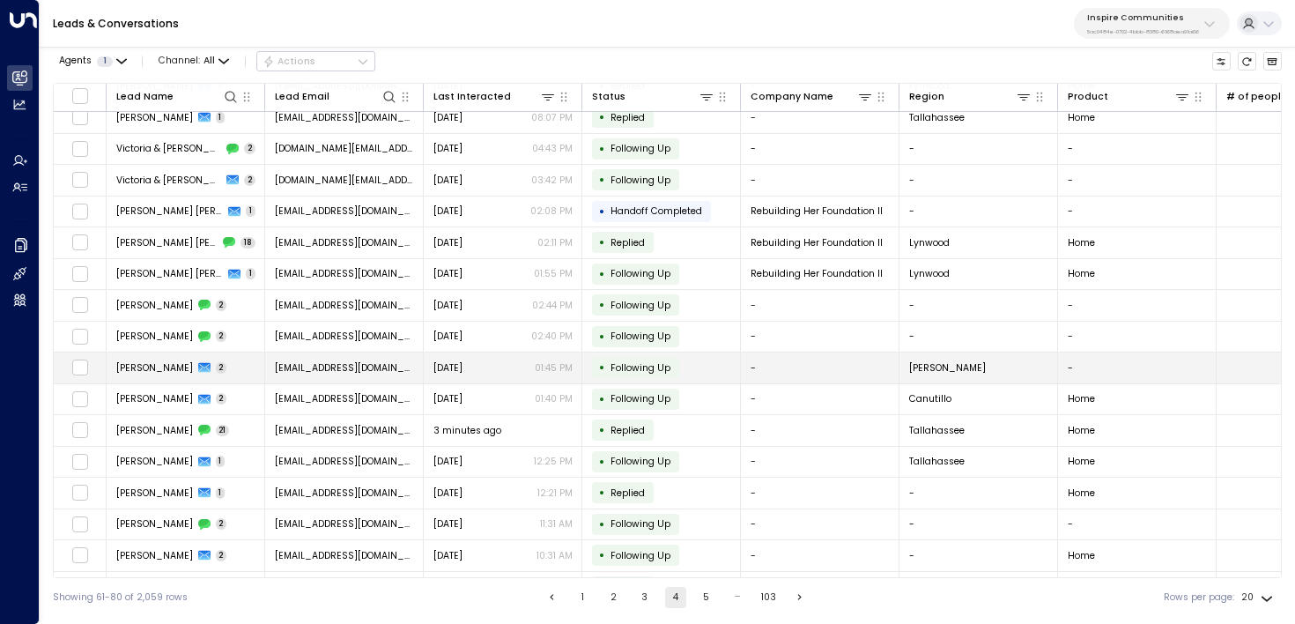
scroll to position [164, 0]
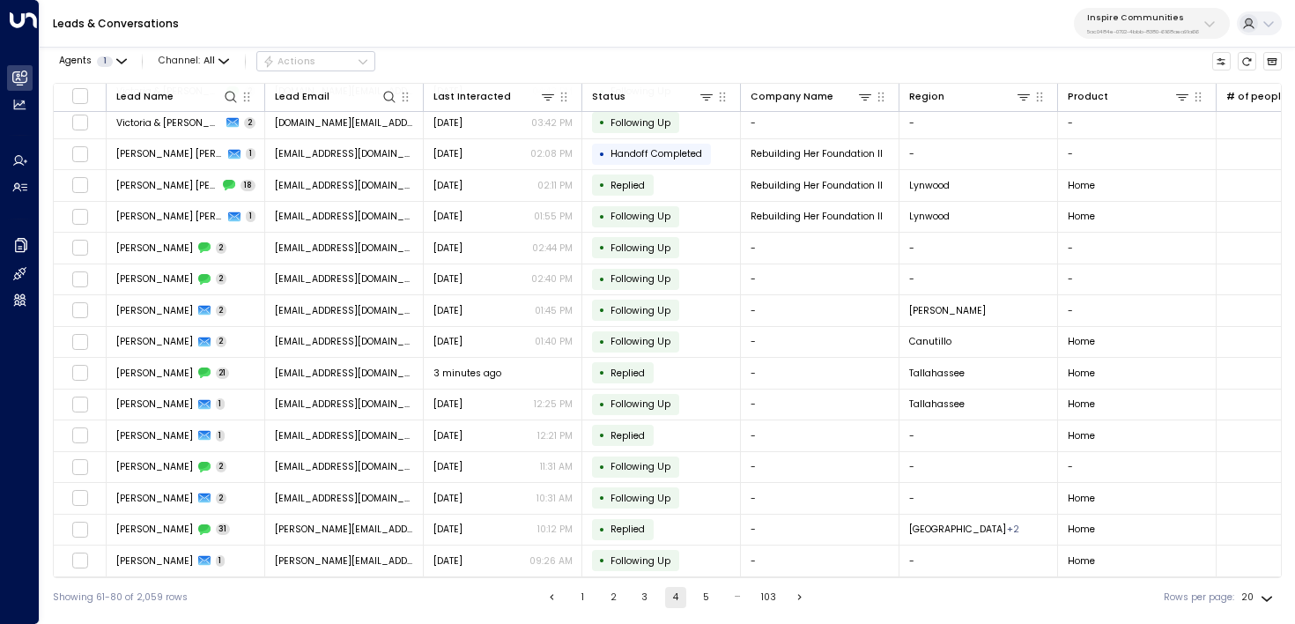
click at [707, 588] on button "5" at bounding box center [706, 597] width 21 height 21
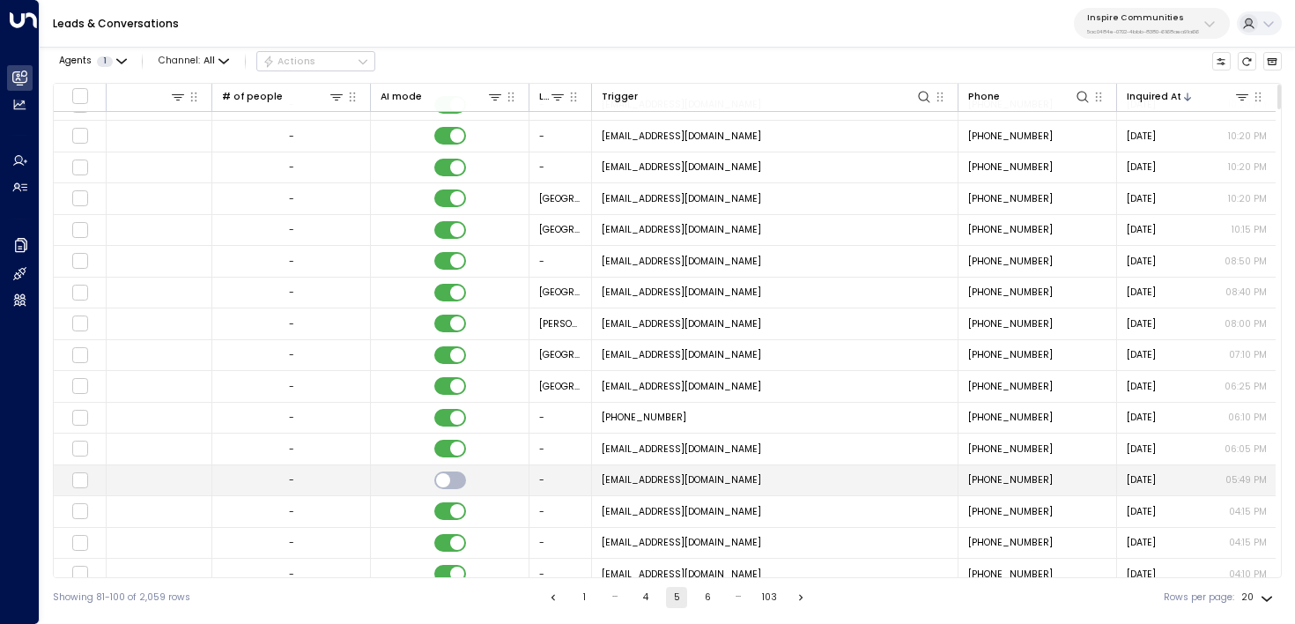
scroll to position [0, 1008]
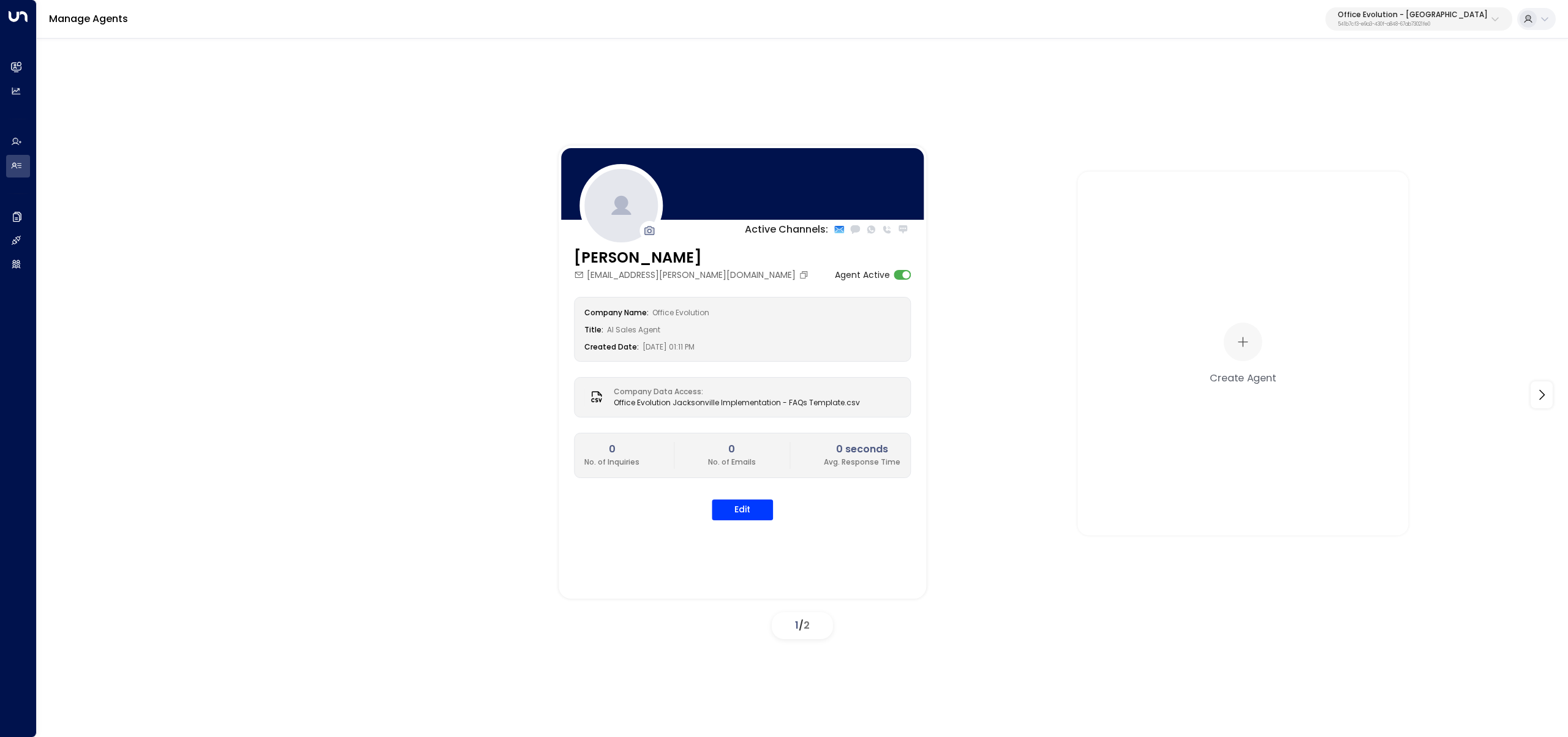
click at [1410, 18] on p "Office Evolution - [GEOGRAPHIC_DATA]" at bounding box center [1412, 15] width 150 height 8
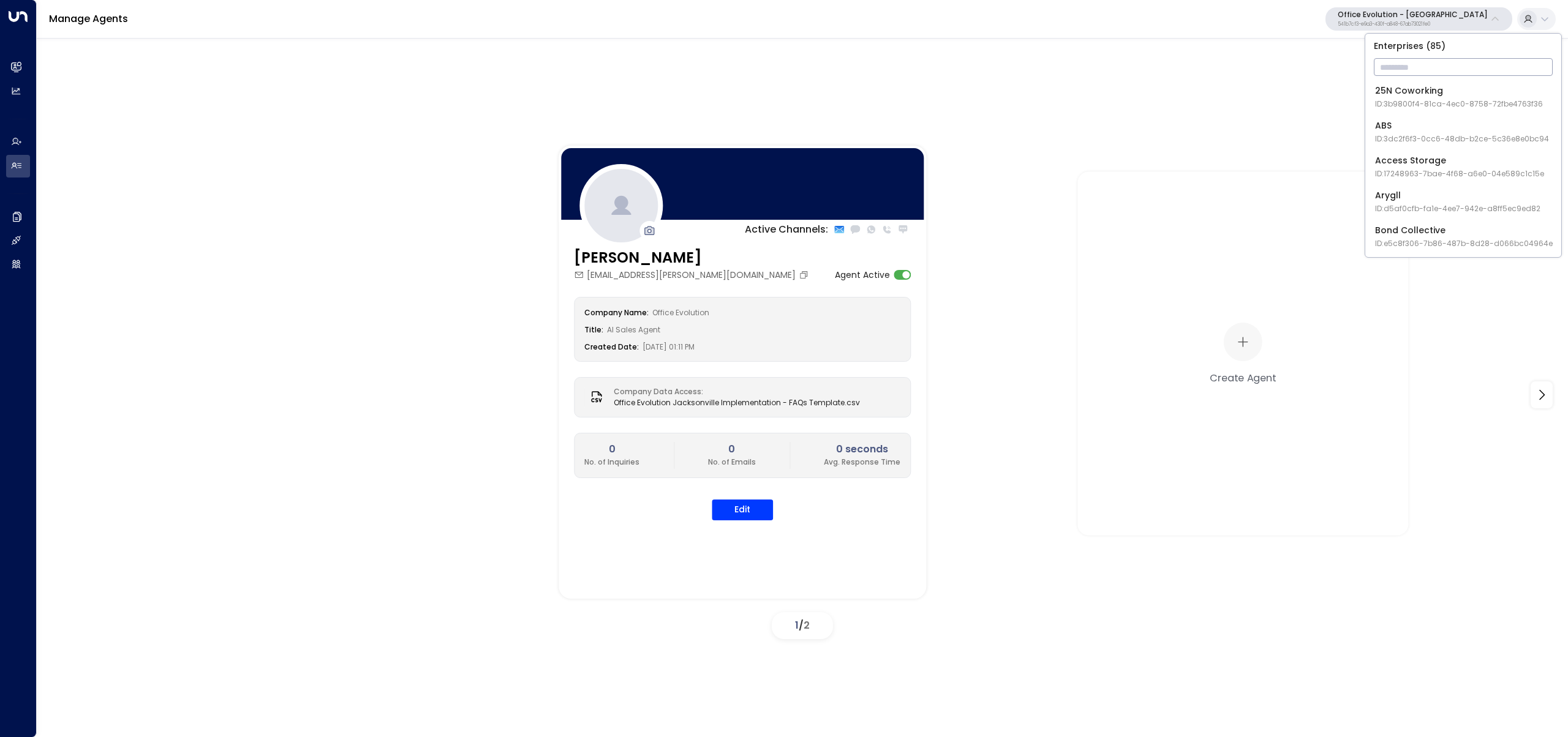
click at [1385, 63] on input "text" at bounding box center [1462, 67] width 179 height 23
type input "****"
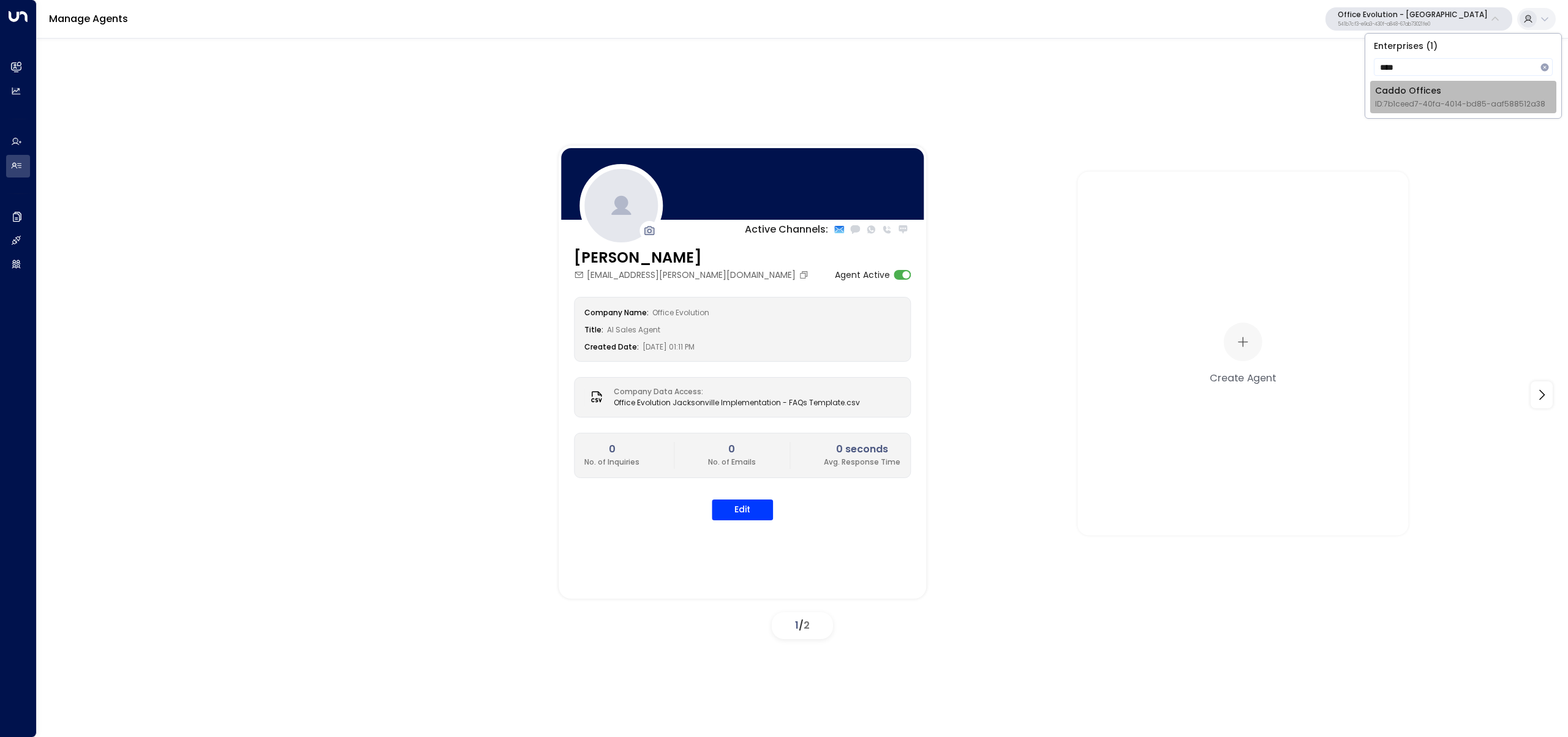
click at [1418, 101] on span "ID: 7b1ceed7-40fa-4014-bd85-aaf588512a38" at bounding box center [1460, 104] width 170 height 11
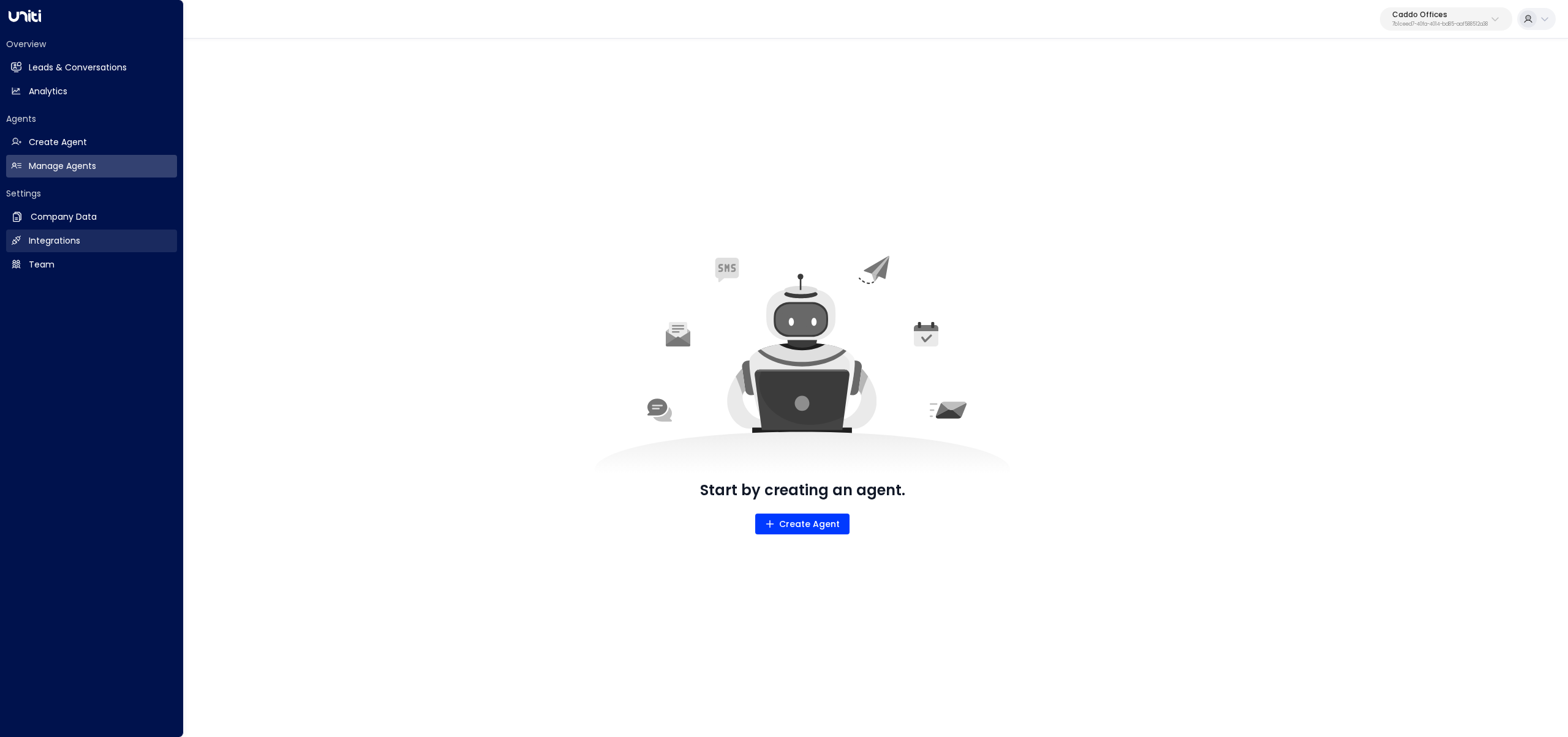
click at [106, 241] on link "Integrations Integrations" at bounding box center [92, 240] width 171 height 23
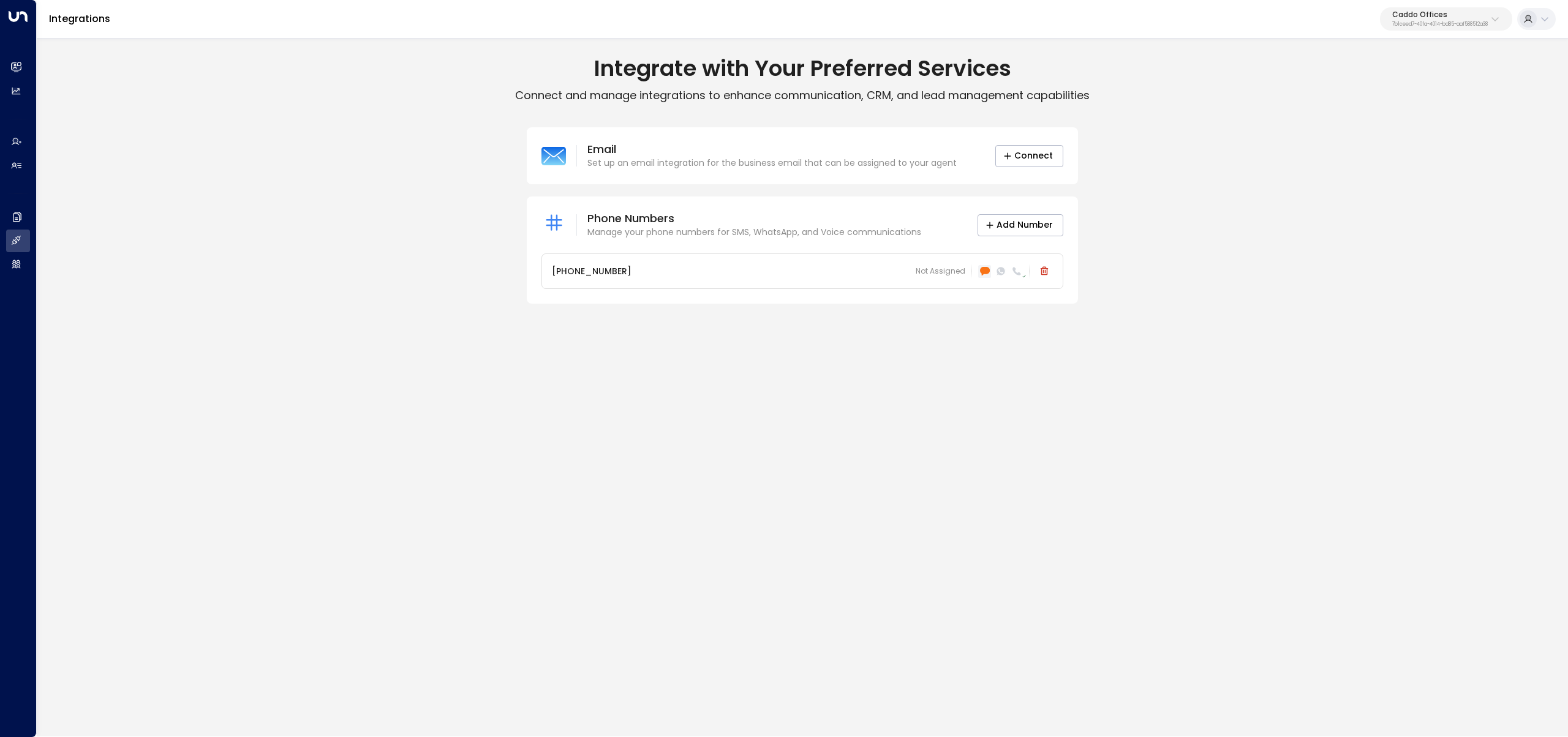
click at [986, 270] on icon at bounding box center [984, 271] width 10 height 8
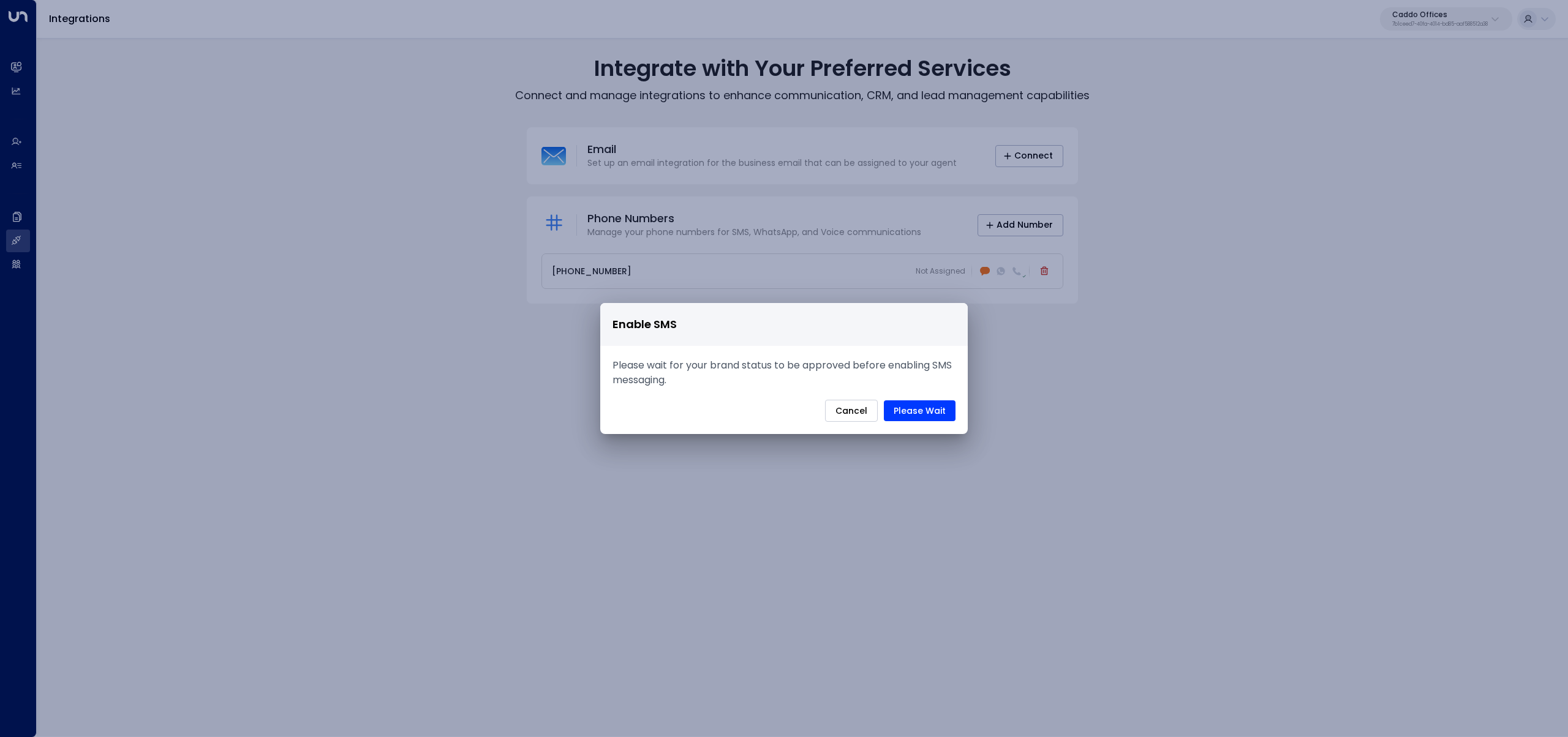
click at [863, 416] on button "Cancel" at bounding box center [851, 411] width 53 height 22
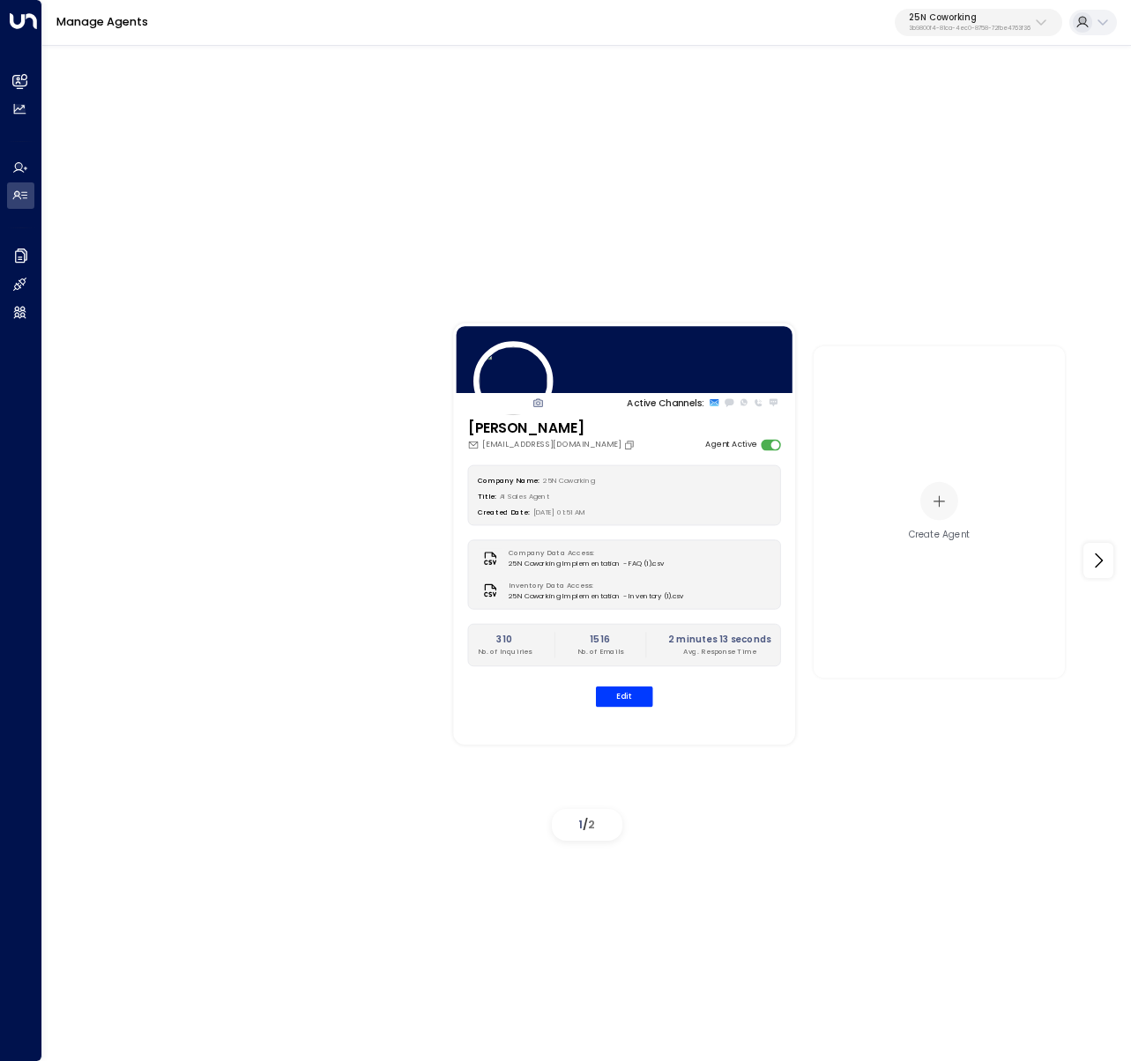
drag, startPoint x: 999, startPoint y: 21, endPoint x: 1001, endPoint y: 30, distance: 9.0
click at [1000, 21] on p "25N Coworking" at bounding box center [969, 17] width 122 height 11
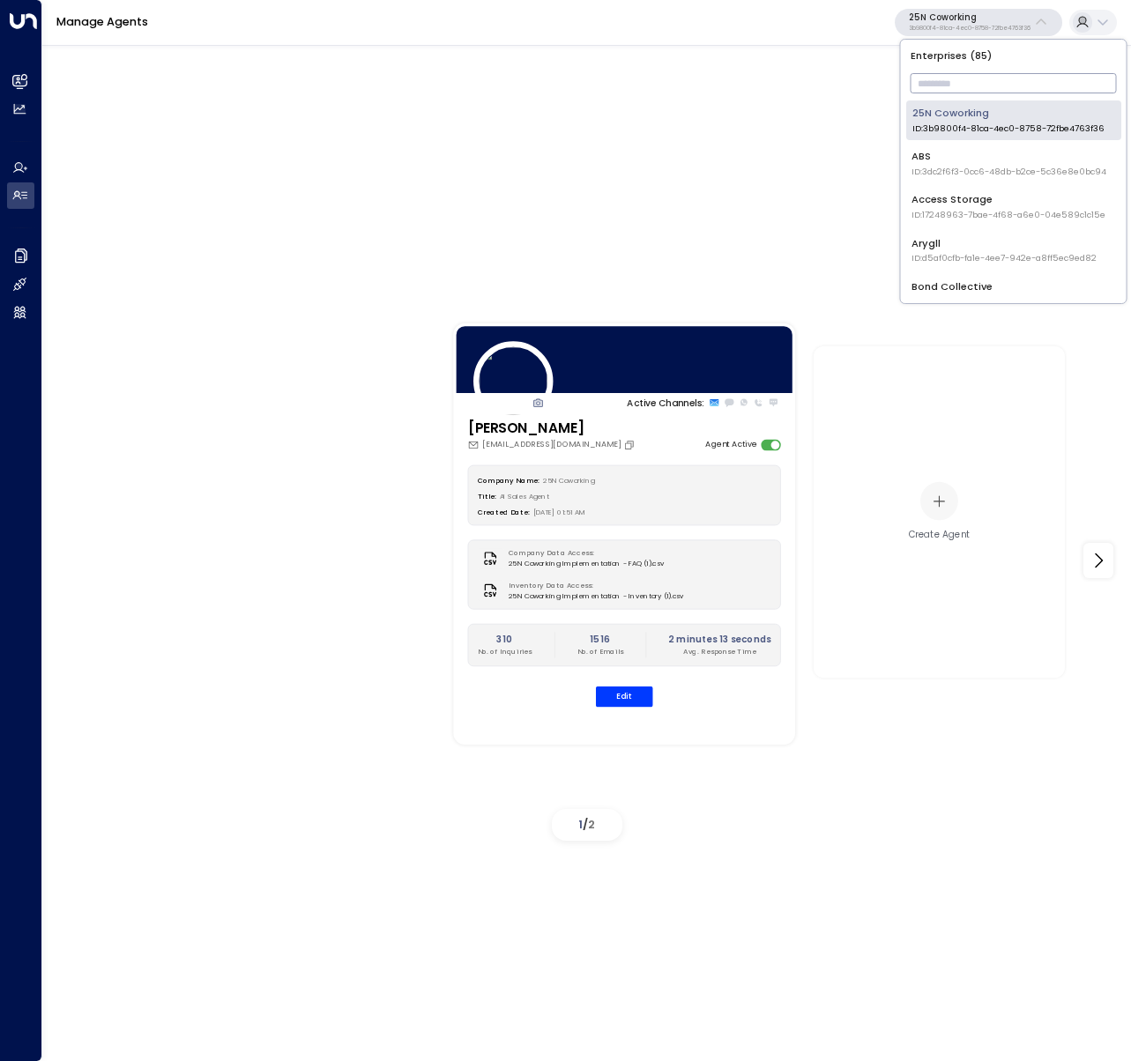
click at [988, 72] on input "text" at bounding box center [1013, 83] width 206 height 29
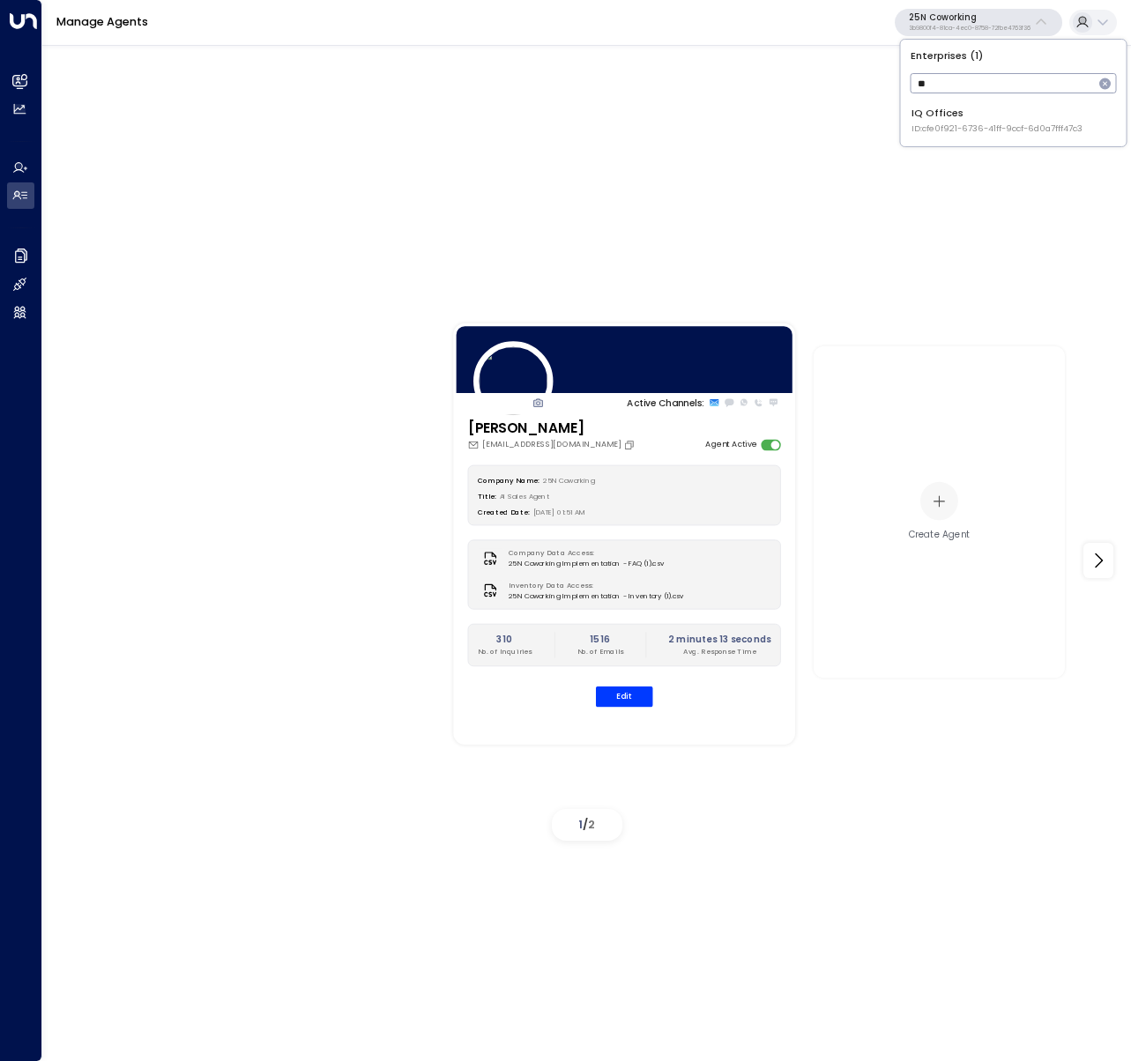
type input "**"
click at [957, 120] on div "IQ Offices ID: cfe0f921-6736-41ff-9ccf-6d0a7fff47c3" at bounding box center [996, 120] width 171 height 29
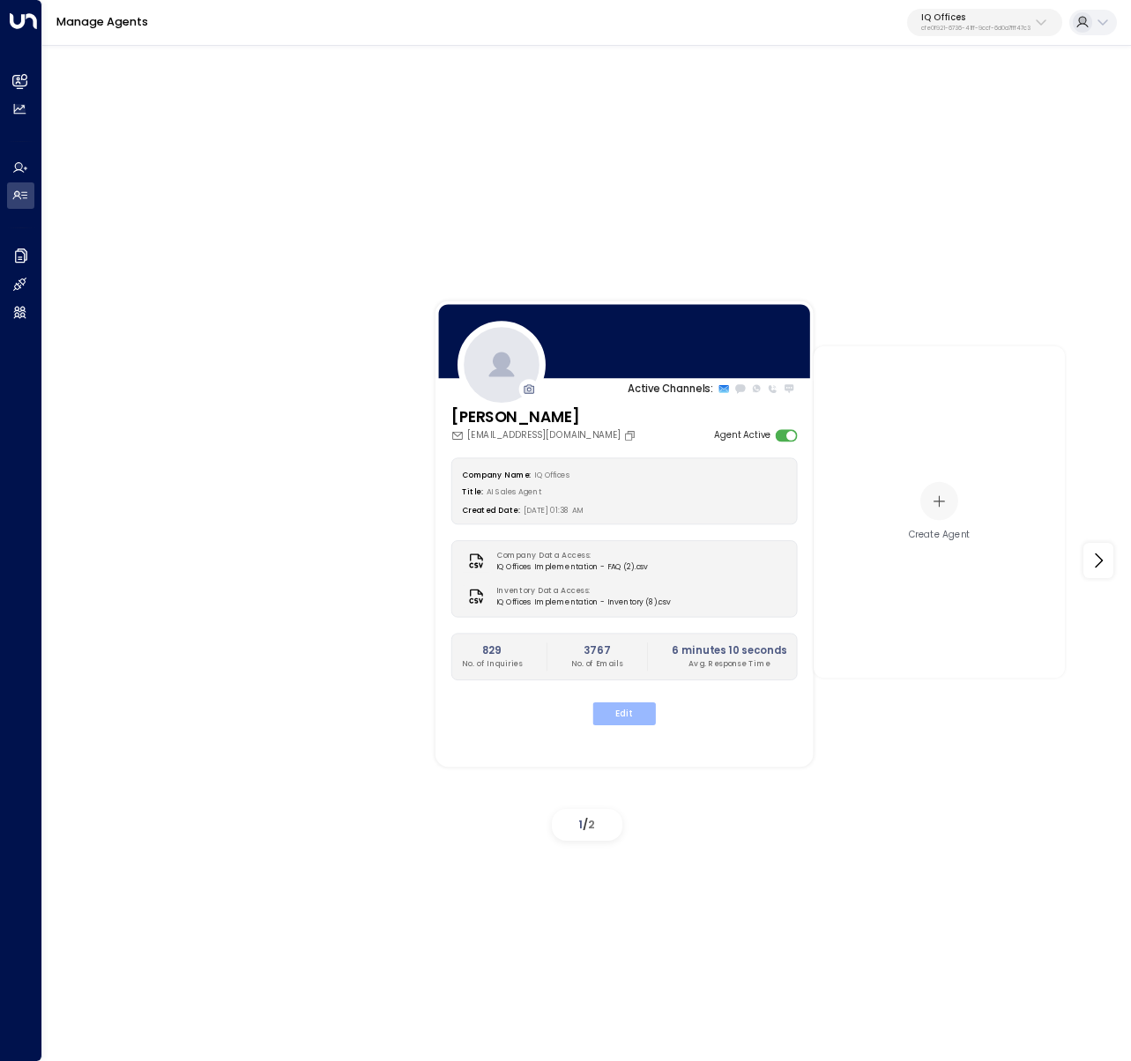
click at [624, 710] on button "Edit" at bounding box center [624, 713] width 63 height 23
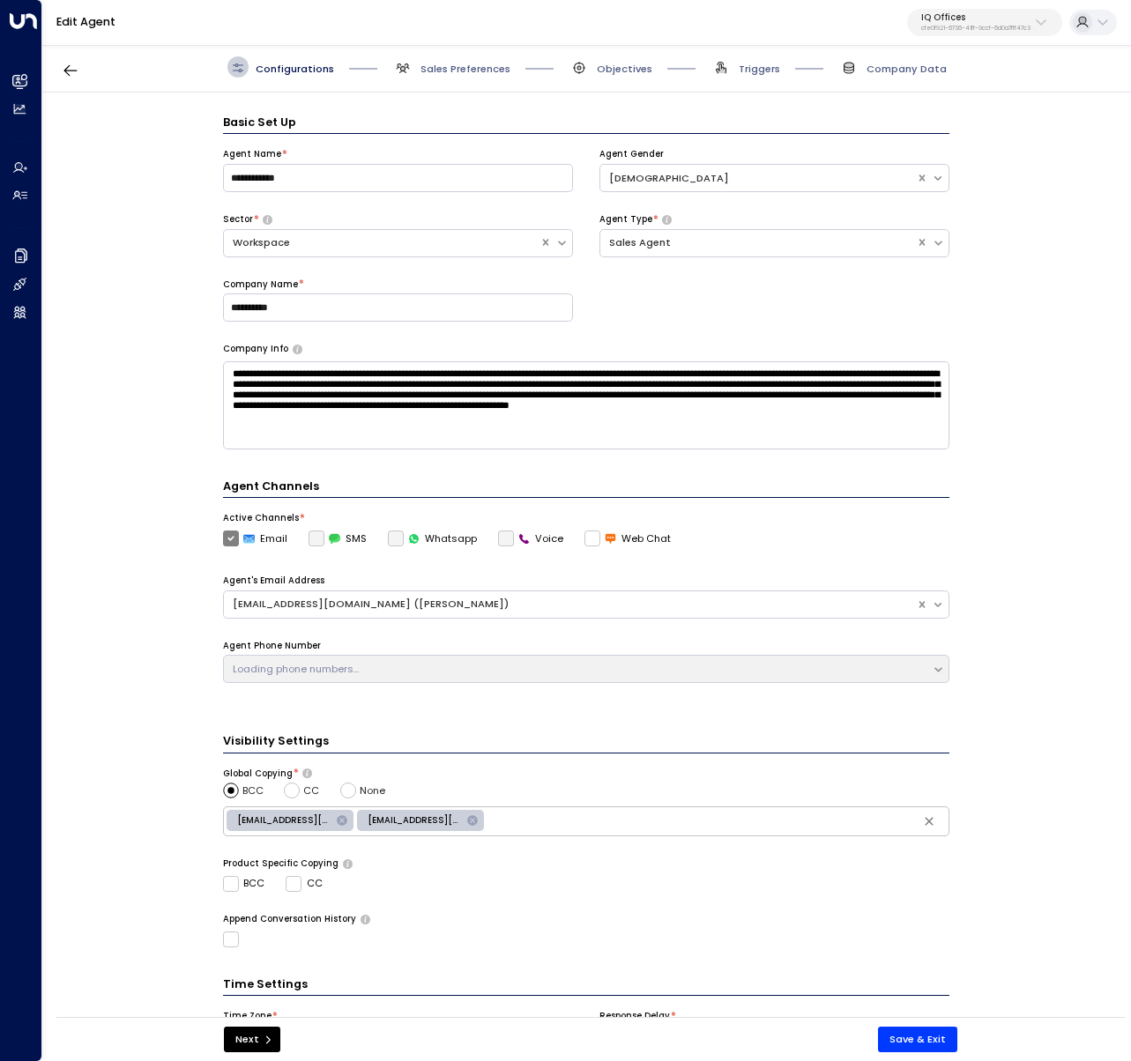
scroll to position [21, 0]
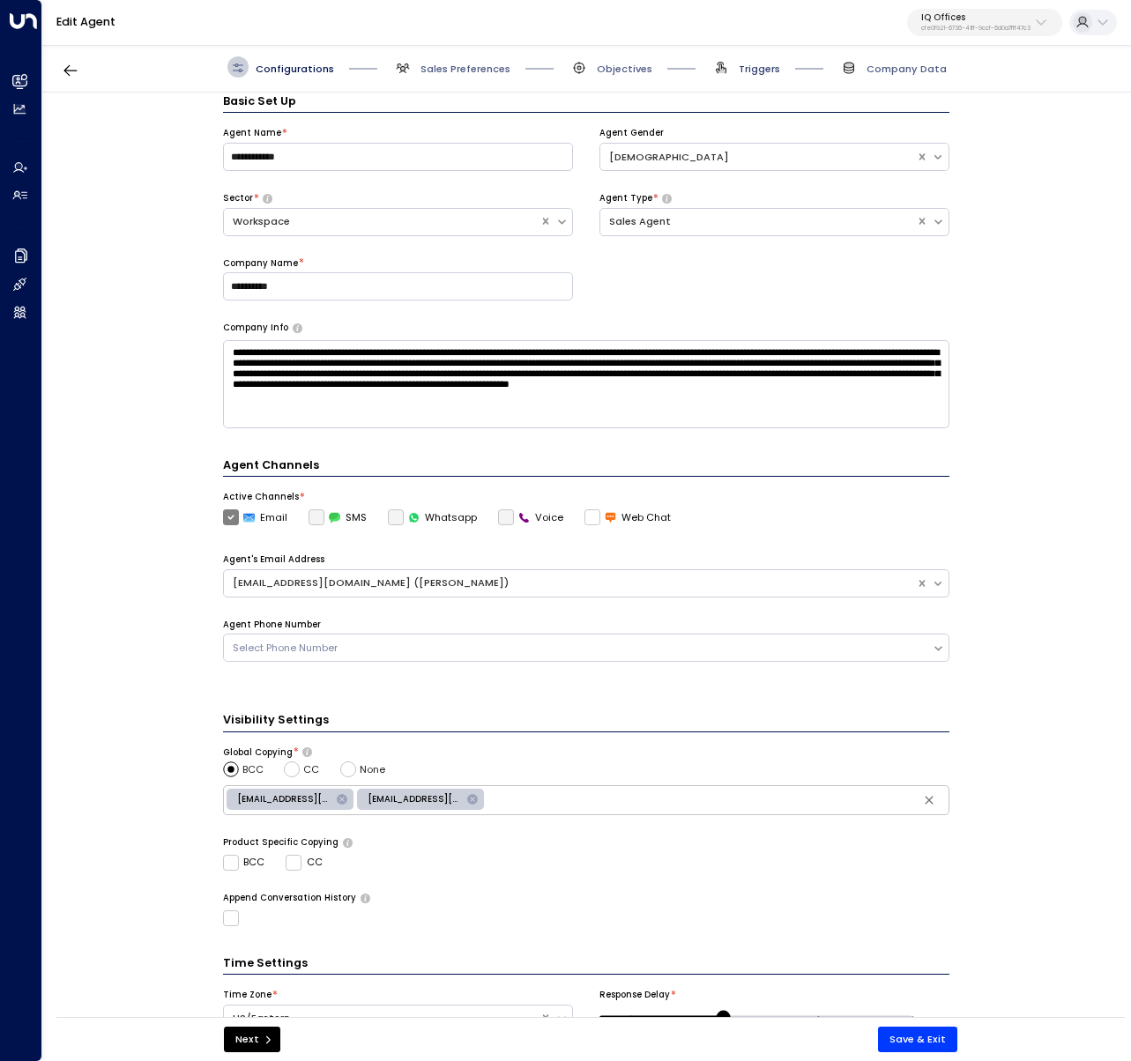
click at [756, 70] on span "Triggers" at bounding box center [758, 69] width 41 height 14
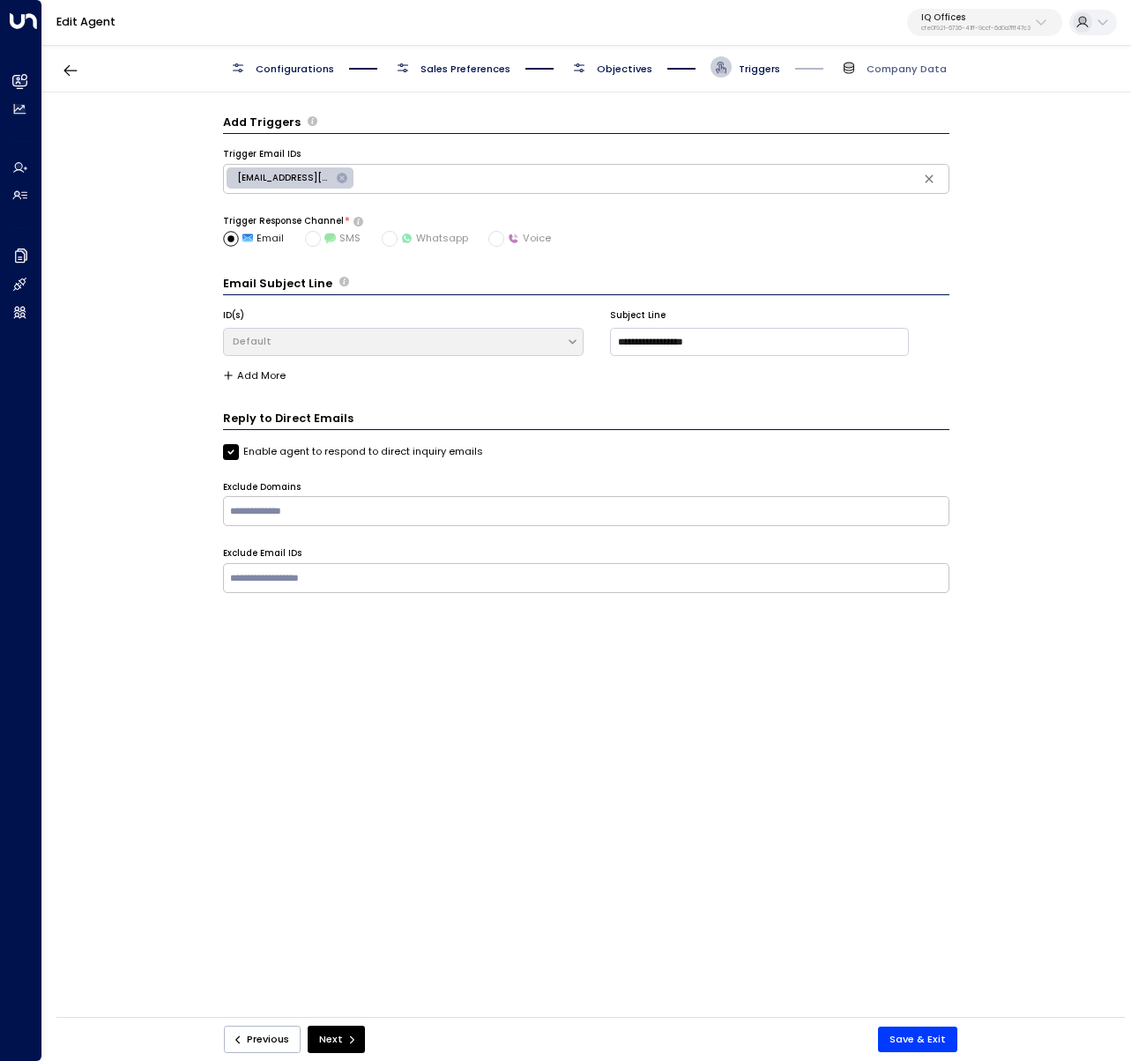
click at [661, 63] on div "Configurations Sales Preferences Objectives Triggers Company Data" at bounding box center [586, 66] width 719 height 21
click at [618, 64] on span "Objectives" at bounding box center [625, 69] width 56 height 14
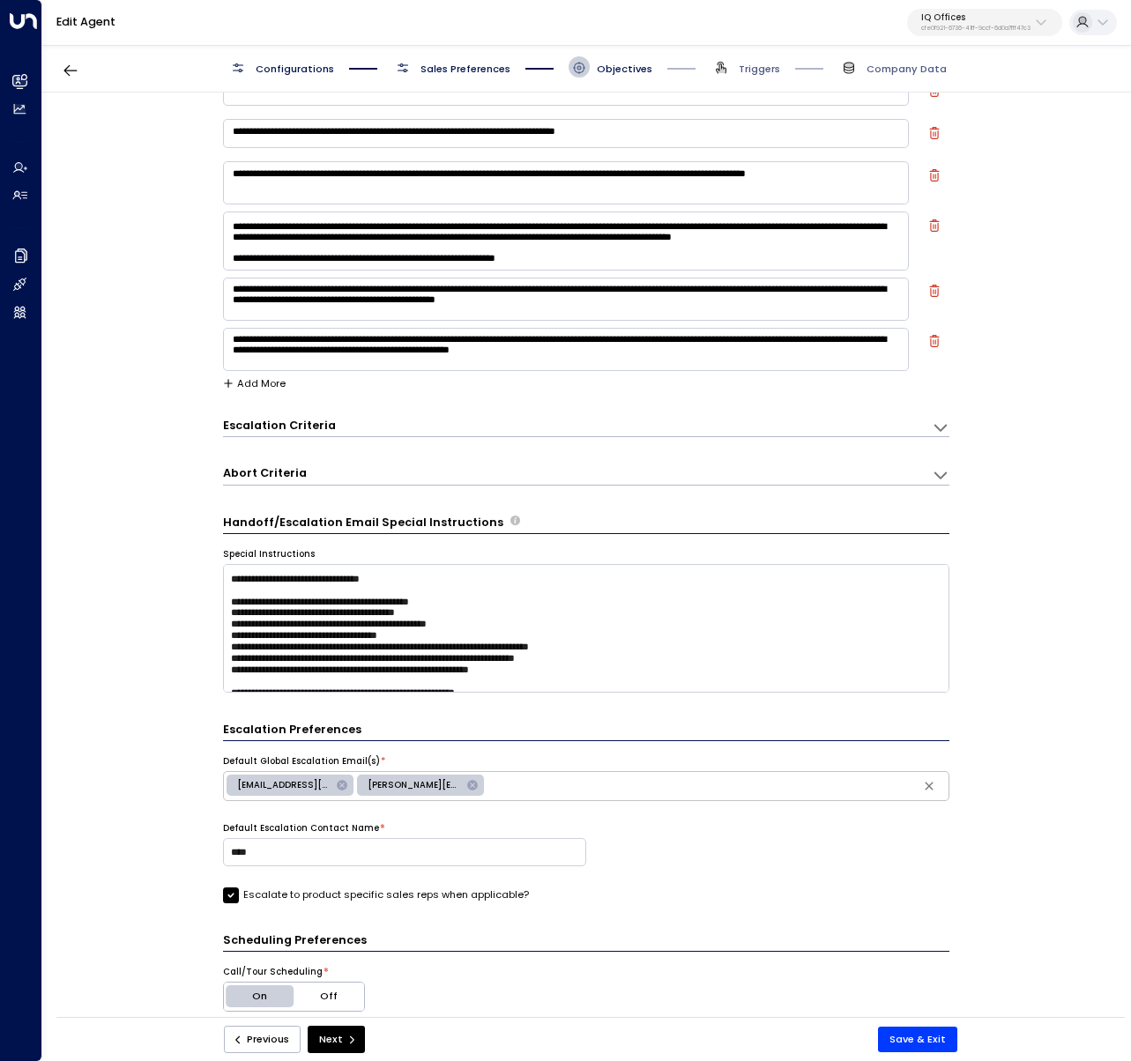
scroll to position [465, 0]
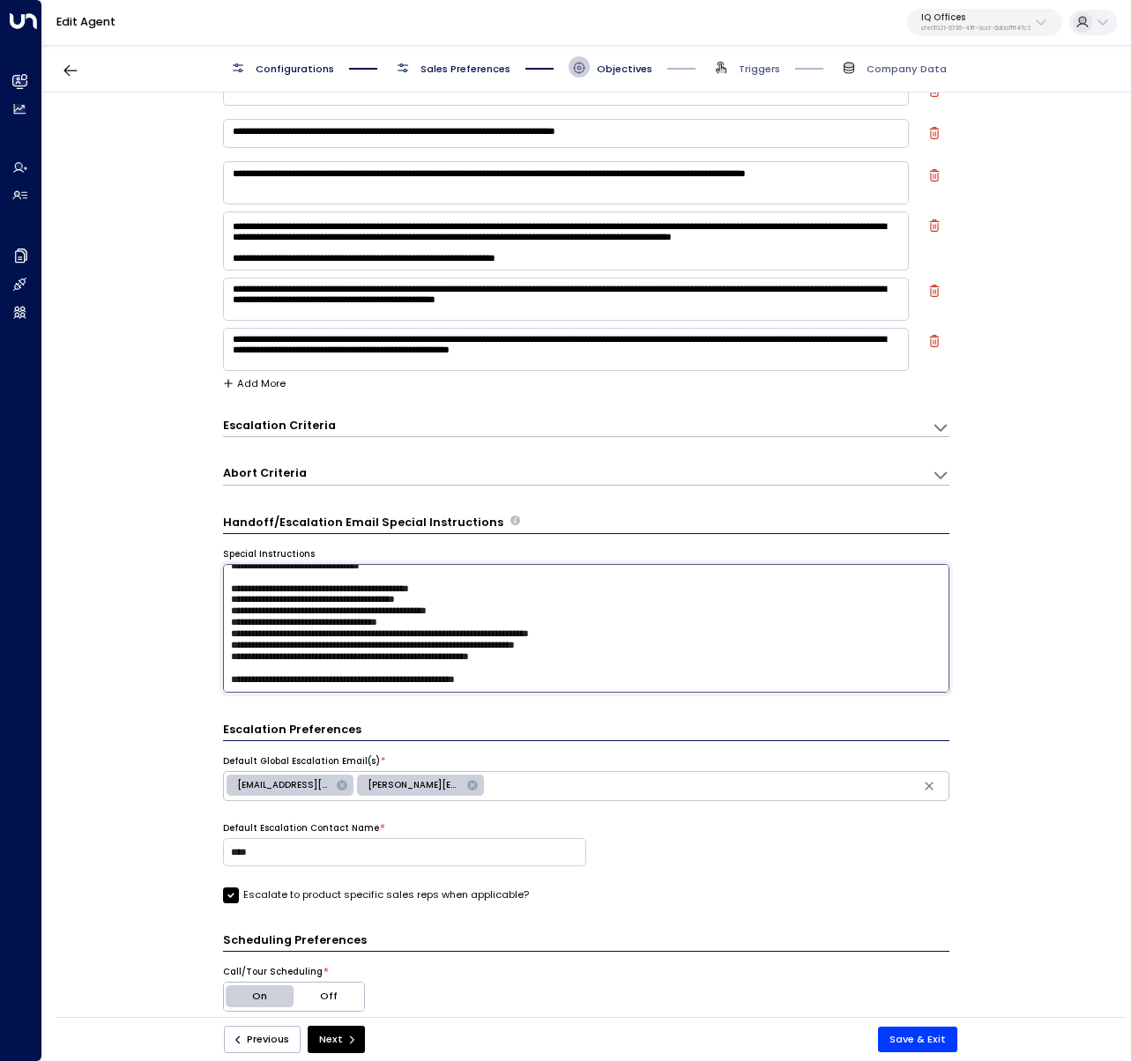
click at [602, 658] on textarea at bounding box center [586, 629] width 726 height 130
type textarea "**********"
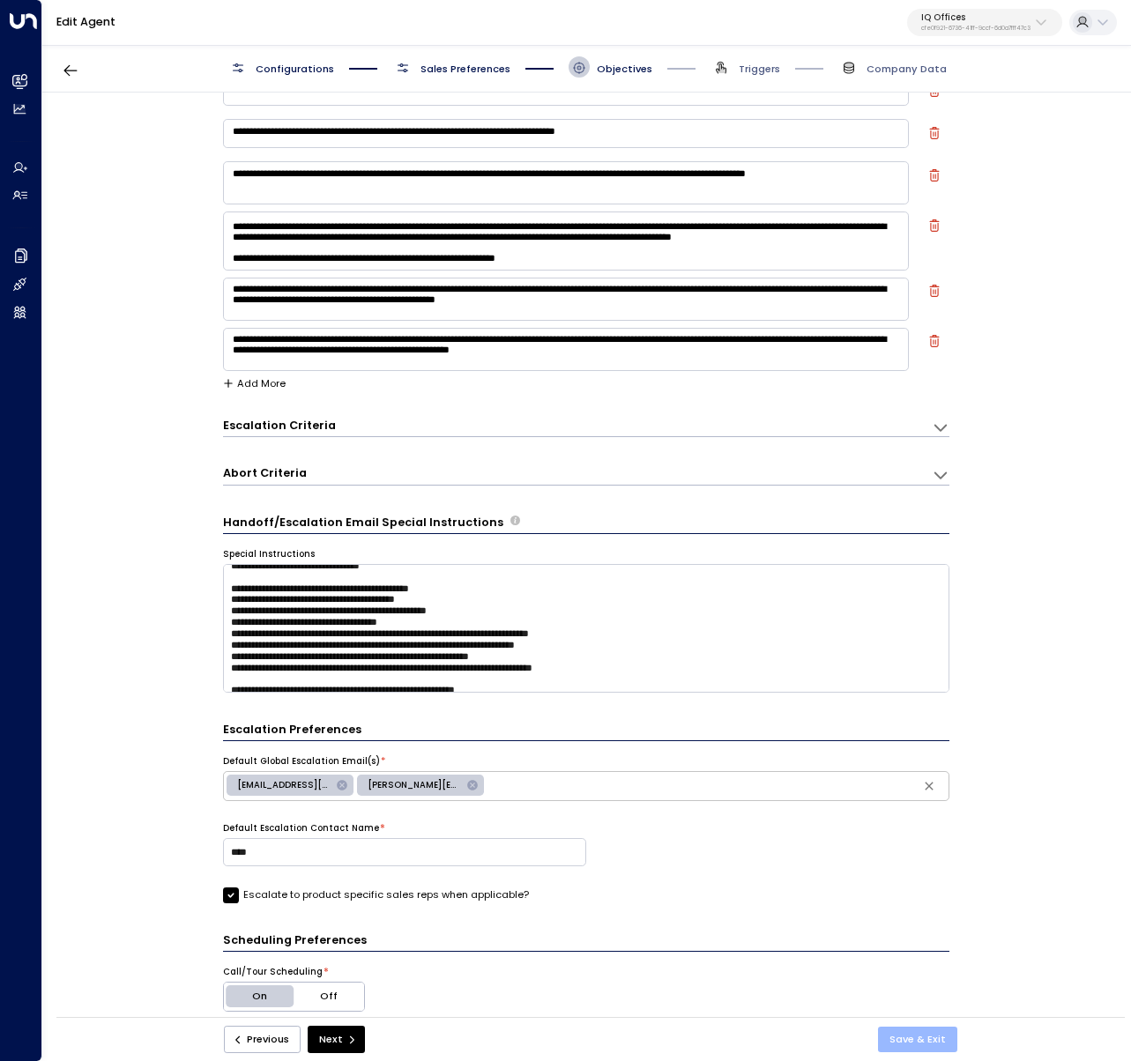
click at [924, 1041] on button "Save & Exit" at bounding box center [917, 1040] width 79 height 26
